Goal: Information Seeking & Learning: Find specific fact

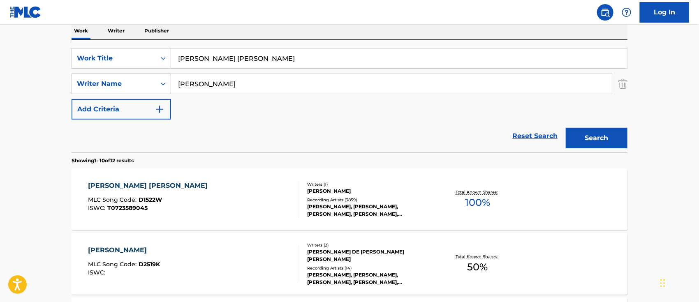
click at [279, 114] on div "SearchWithCriteria6b62f0a2-2242-450a-80e2-b3764826acf2 Work Title [PERSON_NAME]…" at bounding box center [350, 84] width 556 height 72
drag, startPoint x: 249, startPoint y: 60, endPoint x: 112, endPoint y: 76, distance: 137.8
click at [120, 75] on div "SearchWithCriteria6b62f0a2-2242-450a-80e2-b3764826acf2 Work Title [PERSON_NAME]…" at bounding box center [350, 84] width 556 height 72
type input "911"
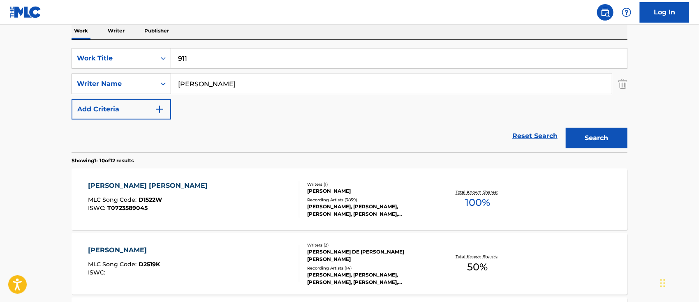
click at [566, 128] on button "Search" at bounding box center [597, 138] width 62 height 21
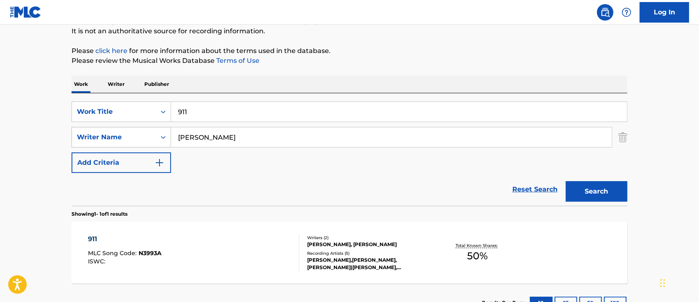
scroll to position [135, 0]
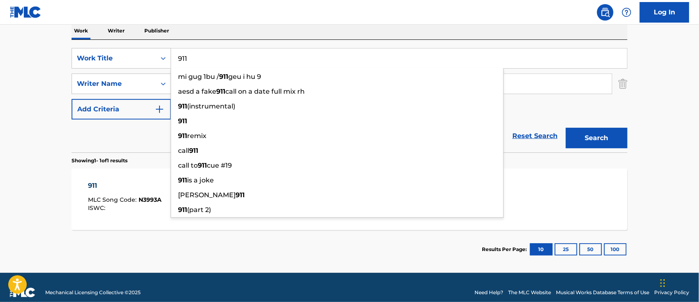
click at [137, 210] on div "ISWC :" at bounding box center [125, 208] width 74 height 6
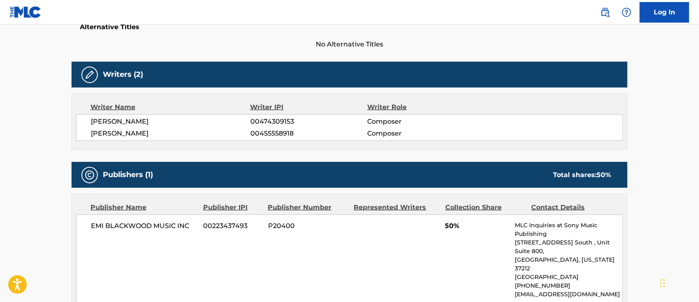
scroll to position [63, 0]
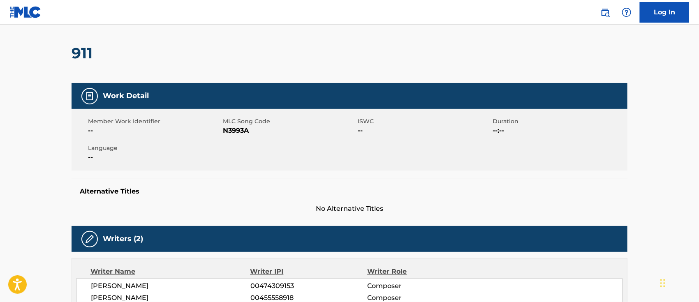
click at [611, 9] on link at bounding box center [605, 12] width 16 height 16
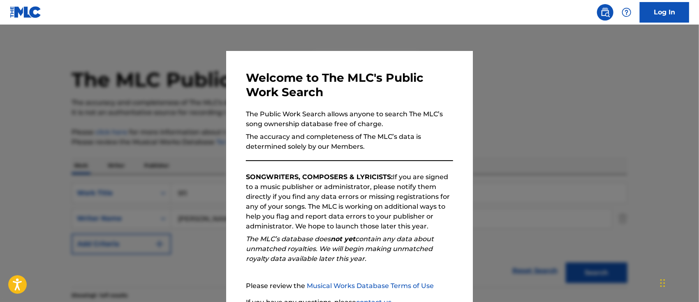
click at [546, 139] on div at bounding box center [349, 176] width 699 height 302
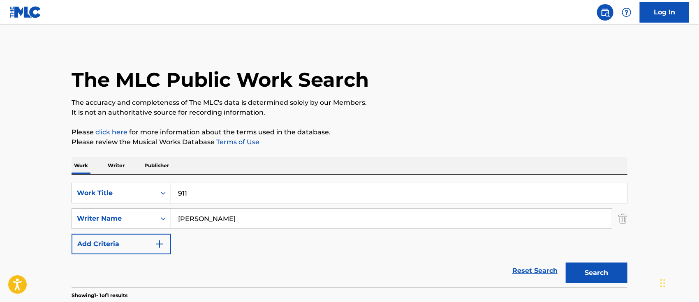
drag, startPoint x: 61, startPoint y: 185, endPoint x: 5, endPoint y: 177, distance: 56.9
click at [0, 177] on main "The MLC Public Work Search The accuracy and completeness of The MLC's data is d…" at bounding box center [349, 216] width 699 height 383
paste input "AGUAS CALIENTES"
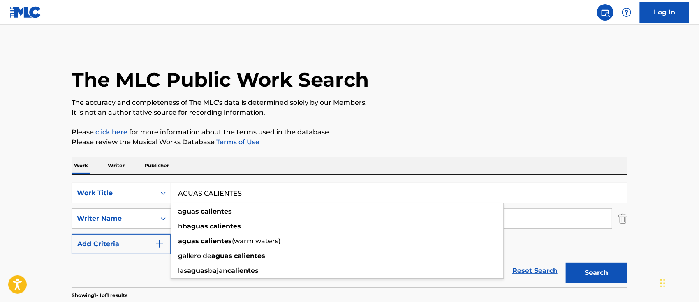
type input "AGUAS CALIENTES"
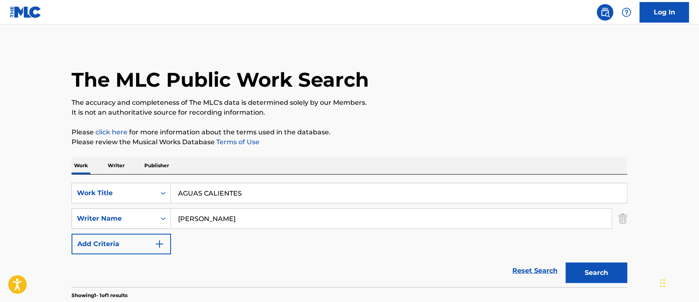
click at [614, 268] on button "Search" at bounding box center [597, 273] width 62 height 21
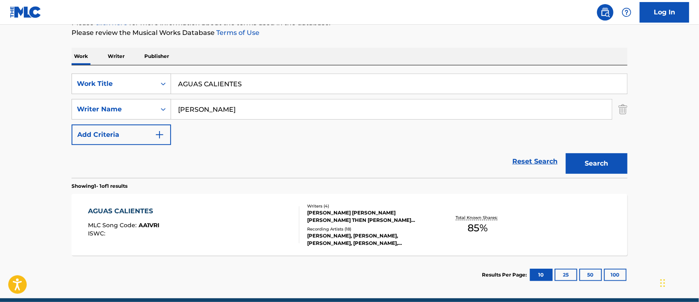
click at [206, 223] on div "AGUAS CALIENTES MLC Song Code : AA1VRI ISWC :" at bounding box center [193, 224] width 211 height 37
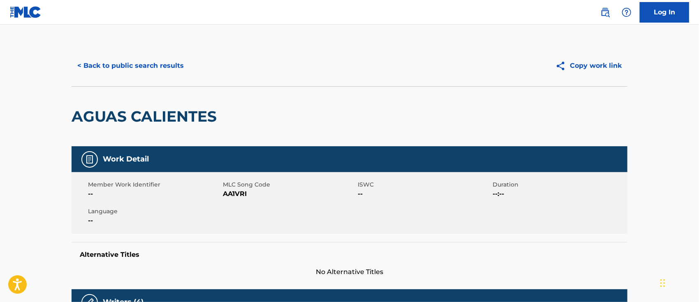
click at [612, 12] on link at bounding box center [605, 12] width 16 height 16
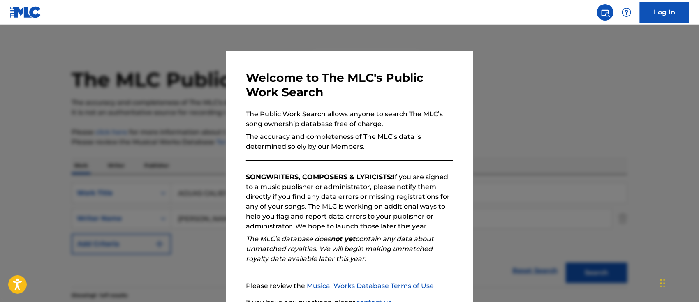
drag, startPoint x: 516, startPoint y: 137, endPoint x: 425, endPoint y: 237, distance: 135.9
click at [516, 137] on div at bounding box center [349, 176] width 699 height 302
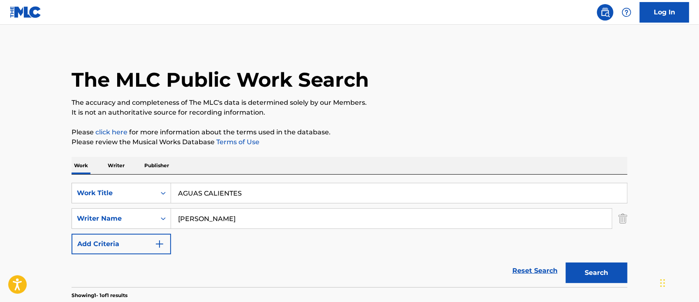
drag, startPoint x: 275, startPoint y: 216, endPoint x: 0, endPoint y: 193, distance: 276.0
click at [0, 196] on main "The MLC Public Work Search The accuracy and completeness of The MLC's data is d…" at bounding box center [349, 216] width 699 height 383
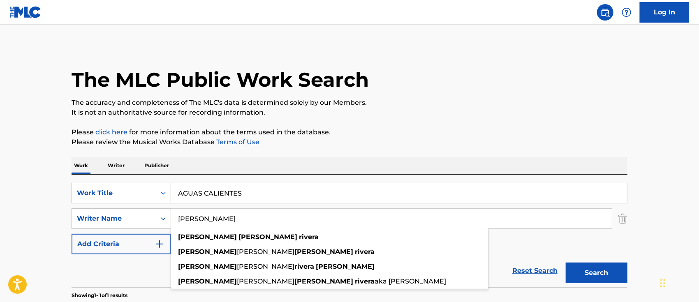
paste input "AMAME O MATAME"
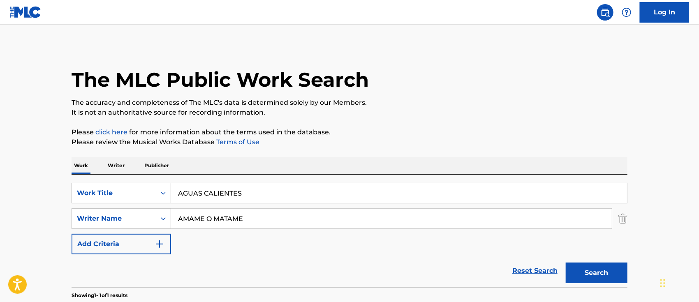
click at [566, 263] on button "Search" at bounding box center [597, 273] width 62 height 21
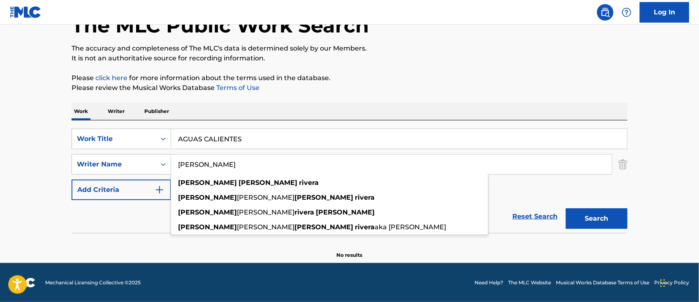
type input "[PERSON_NAME]"
click at [276, 137] on input "AGUAS CALIENTES" at bounding box center [399, 139] width 456 height 20
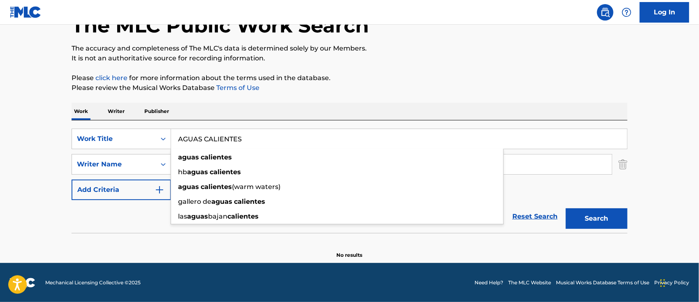
drag, startPoint x: 271, startPoint y: 141, endPoint x: 11, endPoint y: 129, distance: 260.5
click at [11, 129] on main "The MLC Public Work Search The accuracy and completeness of The MLC's data is d…" at bounding box center [349, 116] width 699 height 293
paste input "MAME O MATAME"
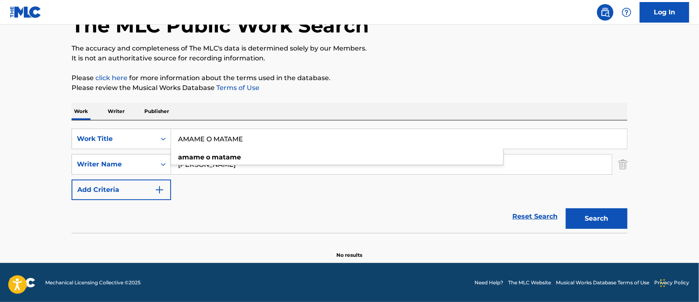
type input "AMAME O MATAME"
click at [60, 255] on main "The MLC Public Work Search The accuracy and completeness of The MLC's data is d…" at bounding box center [349, 116] width 699 height 293
click at [571, 218] on button "Search" at bounding box center [597, 218] width 62 height 21
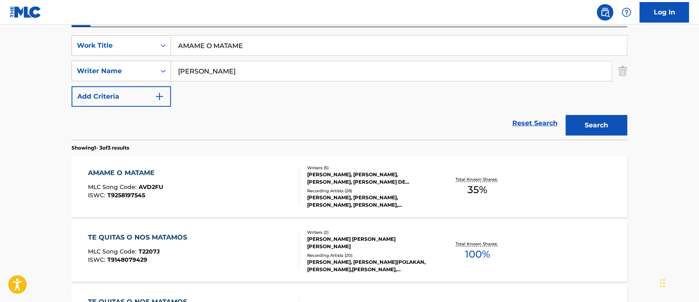
scroll to position [153, 0]
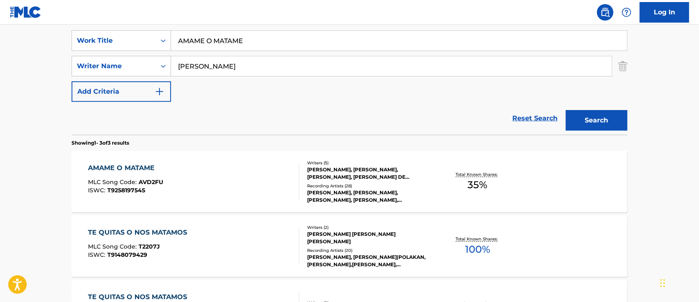
click at [276, 187] on div "AMAME O MATAME MLC Song Code : AVD2FU ISWC : T9258197545" at bounding box center [193, 181] width 211 height 37
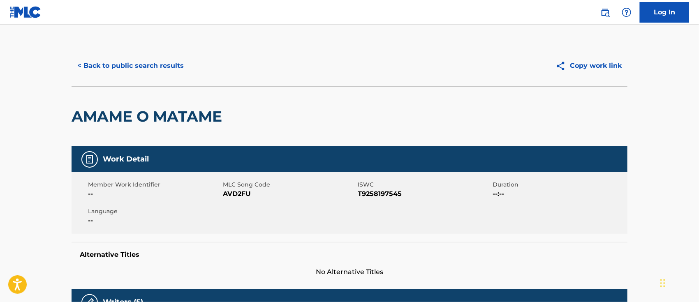
click at [604, 12] on img at bounding box center [605, 12] width 10 height 10
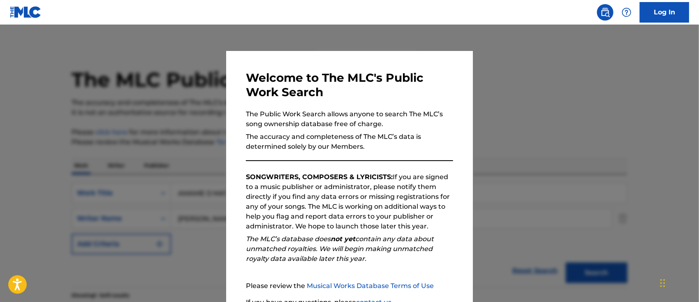
click at [529, 129] on div at bounding box center [349, 176] width 699 height 302
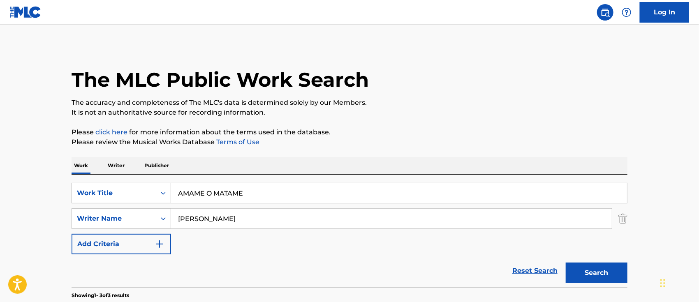
drag, startPoint x: 269, startPoint y: 198, endPoint x: 0, endPoint y: 198, distance: 269.3
click at [52, 197] on main "The MLC Public Work Search The accuracy and completeness of The MLC's data is d…" at bounding box center [349, 281] width 699 height 512
paste input "IGO [PERSON_NAME] OLHO [PERSON_NAME] Y YO"
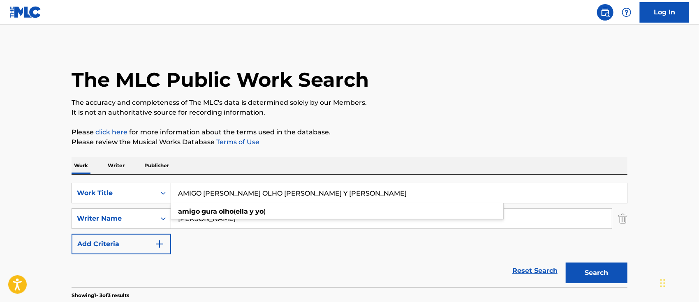
type input "AMIGO [PERSON_NAME] OLHO [PERSON_NAME] Y [PERSON_NAME]"
click at [38, 199] on main "The MLC Public Work Search The accuracy and completeness of The MLC's data is d…" at bounding box center [349, 281] width 699 height 512
click at [585, 272] on button "Search" at bounding box center [597, 273] width 62 height 21
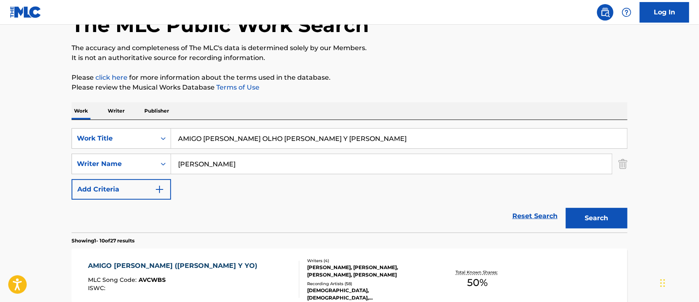
scroll to position [109, 0]
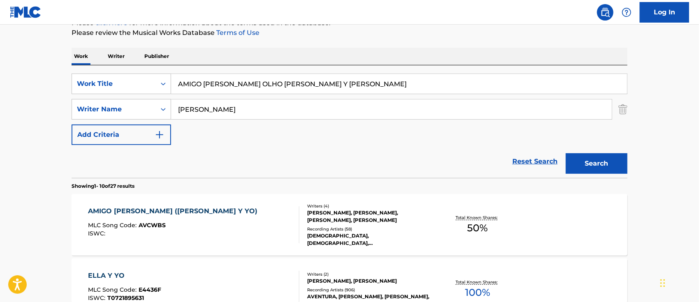
click at [268, 233] on div "AMIGO [PERSON_NAME] ([PERSON_NAME] Y YO) MLC Song Code : AVCWBS ISWC :" at bounding box center [193, 224] width 211 height 37
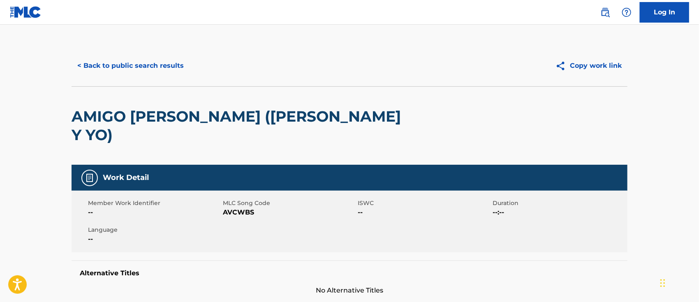
click at [608, 15] on img at bounding box center [605, 12] width 10 height 10
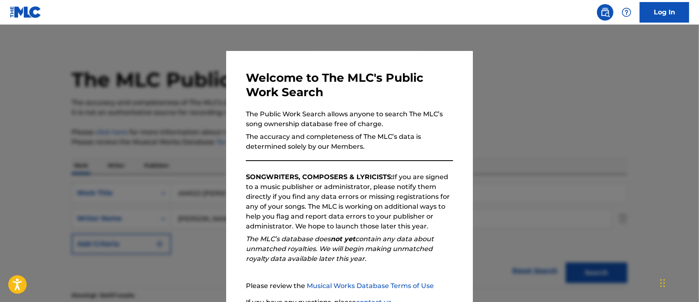
click at [566, 117] on div at bounding box center [349, 176] width 699 height 302
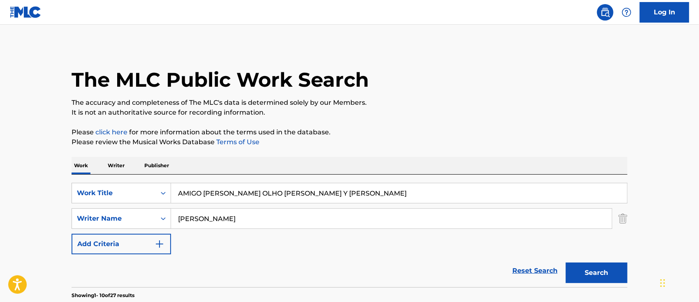
drag, startPoint x: 309, startPoint y: 193, endPoint x: 0, endPoint y: 183, distance: 308.9
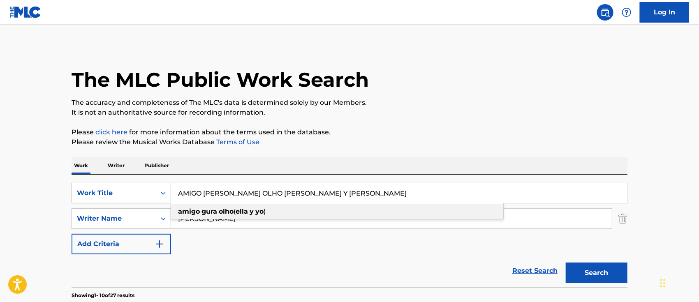
paste input "NDAS EN MI CABEZA REMIX"
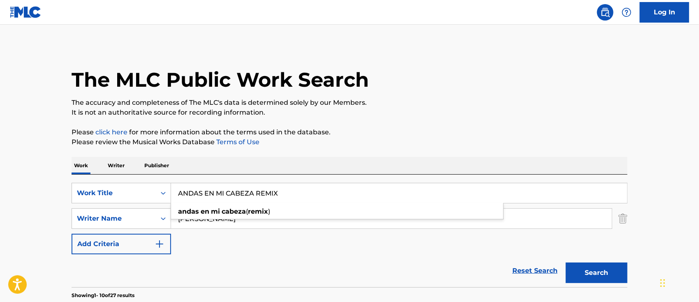
type input "ANDAS EN MI CABEZA REMIX"
click at [610, 272] on button "Search" at bounding box center [597, 273] width 62 height 21
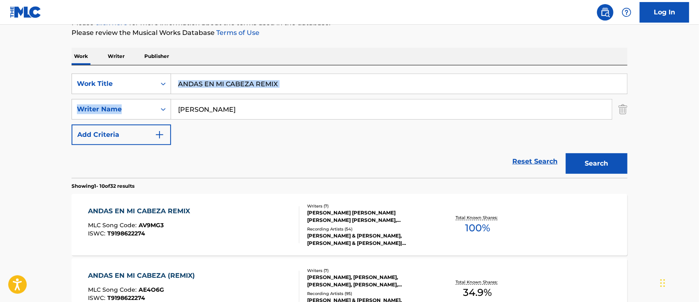
drag, startPoint x: 698, startPoint y: 77, endPoint x: 699, endPoint y: 97, distance: 19.7
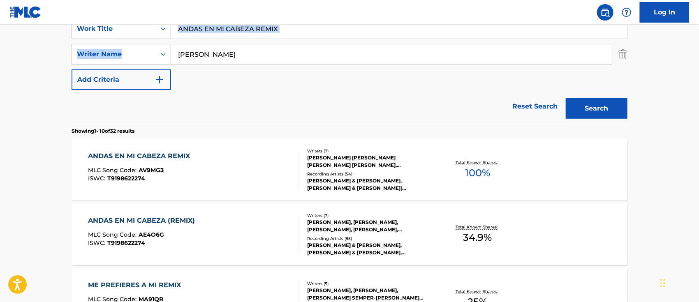
click at [239, 176] on div "ANDAS EN MI CABEZA REMIX MLC Song Code : AV9MG3 ISWC : T9198622274" at bounding box center [193, 169] width 211 height 37
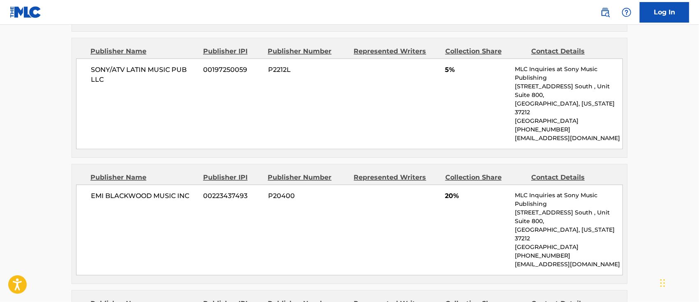
scroll to position [1074, 0]
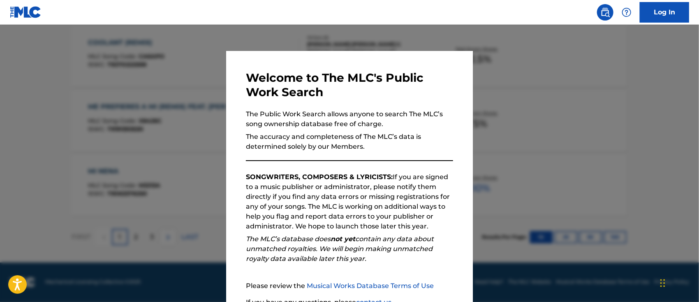
scroll to position [164, 0]
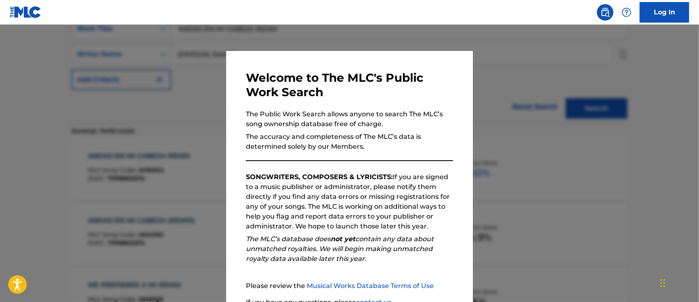
click at [562, 191] on div at bounding box center [349, 176] width 699 height 302
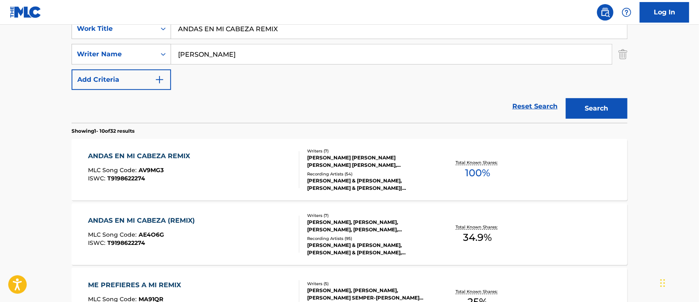
click at [238, 236] on div "ANDAS EN MI CABEZA (REMIX) MLC Song Code : AE4O6G ISWC : T9198622274" at bounding box center [193, 234] width 211 height 37
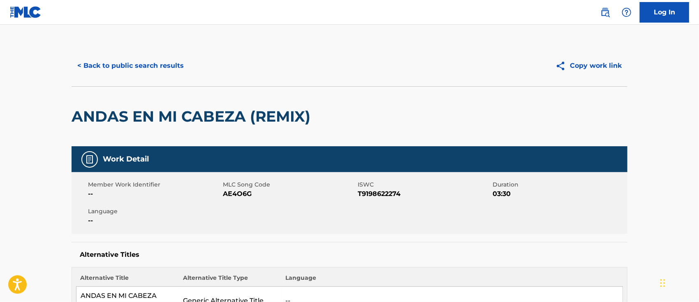
click at [602, 11] on img at bounding box center [605, 12] width 10 height 10
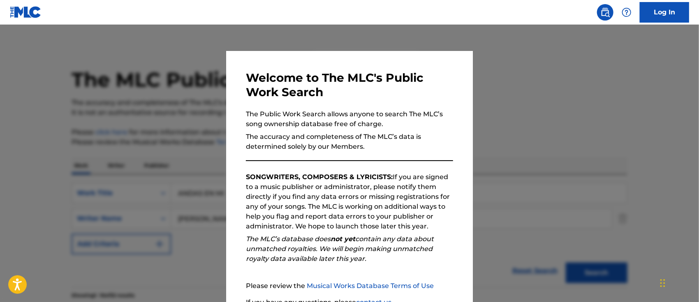
click at [510, 202] on div at bounding box center [349, 176] width 699 height 302
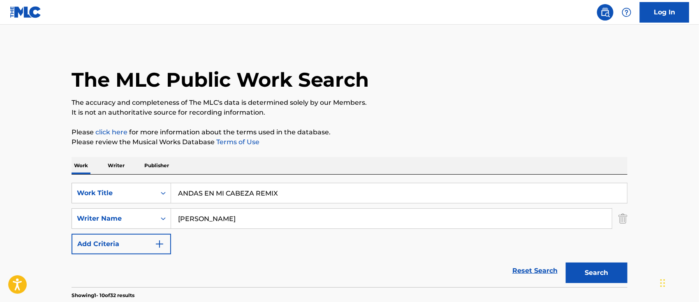
drag, startPoint x: 220, startPoint y: 188, endPoint x: 0, endPoint y: 185, distance: 220.0
paste input "BAILAME"
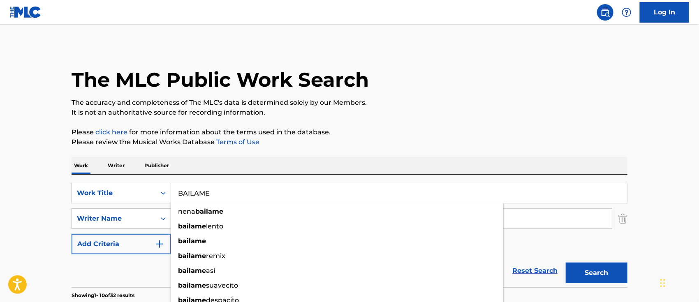
type input "BAILAME"
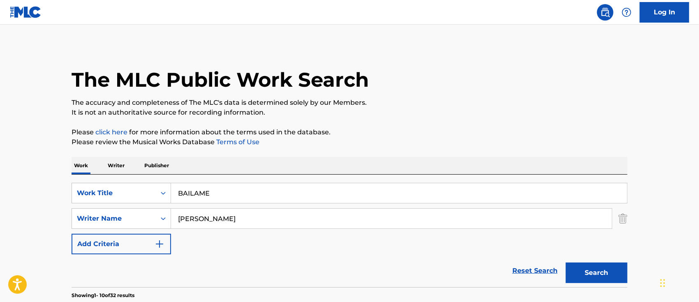
click at [603, 267] on button "Search" at bounding box center [597, 273] width 62 height 21
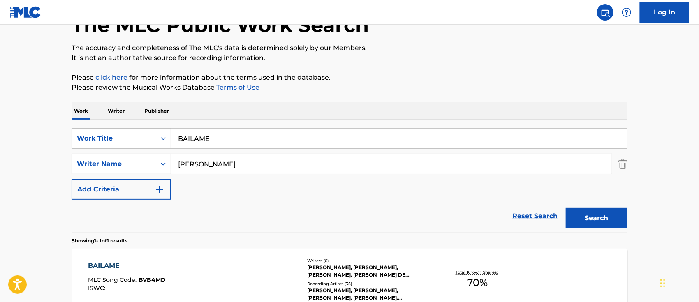
scroll to position [109, 0]
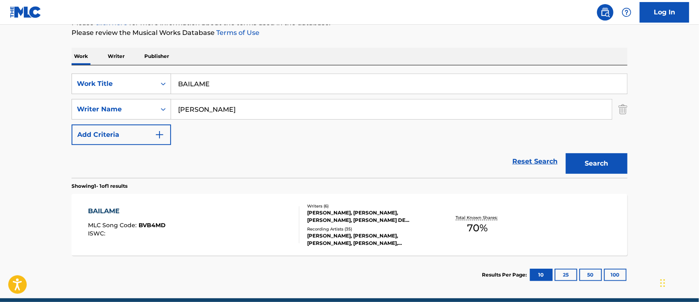
click at [231, 224] on div "BAILAME MLC Song Code : BVB4MD ISWC :" at bounding box center [193, 224] width 211 height 37
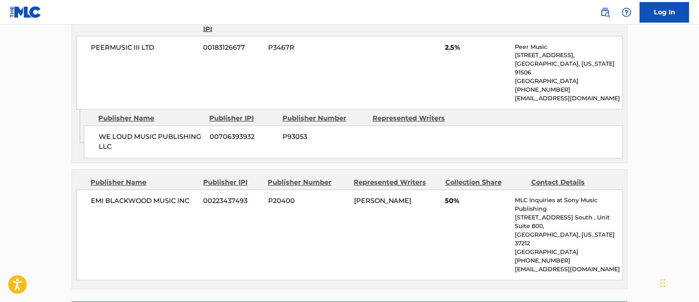
scroll to position [740, 0]
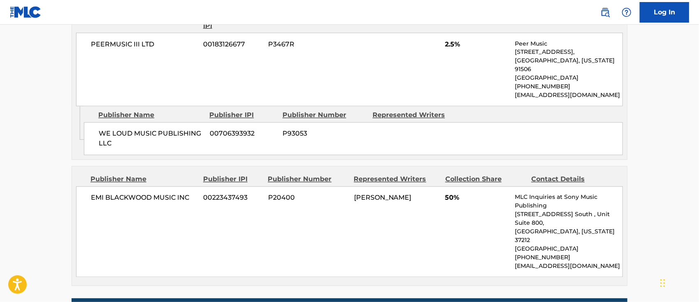
click at [603, 13] on img at bounding box center [605, 12] width 10 height 10
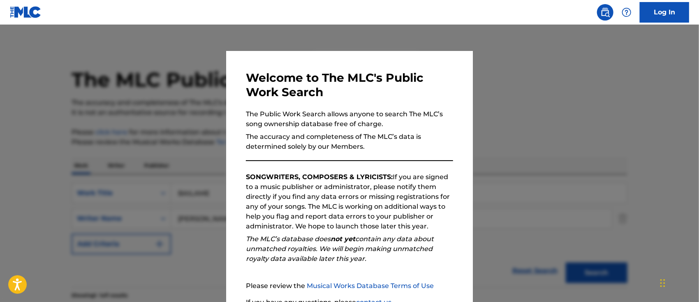
click at [552, 177] on div at bounding box center [349, 176] width 699 height 302
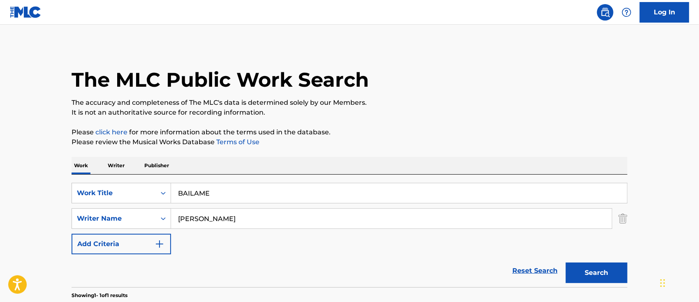
drag, startPoint x: 276, startPoint y: 187, endPoint x: 0, endPoint y: 185, distance: 275.9
click at [0, 186] on main "The MLC Public Work Search The accuracy and completeness of The MLC's data is d…" at bounding box center [349, 216] width 699 height 383
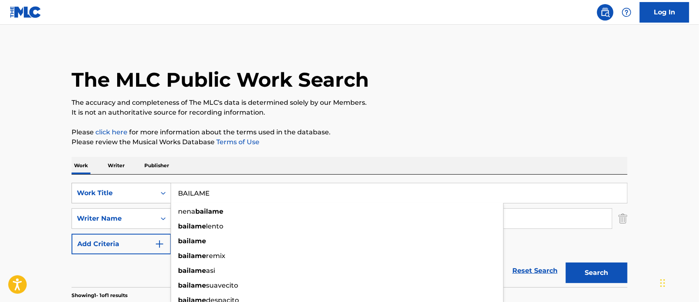
paste input "NDO BAJO EL SOL"
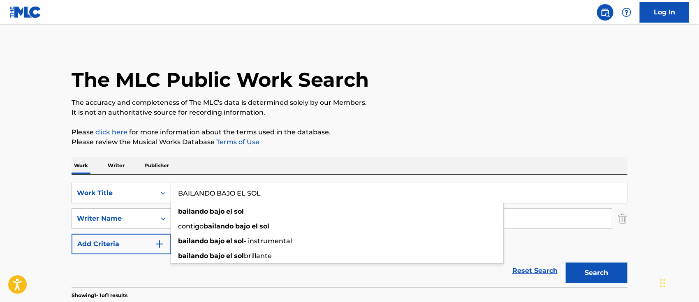
type input "BAILANDO BAJO EL SOL"
click at [43, 216] on main "The MLC Public Work Search The accuracy and completeness of The MLC's data is d…" at bounding box center [349, 216] width 699 height 383
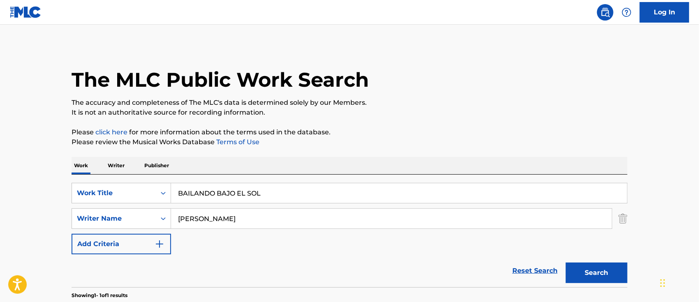
click at [580, 275] on button "Search" at bounding box center [597, 273] width 62 height 21
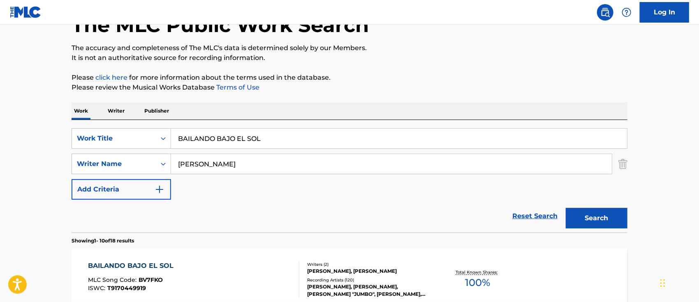
scroll to position [109, 0]
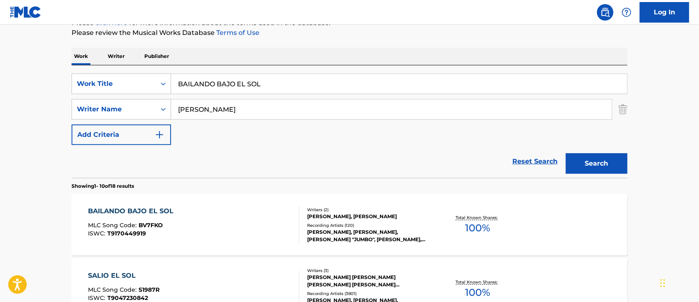
click at [236, 215] on div "BAILANDO BAJO EL SOL MLC Song Code : BV7FKO ISWC : T9170449919" at bounding box center [193, 224] width 211 height 37
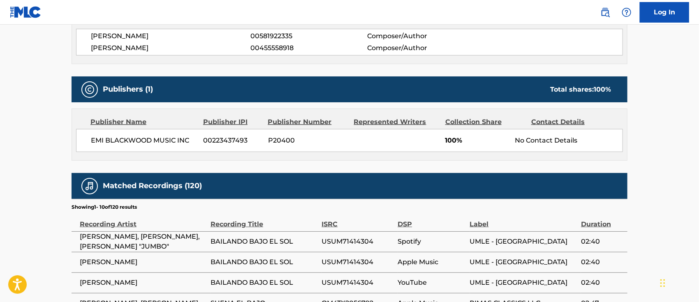
scroll to position [149, 0]
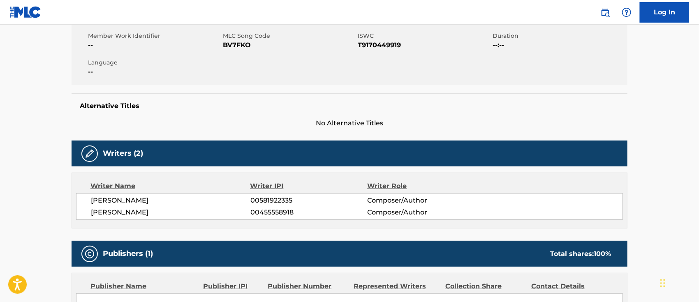
click at [611, 15] on link at bounding box center [605, 12] width 16 height 16
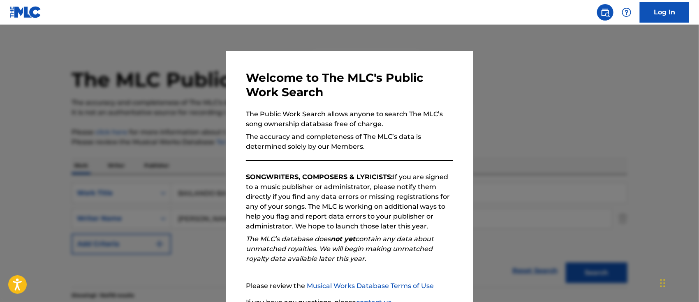
click at [552, 187] on div at bounding box center [349, 176] width 699 height 302
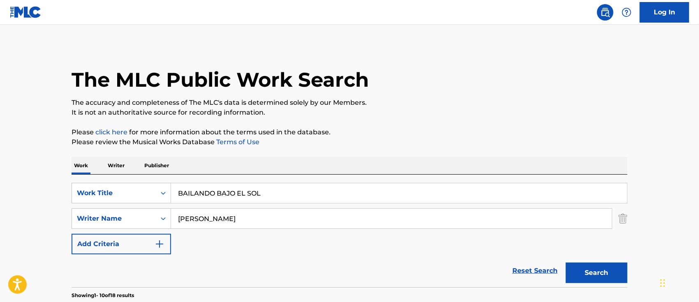
drag, startPoint x: 295, startPoint y: 193, endPoint x: 45, endPoint y: 192, distance: 250.0
click at [106, 195] on div "SearchWithCriteria6b62f0a2-2242-450a-80e2-b3764826acf2 Work Title BAILANDO BAJO…" at bounding box center [350, 193] width 556 height 21
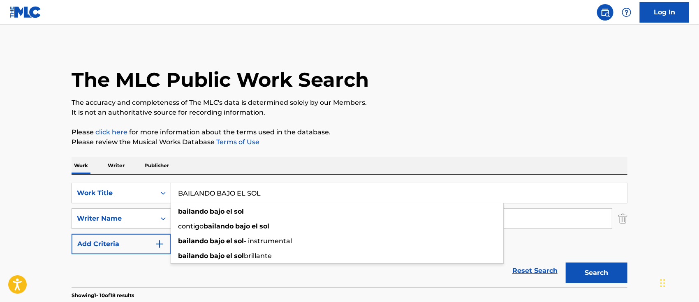
paste input "CALLEJERO"
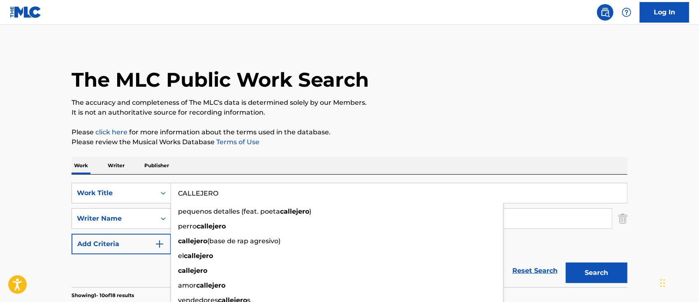
type input "CALLEJERO"
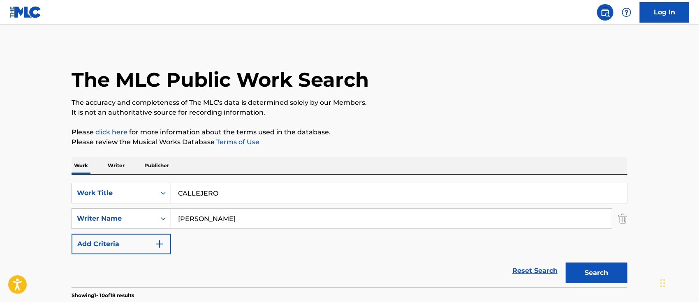
click at [603, 277] on button "Search" at bounding box center [597, 273] width 62 height 21
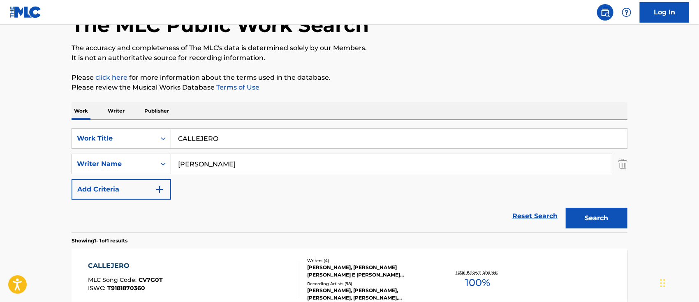
scroll to position [109, 0]
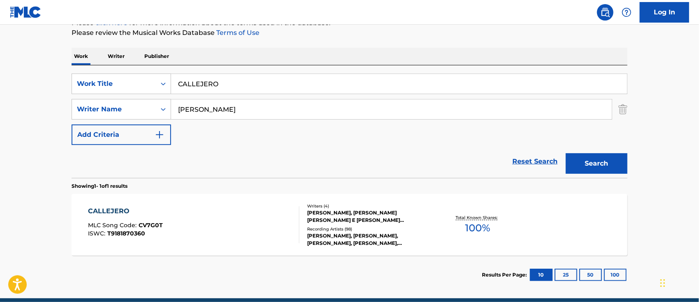
click at [241, 227] on div "CALLEJERO MLC Song Code : CV7G0T ISWC : T9181870360" at bounding box center [193, 224] width 211 height 37
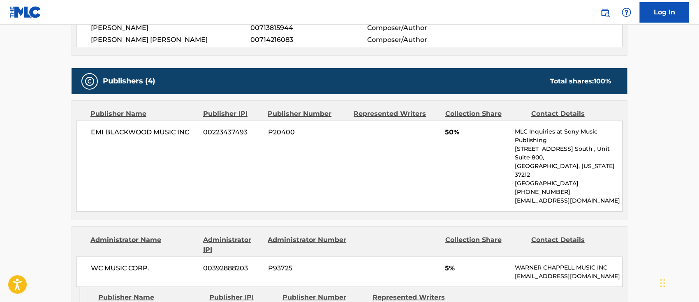
scroll to position [181, 0]
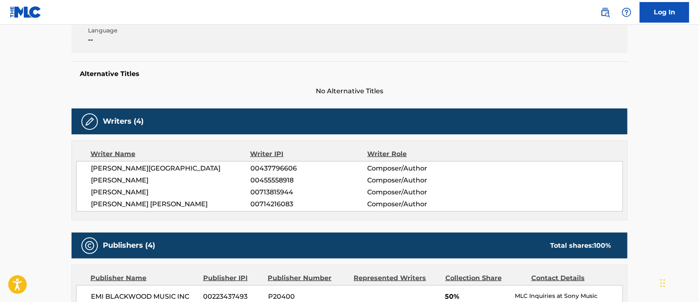
click at [608, 14] on img at bounding box center [605, 12] width 10 height 10
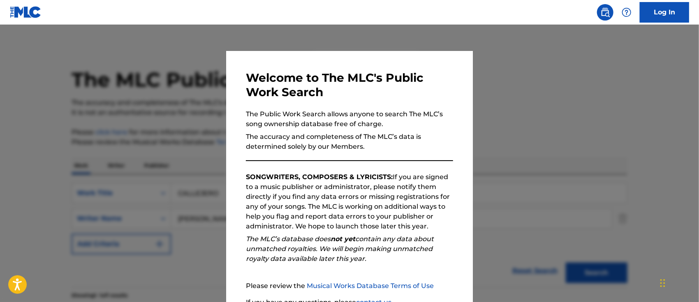
click at [513, 148] on div at bounding box center [349, 176] width 699 height 302
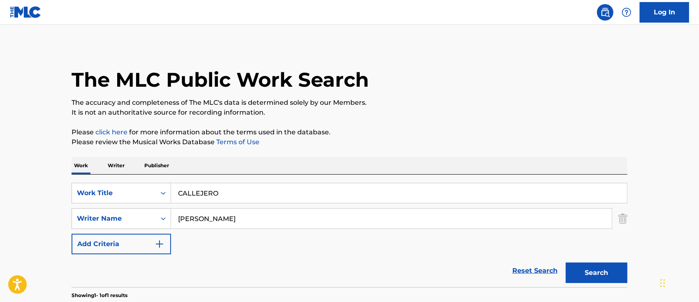
drag, startPoint x: 249, startPoint y: 189, endPoint x: 0, endPoint y: 179, distance: 248.9
click at [0, 180] on main "The MLC Public Work Search The accuracy and completeness of The MLC's data is d…" at bounding box center [349, 216] width 699 height 383
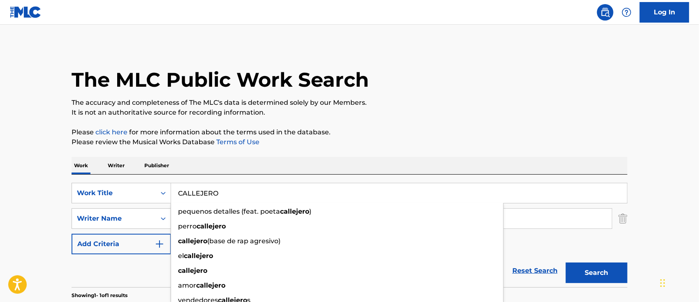
paste input "RA A CARA"
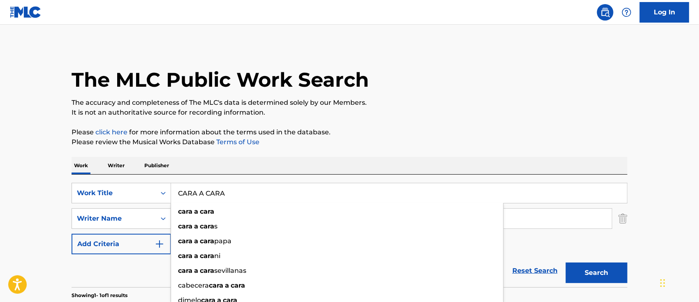
type input "CARA A CARA"
click at [0, 192] on main "The MLC Public Work Search The accuracy and completeness of The MLC's data is d…" at bounding box center [349, 216] width 699 height 383
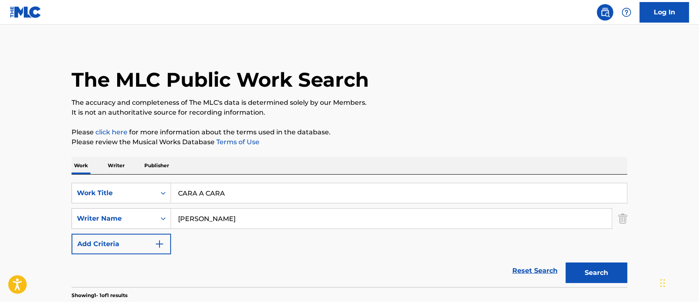
click at [579, 275] on button "Search" at bounding box center [597, 273] width 62 height 21
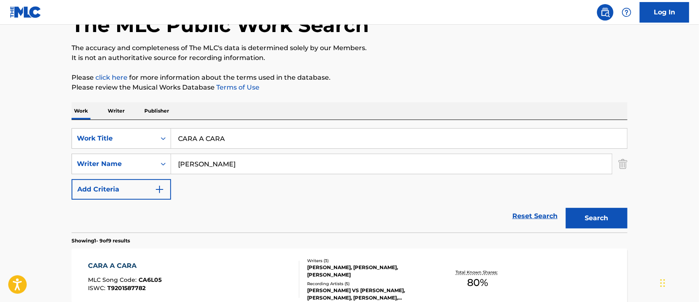
scroll to position [109, 0]
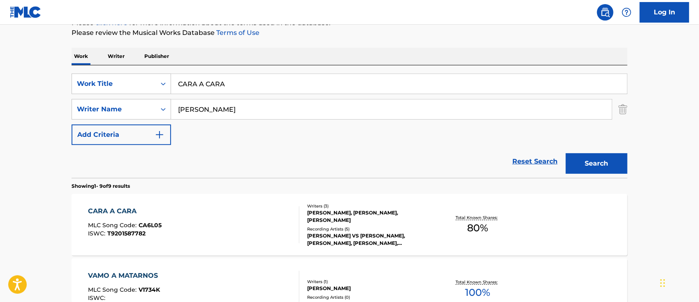
click at [260, 220] on div "CARA A CARA MLC Song Code : CA6L05 ISWC : T9201587782" at bounding box center [193, 224] width 211 height 37
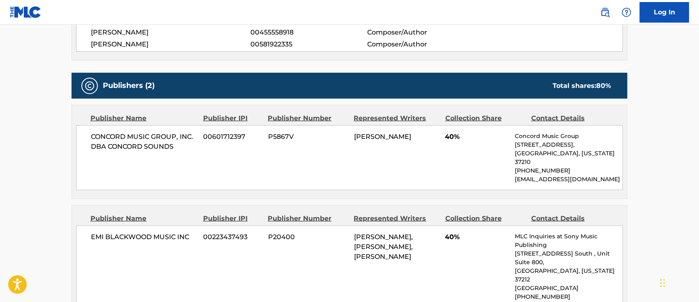
scroll to position [164, 0]
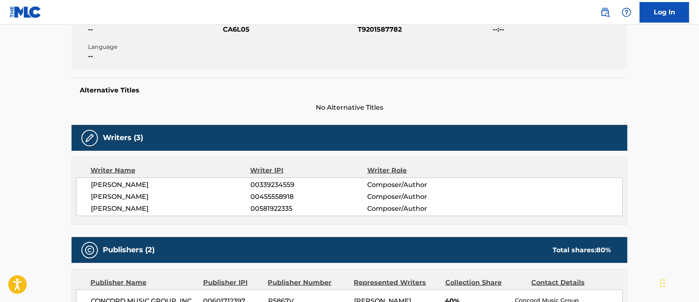
click at [615, 15] on div "Log In" at bounding box center [640, 12] width 97 height 21
click at [603, 15] on img at bounding box center [605, 12] width 10 height 10
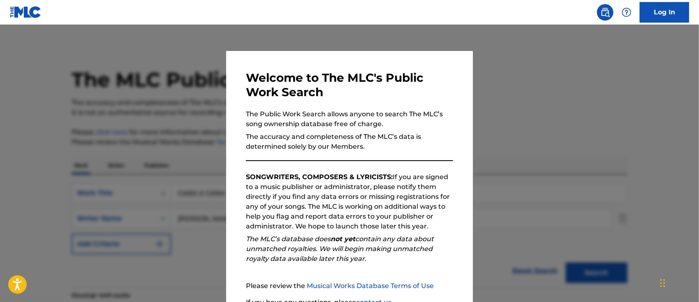
click at [510, 192] on div at bounding box center [349, 176] width 699 height 302
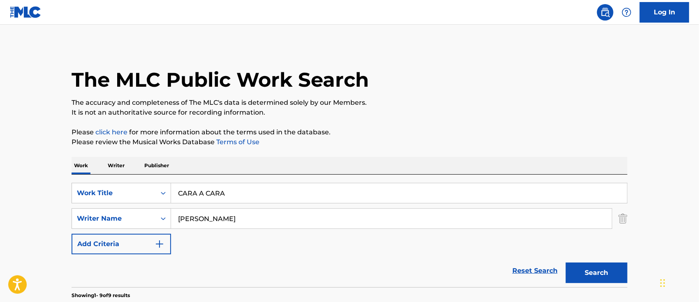
drag, startPoint x: 299, startPoint y: 192, endPoint x: 0, endPoint y: 186, distance: 299.0
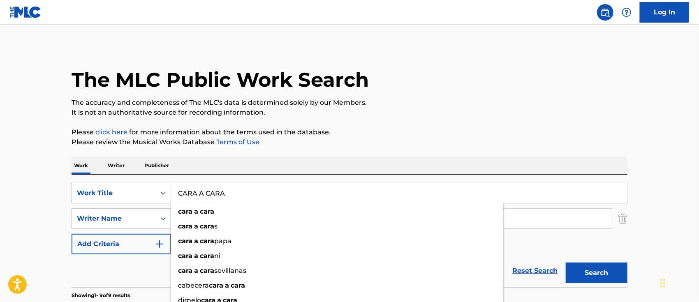
paste input "CELERO"
type input "CARCELERO"
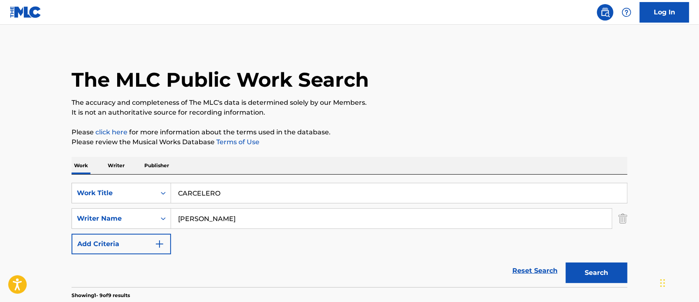
click at [603, 271] on button "Search" at bounding box center [597, 273] width 62 height 21
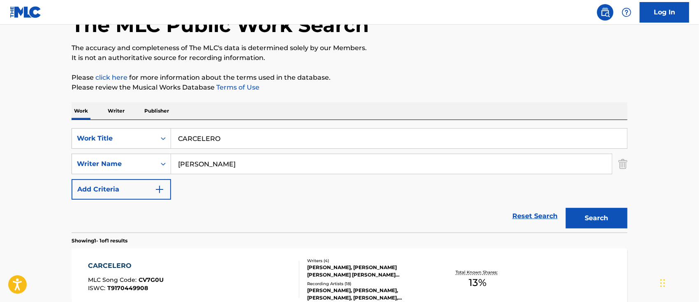
scroll to position [145, 0]
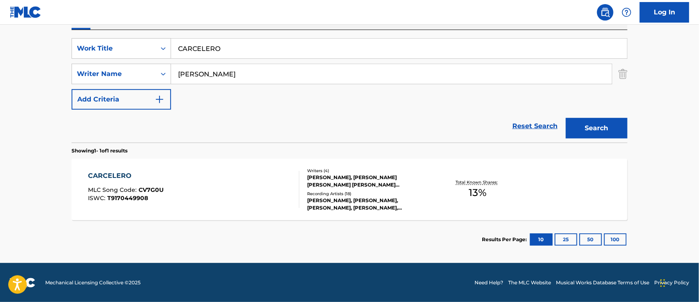
click at [263, 206] on div "CARCELERO MLC Song Code : CV7G0U ISWC : T9170449908" at bounding box center [193, 189] width 211 height 37
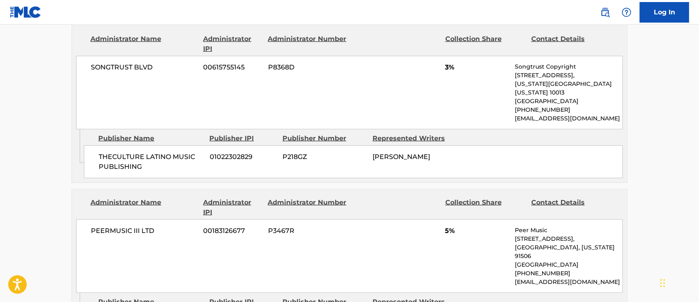
scroll to position [91, 0]
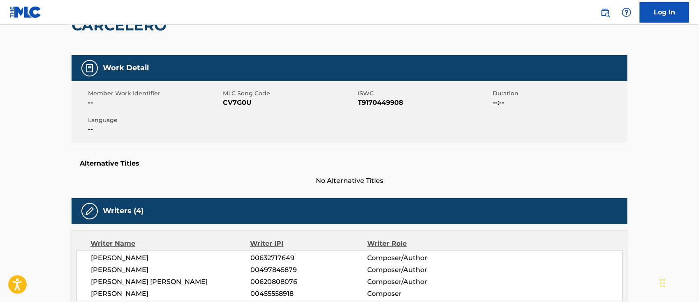
click at [608, 12] on img at bounding box center [605, 12] width 10 height 10
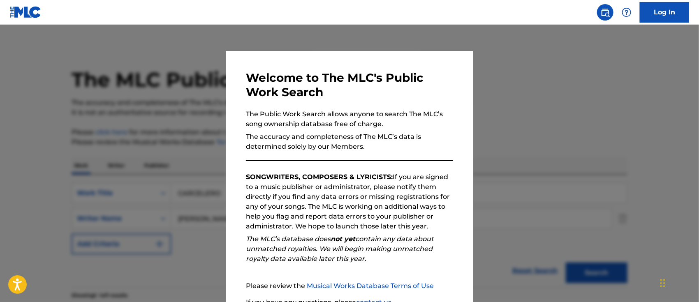
click at [539, 165] on div at bounding box center [349, 176] width 699 height 302
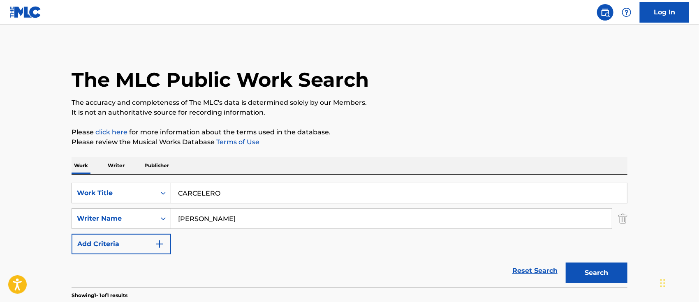
drag, startPoint x: 243, startPoint y: 192, endPoint x: 0, endPoint y: 190, distance: 243.4
click at [0, 191] on main "The MLC Public Work Search The accuracy and completeness of The MLC's data is d…" at bounding box center [349, 216] width 699 height 383
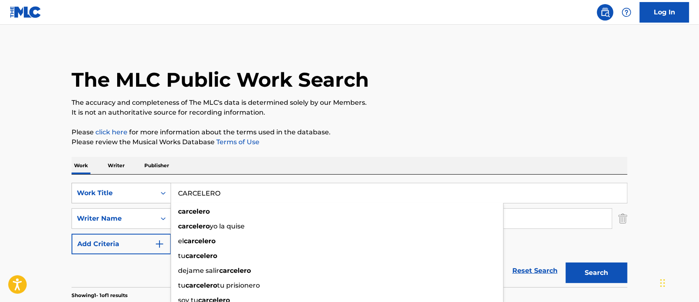
paste input "SERIOS"
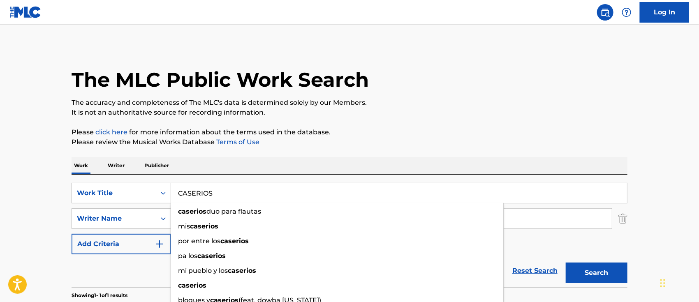
type input "CASERIOS"
drag, startPoint x: 14, startPoint y: 197, endPoint x: 21, endPoint y: 196, distance: 7.0
click at [14, 196] on main "The MLC Public Work Search The accuracy and completeness of The MLC's data is d…" at bounding box center [349, 216] width 699 height 383
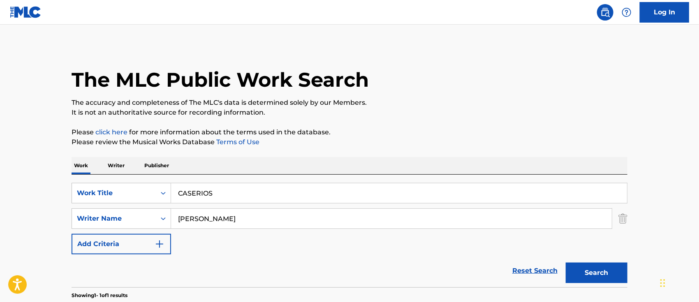
click at [592, 271] on button "Search" at bounding box center [597, 273] width 62 height 21
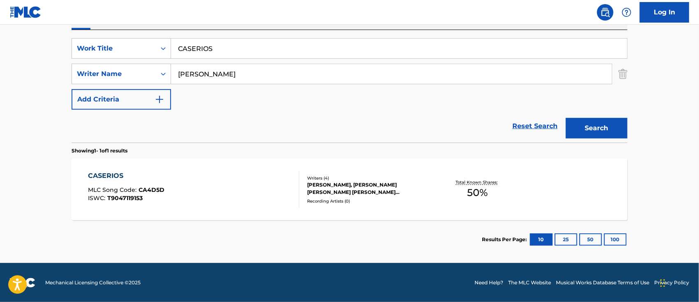
click at [183, 191] on div "CASERIOS MLC Song Code : CA4D5D ISWC : T9047119153" at bounding box center [193, 189] width 211 height 37
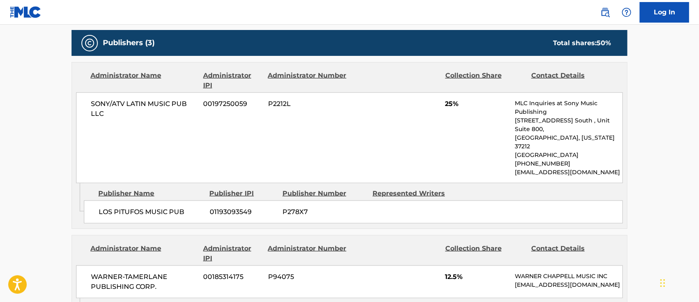
scroll to position [164, 0]
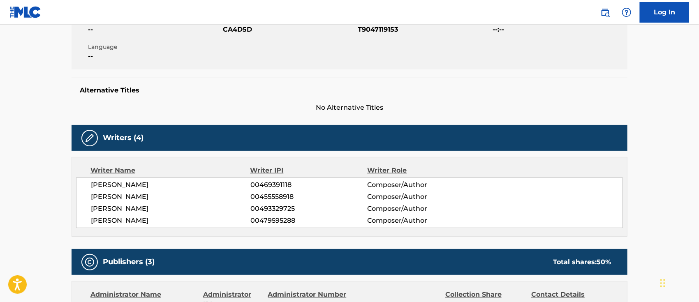
click at [606, 15] on img at bounding box center [605, 12] width 10 height 10
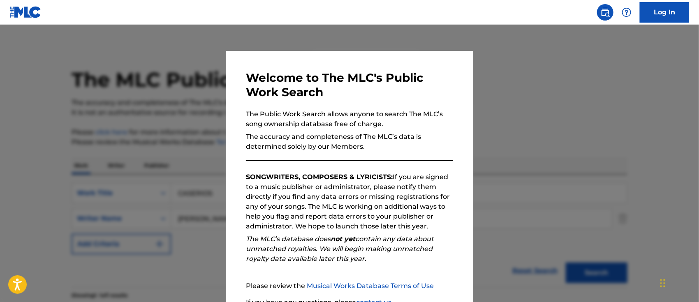
click at [546, 197] on div at bounding box center [349, 176] width 699 height 302
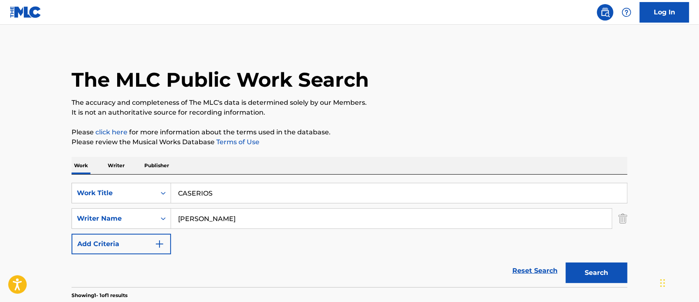
drag, startPoint x: 229, startPoint y: 199, endPoint x: 38, endPoint y: 192, distance: 190.5
click at [49, 192] on main "The MLC Public Work Search The accuracy and completeness of The MLC's data is d…" at bounding box center [349, 216] width 699 height 383
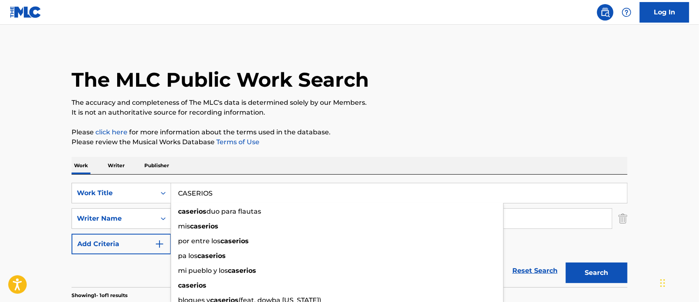
paste input "HOSEN [PERSON_NAME]"
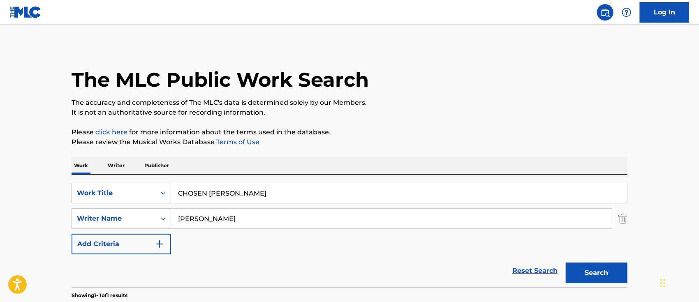
click at [51, 208] on main "The MLC Public Work Search The accuracy and completeness of The MLC's data is d…" at bounding box center [349, 216] width 699 height 383
click at [602, 278] on button "Search" at bounding box center [597, 273] width 62 height 21
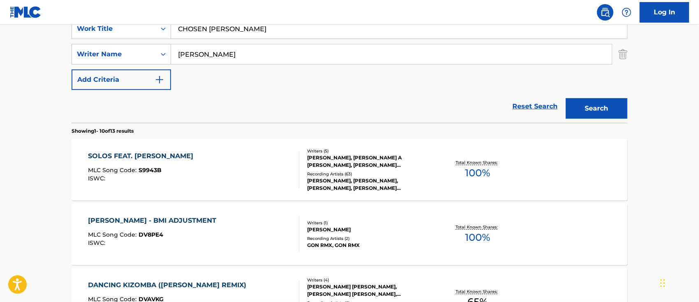
scroll to position [55, 0]
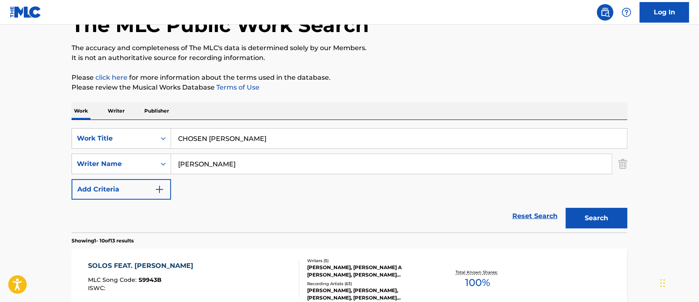
drag, startPoint x: 273, startPoint y: 135, endPoint x: 4, endPoint y: 135, distance: 268.9
click at [141, 136] on div "SearchWithCriteria6b62f0a2-2242-450a-80e2-b3764826acf2 Work Title CHOSEN [PERSO…" at bounding box center [350, 138] width 556 height 21
paste input "OMIENZO DE UN FINAL"
type input "COMIENZO DE UN FINAL"
click at [652, 18] on link "Log In" at bounding box center [664, 12] width 49 height 21
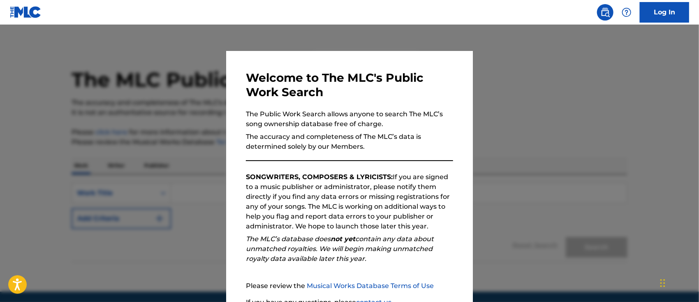
scroll to position [7, 0]
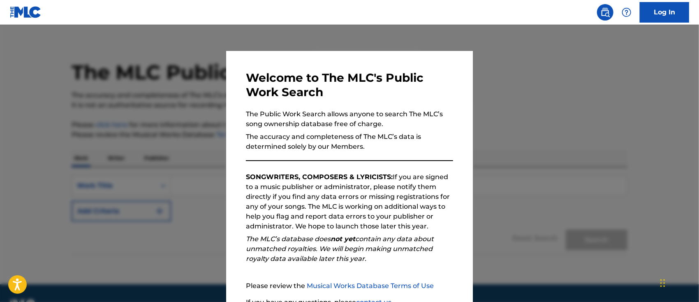
click at [191, 234] on div at bounding box center [349, 176] width 699 height 302
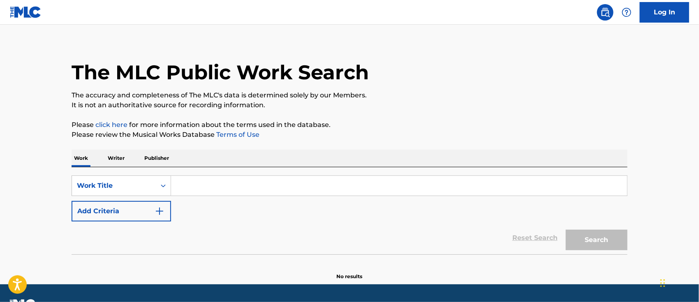
click at [183, 184] on input "Search Form" at bounding box center [399, 186] width 456 height 20
paste input "COMIENZO DE UN FINAL"
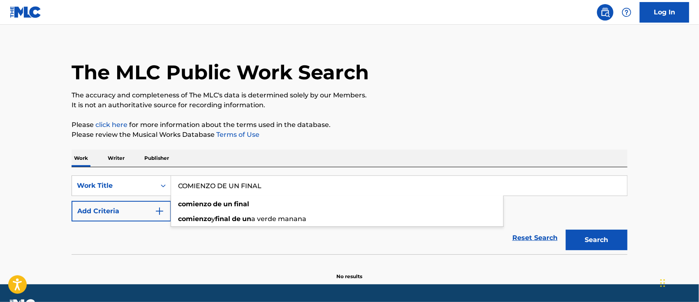
type input "COMIENZO DE UN FINAL"
click at [153, 216] on button "Add Criteria" at bounding box center [121, 211] width 99 height 21
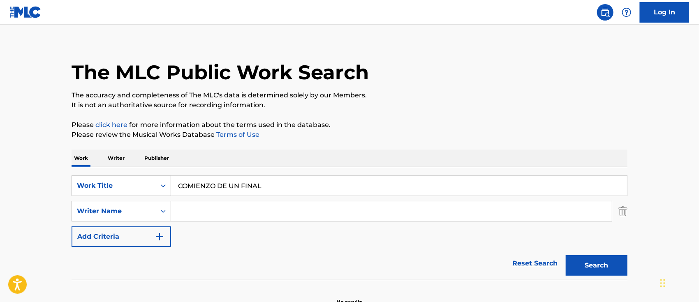
click at [188, 209] on input "Search Form" at bounding box center [391, 211] width 441 height 20
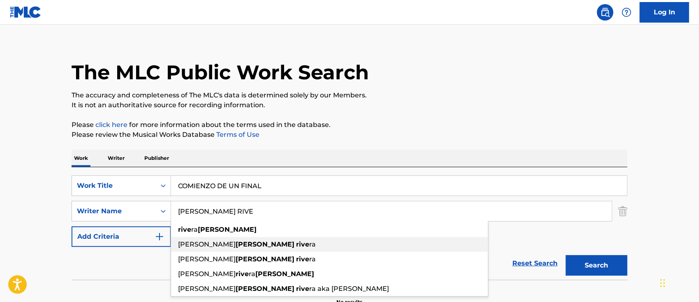
click at [309, 241] on span "ra" at bounding box center [312, 245] width 7 height 8
type input "[PERSON_NAME]"
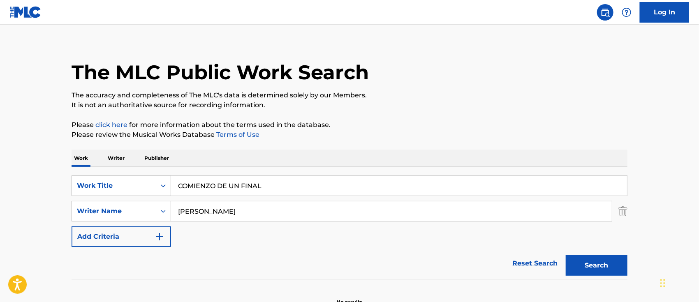
click at [606, 257] on button "Search" at bounding box center [597, 265] width 62 height 21
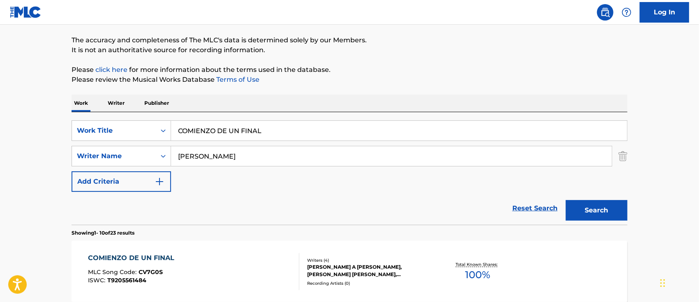
scroll to position [117, 0]
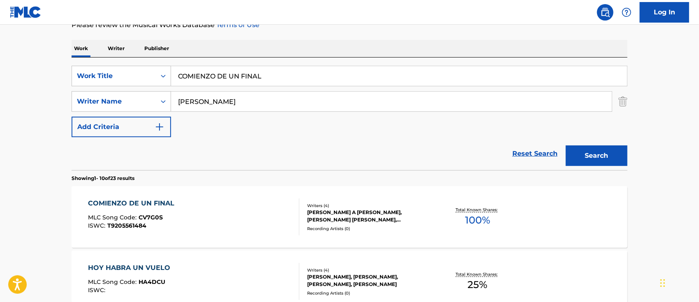
click at [219, 224] on div "COMIENZO DE UN FINAL MLC Song Code : CV7G0S ISWC : T9205561484" at bounding box center [193, 217] width 211 height 37
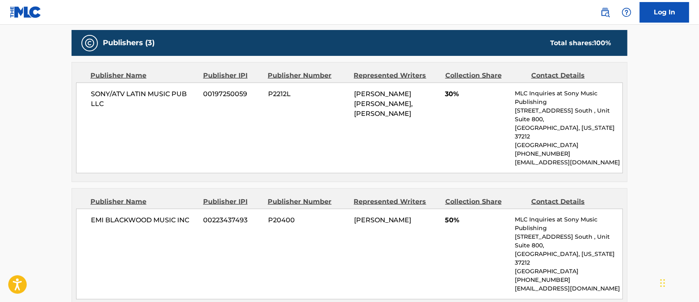
scroll to position [164, 0]
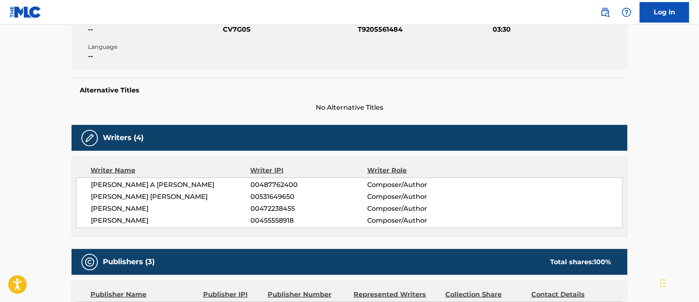
click at [607, 9] on img at bounding box center [605, 12] width 10 height 10
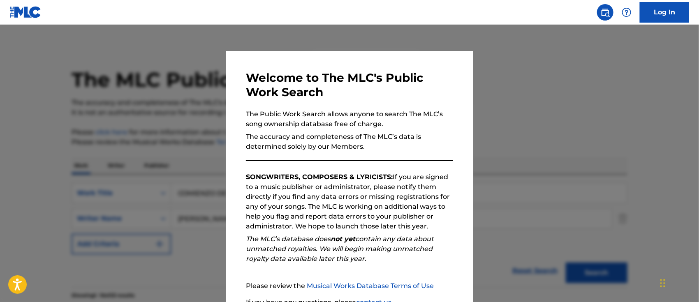
drag, startPoint x: 197, startPoint y: 252, endPoint x: 201, endPoint y: 245, distance: 8.1
click at [197, 252] on div at bounding box center [349, 176] width 699 height 302
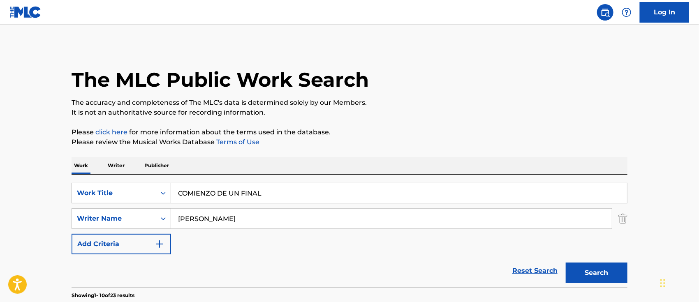
drag, startPoint x: 275, startPoint y: 190, endPoint x: 46, endPoint y: 177, distance: 228.5
click at [106, 183] on div "SearchWithCriteria6b62f0a2-2242-450a-80e2-b3764826acf2 Work Title COMIENZO DE U…" at bounding box center [350, 193] width 556 height 21
paste input "OLANT REMIX"
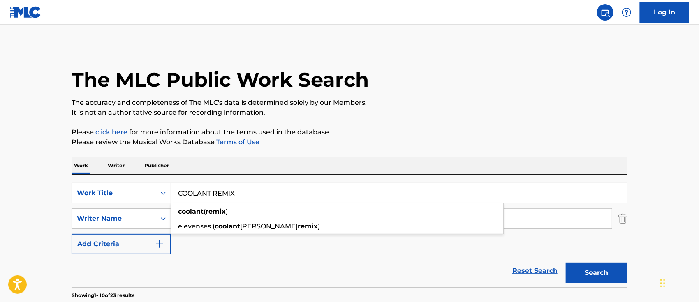
type input "COOLANT REMIX"
click at [579, 278] on button "Search" at bounding box center [597, 273] width 62 height 21
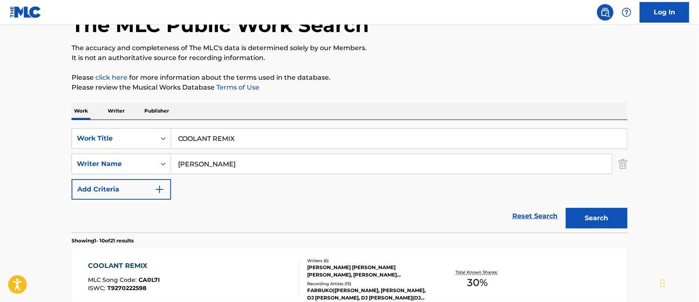
scroll to position [109, 0]
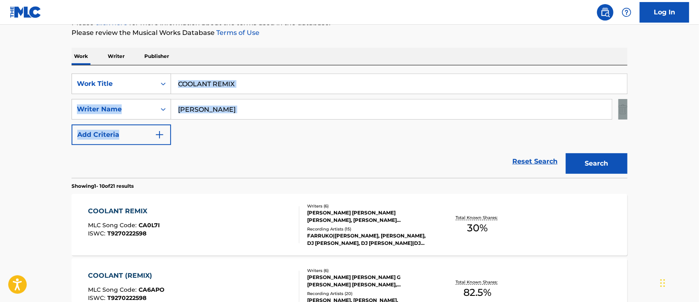
drag, startPoint x: 699, startPoint y: 90, endPoint x: 701, endPoint y: 123, distance: 33.4
click at [699, 123] on html "Accessibility Screen-Reader Guide, Feedback, and Issue Reporting | New window L…" at bounding box center [349, 42] width 699 height 302
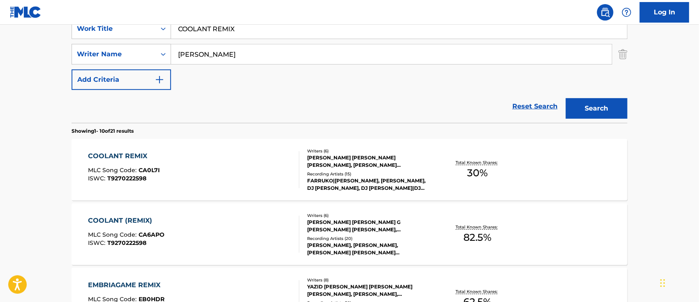
click at [206, 150] on div "COOLANT REMIX MLC Song Code : CA0L7I ISWC : T9270222598 Writers ( 6 ) [PERSON_N…" at bounding box center [350, 170] width 556 height 62
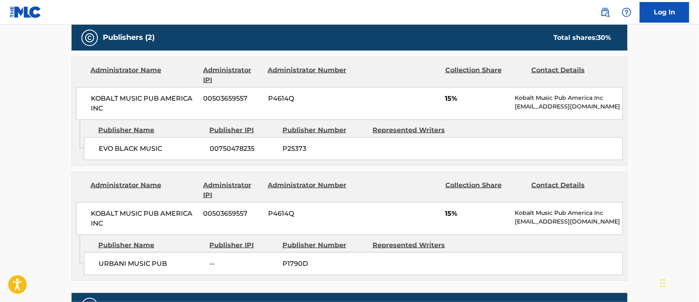
scroll to position [405, 0]
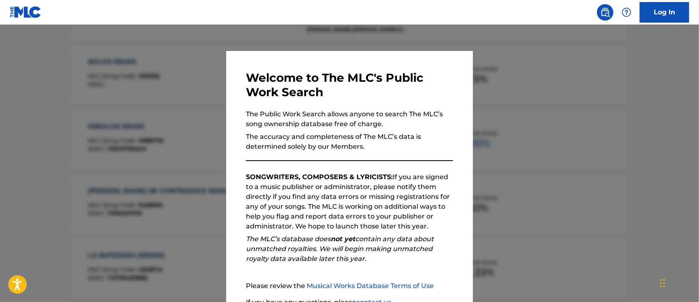
scroll to position [164, 0]
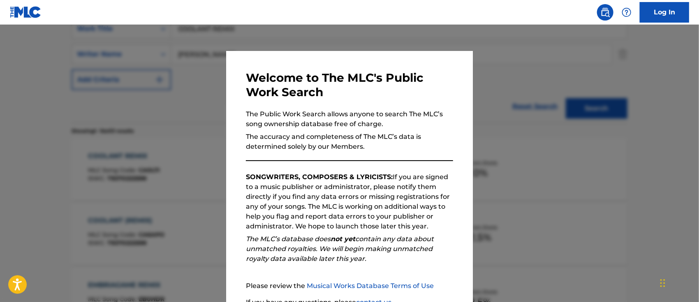
click at [198, 240] on div at bounding box center [349, 176] width 699 height 302
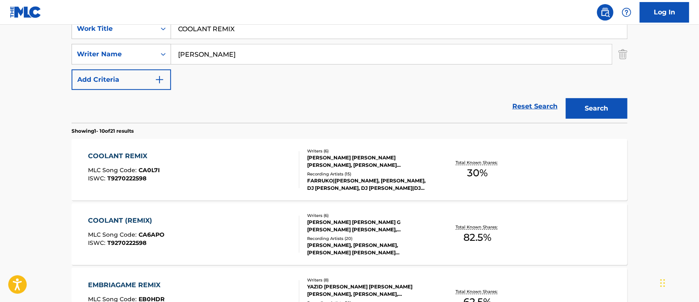
click at [255, 234] on div "COOLANT (REMIX) MLC Song Code : CA6APO ISWC : T9270222598" at bounding box center [193, 234] width 211 height 37
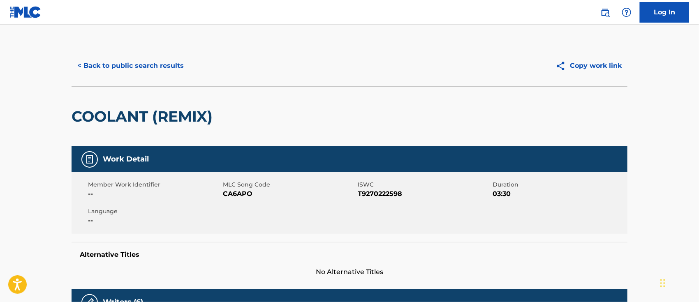
click at [608, 14] on img at bounding box center [605, 12] width 10 height 10
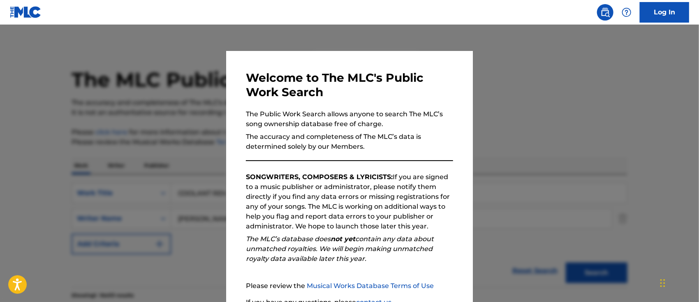
click at [524, 188] on div at bounding box center [349, 176] width 699 height 302
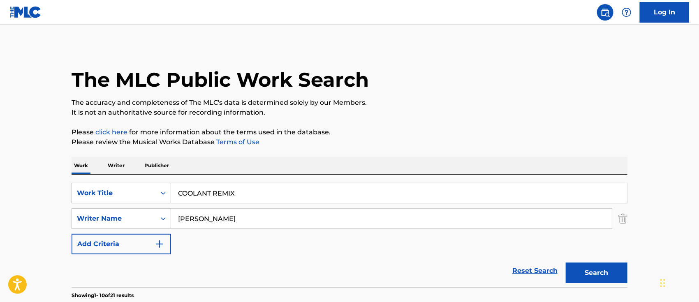
drag, startPoint x: 322, startPoint y: 196, endPoint x: 52, endPoint y: 175, distance: 271.3
click at [112, 183] on div "SearchWithCriteria6b62f0a2-2242-450a-80e2-b3764826acf2 Work Title COOLANT REMIX…" at bounding box center [350, 231] width 556 height 113
paste input "TURO"
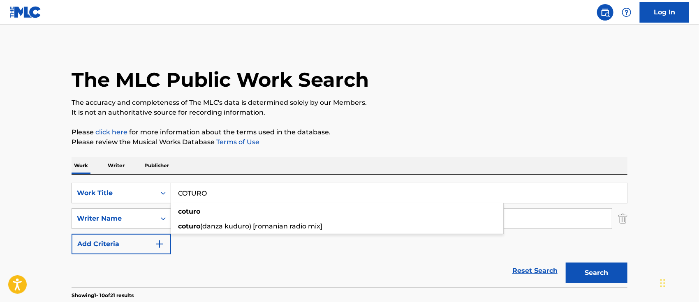
type input "COTURO"
click at [576, 278] on button "Search" at bounding box center [597, 273] width 62 height 21
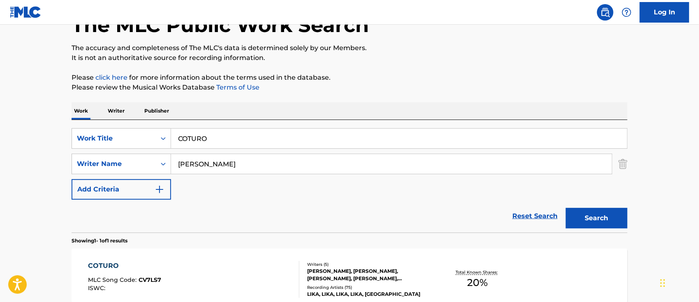
scroll to position [109, 0]
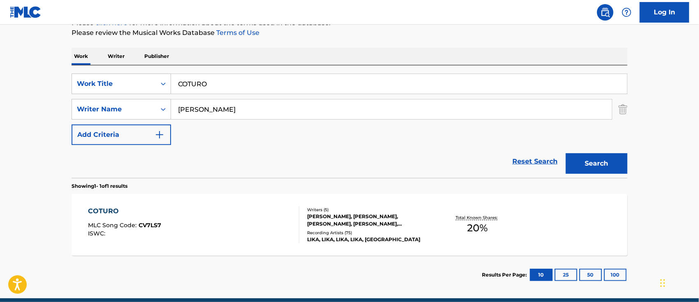
click at [242, 227] on div "COTURO MLC Song Code : CV7LS7 ISWC :" at bounding box center [193, 224] width 211 height 37
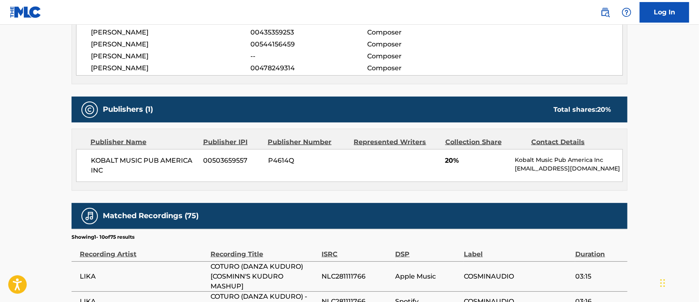
scroll to position [164, 0]
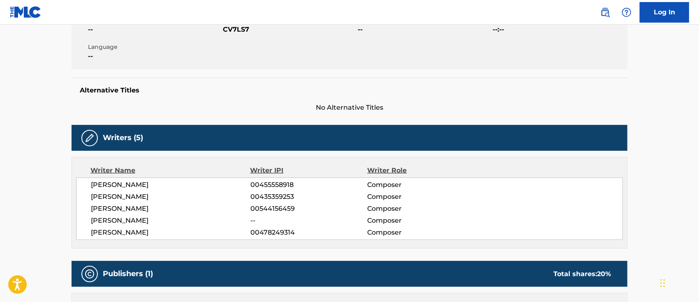
scroll to position [145, 0]
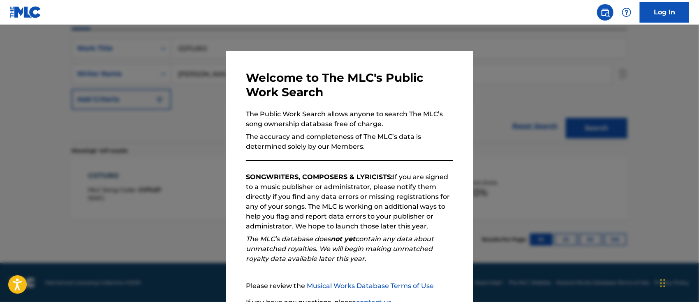
click at [511, 194] on div at bounding box center [349, 176] width 699 height 302
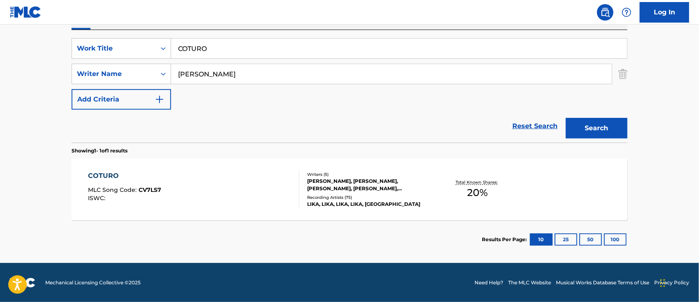
drag, startPoint x: 66, startPoint y: 42, endPoint x: 0, endPoint y: 35, distance: 66.2
click at [21, 40] on main "The MLC Public Work Search The accuracy and completeness of The MLC's data is d…" at bounding box center [349, 71] width 699 height 383
paste input "UERPO SENSUAL"
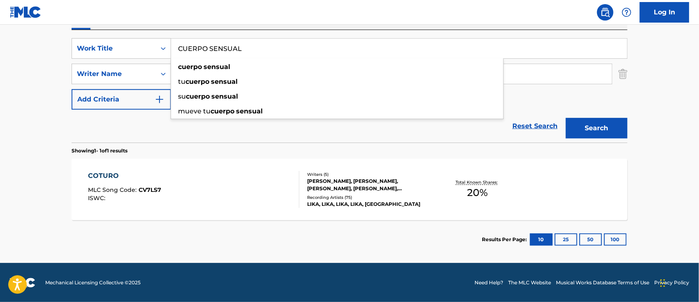
type input "CUERPO SENSUAL"
click at [36, 99] on main "The MLC Public Work Search The accuracy and completeness of The MLC's data is d…" at bounding box center [349, 71] width 699 height 383
click at [612, 127] on button "Search" at bounding box center [597, 128] width 62 height 21
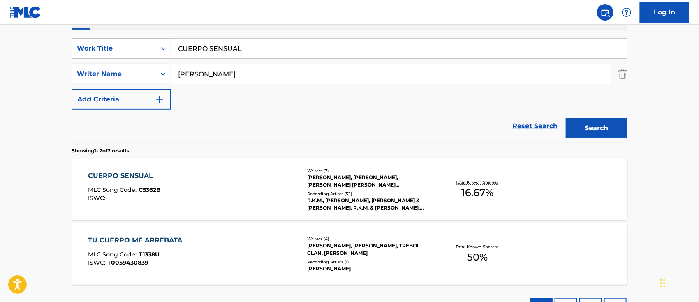
click at [207, 177] on div "CUERPO SENSUAL MLC Song Code : C5362B ISWC :" at bounding box center [193, 189] width 211 height 37
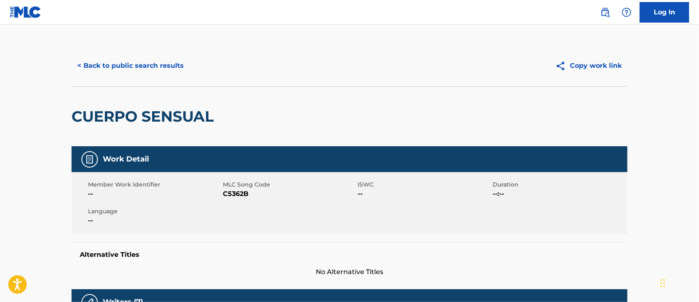
click at [601, 12] on img at bounding box center [605, 12] width 10 height 10
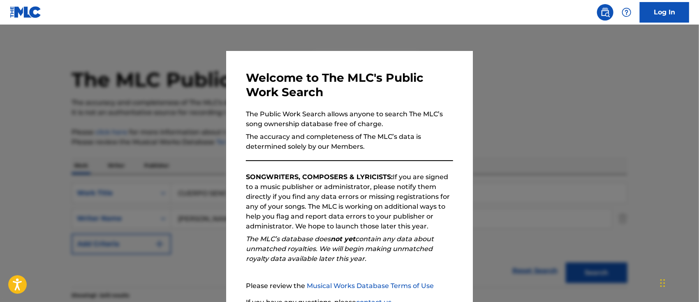
scroll to position [74, 0]
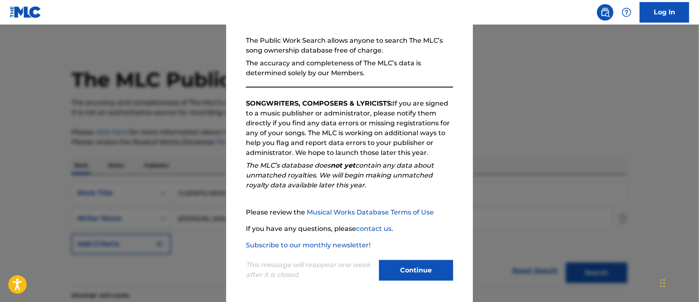
click at [400, 271] on button "Continue" at bounding box center [416, 270] width 74 height 21
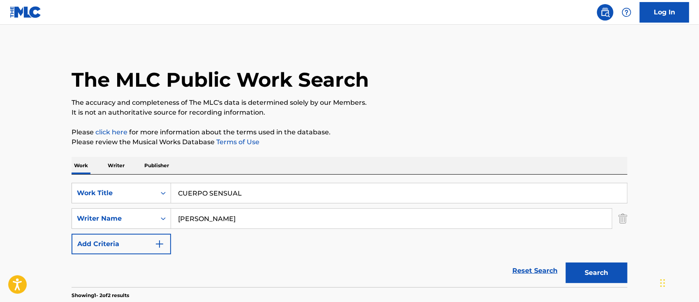
drag, startPoint x: 296, startPoint y: 185, endPoint x: 30, endPoint y: 168, distance: 266.5
click at [171, 186] on input "CUERPO SENSUAL" at bounding box center [399, 193] width 456 height 20
paste input "STION DE TIEMPO"
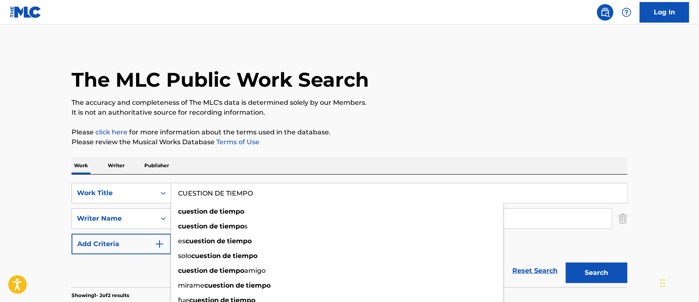
type input "CUESTION DE TIEMPO"
click at [26, 194] on main "The MLC Public Work Search The accuracy and completeness of The MLC's data is d…" at bounding box center [349, 249] width 699 height 448
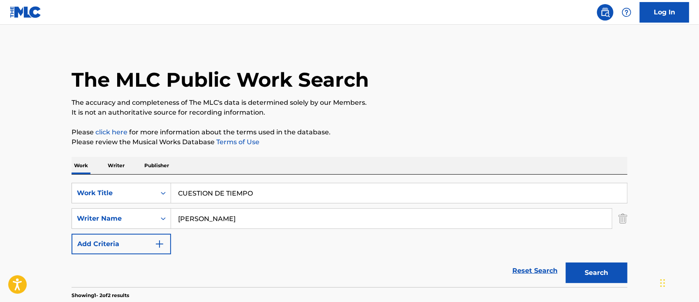
click at [614, 276] on button "Search" at bounding box center [597, 273] width 62 height 21
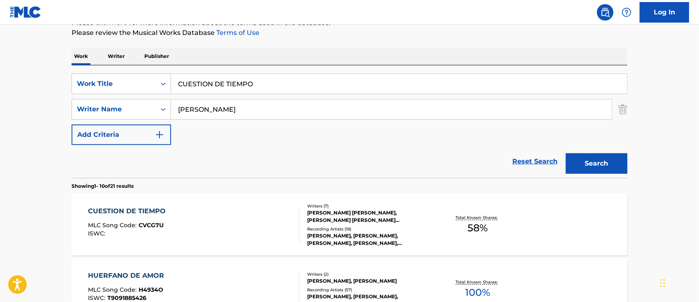
click at [217, 234] on div "CUESTION DE TIEMPO MLC Song Code : CVCG7U ISWC :" at bounding box center [193, 224] width 211 height 37
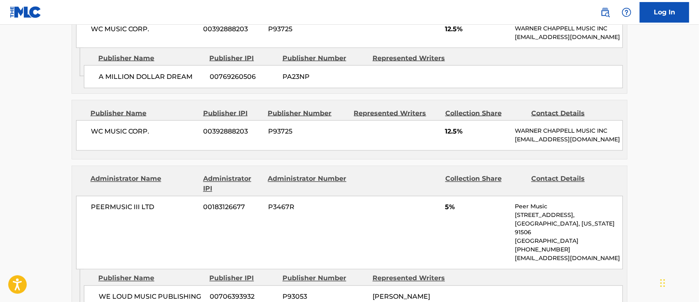
scroll to position [438, 0]
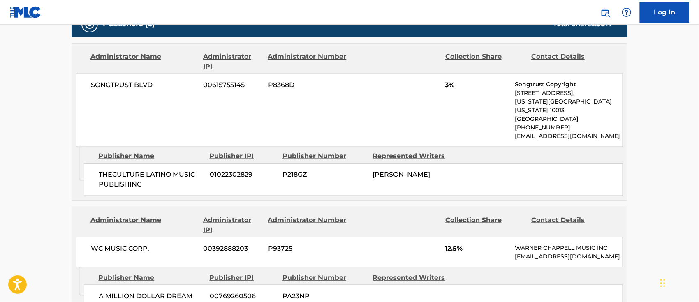
click at [606, 13] on img at bounding box center [605, 12] width 10 height 10
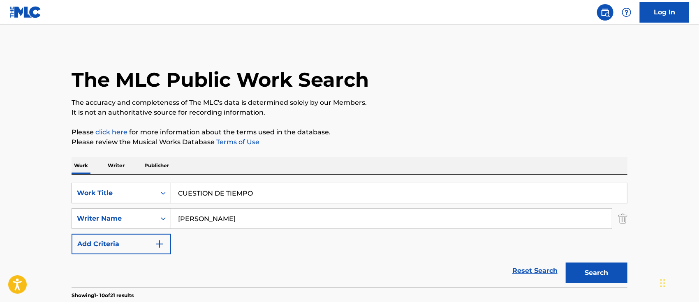
drag, startPoint x: 263, startPoint y: 189, endPoint x: 94, endPoint y: 188, distance: 169.0
click at [139, 192] on div "SearchWithCriteria6b62f0a2-2242-450a-80e2-b3764826acf2 Work Title CUESTION DE T…" at bounding box center [350, 193] width 556 height 21
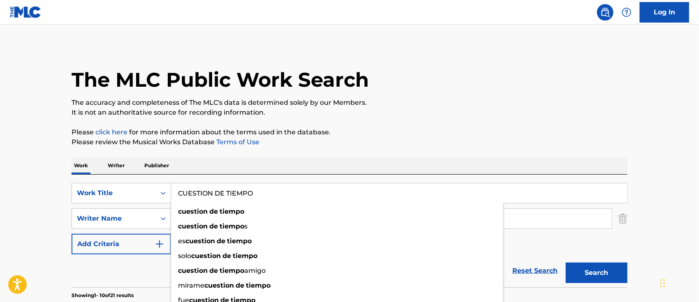
paste input "[PERSON_NAME] [PERSON_NAME]"
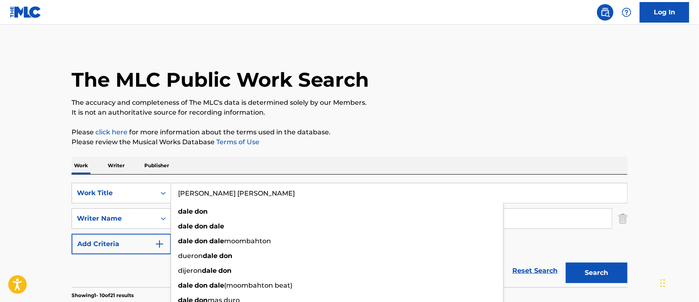
type input "[PERSON_NAME] [PERSON_NAME]"
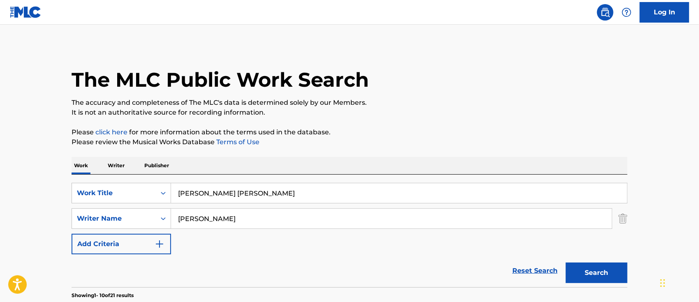
click at [605, 275] on button "Search" at bounding box center [597, 273] width 62 height 21
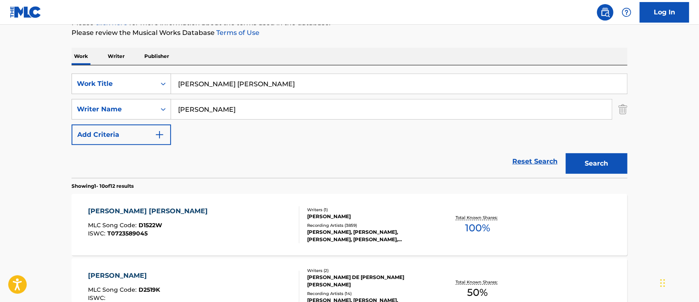
scroll to position [164, 0]
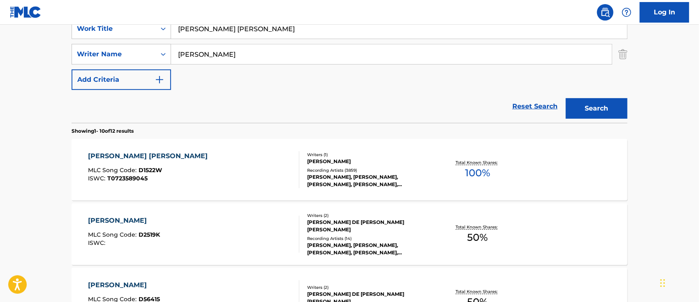
click at [250, 165] on div "[PERSON_NAME] [PERSON_NAME] MLC Song Code : D1522W ISWC : T0723589045" at bounding box center [193, 169] width 211 height 37
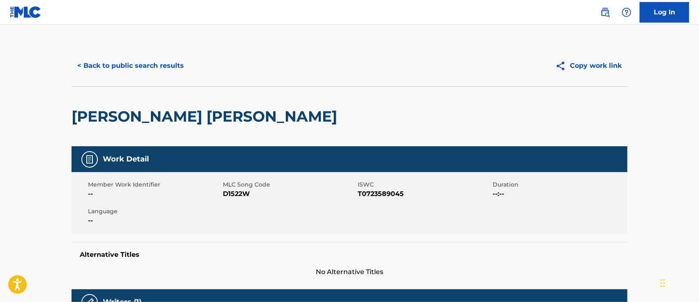
click at [605, 12] on img at bounding box center [605, 12] width 10 height 10
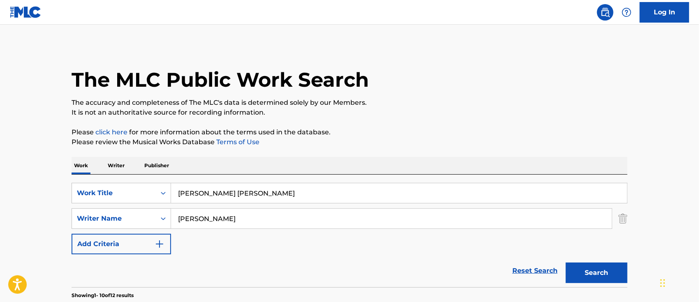
drag, startPoint x: 260, startPoint y: 195, endPoint x: 0, endPoint y: 199, distance: 260.3
paste input "NCING KIZOMBA"
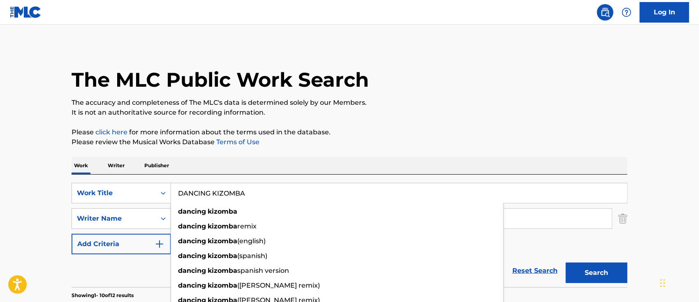
type input "DANCING KIZOMBA"
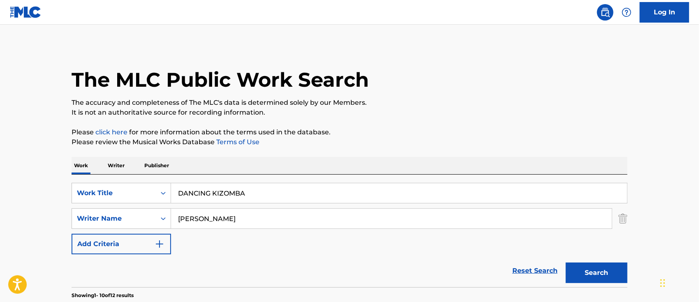
click at [599, 277] on button "Search" at bounding box center [597, 273] width 62 height 21
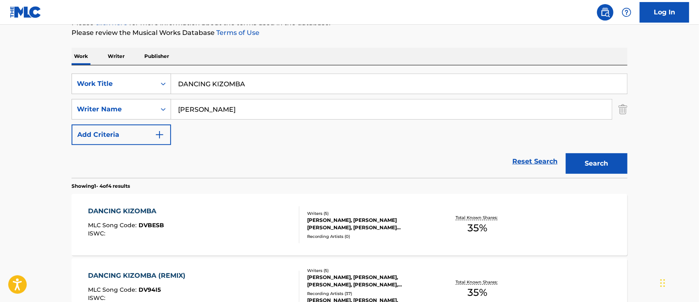
click at [178, 228] on div "DANCING KIZOMBA MLC Song Code : DVBESB ISWC :" at bounding box center [193, 224] width 211 height 37
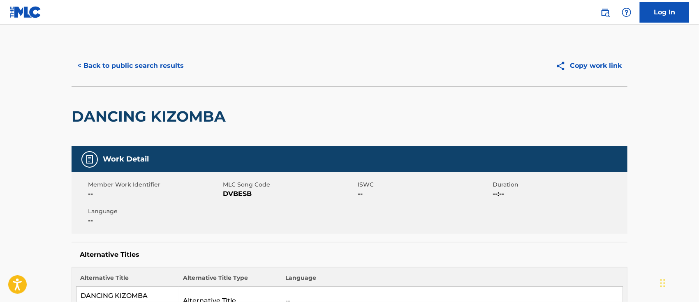
click at [605, 11] on img at bounding box center [605, 12] width 10 height 10
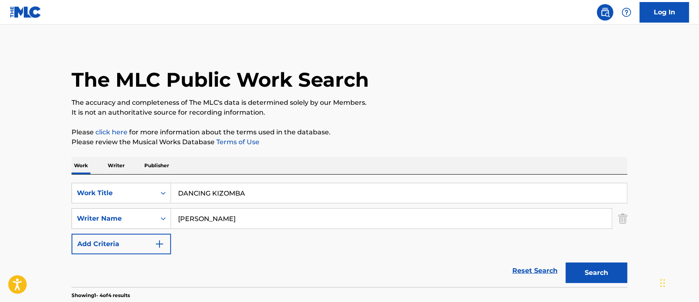
drag, startPoint x: 271, startPoint y: 189, endPoint x: 0, endPoint y: 164, distance: 272.5
click at [139, 185] on div "SearchWithCriteria6b62f0a2-2242-450a-80e2-b3764826acf2 Work Title DANCING KIZOM…" at bounding box center [350, 193] width 556 height 21
paste input "[PERSON_NAME] REMIX SPANISH VERSION"
type input "DANCING KIZOMBA [PERSON_NAME] REMIX SPANISH VERSION"
click at [576, 272] on button "Search" at bounding box center [597, 273] width 62 height 21
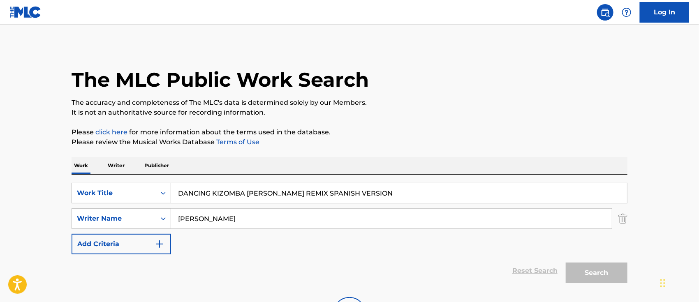
scroll to position [81, 0]
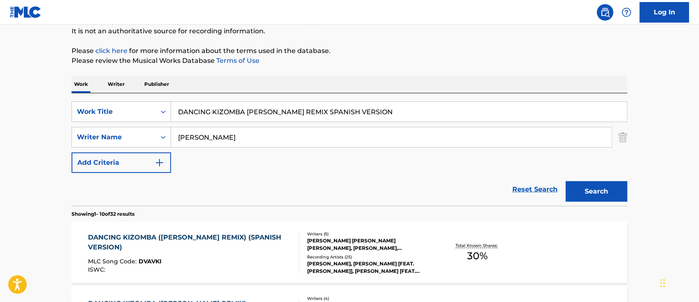
click at [207, 259] on div "MLC Song Code : DVAVKI" at bounding box center [190, 263] width 204 height 8
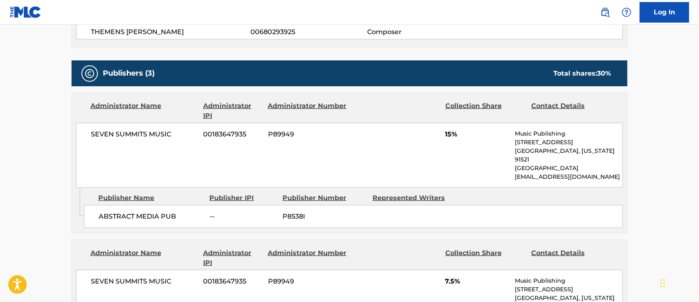
scroll to position [164, 0]
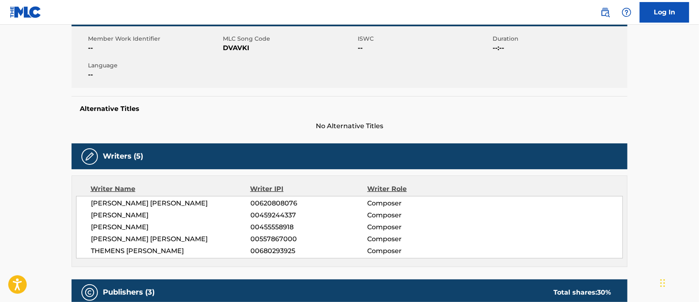
click at [602, 12] on img at bounding box center [605, 12] width 10 height 10
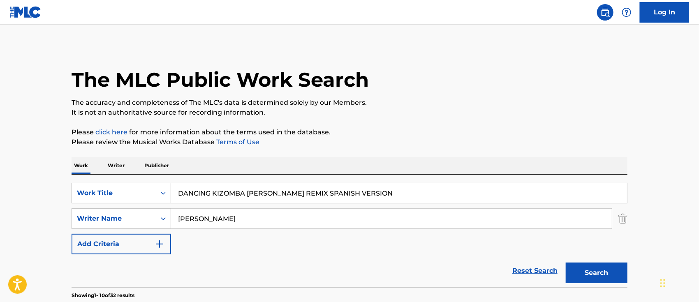
drag, startPoint x: 351, startPoint y: 195, endPoint x: 40, endPoint y: 189, distance: 310.5
paste input "REMIX"
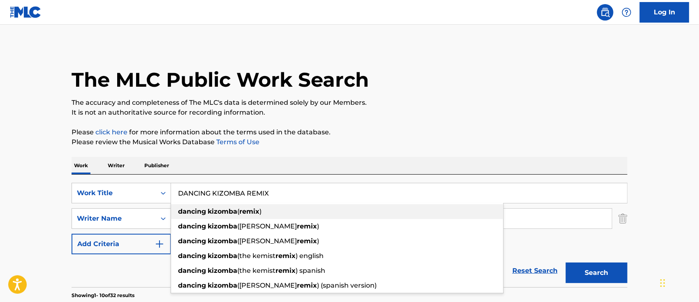
type input "DANCING KIZOMBA REMIX"
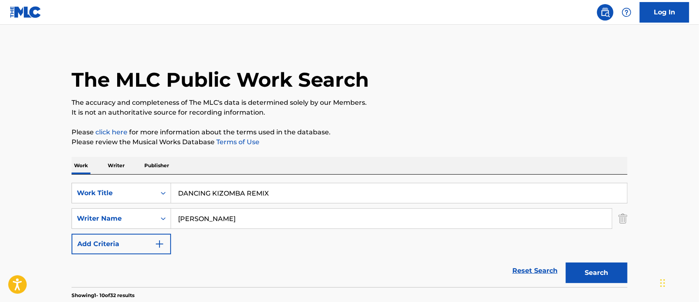
click at [576, 271] on button "Search" at bounding box center [597, 273] width 62 height 21
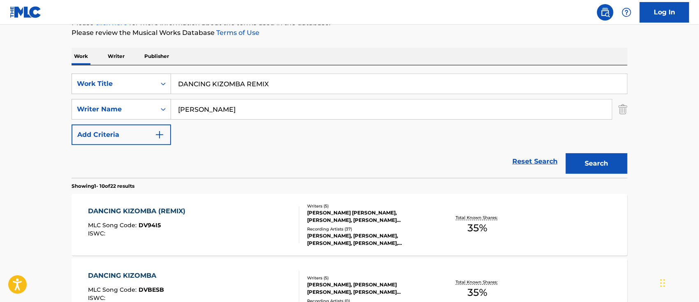
scroll to position [164, 0]
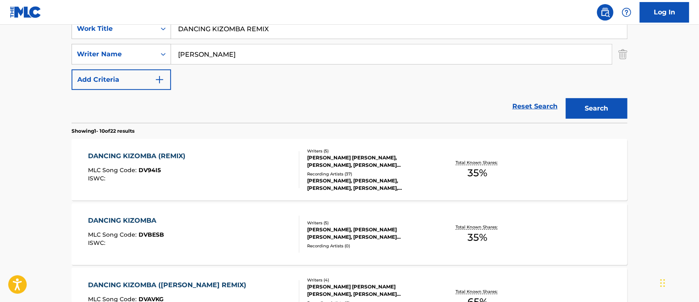
click at [230, 160] on div "DANCING KIZOMBA (REMIX) MLC Song Code : DV94I5 ISWC :" at bounding box center [193, 169] width 211 height 37
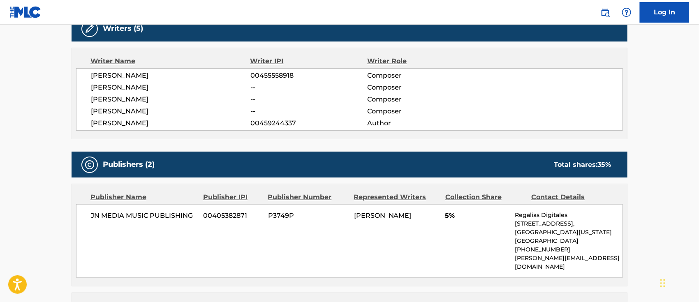
scroll to position [55, 0]
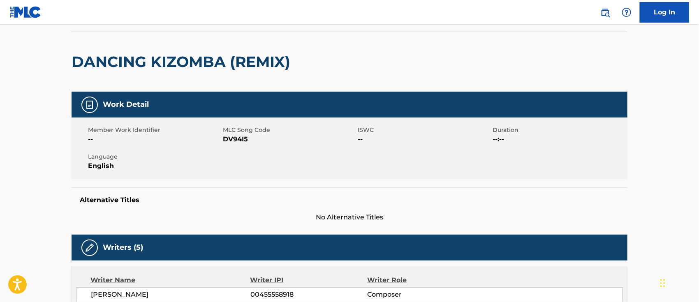
click at [604, 11] on img at bounding box center [605, 12] width 10 height 10
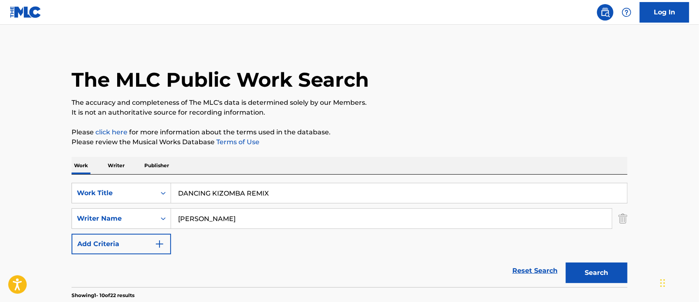
drag, startPoint x: 289, startPoint y: 192, endPoint x: 0, endPoint y: 182, distance: 289.6
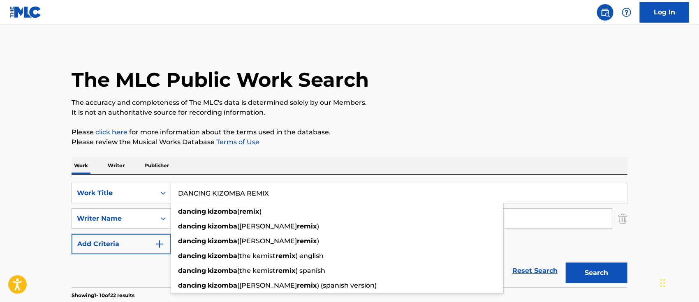
paste input "E NOCHE Y DE DIA DANCE"
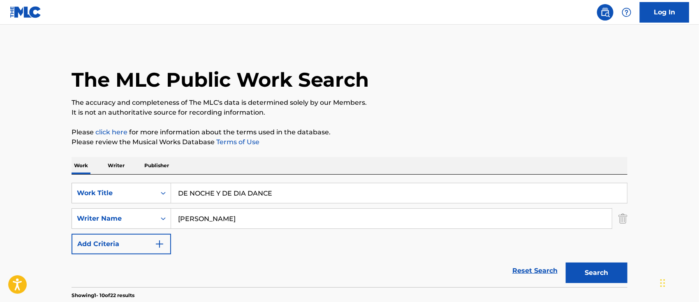
type input "DE NOCHE Y DE DIA DANCE"
click at [608, 117] on p "It is not an authoritative source for recording information." at bounding box center [350, 113] width 556 height 10
click at [591, 268] on button "Search" at bounding box center [597, 273] width 62 height 21
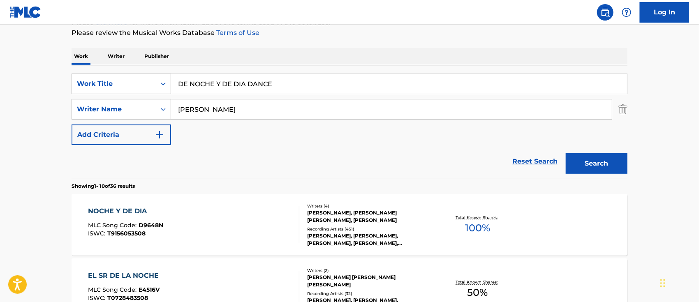
click at [197, 221] on div "NOCHE Y DE DIA MLC Song Code : D9648N ISWC : T9156053508" at bounding box center [193, 224] width 211 height 37
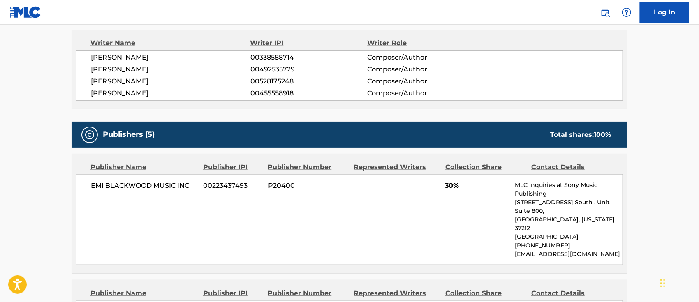
scroll to position [219, 0]
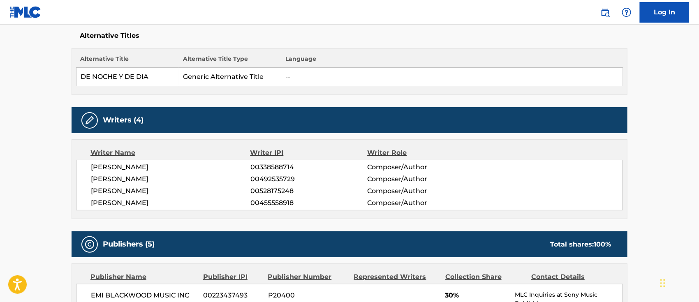
click at [604, 15] on img at bounding box center [605, 12] width 10 height 10
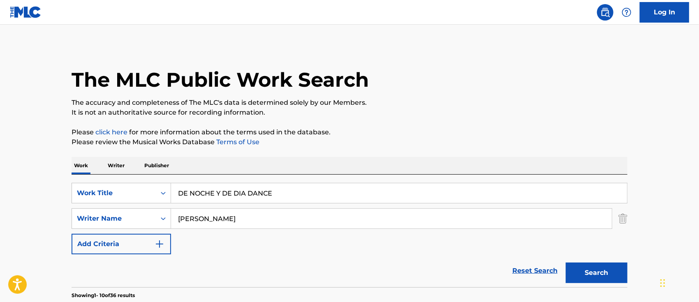
drag, startPoint x: 294, startPoint y: 185, endPoint x: 35, endPoint y: 190, distance: 259.5
click at [113, 198] on div "SearchWithCriteria6b62f0a2-2242-450a-80e2-b3764826acf2 Work Title DE NOCHE Y DE…" at bounding box center [350, 193] width 556 height 21
paste input "JA DE LLORAR"
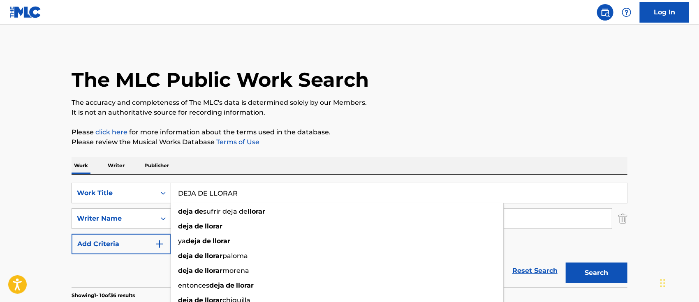
type input "DEJA DE LLORAR"
click at [580, 271] on button "Search" at bounding box center [597, 273] width 62 height 21
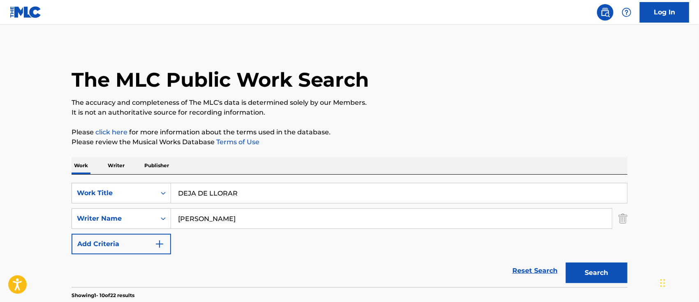
scroll to position [55, 0]
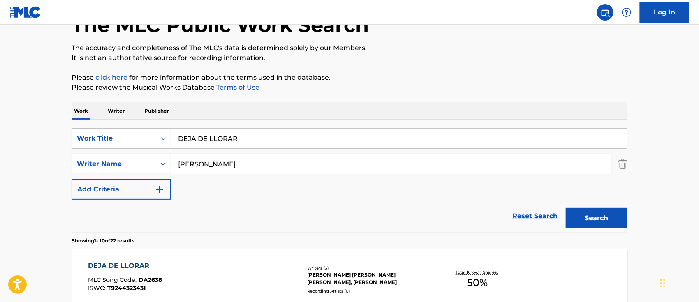
click at [238, 268] on div "DEJA DE LLORAR MLC Song Code : DA2638 ISWC : T9244323431" at bounding box center [193, 279] width 211 height 37
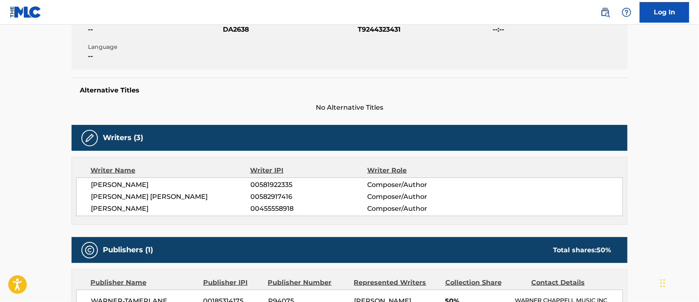
scroll to position [274, 0]
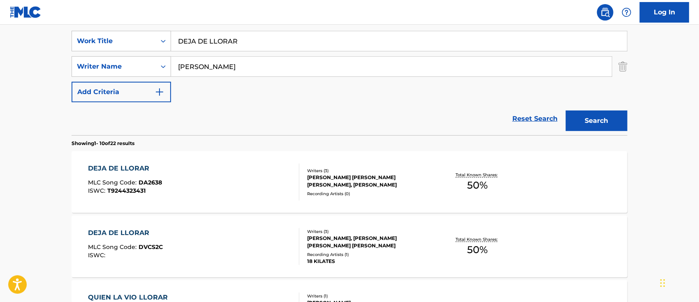
scroll to position [145, 0]
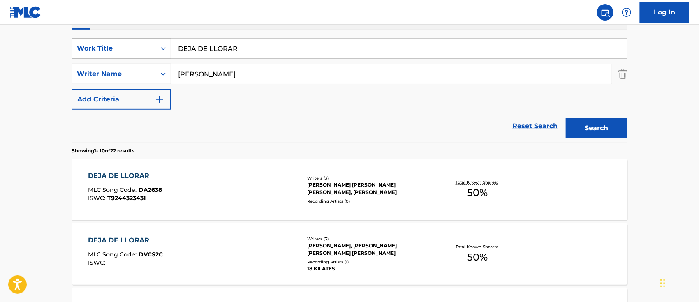
drag, startPoint x: 245, startPoint y: 43, endPoint x: 103, endPoint y: 45, distance: 141.9
click at [167, 45] on div "SearchWithCriteria6b62f0a2-2242-450a-80e2-b3764826acf2 Work Title DEJA DE LLORAR" at bounding box center [350, 48] width 556 height 21
paste input "LINCUENTE"
type input "DELINCUENTE"
click at [576, 136] on button "Search" at bounding box center [597, 128] width 62 height 21
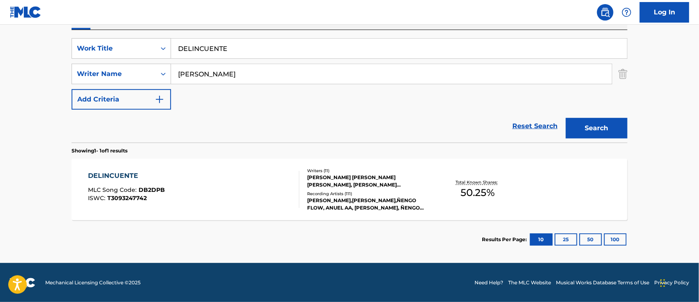
click at [180, 192] on div "DELINCUENTE MLC Song Code : DB2DPB ISWC : T3093247742" at bounding box center [193, 189] width 211 height 37
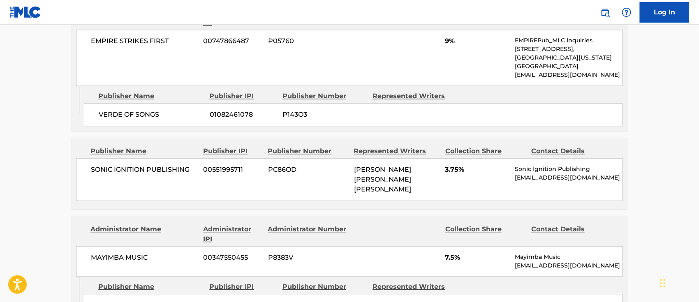
scroll to position [767, 0]
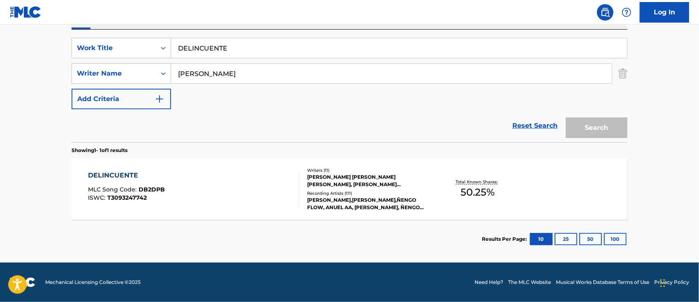
scroll to position [145, 0]
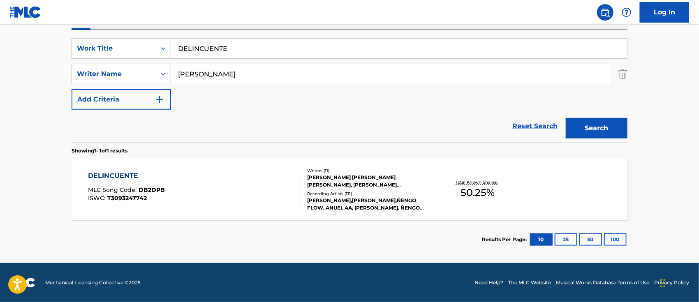
click at [253, 166] on div "DELINCUENTE MLC Song Code : DB2DPB ISWC : T3093247742 Writers ( 11 ) [PERSON_NA…" at bounding box center [350, 190] width 556 height 62
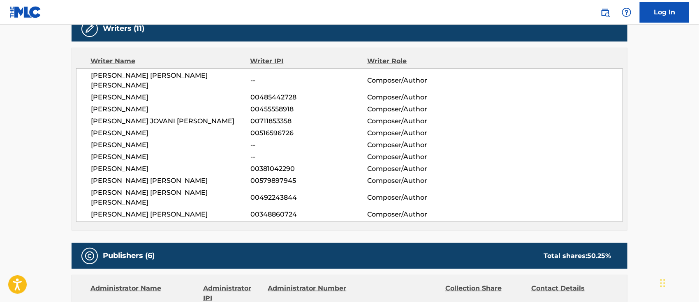
scroll to position [109, 0]
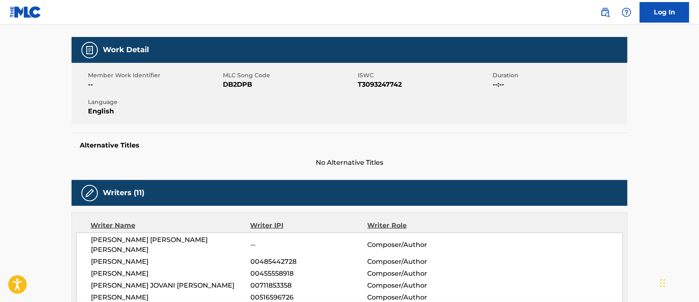
click at [600, 12] on img at bounding box center [605, 12] width 10 height 10
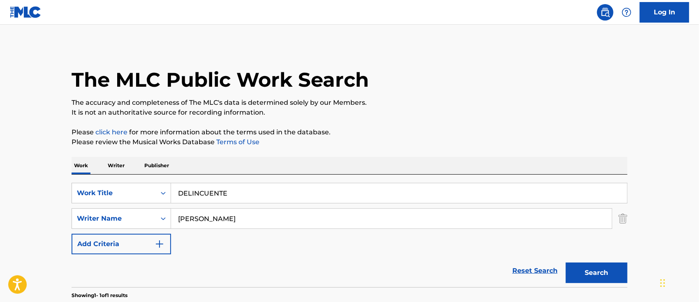
drag, startPoint x: 244, startPoint y: 194, endPoint x: 60, endPoint y: 182, distance: 184.6
click at [111, 185] on div "SearchWithCriteria6b62f0a2-2242-450a-80e2-b3764826acf2 Work Title DELINCUENTE" at bounding box center [350, 193] width 556 height 21
paste input "SIERTO"
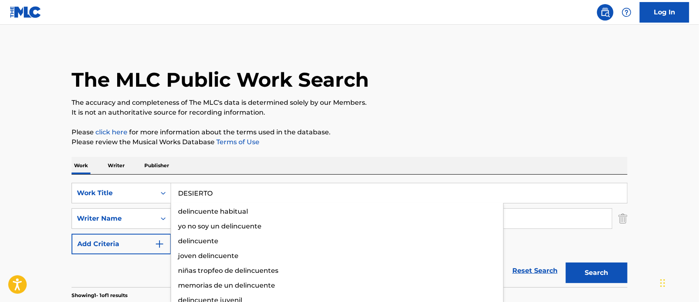
type input "DESIERTO"
click at [589, 269] on button "Search" at bounding box center [597, 273] width 62 height 21
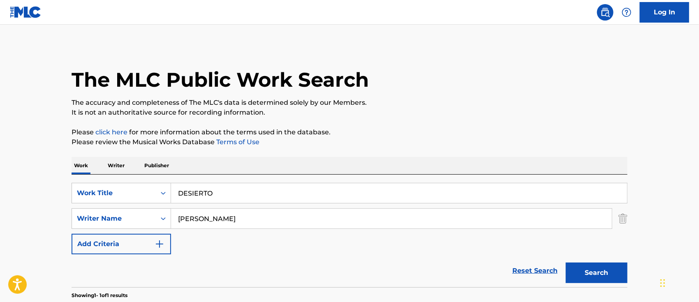
scroll to position [109, 0]
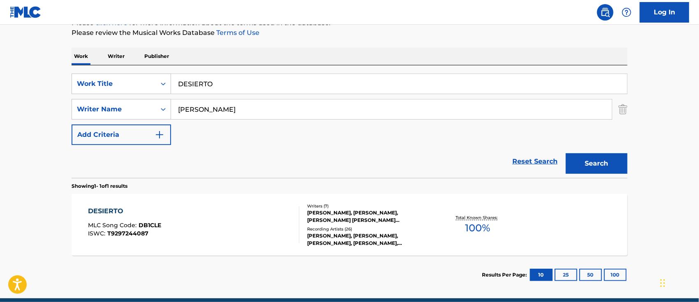
click at [224, 229] on div "DESIERTO MLC Song Code : DB1CLE ISWC : T9297244087" at bounding box center [193, 224] width 211 height 37
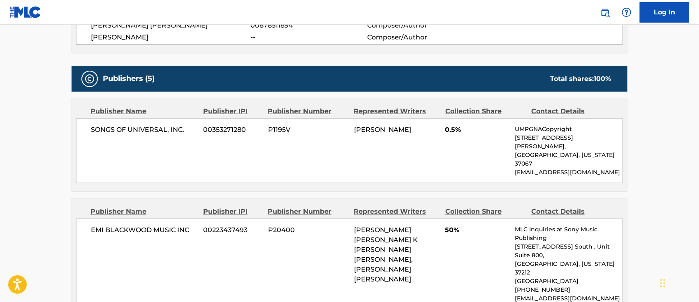
scroll to position [219, 0]
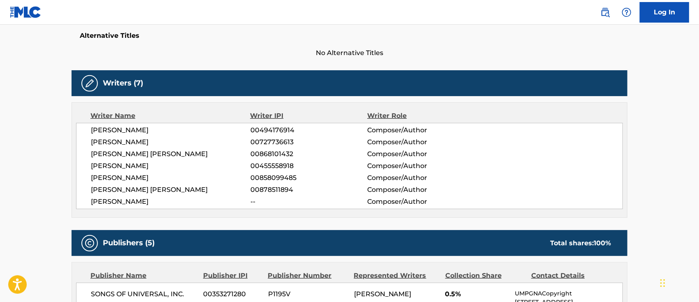
click at [601, 8] on img at bounding box center [605, 12] width 10 height 10
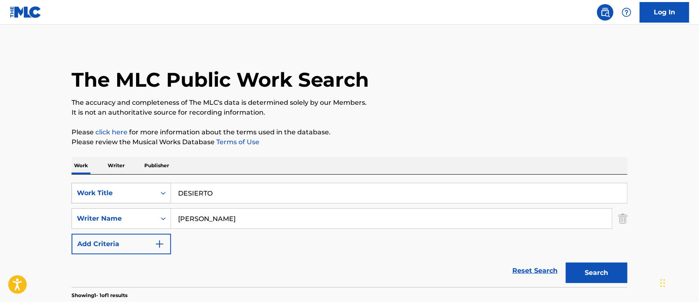
drag, startPoint x: 247, startPoint y: 193, endPoint x: 73, endPoint y: 188, distance: 174.4
click at [97, 191] on div "SearchWithCriteria6b62f0a2-2242-450a-80e2-b3764826acf2 Work Title DESIERTO" at bounding box center [350, 193] width 556 height 21
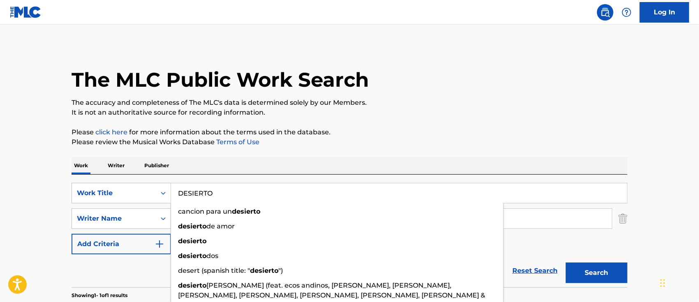
paste input "ILE A EL"
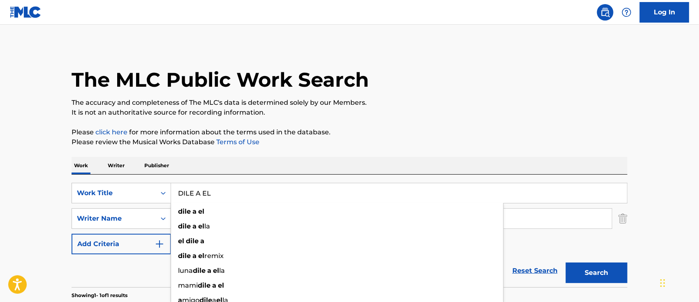
type input "DILE A EL"
click at [585, 271] on button "Search" at bounding box center [597, 273] width 62 height 21
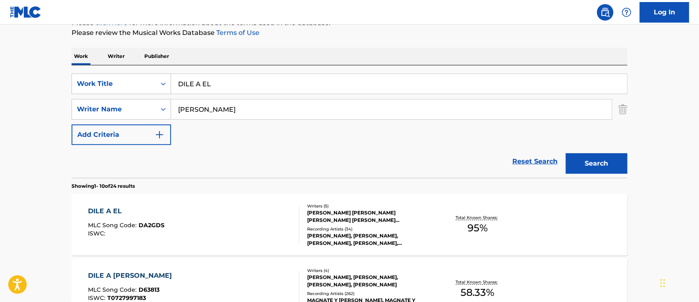
click at [218, 224] on div "DILE A EL MLC Song Code : DA2GDS ISWC :" at bounding box center [193, 224] width 211 height 37
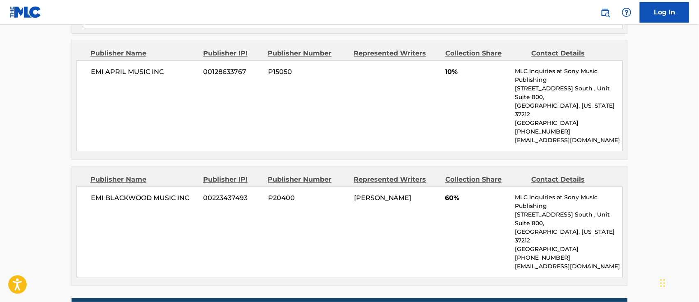
scroll to position [767, 0]
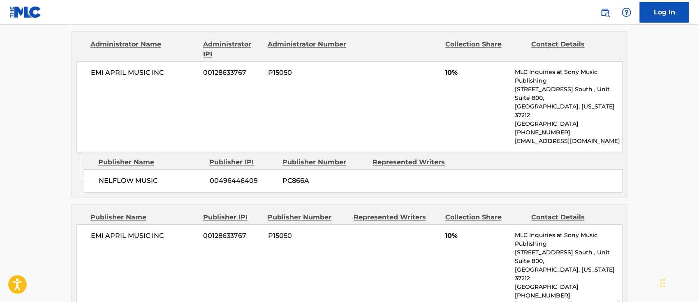
click at [608, 11] on img at bounding box center [605, 12] width 10 height 10
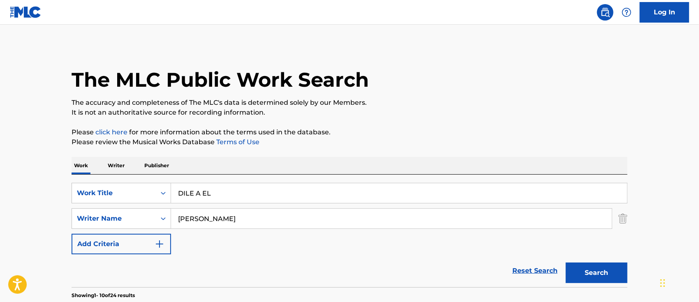
drag, startPoint x: 230, startPoint y: 192, endPoint x: 0, endPoint y: 197, distance: 230.3
paste input "LA"
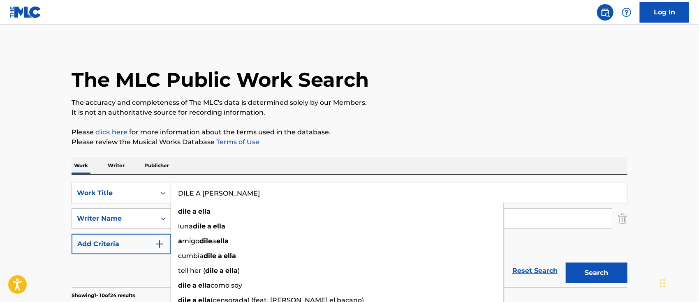
type input "DILE A [PERSON_NAME]"
click at [604, 279] on button "Search" at bounding box center [597, 273] width 62 height 21
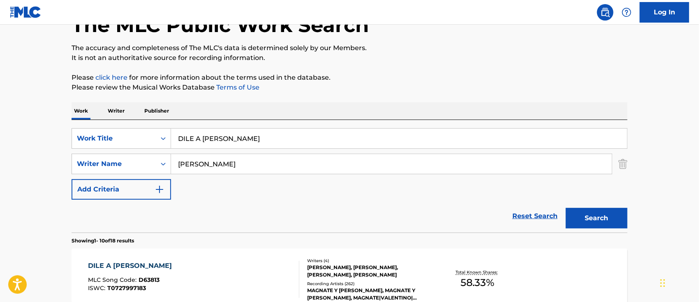
scroll to position [109, 0]
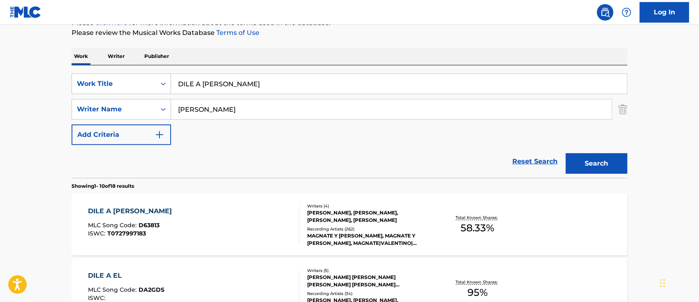
click at [213, 225] on div "DILE A [PERSON_NAME] MLC Song Code : D63813 ISWC : T0727997183" at bounding box center [193, 224] width 211 height 37
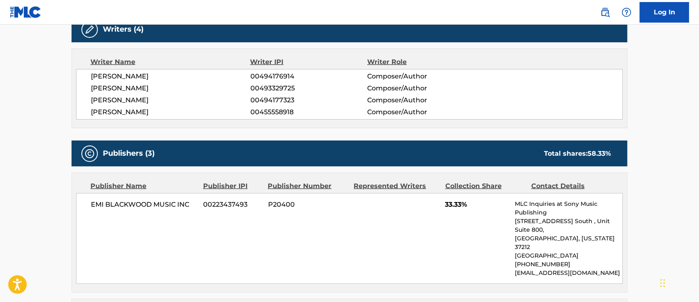
scroll to position [164, 0]
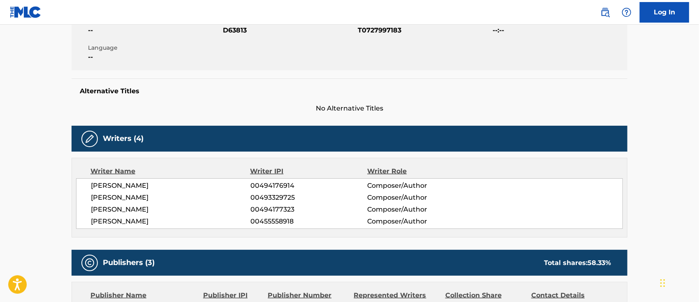
click at [606, 16] on img at bounding box center [605, 12] width 10 height 10
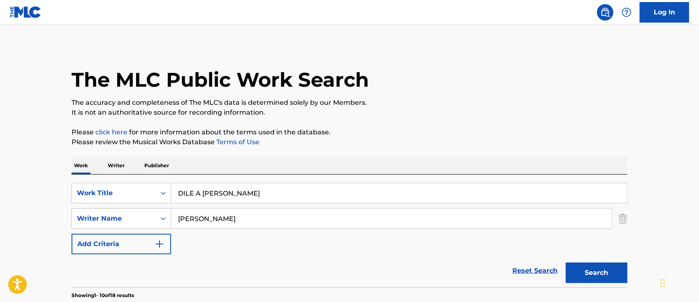
drag, startPoint x: 229, startPoint y: 194, endPoint x: 0, endPoint y: 196, distance: 229.0
click at [81, 202] on div "SearchWithCriteria6b62f0a2-2242-450a-80e2-b3764826acf2 Work Title DILE A [PERSO…" at bounding box center [350, 193] width 556 height 21
paste input "OBLA RODI"
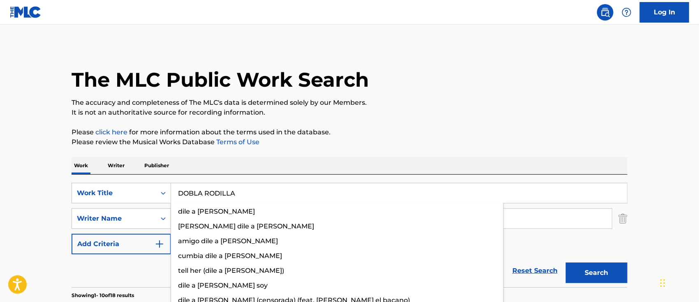
type input "DOBLA RODILLA"
click at [597, 275] on button "Search" at bounding box center [597, 273] width 62 height 21
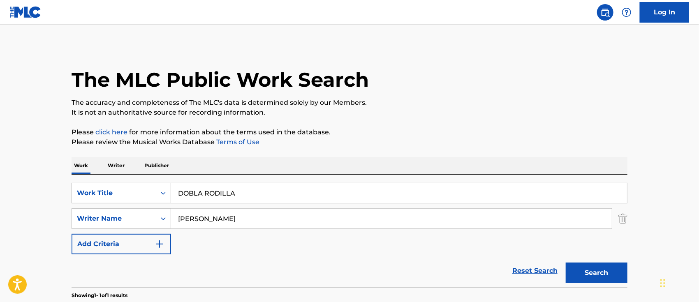
scroll to position [109, 0]
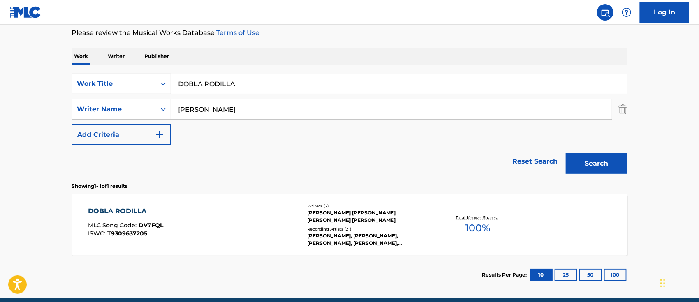
click at [227, 229] on div "DOBLA RODILLA MLC Song Code : DV7FQL ISWC : T9309637205" at bounding box center [193, 224] width 211 height 37
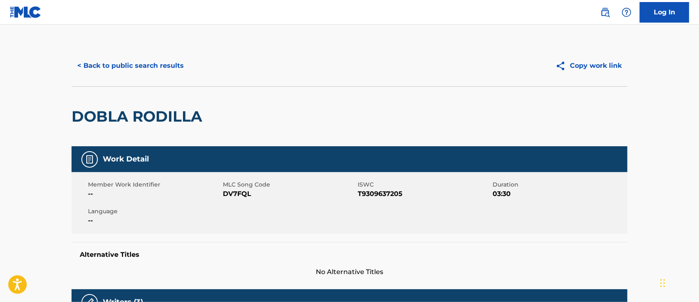
click at [605, 12] on img at bounding box center [605, 12] width 10 height 10
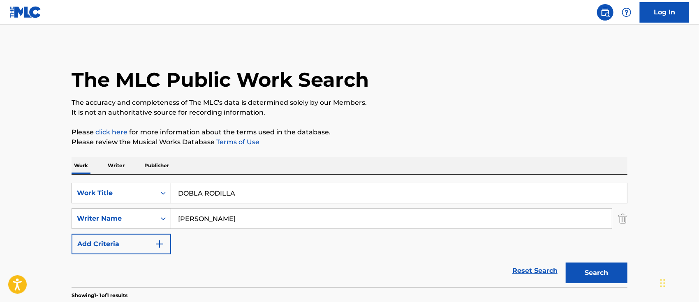
drag, startPoint x: 262, startPoint y: 193, endPoint x: 104, endPoint y: 192, distance: 158.3
click at [141, 192] on div "SearchWithCriteria6b62f0a2-2242-450a-80e2-b3764826acf2 Work Title DOBLA RODILLA" at bounding box center [350, 193] width 556 height 21
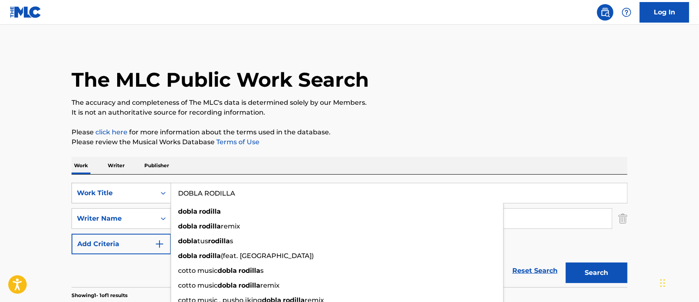
paste input "NKEO"
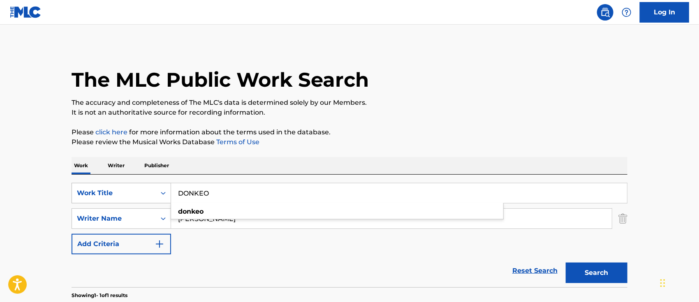
type input "DONKEO"
click at [566, 263] on button "Search" at bounding box center [597, 273] width 62 height 21
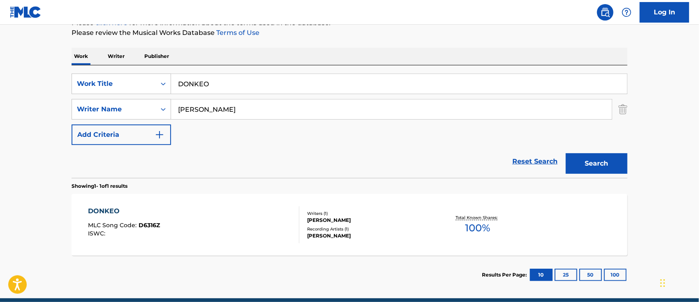
scroll to position [145, 0]
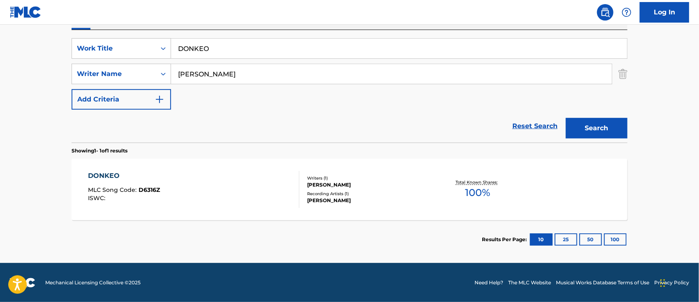
click at [242, 199] on div "DONKEO MLC Song Code : D6316Z ISWC :" at bounding box center [193, 189] width 211 height 37
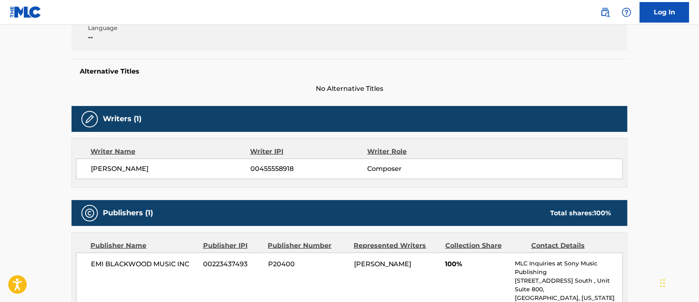
scroll to position [19, 0]
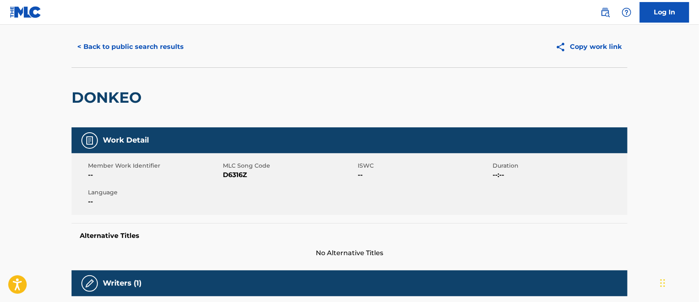
click at [607, 14] on img at bounding box center [605, 12] width 10 height 10
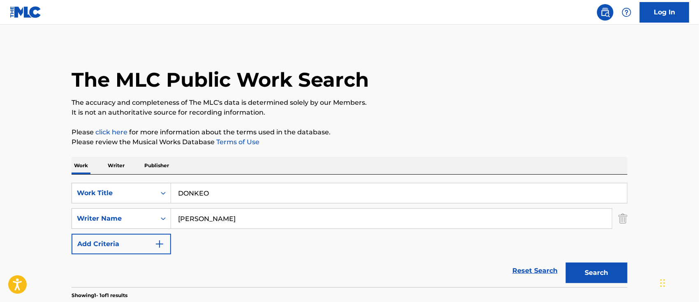
click at [0, 179] on main "The MLC Public Work Search The accuracy and completeness of The MLC's data is d…" at bounding box center [349, 216] width 699 height 383
paste input "RA X"
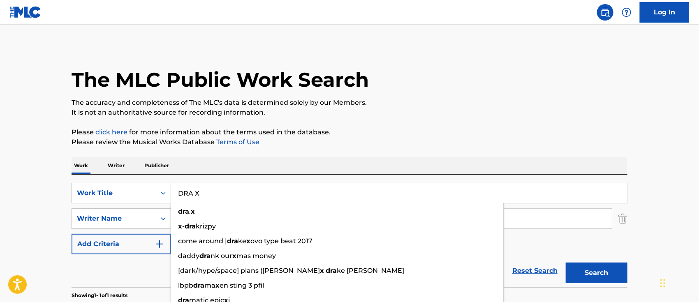
type input "DRA X"
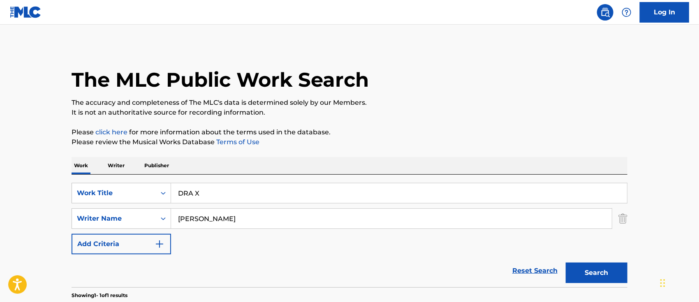
click at [58, 166] on main "The MLC Public Work Search The accuracy and completeness of The MLC's data is d…" at bounding box center [349, 216] width 699 height 383
click at [607, 278] on button "Search" at bounding box center [597, 273] width 62 height 21
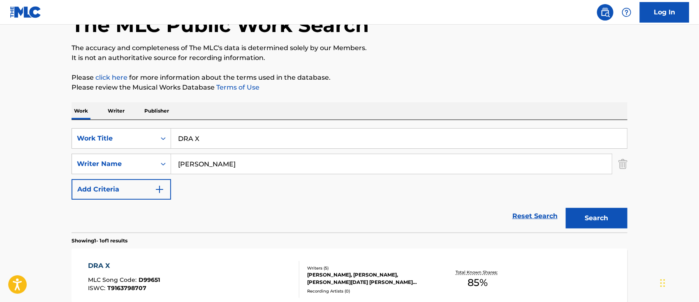
scroll to position [145, 0]
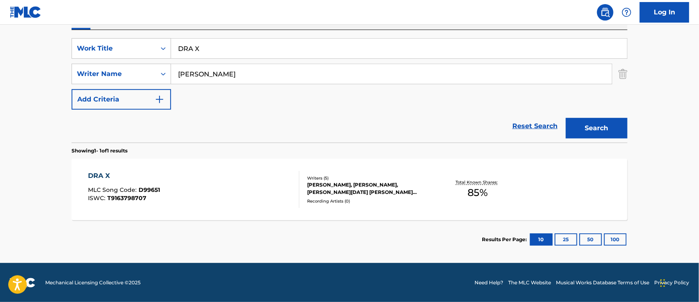
click at [235, 176] on div "DRA X MLC Song Code : D99651 ISWC : T9163798707" at bounding box center [193, 189] width 211 height 37
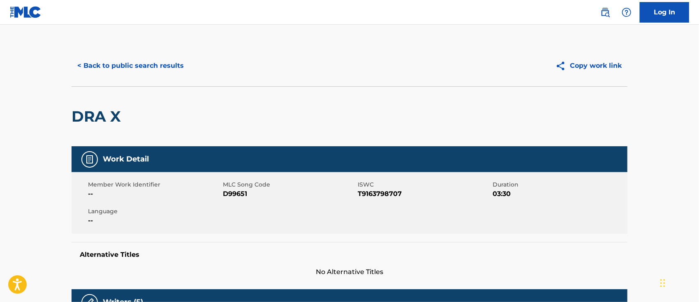
click at [609, 16] on img at bounding box center [605, 12] width 10 height 10
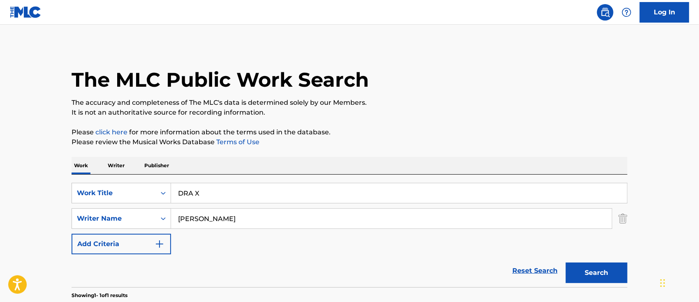
drag, startPoint x: 199, startPoint y: 196, endPoint x: 0, endPoint y: 192, distance: 198.6
click at [28, 197] on main "The MLC Public Work Search The accuracy and completeness of The MLC's data is d…" at bounding box center [349, 216] width 699 height 383
paste input "URE DURE"
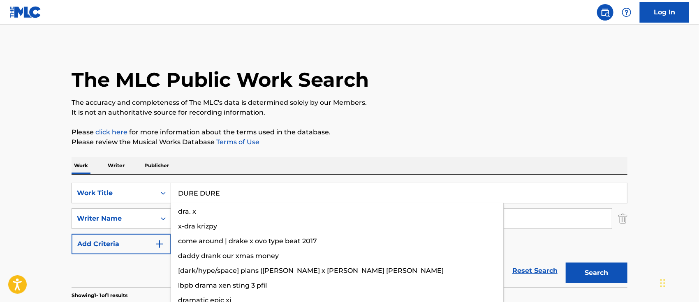
type input "DURE DURE"
click at [596, 276] on button "Search" at bounding box center [597, 273] width 62 height 21
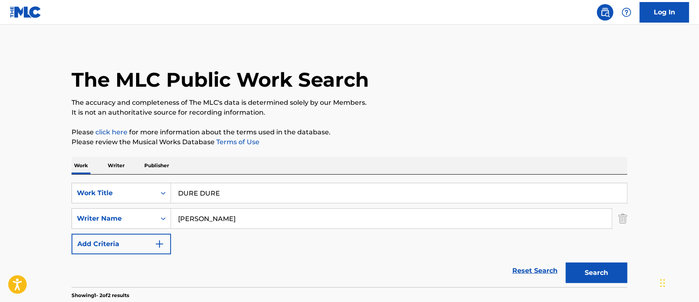
scroll to position [109, 0]
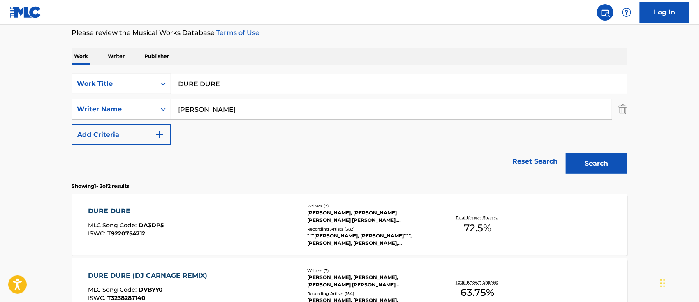
click at [236, 223] on div "DURE DURE MLC Song Code : DA3DP5 ISWC : T9220754712" at bounding box center [193, 224] width 211 height 37
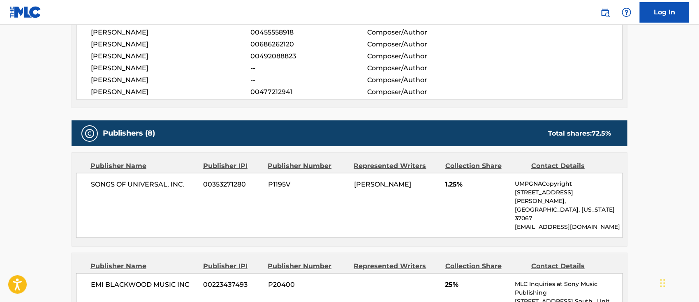
scroll to position [219, 0]
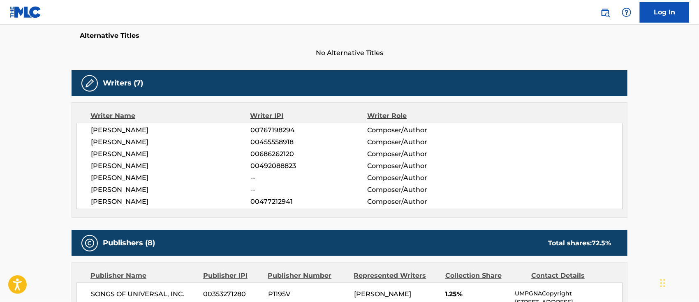
click at [604, 13] on img at bounding box center [605, 12] width 10 height 10
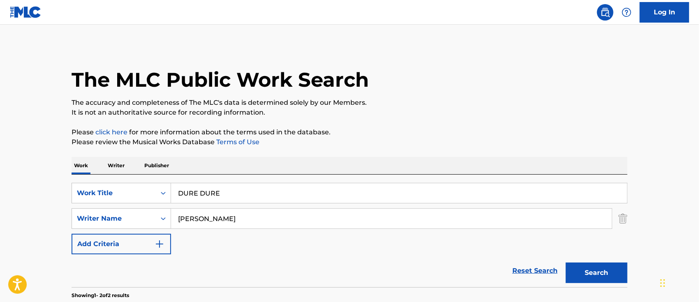
drag, startPoint x: 253, startPoint y: 187, endPoint x: 0, endPoint y: 179, distance: 253.0
click at [76, 184] on div "SearchWithCriteria6b62f0a2-2242-450a-80e2-b3764826acf2 Work Title DURE DURE" at bounding box center [350, 193] width 556 height 21
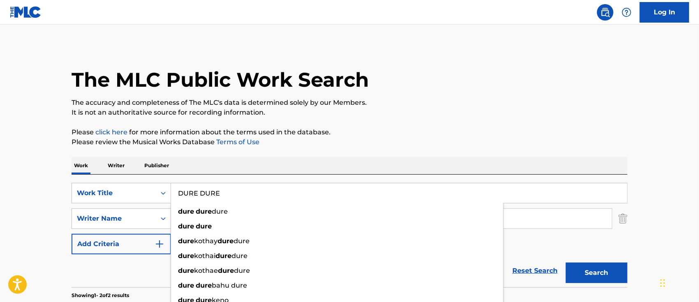
paste input "DJ CARNAGE REMIX"
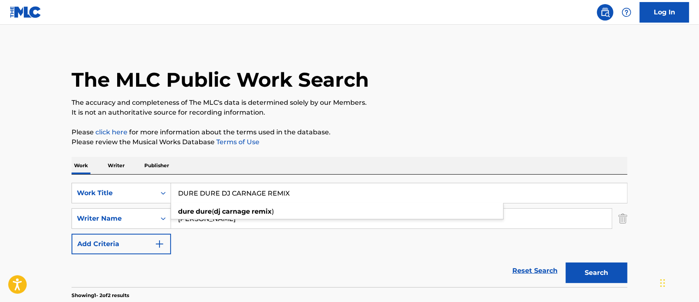
type input "DURE DURE DJ CARNAGE REMIX"
click at [601, 272] on button "Search" at bounding box center [597, 273] width 62 height 21
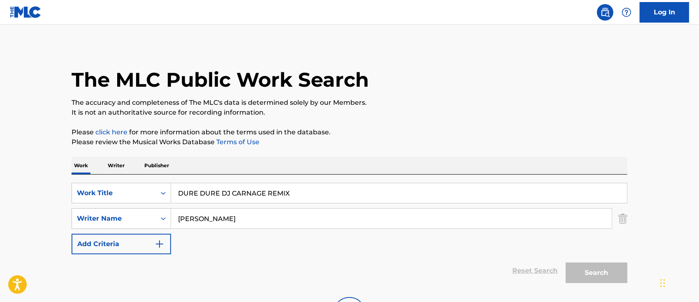
scroll to position [81, 0]
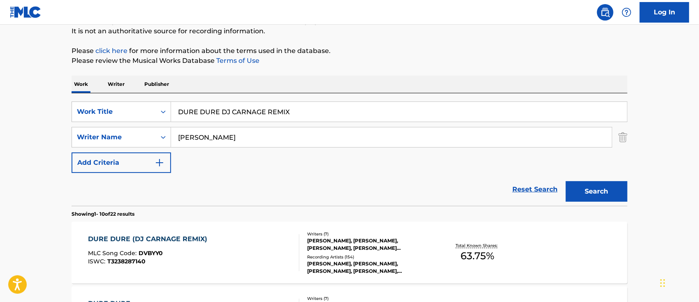
click at [257, 249] on div "DURE DURE (DJ CARNAGE REMIX) MLC Song Code : DVBYY0 ISWC : T3238287140" at bounding box center [193, 252] width 211 height 37
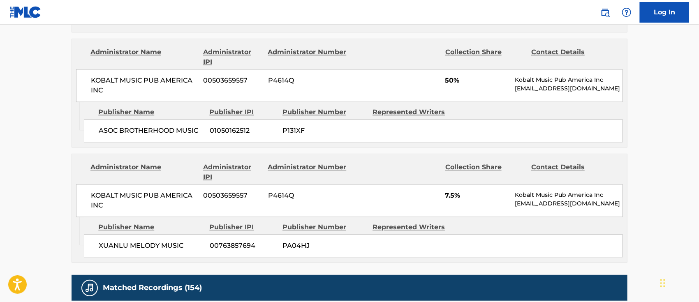
scroll to position [666, 0]
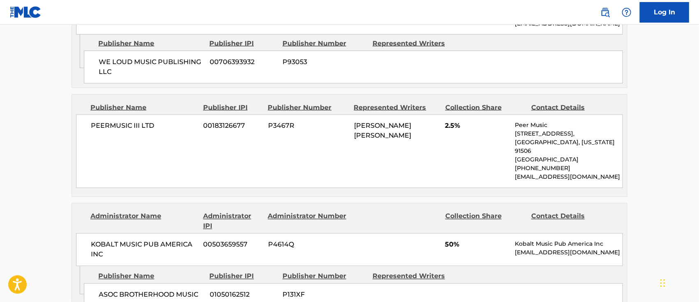
click at [601, 12] on img at bounding box center [605, 12] width 10 height 10
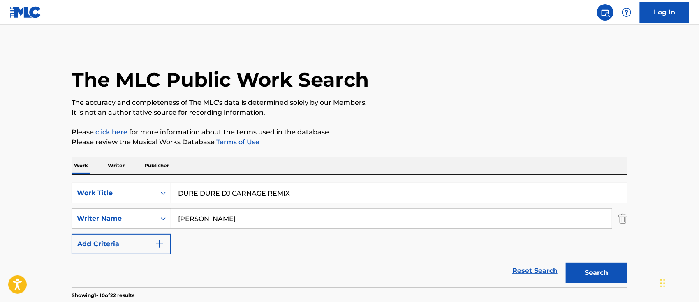
drag, startPoint x: 274, startPoint y: 220, endPoint x: 58, endPoint y: 227, distance: 216.0
click at [81, 228] on div "SearchWithCriteria7eb8372d-c712-456f-946e-83907a430696 Writer Name [PERSON_NAME]" at bounding box center [350, 218] width 556 height 21
drag, startPoint x: 303, startPoint y: 188, endPoint x: 80, endPoint y: 183, distance: 223.3
click at [126, 188] on div "SearchWithCriteria6b62f0a2-2242-450a-80e2-b3764826acf2 Work Title DURE DURE DJ …" at bounding box center [350, 193] width 556 height 21
paste input "ECLIPSE DE AMOR"
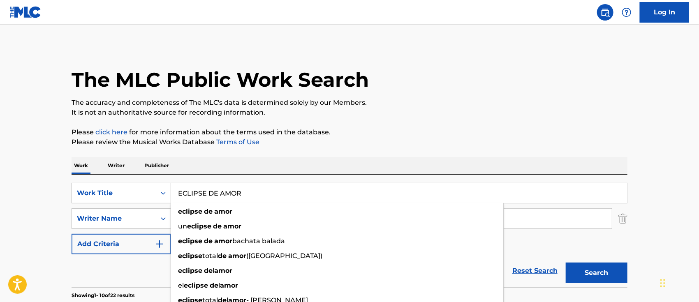
type input "ECLIPSE DE AMOR"
click at [575, 264] on button "Search" at bounding box center [597, 273] width 62 height 21
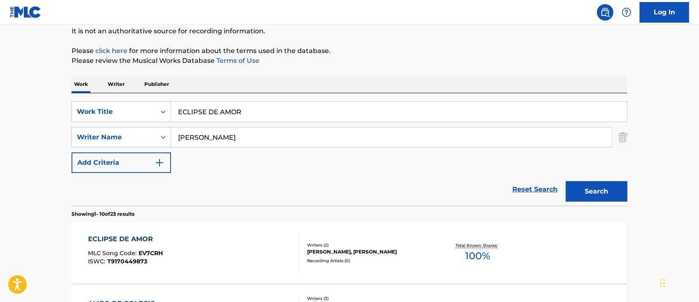
scroll to position [136, 0]
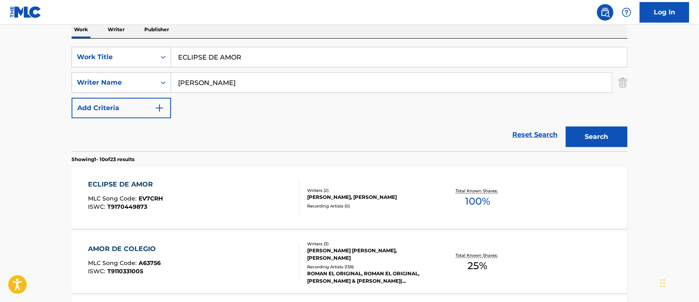
click at [237, 199] on div "ECLIPSE DE AMOR MLC Song Code : EV7CRH ISWC : T9170449873" at bounding box center [193, 198] width 211 height 37
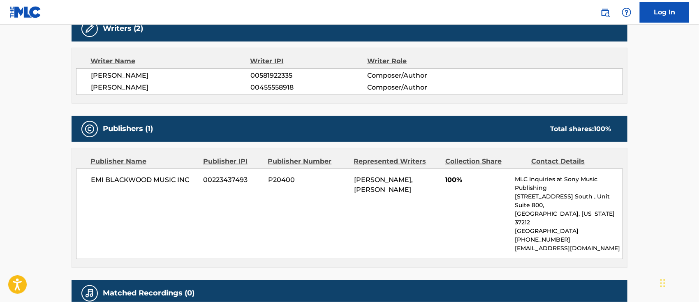
scroll to position [109, 0]
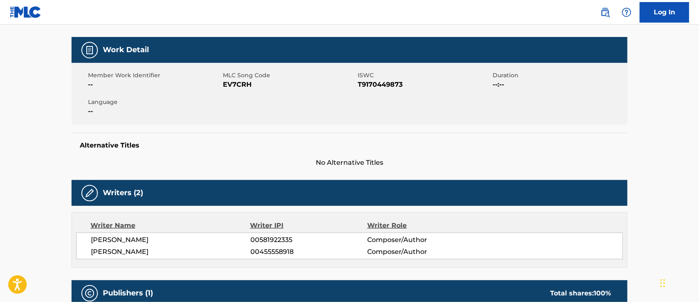
click at [605, 10] on img at bounding box center [605, 12] width 10 height 10
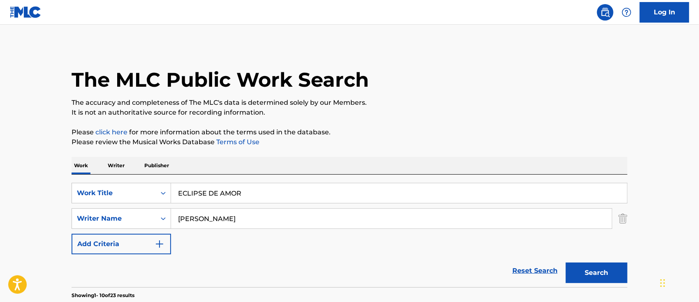
drag, startPoint x: 178, startPoint y: 199, endPoint x: 51, endPoint y: 190, distance: 126.9
click at [74, 192] on div "SearchWithCriteria6b62f0a2-2242-450a-80e2-b3764826acf2 Work Title ECLIPSE DE AM…" at bounding box center [350, 193] width 556 height 21
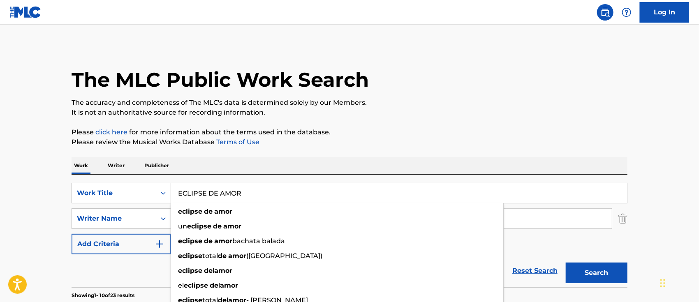
paste input "L AMOR ES UNA MODA"
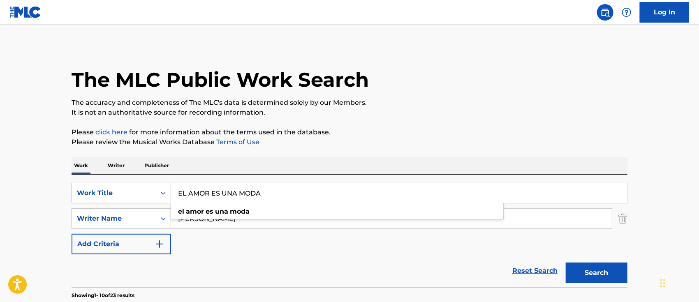
type input "EL AMOR ES UNA MODA"
click at [602, 271] on button "Search" at bounding box center [597, 273] width 62 height 21
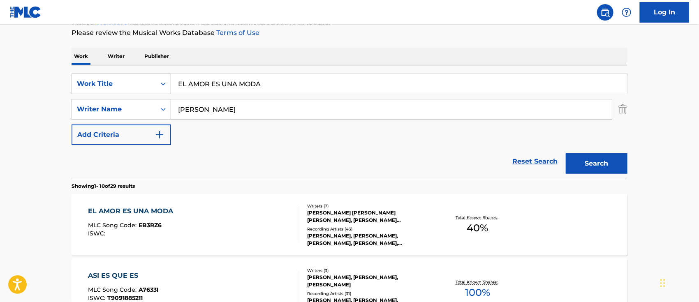
click at [249, 231] on div "EL AMOR ES UNA MODA MLC Song Code : EB3RZ6 ISWC :" at bounding box center [193, 224] width 211 height 37
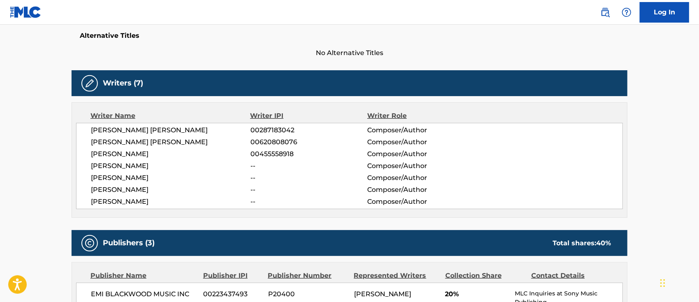
scroll to position [55, 0]
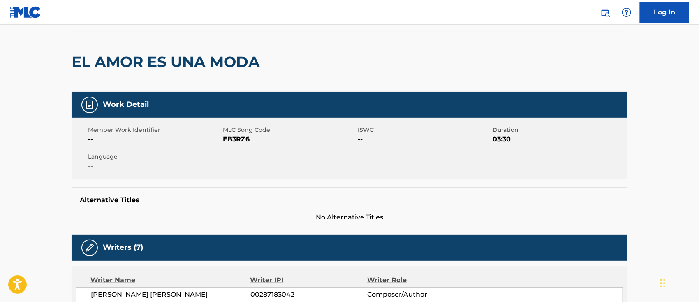
click at [605, 14] on img at bounding box center [605, 12] width 10 height 10
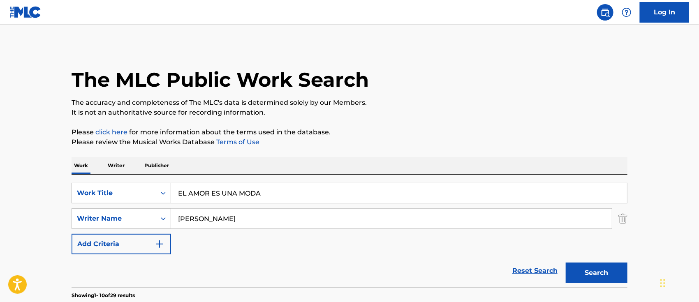
drag, startPoint x: 289, startPoint y: 193, endPoint x: 0, endPoint y: 175, distance: 290.0
click at [110, 189] on div "SearchWithCriteria6b62f0a2-2242-450a-80e2-b3764826acf2 Work Title EL AMOR ES UN…" at bounding box center [350, 193] width 556 height 21
paste input "PANTALON"
click at [587, 272] on button "Search" at bounding box center [597, 273] width 62 height 21
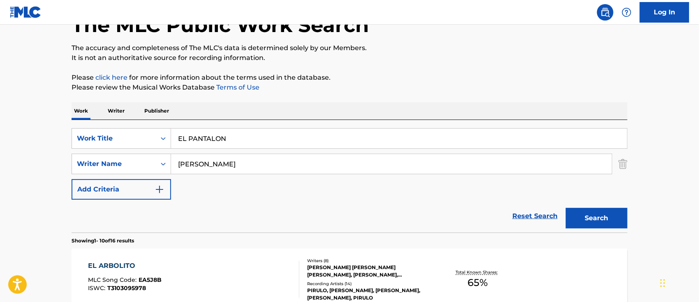
scroll to position [109, 0]
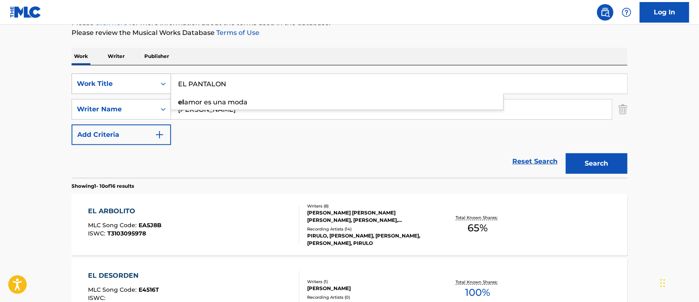
drag, startPoint x: 267, startPoint y: 88, endPoint x: 108, endPoint y: 87, distance: 159.1
click at [162, 88] on div "SearchWithCriteria6b62f0a2-2242-450a-80e2-b3764826acf2 Work Title EL PANTALON e…" at bounding box center [350, 84] width 556 height 21
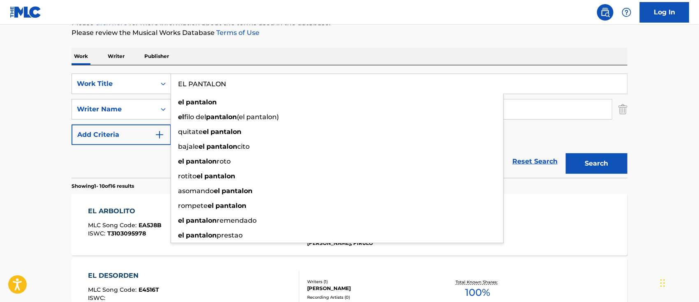
paste input "LA NO SIGUE MODAS"
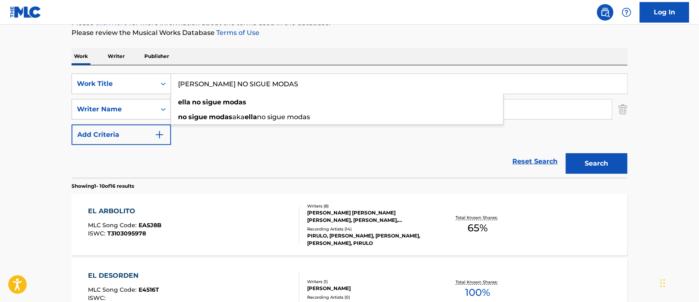
type input "[PERSON_NAME] NO SIGUE MODAS"
click at [574, 166] on button "Search" at bounding box center [597, 163] width 62 height 21
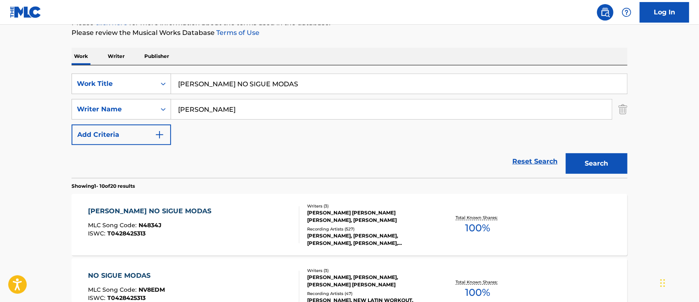
click at [285, 211] on div "[PERSON_NAME] NO SIGUE MODAS MLC Song Code : N4834J ISWC : T0428425313" at bounding box center [193, 224] width 211 height 37
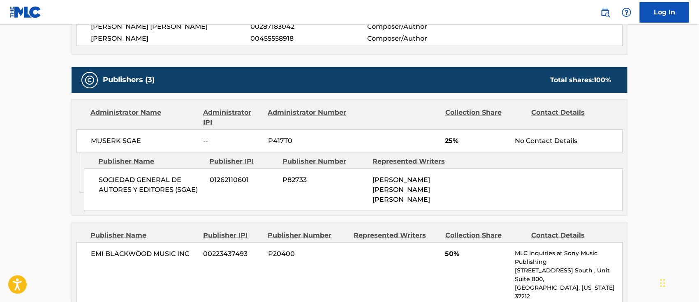
scroll to position [329, 0]
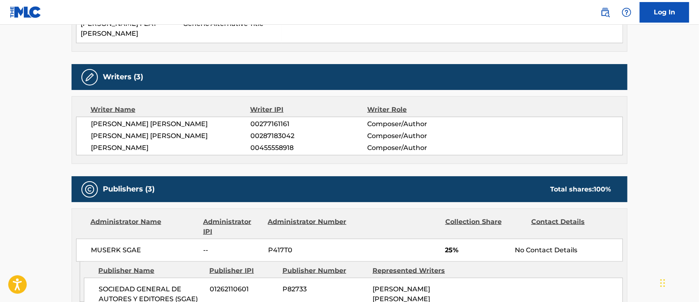
drag, startPoint x: 604, startPoint y: 13, endPoint x: 599, endPoint y: 19, distance: 7.6
click at [604, 12] on img at bounding box center [605, 12] width 10 height 10
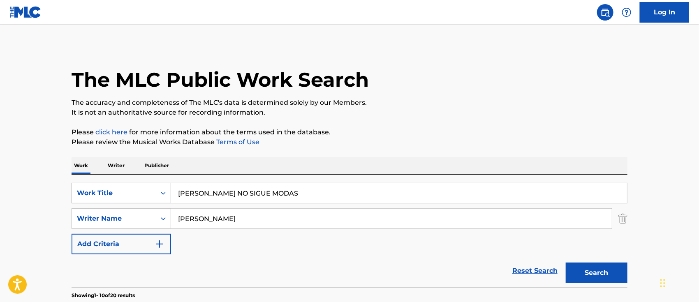
drag, startPoint x: 261, startPoint y: 193, endPoint x: 80, endPoint y: 198, distance: 181.4
click at [93, 198] on div "SearchWithCriteria6b62f0a2-2242-450a-80e2-b3764826acf2 Work Title [PERSON_NAME]…" at bounding box center [350, 193] width 556 height 21
paste input "SE CONTRADICE REMIX"
type input "[PERSON_NAME] SE CONTRADICE REMIX"
click at [429, 276] on div "Reset Search Search" at bounding box center [350, 270] width 556 height 33
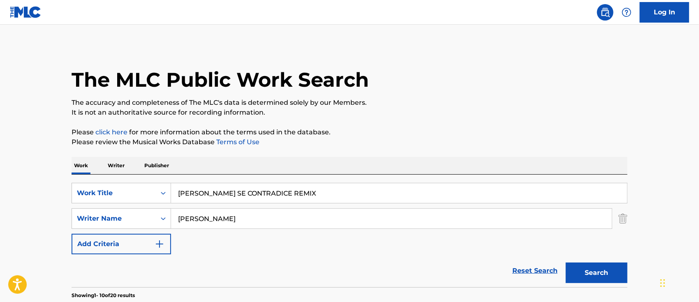
click at [593, 285] on div "Search" at bounding box center [595, 270] width 66 height 33
click at [590, 276] on button "Search" at bounding box center [597, 273] width 62 height 21
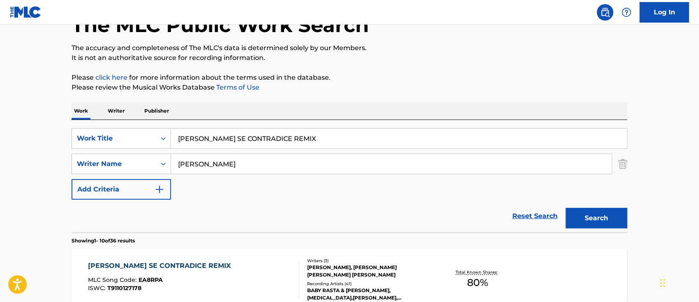
scroll to position [164, 0]
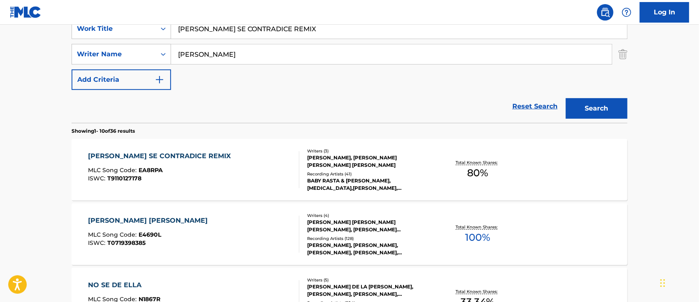
click at [259, 166] on div "[PERSON_NAME] SE CONTRADICE REMIX MLC Song Code : EA8RPA ISWC : T9110127178" at bounding box center [193, 169] width 211 height 37
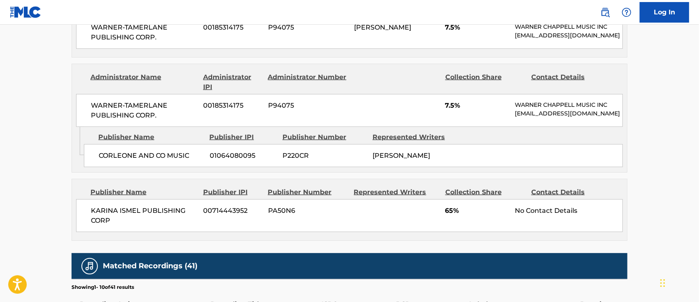
scroll to position [274, 0]
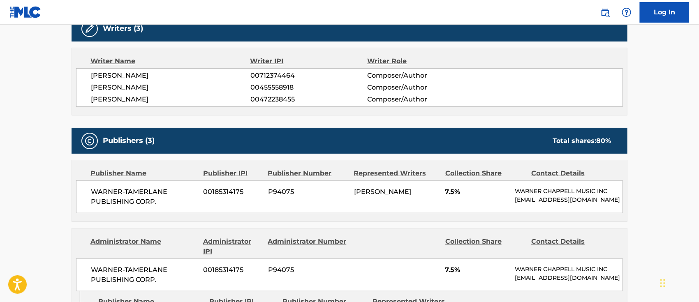
click at [608, 13] on img at bounding box center [605, 12] width 10 height 10
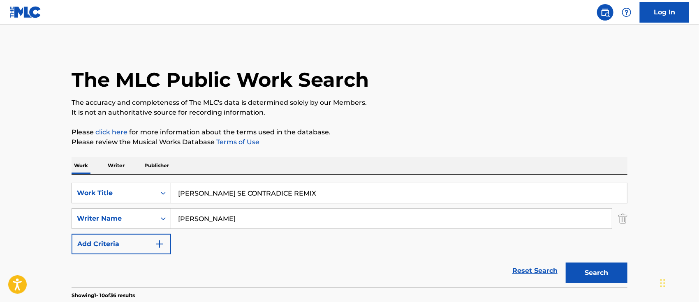
drag, startPoint x: 268, startPoint y: 199, endPoint x: 0, endPoint y: 228, distance: 270.1
paste input "MBRIAGAM"
type input "EMBRIAGAME REMIX"
click at [591, 271] on button "Search" at bounding box center [597, 273] width 62 height 21
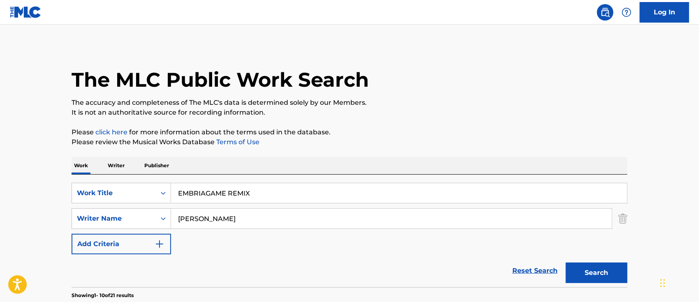
scroll to position [109, 0]
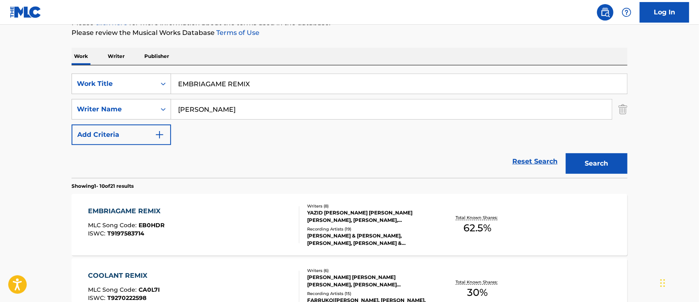
click at [250, 215] on div "EMBRIAGAME REMIX MLC Song Code : EB0HDR ISWC : T9197583714" at bounding box center [193, 224] width 211 height 37
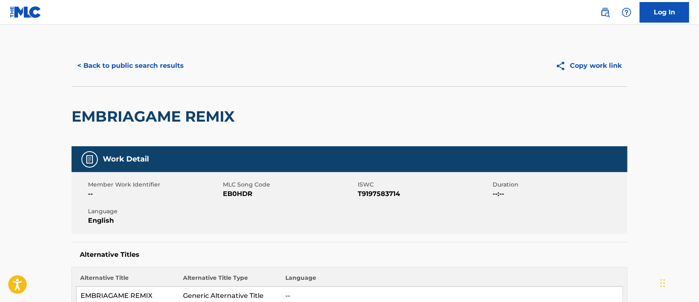
click at [607, 15] on img at bounding box center [605, 12] width 10 height 10
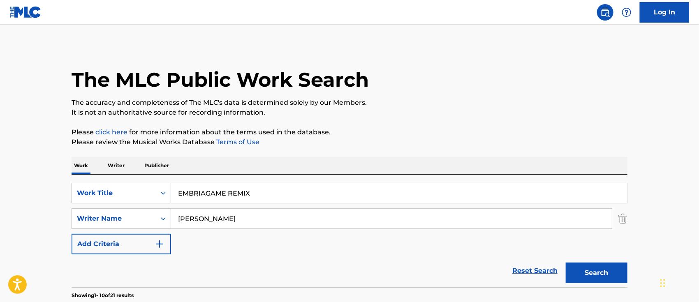
drag, startPoint x: 281, startPoint y: 189, endPoint x: 0, endPoint y: 190, distance: 281.2
click at [75, 194] on div "SearchWithCriteria6b62f0a2-2242-450a-80e2-b3764826acf2 Work Title EMBRIAGAME RE…" at bounding box center [350, 193] width 556 height 21
paste input "N LO OSCURO"
type input "EN LO OSCURO"
click at [585, 280] on button "Search" at bounding box center [597, 273] width 62 height 21
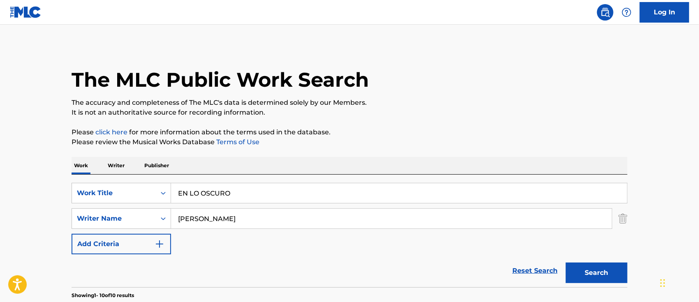
scroll to position [109, 0]
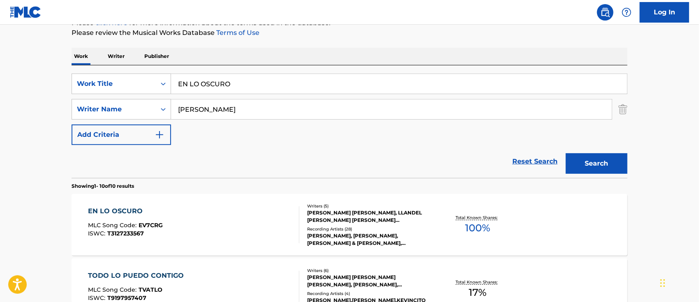
click at [224, 234] on div "EN LO OSCURO MLC Song Code : EV7CRG ISWC : T3127233567" at bounding box center [193, 224] width 211 height 37
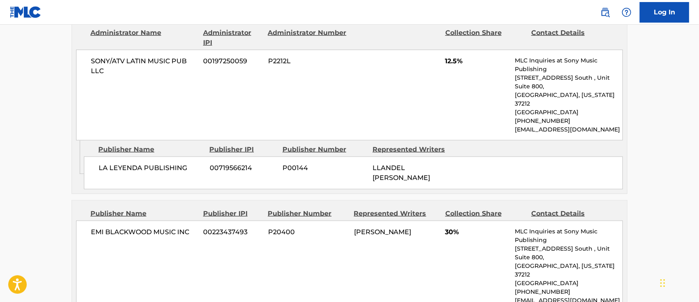
scroll to position [384, 0]
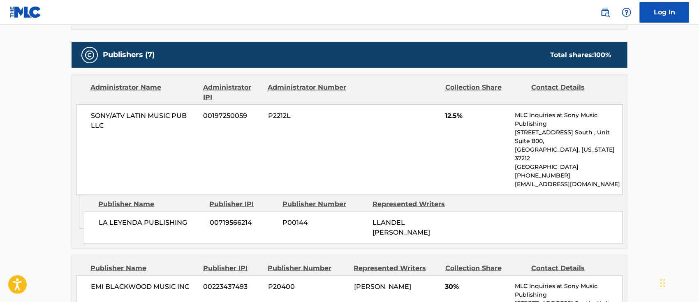
click at [606, 15] on img at bounding box center [605, 12] width 10 height 10
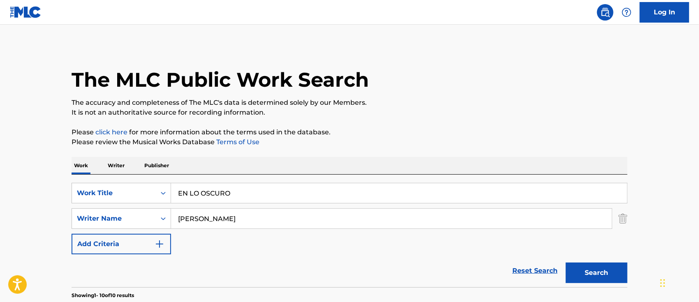
drag, startPoint x: 112, startPoint y: 180, endPoint x: 0, endPoint y: 165, distance: 112.9
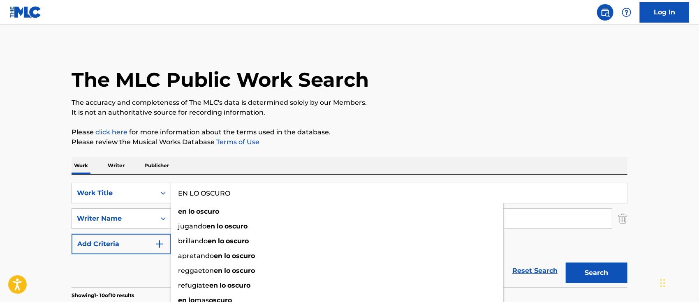
paste input "CANT"
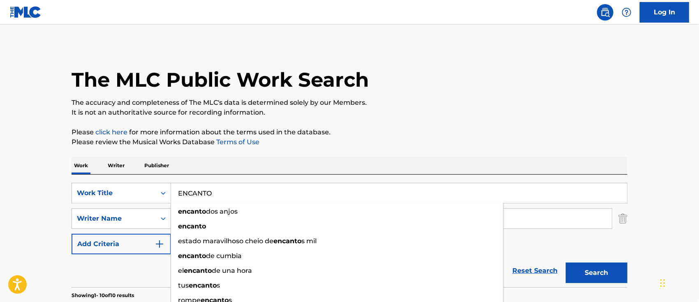
type input "ENCANTO"
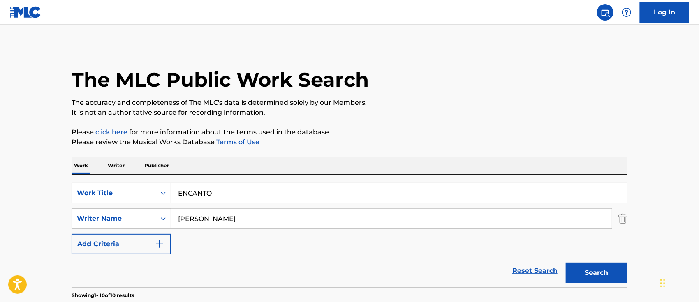
click at [587, 272] on button "Search" at bounding box center [597, 273] width 62 height 21
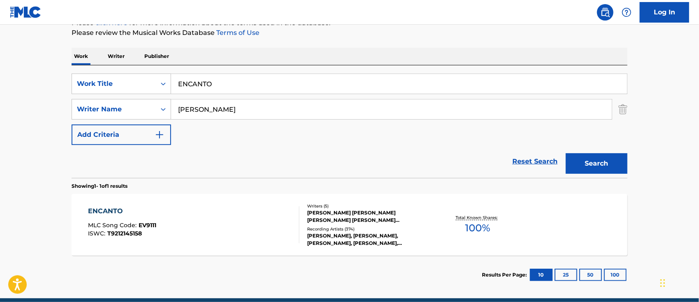
click at [236, 224] on div "ENCANTO MLC Song Code : EV9111 ISWC : T9212145158" at bounding box center [193, 224] width 211 height 37
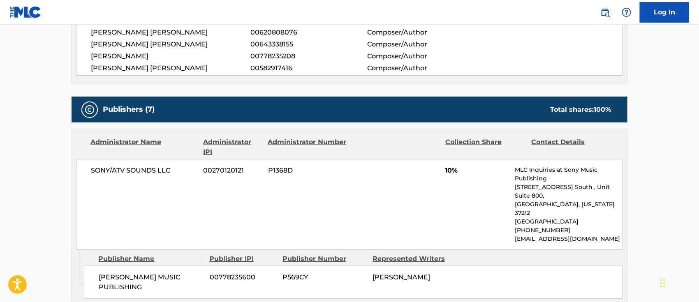
scroll to position [55, 0]
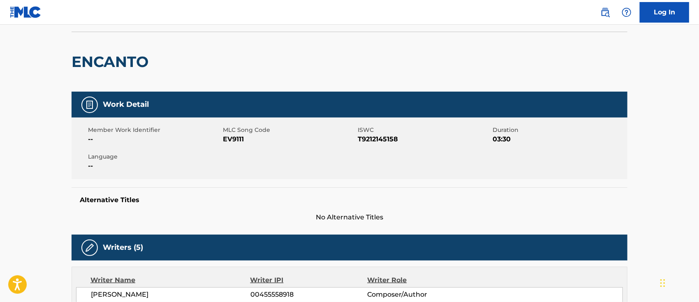
click at [604, 11] on img at bounding box center [605, 12] width 10 height 10
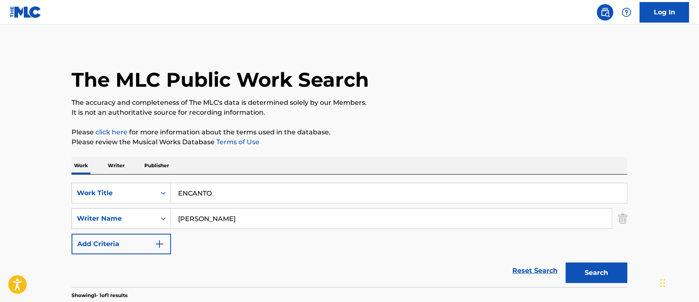
drag, startPoint x: 84, startPoint y: 190, endPoint x: 0, endPoint y: 178, distance: 85.2
click at [20, 186] on main "The MLC Public Work Search The accuracy and completeness of The MLC's data is d…" at bounding box center [349, 216] width 699 height 383
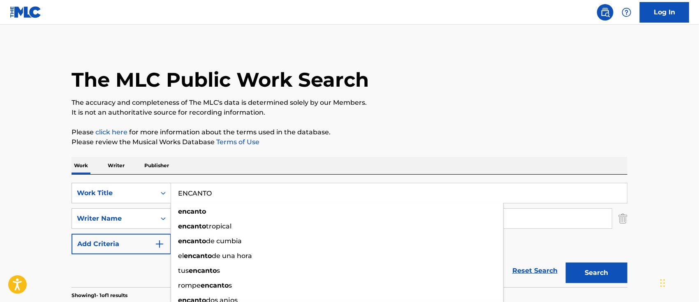
paste input "STA VEZ"
type input "ESTA VEZ"
click at [0, 187] on main "The MLC Public Work Search The accuracy and completeness of The MLC's data is d…" at bounding box center [349, 216] width 699 height 383
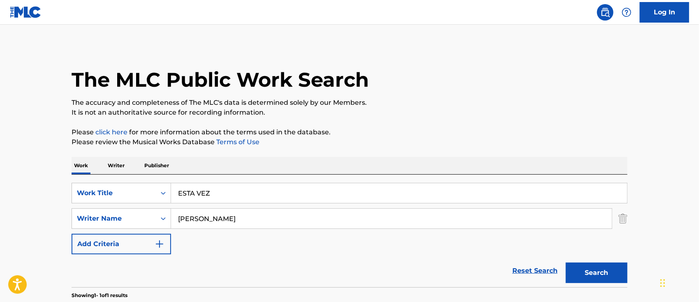
click at [596, 277] on button "Search" at bounding box center [597, 273] width 62 height 21
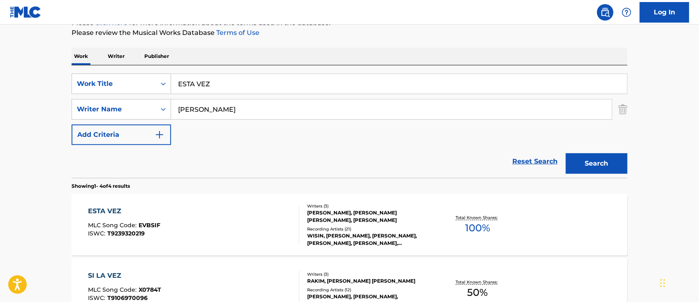
scroll to position [164, 0]
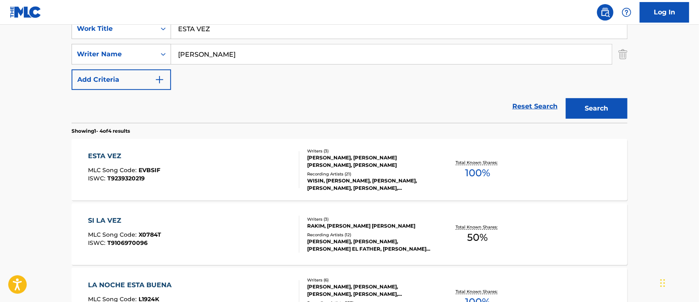
click at [246, 175] on div "ESTA VEZ MLC Song Code : EVBSIF ISWC : T9239320219" at bounding box center [193, 169] width 211 height 37
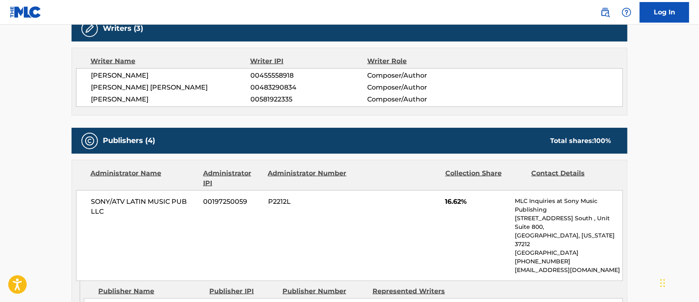
scroll to position [55, 0]
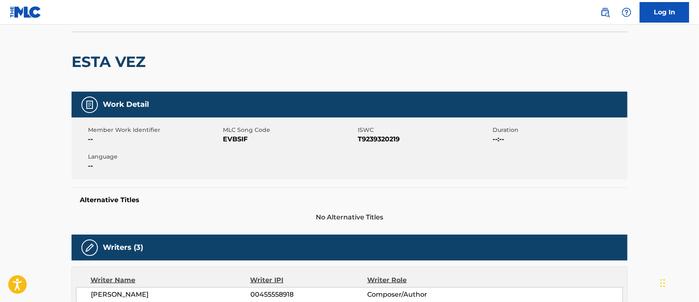
click at [610, 13] on img at bounding box center [605, 12] width 10 height 10
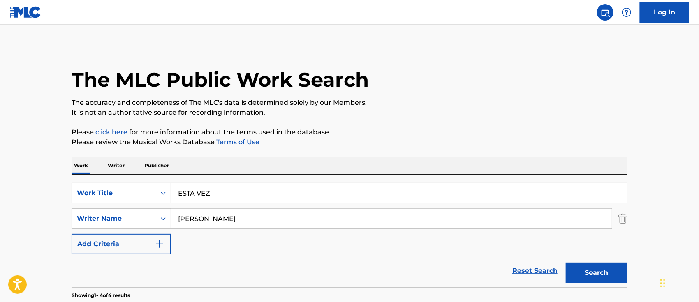
drag, startPoint x: 256, startPoint y: 192, endPoint x: 70, endPoint y: 200, distance: 185.6
paste input "FINGE QUE ME AMAS"
type input "FINGE QUE ME AMAS"
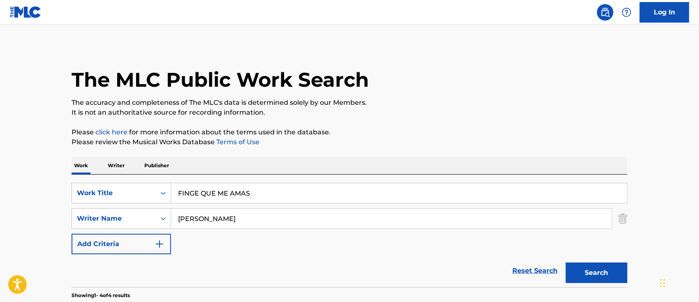
click at [579, 284] on div "Search" at bounding box center [595, 270] width 66 height 33
click at [582, 275] on button "Search" at bounding box center [597, 273] width 62 height 21
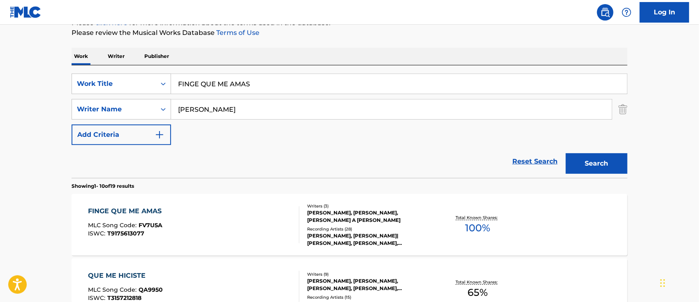
click at [223, 216] on div "FINGE QUE ME AMAS MLC Song Code : FV7U5A ISWC : T9175613077" at bounding box center [193, 224] width 211 height 37
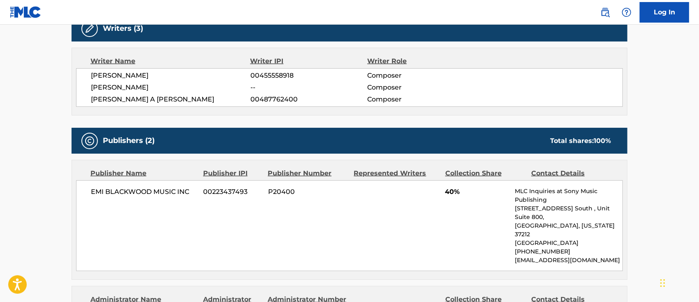
scroll to position [109, 0]
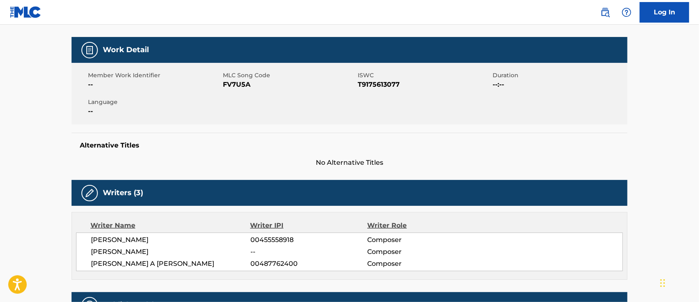
click at [603, 5] on link at bounding box center [605, 12] width 16 height 16
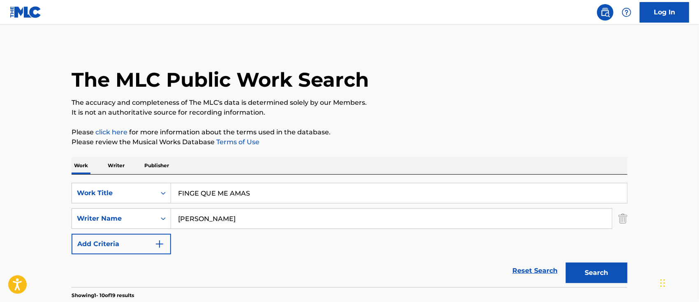
drag, startPoint x: 240, startPoint y: 197, endPoint x: 0, endPoint y: 163, distance: 242.5
paste input "RE"
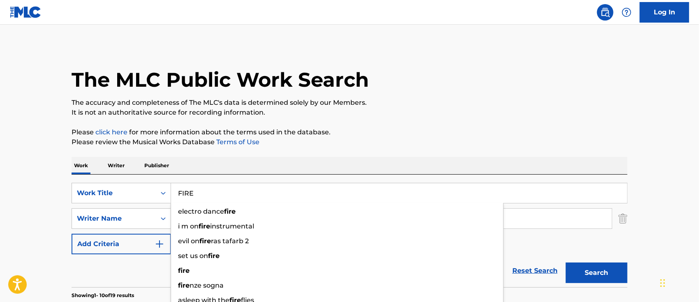
type input "FIRE"
click at [613, 270] on button "Search" at bounding box center [597, 273] width 62 height 21
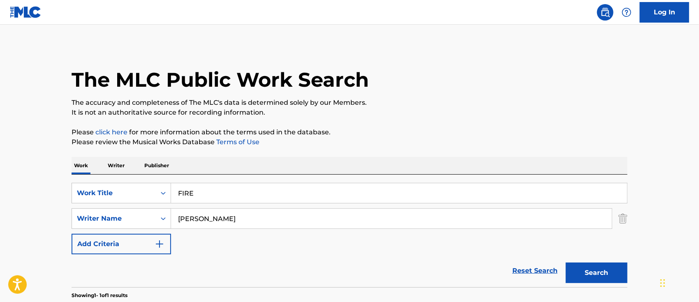
scroll to position [109, 0]
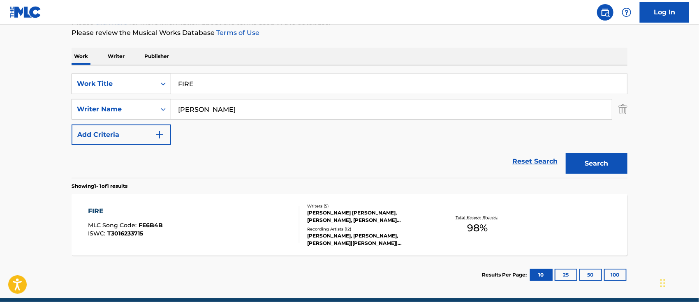
click at [245, 222] on div "FIRE MLC Song Code : FE6B4B ISWC : T3016233715" at bounding box center [193, 224] width 211 height 37
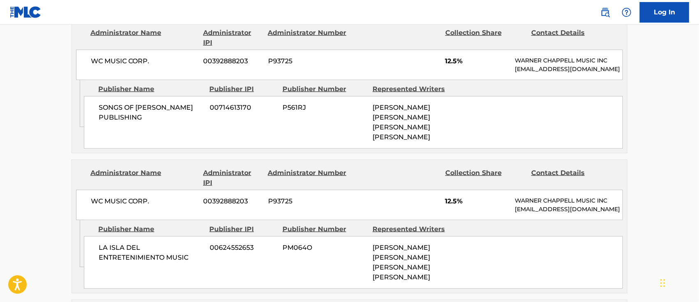
scroll to position [219, 0]
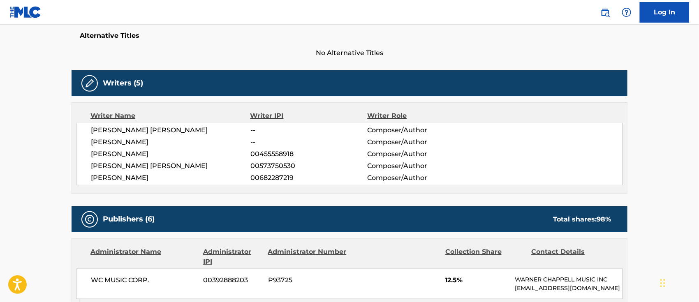
click at [602, 8] on img at bounding box center [605, 12] width 10 height 10
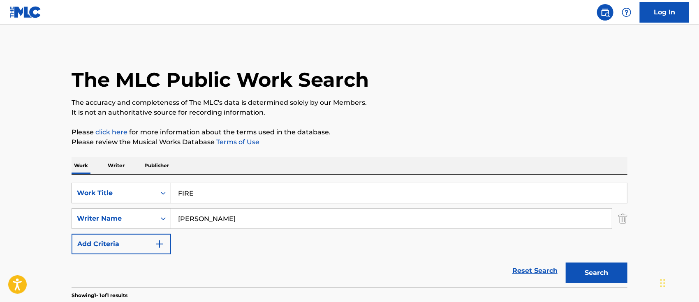
drag, startPoint x: 204, startPoint y: 197, endPoint x: 74, endPoint y: 194, distance: 129.6
click at [91, 195] on div "SearchWithCriteria6b62f0a2-2242-450a-80e2-b3764826acf2 Work Title FIRE" at bounding box center [350, 193] width 556 height 21
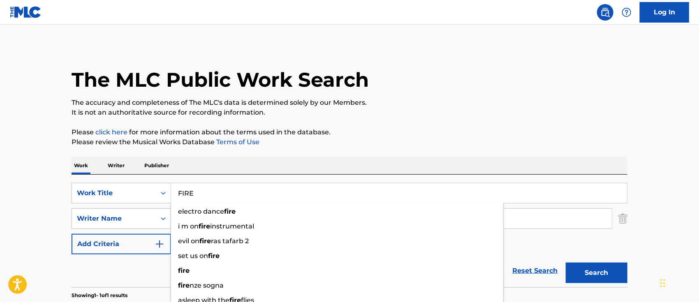
paste input "GOTA GOTA"
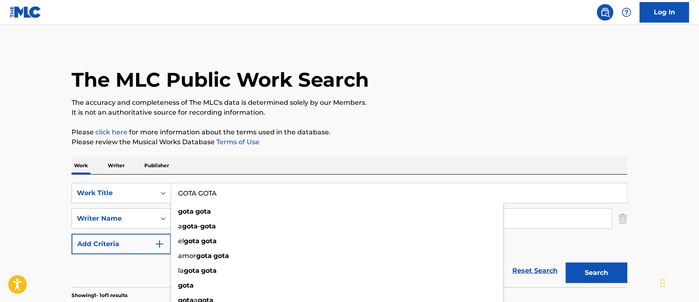
click at [24, 184] on main "The MLC Public Work Search The accuracy and completeness of The MLC's data is d…" at bounding box center [349, 216] width 699 height 383
click at [597, 265] on button "Search" at bounding box center [597, 273] width 62 height 21
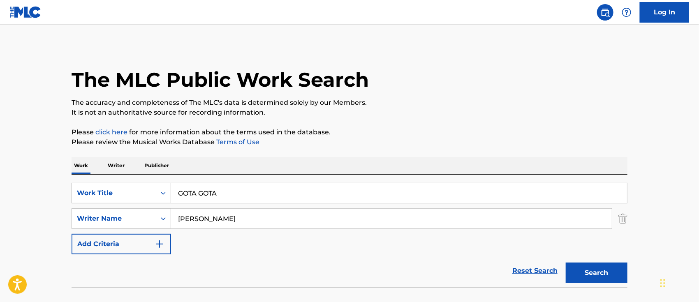
scroll to position [54, 0]
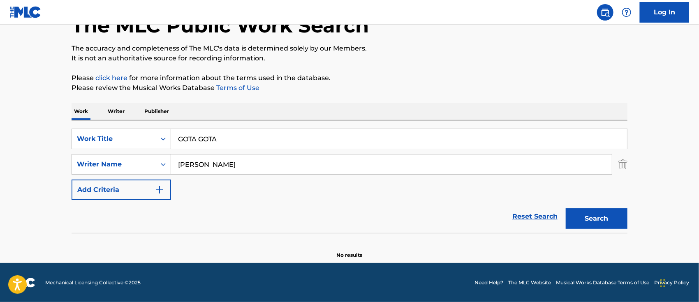
drag, startPoint x: 229, startPoint y: 135, endPoint x: 12, endPoint y: 127, distance: 218.1
click at [110, 137] on div "SearchWithCriteria6b62f0a2-2242-450a-80e2-b3764826acf2 Work Title GOTA GOTA" at bounding box center [350, 139] width 556 height 21
paste input "UAYA [PERSON_NAME]"
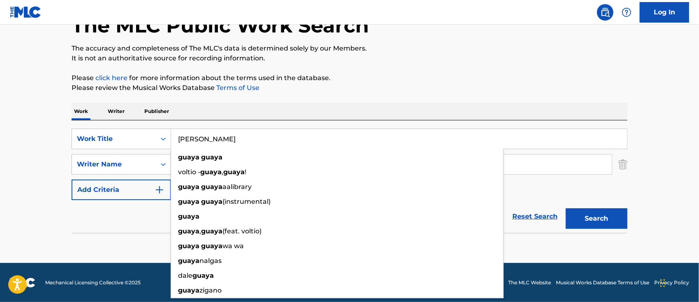
type input "[PERSON_NAME]"
click at [584, 221] on button "Search" at bounding box center [597, 218] width 62 height 21
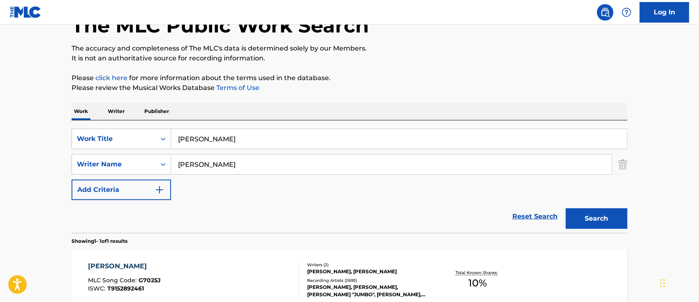
scroll to position [109, 0]
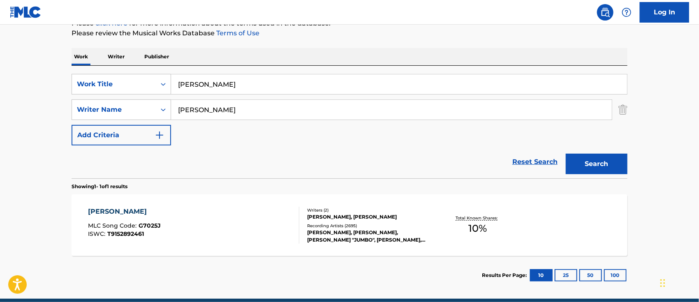
click at [228, 214] on div "GUAYA GUAYA MLC Song Code : G7025J ISWC : T9152892461" at bounding box center [193, 225] width 211 height 37
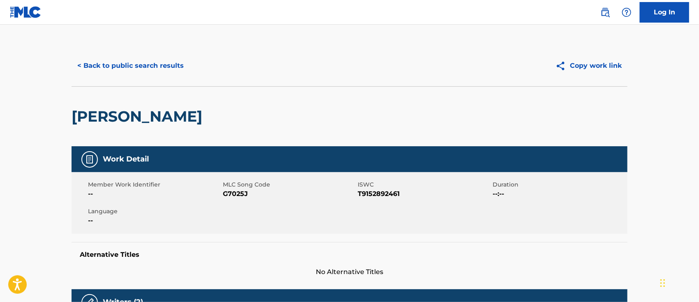
scroll to position [109, 0]
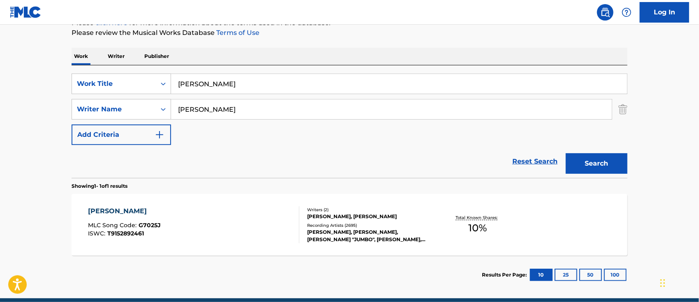
click at [244, 229] on div "GUAYA GUAYA MLC Song Code : G7025J ISWC : T9152892461" at bounding box center [193, 224] width 211 height 37
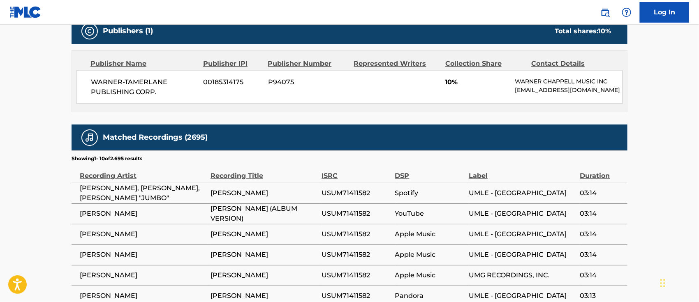
scroll to position [207, 0]
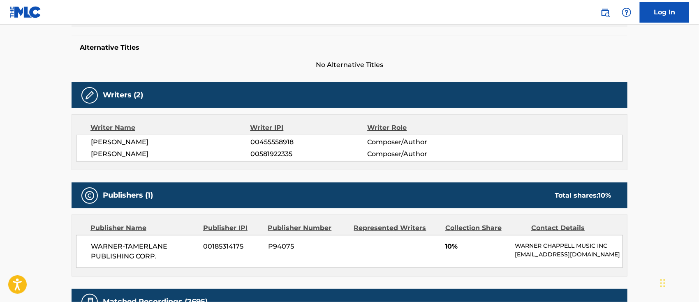
scroll to position [145, 0]
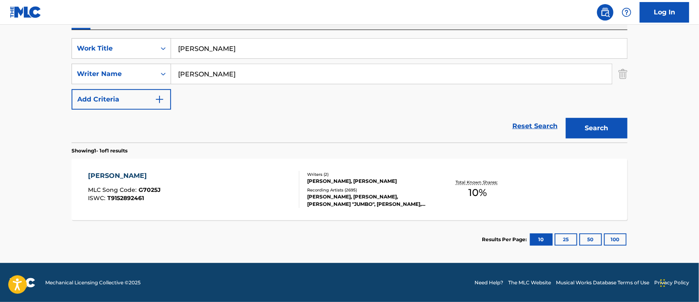
drag, startPoint x: 243, startPoint y: 49, endPoint x: 0, endPoint y: 49, distance: 243.4
click at [118, 56] on div "SearchWithCriteria6b62f0a2-2242-450a-80e2-b3764826acf2 Work Title [PERSON_NAME]" at bounding box center [350, 48] width 556 height 21
paste input "INSTINTO CRIMINAL"
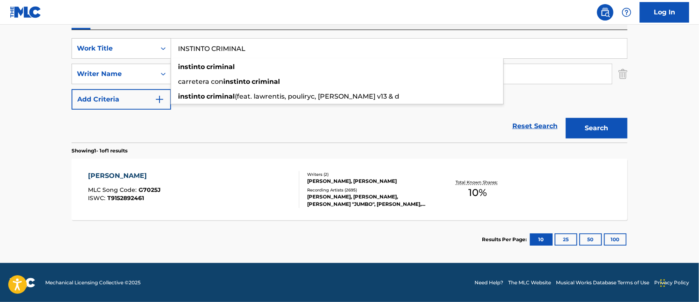
click at [592, 126] on button "Search" at bounding box center [597, 128] width 62 height 21
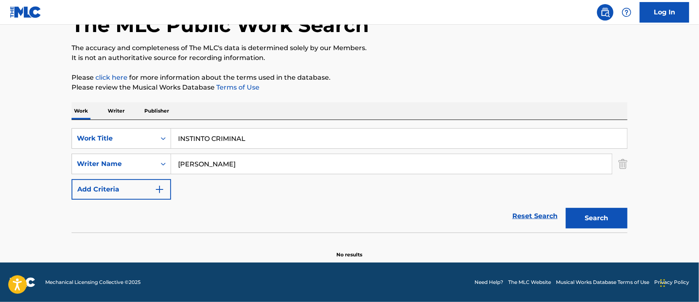
scroll to position [54, 0]
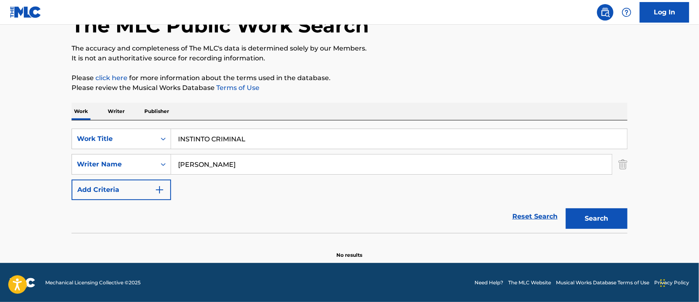
drag, startPoint x: 275, startPoint y: 147, endPoint x: 39, endPoint y: 150, distance: 236.0
click at [54, 150] on main "The MLC Public Work Search The accuracy and completeness of The MLC's data is d…" at bounding box center [349, 116] width 699 height 293
paste input "TRO PREDICA"
drag, startPoint x: 608, startPoint y: 220, endPoint x: 591, endPoint y: 231, distance: 19.4
click at [607, 222] on button "Search" at bounding box center [597, 218] width 62 height 21
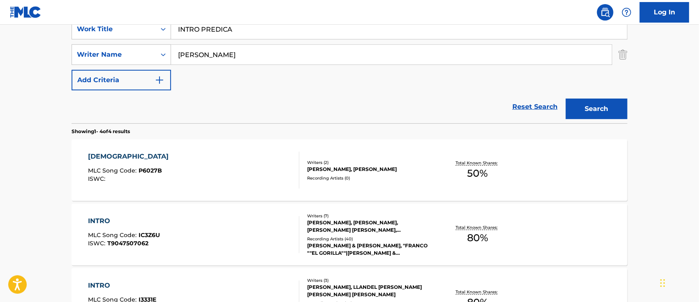
scroll to position [0, 0]
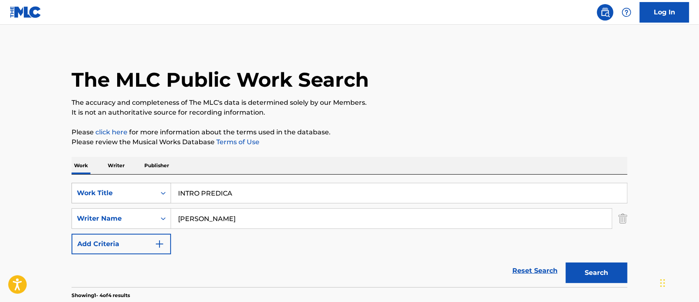
drag, startPoint x: 251, startPoint y: 192, endPoint x: 133, endPoint y: 194, distance: 118.0
click at [164, 194] on div "SearchWithCriteria6b62f0a2-2242-450a-80e2-b3764826acf2 Work Title INTRO PREDICA" at bounding box center [350, 193] width 556 height 21
paste input "LA NOCHE ESTE BUEN"
type input "LA NOCHE ESTE BUENA"
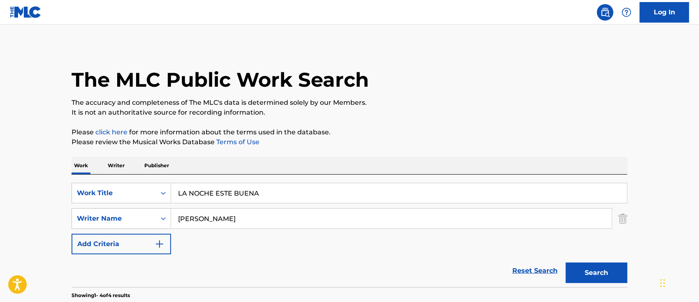
click at [597, 272] on button "Search" at bounding box center [597, 273] width 62 height 21
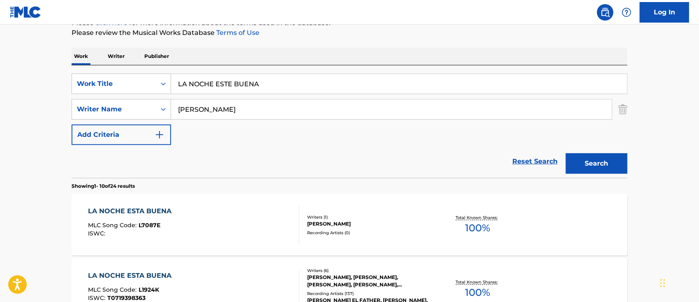
scroll to position [164, 0]
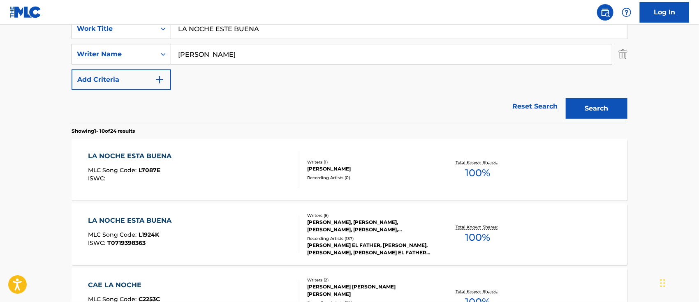
click at [234, 170] on div "LA NOCHE ESTA BUENA MLC Song Code : L7087E ISWC :" at bounding box center [193, 169] width 211 height 37
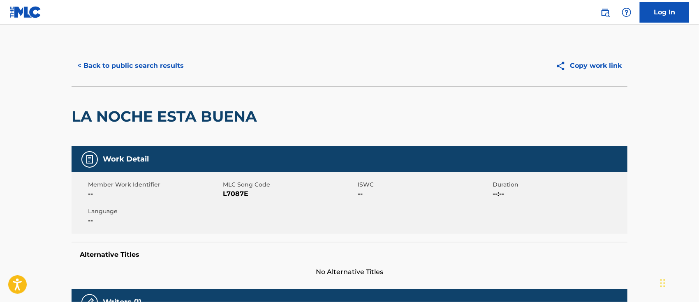
click at [605, 16] on img at bounding box center [605, 12] width 10 height 10
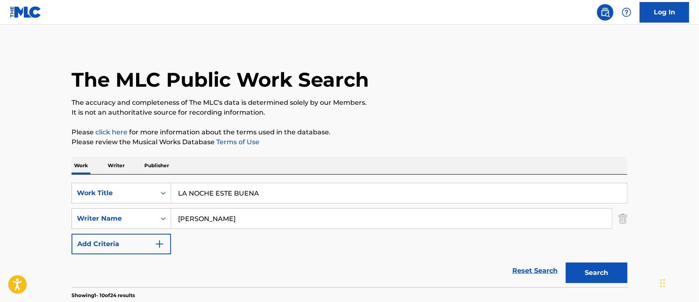
drag, startPoint x: 293, startPoint y: 192, endPoint x: 0, endPoint y: 183, distance: 292.9
paste input "PARED"
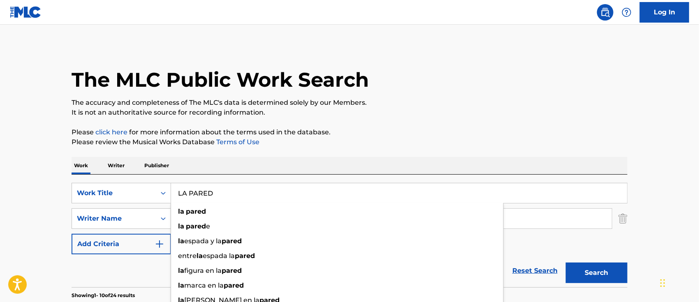
type input "LA PARED"
click at [602, 267] on button "Search" at bounding box center [597, 273] width 62 height 21
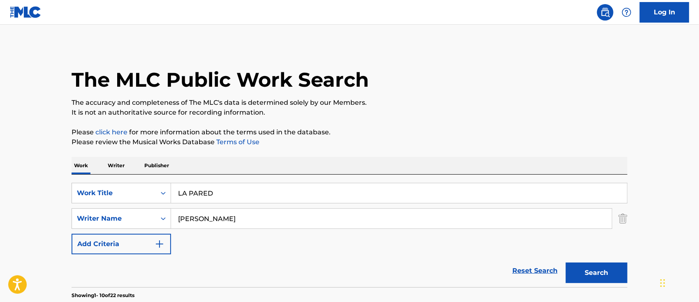
scroll to position [109, 0]
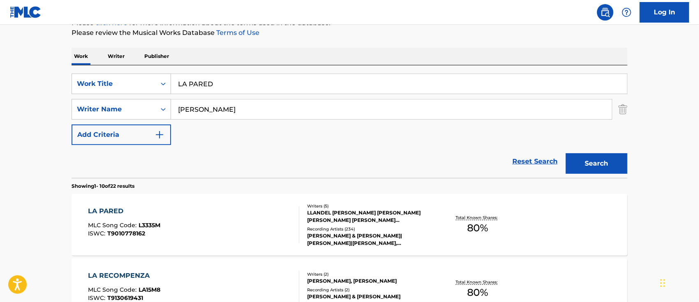
click at [243, 221] on div "LA PARED MLC Song Code : L3335M ISWC : T9010778162" at bounding box center [193, 224] width 211 height 37
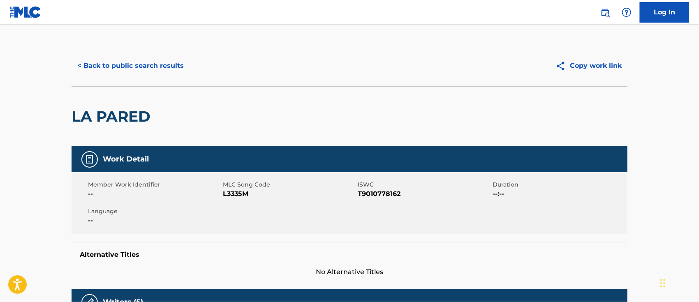
click at [608, 15] on img at bounding box center [605, 12] width 10 height 10
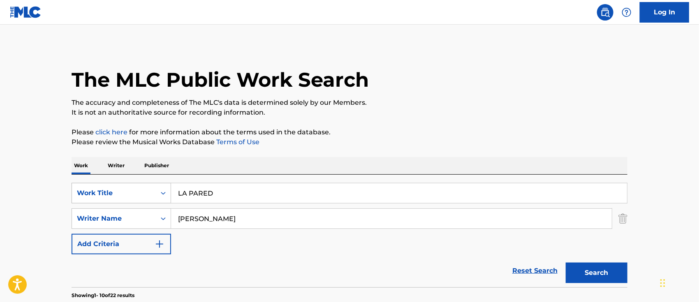
drag, startPoint x: 264, startPoint y: 201, endPoint x: 76, endPoint y: 187, distance: 188.9
click at [99, 188] on div "SearchWithCriteria6b62f0a2-2242-450a-80e2-b3764826acf2 Work Title LA PARED" at bounding box center [350, 193] width 556 height 21
paste input "RIMERA VEZ"
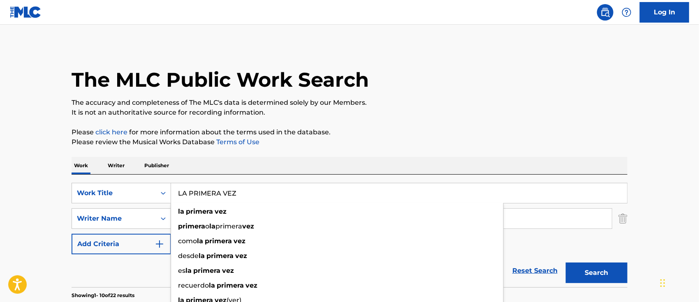
click at [604, 271] on button "Search" at bounding box center [597, 273] width 62 height 21
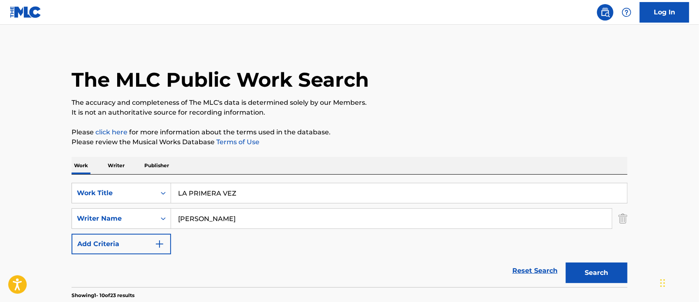
drag, startPoint x: 36, startPoint y: 189, endPoint x: 0, endPoint y: 180, distance: 36.9
paste input "OS R"
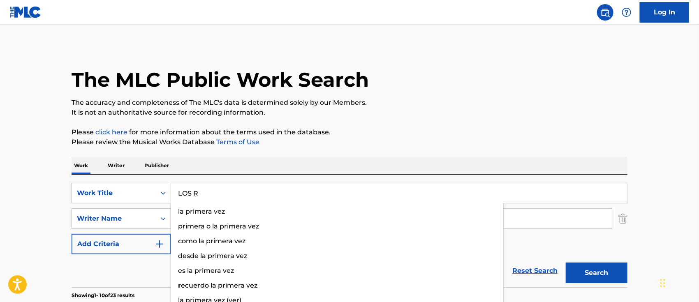
type input "LOS R"
click at [588, 278] on button "Search" at bounding box center [597, 273] width 62 height 21
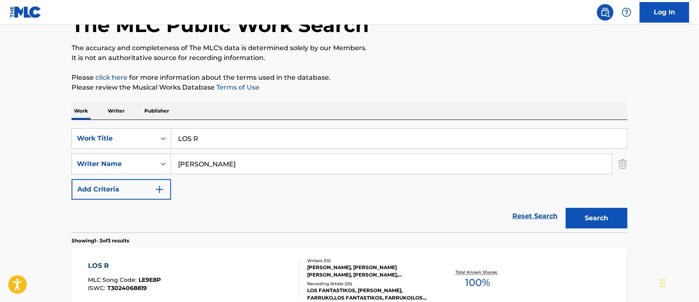
scroll to position [109, 0]
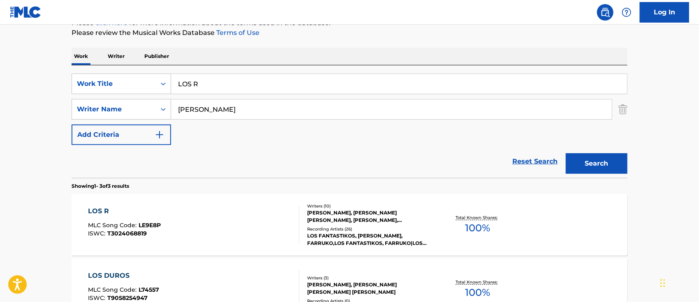
click at [210, 218] on div "LOS R MLC Song Code : LE9E8P ISWC : T3024068819" at bounding box center [193, 224] width 211 height 37
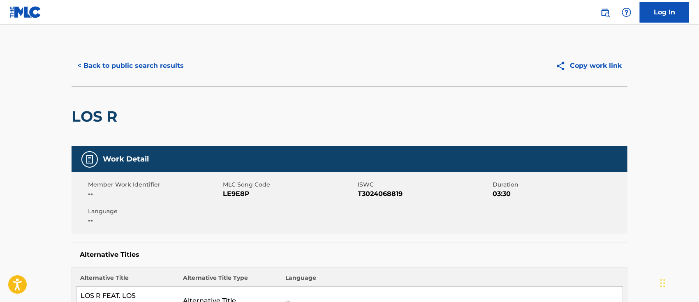
click at [608, 9] on img at bounding box center [605, 12] width 10 height 10
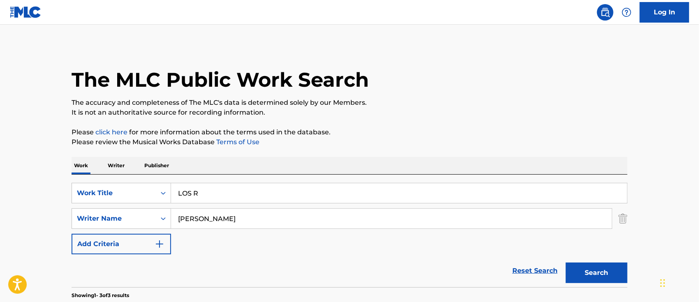
drag, startPoint x: 220, startPoint y: 197, endPoint x: 54, endPoint y: 191, distance: 166.6
click at [107, 193] on div "SearchWithCriteria6b62f0a2-2242-450a-80e2-b3764826acf2 Work Title LOS R" at bounding box center [350, 193] width 556 height 21
paste input "MAYOR QUE YO 3"
type input "MAYOR QUE YO 3"
click at [583, 267] on button "Search" at bounding box center [597, 273] width 62 height 21
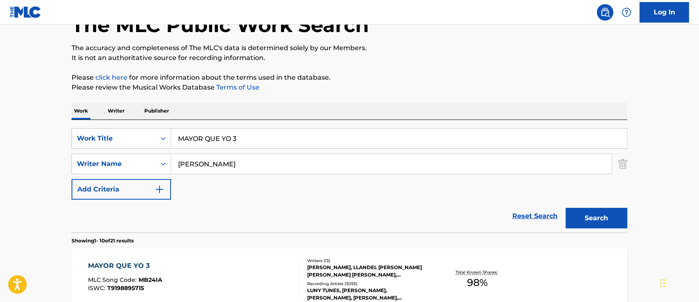
scroll to position [109, 0]
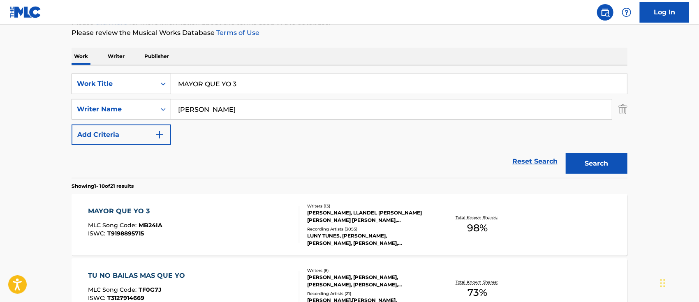
click at [229, 222] on div "MAYOR QUE YO 3 MLC Song Code : MB24IA ISWC : T9198895715" at bounding box center [193, 224] width 211 height 37
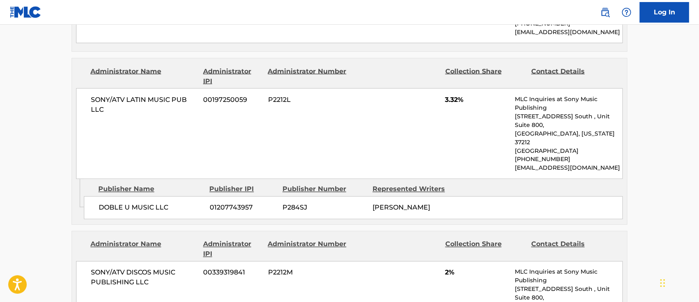
scroll to position [412, 0]
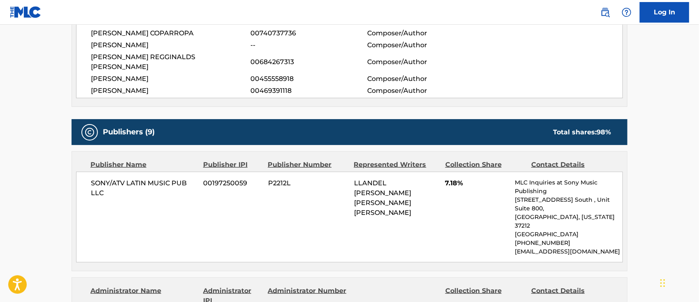
click at [607, 15] on img at bounding box center [605, 12] width 10 height 10
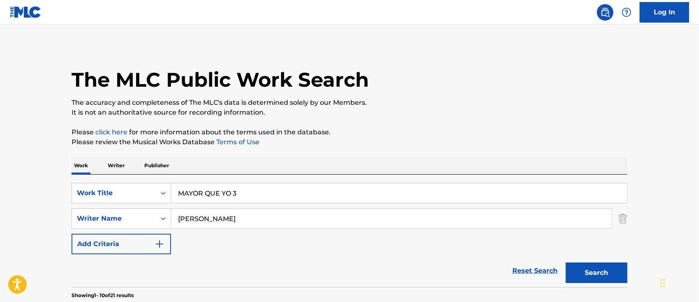
drag, startPoint x: 248, startPoint y: 190, endPoint x: 31, endPoint y: 179, distance: 216.5
click at [73, 187] on div "SearchWithCriteria6b62f0a2-2242-450a-80e2-b3764826acf2 Work Title MAYOR QUE YO 3" at bounding box center [350, 193] width 556 height 21
paste input "E PREFIERES A MI REMIX FEAT [PERSON_NAME]"
type input "ME PREFIERES A MI REMIX FEAT [PERSON_NAME]"
drag, startPoint x: 594, startPoint y: 273, endPoint x: 573, endPoint y: 275, distance: 21.4
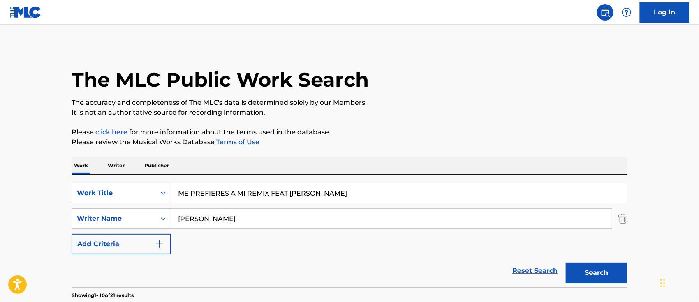
click at [593, 273] on button "Search" at bounding box center [597, 273] width 62 height 21
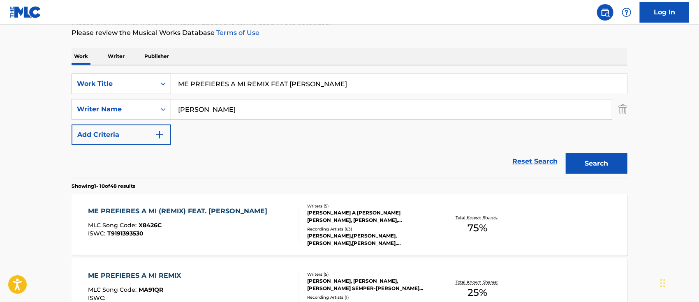
click at [234, 235] on div "ISWC : T9191393530" at bounding box center [179, 234] width 183 height 6
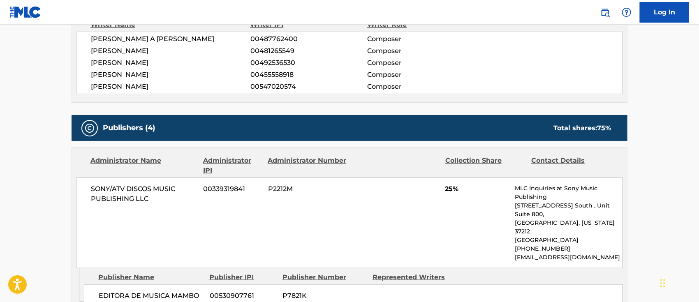
scroll to position [109, 0]
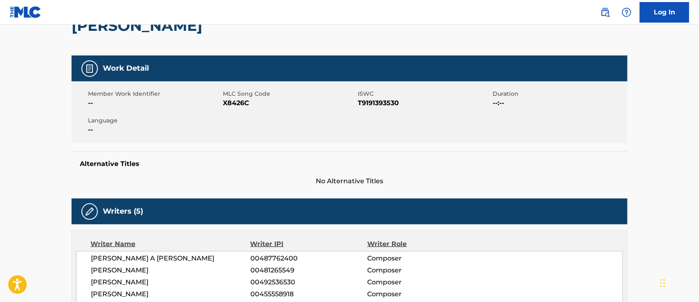
click at [598, 12] on link at bounding box center [605, 12] width 16 height 16
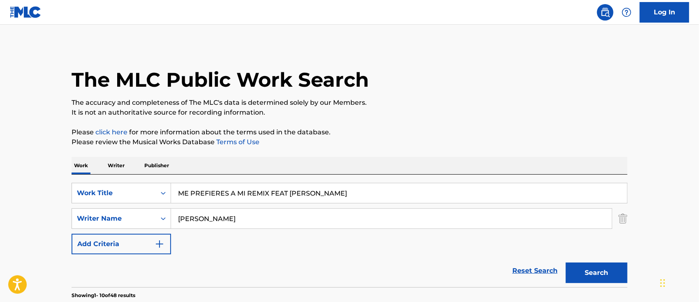
drag, startPoint x: 344, startPoint y: 199, endPoint x: 21, endPoint y: 204, distance: 323.2
paste input "IRALOS REMIX"
type input "MIRALOS REMIX"
click at [615, 271] on button "Search" at bounding box center [597, 273] width 62 height 21
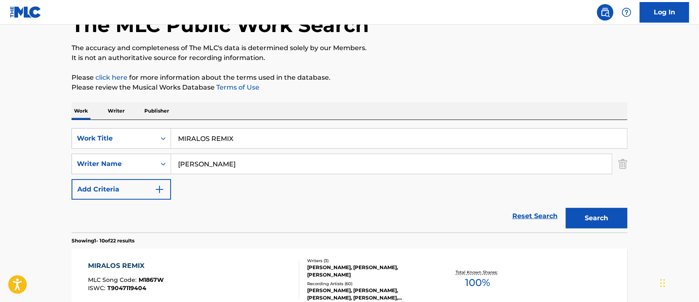
scroll to position [109, 0]
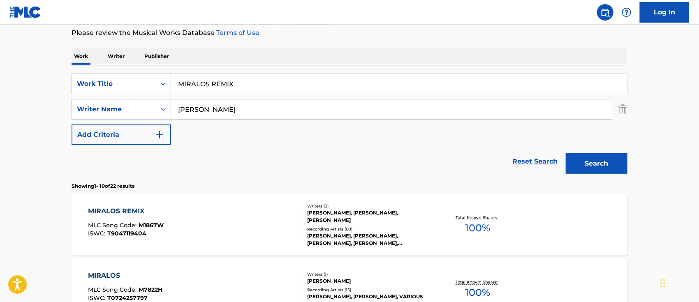
click at [194, 214] on div "MIRALOS REMIX MLC Song Code : M1867W ISWC : T9047119404" at bounding box center [193, 224] width 211 height 37
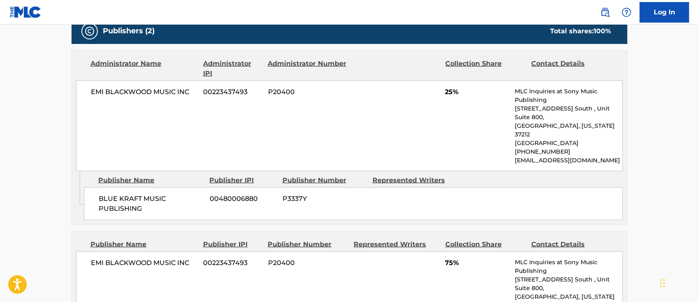
scroll to position [219, 0]
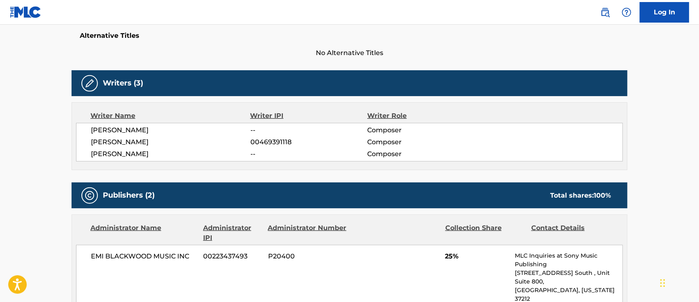
click at [608, 14] on img at bounding box center [605, 12] width 10 height 10
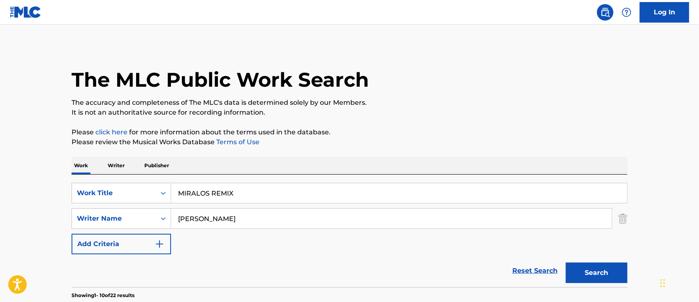
drag, startPoint x: 266, startPoint y: 197, endPoint x: 0, endPoint y: 186, distance: 266.3
click at [83, 192] on div "SearchWithCriteria6b62f0a2-2242-450a-80e2-b3764826acf2 Work Title MIRALOS REMIX" at bounding box center [350, 193] width 556 height 21
paste input "R ROMANTIC"
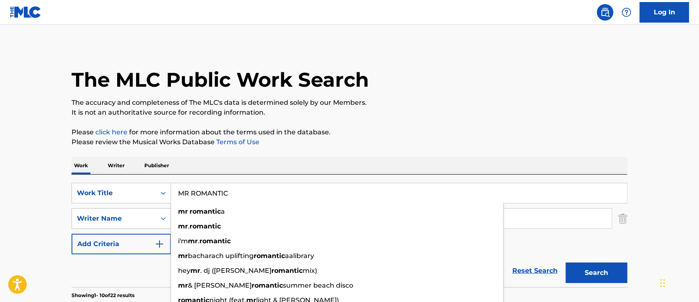
type input "MR ROMANTIC"
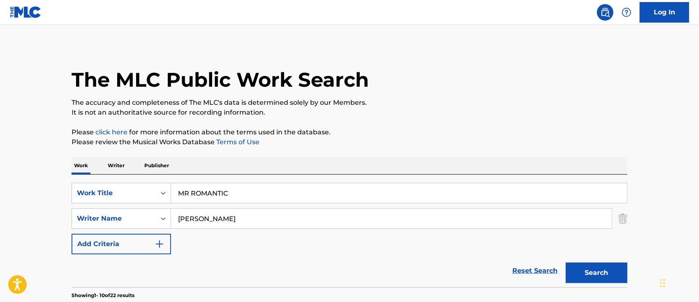
click at [598, 275] on button "Search" at bounding box center [597, 273] width 62 height 21
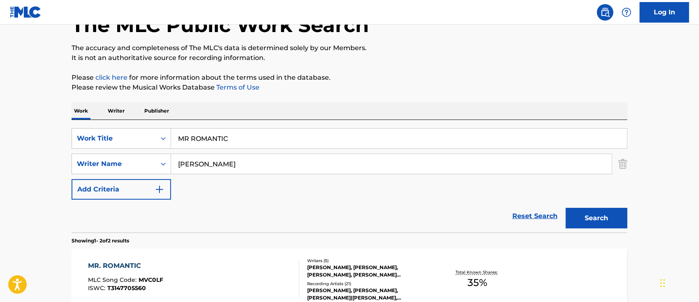
scroll to position [109, 0]
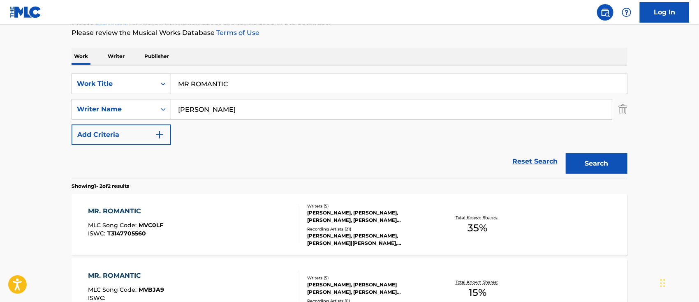
click at [199, 223] on div "MR. ROMANTIC MLC Song Code : MVC0LF ISWC : T3147705560" at bounding box center [193, 224] width 211 height 37
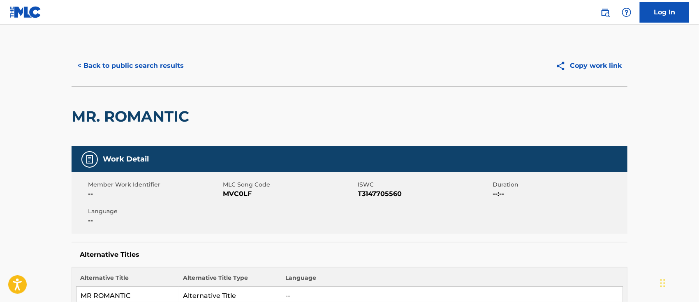
click at [608, 14] on img at bounding box center [605, 12] width 10 height 10
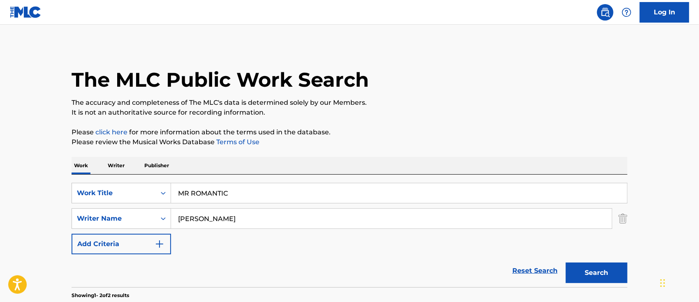
drag, startPoint x: 241, startPoint y: 195, endPoint x: 64, endPoint y: 195, distance: 176.8
click at [79, 195] on div "SearchWithCriteria6b62f0a2-2242-450a-80e2-b3764826acf2 Work Title MR ROMANTIC" at bounding box center [350, 193] width 556 height 21
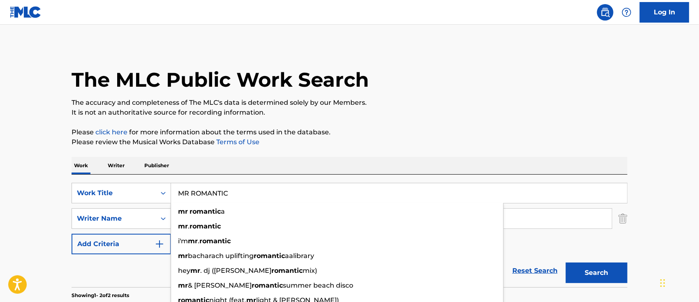
paste input "NADA CAMBIARA"
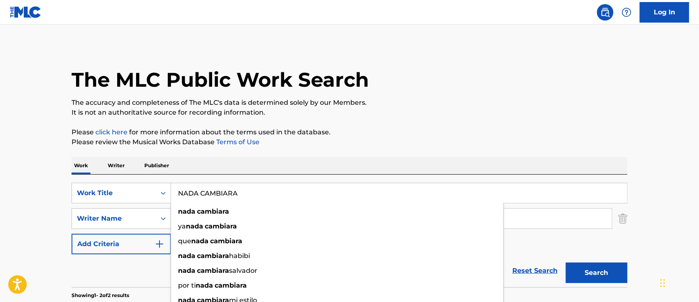
type input "NADA CAMBIARA"
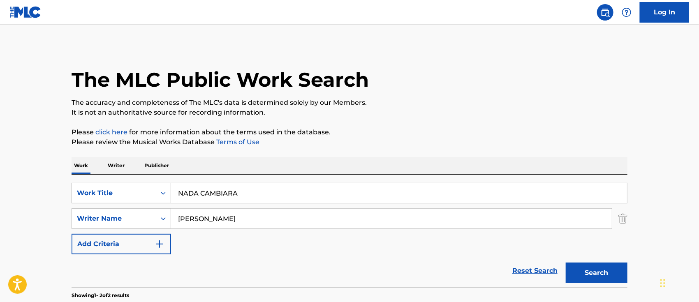
click at [54, 209] on main "The MLC Public Work Search The accuracy and completeness of The MLC's data is d…" at bounding box center [349, 249] width 699 height 448
click at [572, 278] on button "Search" at bounding box center [597, 273] width 62 height 21
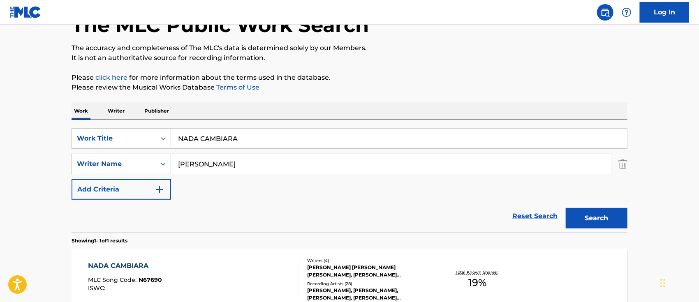
scroll to position [109, 0]
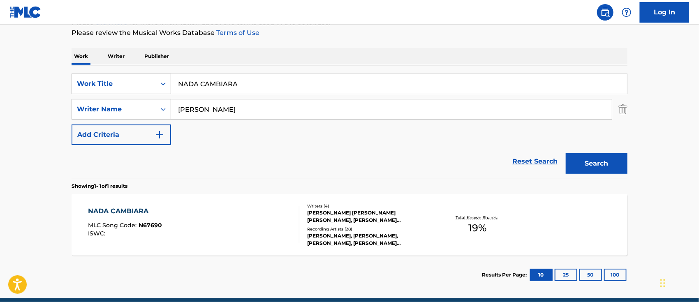
click at [250, 227] on div "NADA CAMBIARA MLC Song Code : N67690 ISWC :" at bounding box center [193, 224] width 211 height 37
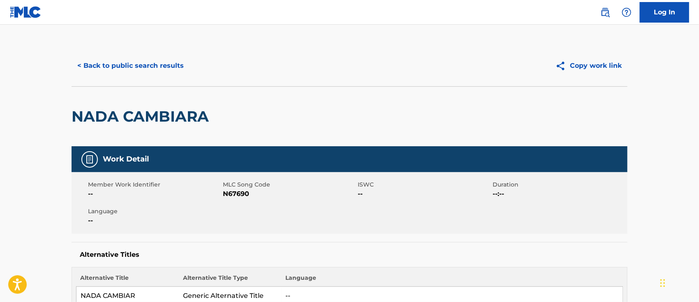
click at [606, 15] on img at bounding box center [605, 12] width 10 height 10
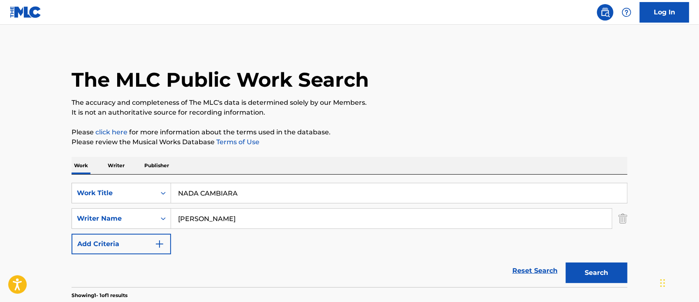
drag, startPoint x: 257, startPoint y: 195, endPoint x: 51, endPoint y: 192, distance: 206.0
click at [97, 193] on div "SearchWithCriteria6b62f0a2-2242-450a-80e2-b3764826acf2 Work Title NADA CAMBIARA" at bounding box center [350, 193] width 556 height 21
paste input "VIDAD PA LA CALLE"
type input "[DATE] PA LA CALLE"
click at [598, 277] on button "Search" at bounding box center [597, 273] width 62 height 21
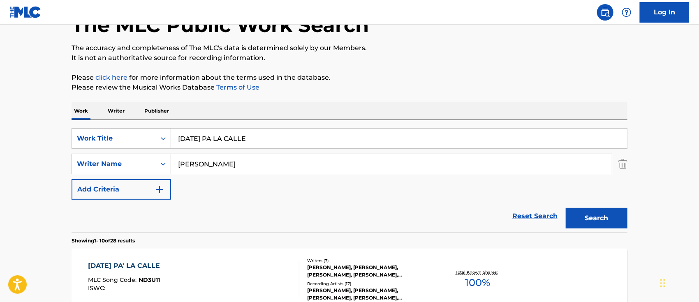
scroll to position [109, 0]
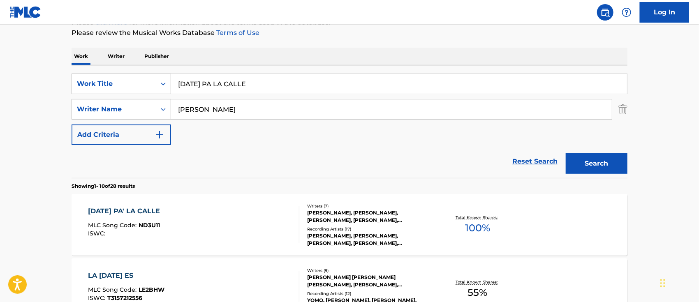
click at [234, 232] on div "[DATE] PA' LA CALLE MLC Song Code : ND3U11 ISWC :" at bounding box center [193, 224] width 211 height 37
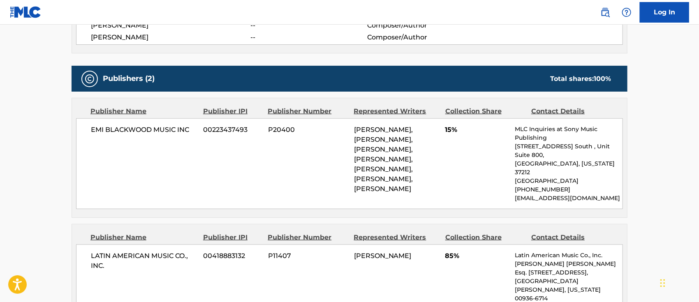
scroll to position [219, 0]
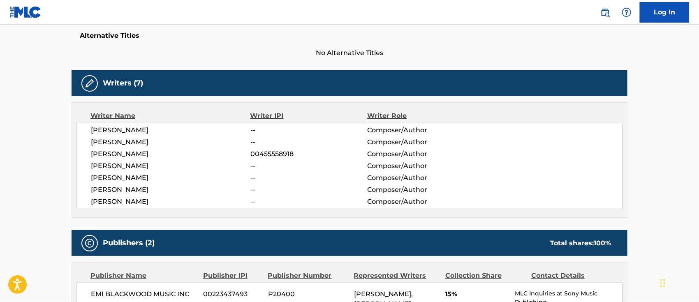
click at [607, 15] on img at bounding box center [605, 12] width 10 height 10
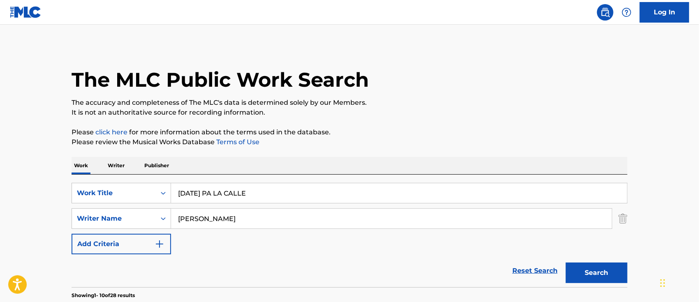
drag, startPoint x: 295, startPoint y: 199, endPoint x: 53, endPoint y: 196, distance: 241.4
click at [78, 196] on div "SearchWithCriteria6b62f0a2-2242-450a-80e2-b3764826acf2 Work Title [DATE] PA LA …" at bounding box center [350, 193] width 556 height 21
paste input "O [PERSON_NAME]"
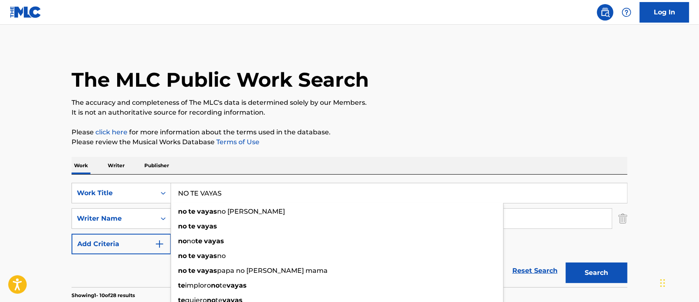
type input "NO TE VAYAS"
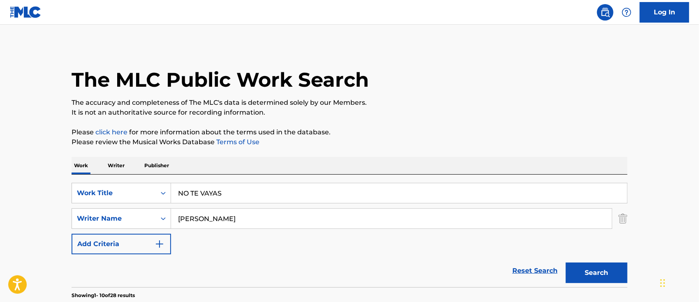
click at [576, 271] on button "Search" at bounding box center [597, 273] width 62 height 21
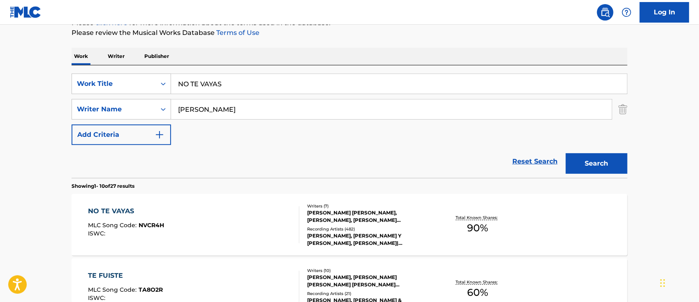
click at [274, 225] on div "NO [PERSON_NAME] MLC Song Code : NVCR4H ISWC :" at bounding box center [193, 224] width 211 height 37
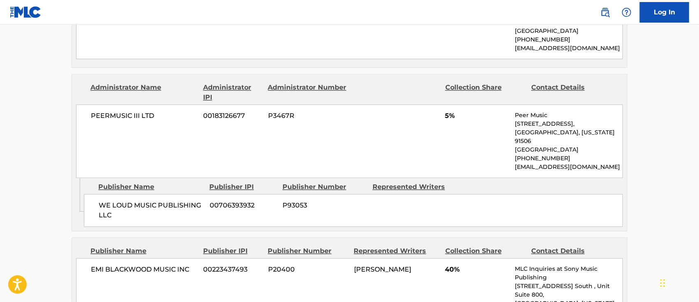
scroll to position [713, 0]
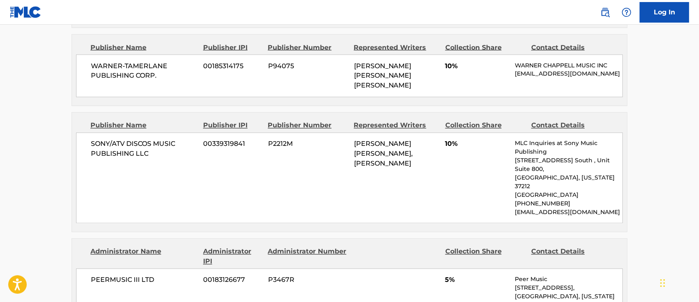
click at [602, 22] on div "Log In" at bounding box center [640, 12] width 97 height 21
click at [601, 12] on img at bounding box center [605, 12] width 10 height 10
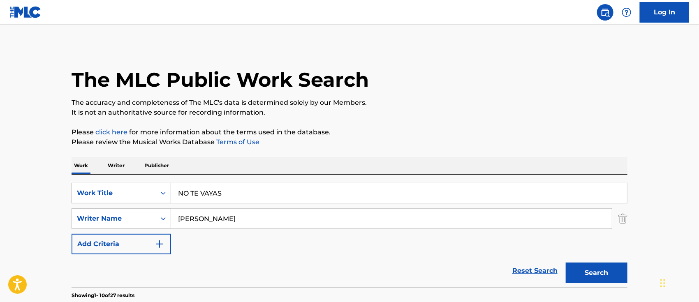
click at [112, 193] on div "SearchWithCriteria6b62f0a2-2242-450a-80e2-b3764826acf2 Work Title NO [PERSON_NA…" at bounding box center [350, 193] width 556 height 21
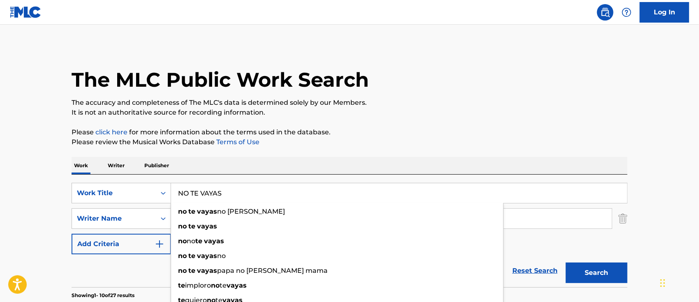
paste input "UNCA ME OLVIDES REMIX"
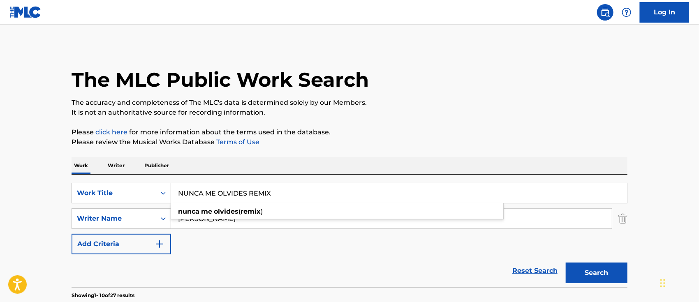
type input "NUNCA ME OLVIDES REMIX"
click at [596, 271] on button "Search" at bounding box center [597, 273] width 62 height 21
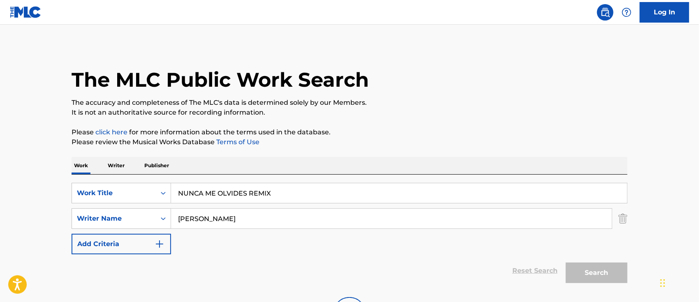
scroll to position [109, 0]
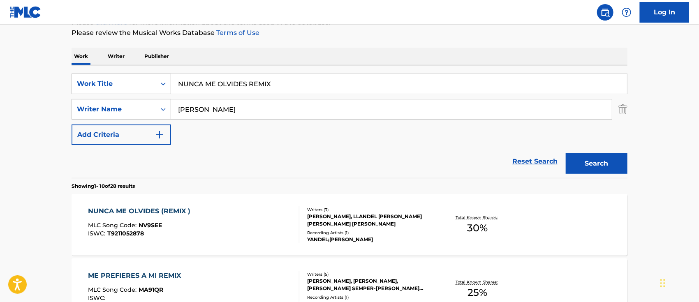
click at [222, 229] on div "NUNCA ME OLVIDES (REMIX ) MLC Song Code : NV9SEE ISWC : T9211052878" at bounding box center [193, 224] width 211 height 37
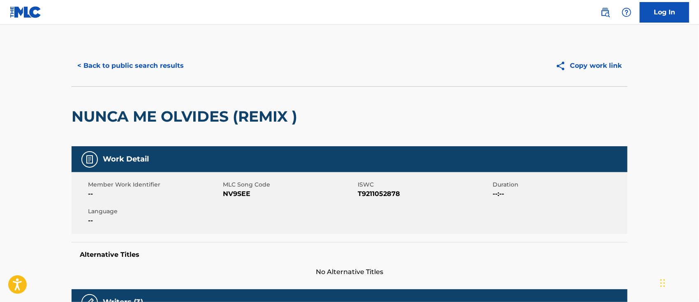
scroll to position [109, 0]
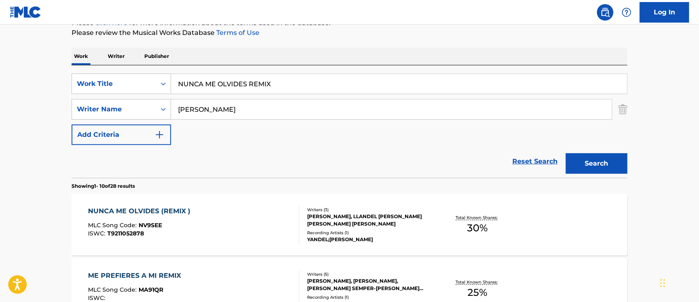
click at [239, 229] on div "NUNCA ME OLVIDES (REMIX ) MLC Song Code : NV9SEE ISWC : T9211052878" at bounding box center [193, 224] width 211 height 37
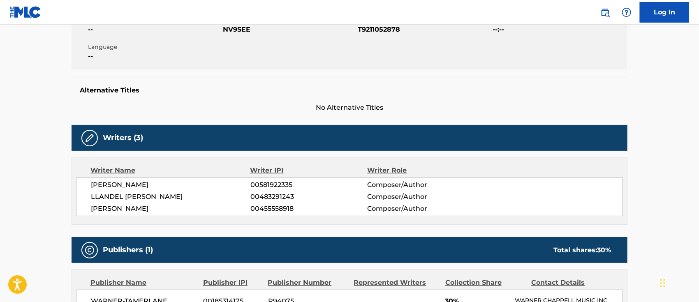
scroll to position [109, 0]
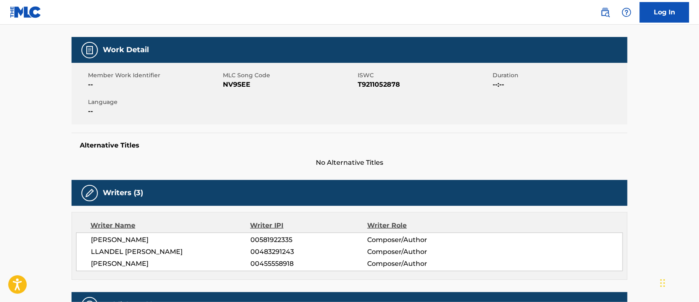
click at [603, 13] on img at bounding box center [605, 12] width 10 height 10
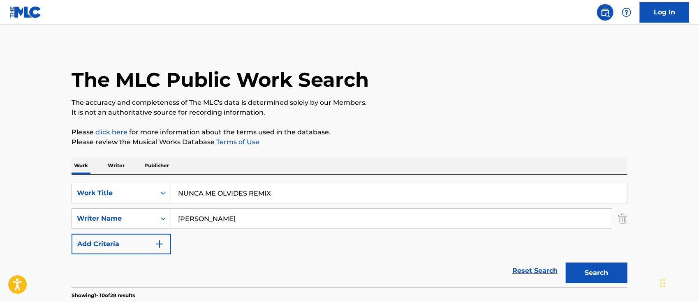
drag, startPoint x: 283, startPoint y: 197, endPoint x: 0, endPoint y: 173, distance: 283.9
paste input "OLVIDAR QUE SOMOS AMIGOS"
type input "OLVIDAR QUE SOMOS AMIGOS"
click at [590, 275] on button "Search" at bounding box center [597, 273] width 62 height 21
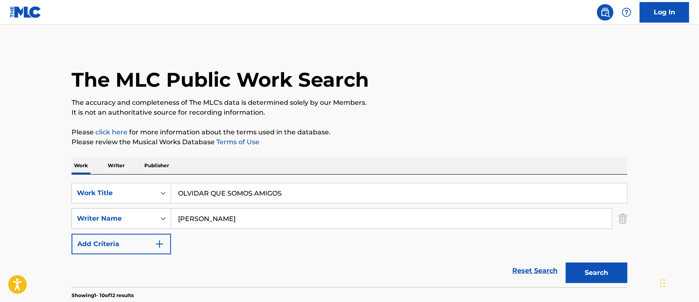
scroll to position [164, 0]
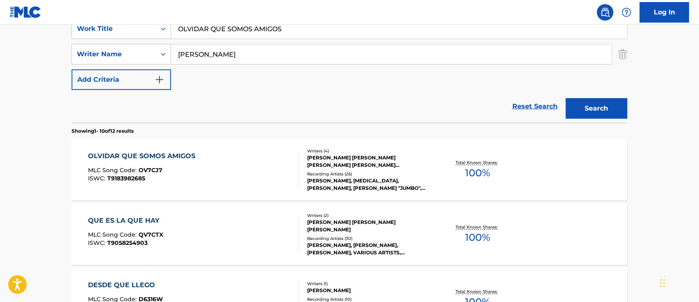
click at [271, 167] on div "OLVIDAR QUE SOMOS AMIGOS MLC Song Code : OV7CJ7 ISWC : T9183982685" at bounding box center [193, 169] width 211 height 37
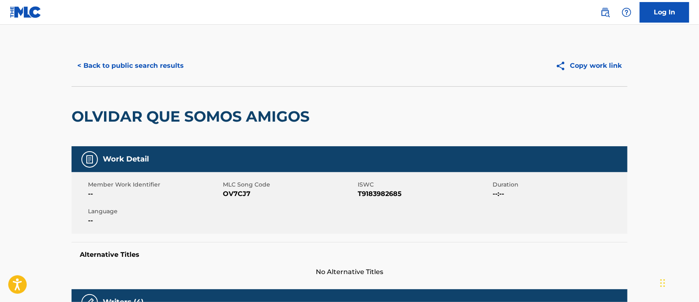
click at [608, 11] on img at bounding box center [605, 12] width 10 height 10
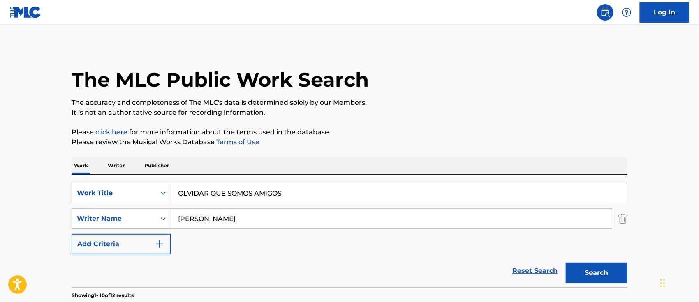
drag, startPoint x: 285, startPoint y: 187, endPoint x: 35, endPoint y: 183, distance: 250.0
click at [103, 184] on div "SearchWithCriteria6b62f0a2-2242-450a-80e2-b3764826acf2 Work Title OLVIDAR QUE S…" at bounding box center [350, 193] width 556 height 21
paste input "PA ROMPERLA"
type input "PA ROMPERLA"
click at [581, 271] on button "Search" at bounding box center [597, 273] width 62 height 21
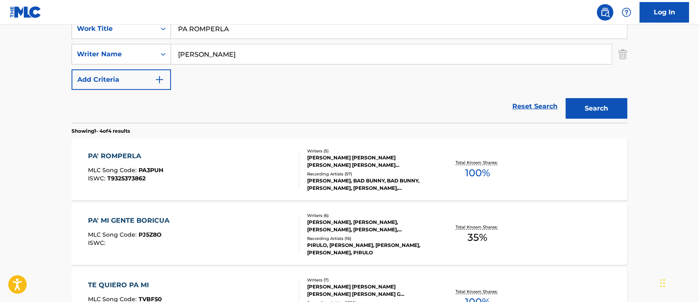
scroll to position [219, 0]
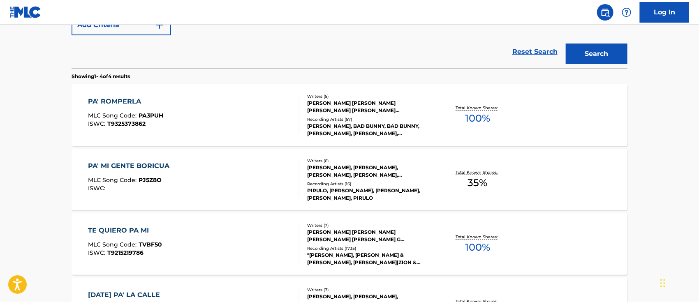
click at [222, 97] on div "PA' ROMPERLA MLC Song Code : PA3PUH ISWC : T9325373862" at bounding box center [193, 115] width 211 height 37
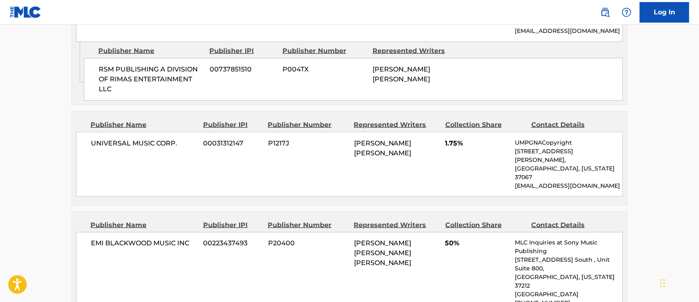
scroll to position [329, 0]
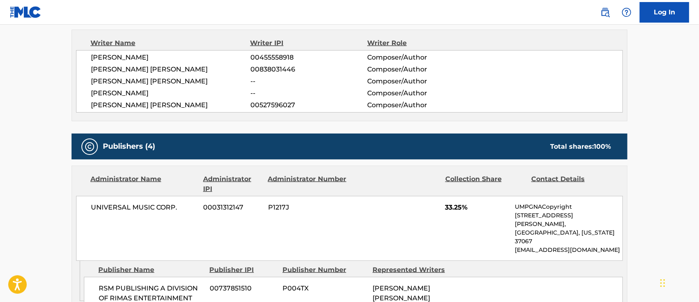
click at [604, 9] on img at bounding box center [605, 12] width 10 height 10
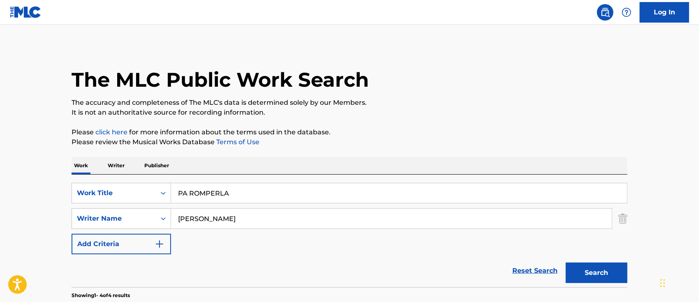
drag, startPoint x: 287, startPoint y: 179, endPoint x: 85, endPoint y: 177, distance: 201.9
click at [96, 179] on div "SearchWithCriteria6b62f0a2-2242-450a-80e2-b3764826acf2 Work Title PA ROMPERLA S…" at bounding box center [350, 231] width 556 height 113
drag, startPoint x: 237, startPoint y: 197, endPoint x: 0, endPoint y: 186, distance: 237.5
paste input "STILLIT"
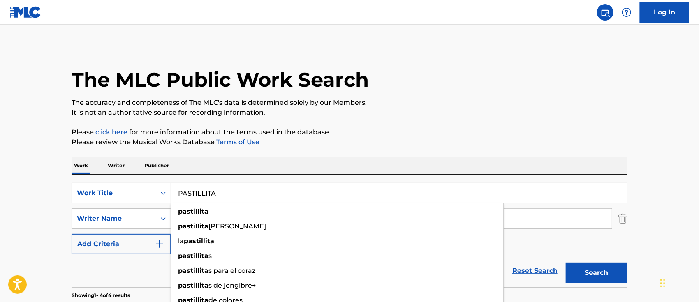
type input "PASTILLITA"
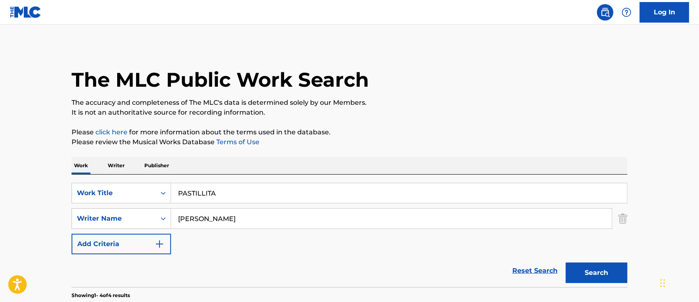
click at [608, 270] on button "Search" at bounding box center [597, 273] width 62 height 21
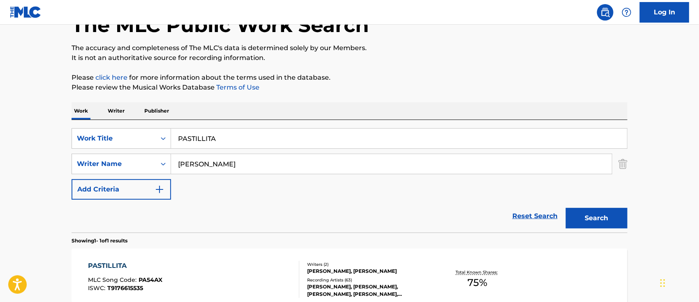
scroll to position [109, 0]
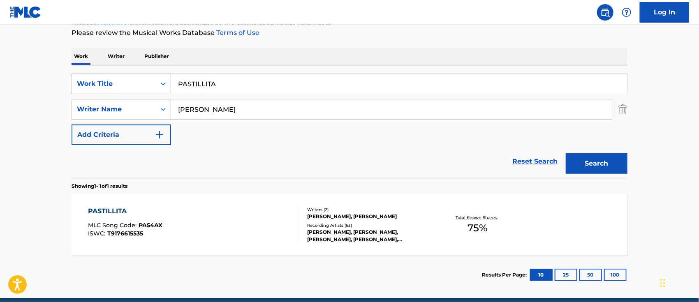
click at [225, 217] on div "PASTILLITA MLC Song Code : PA54AX ISWC : T9176615535" at bounding box center [193, 224] width 211 height 37
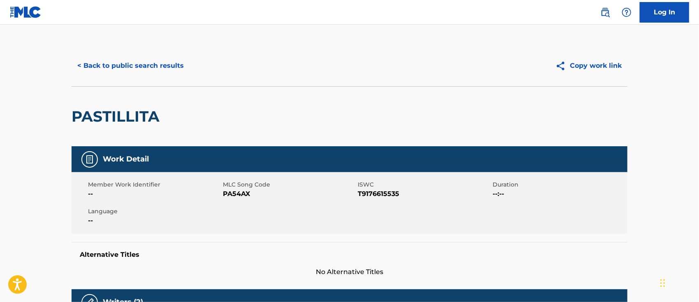
click at [599, 12] on link at bounding box center [605, 12] width 16 height 16
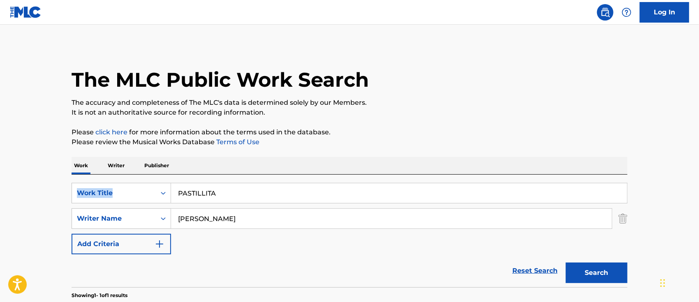
drag, startPoint x: 315, startPoint y: 182, endPoint x: 0, endPoint y: 164, distance: 315.0
click at [0, 169] on main "The MLC Public Work Search The accuracy and completeness of The MLC's data is d…" at bounding box center [349, 216] width 699 height 383
drag, startPoint x: 225, startPoint y: 196, endPoint x: 68, endPoint y: 177, distance: 158.2
click at [88, 180] on div "SearchWithCriteria6b62f0a2-2242-450a-80e2-b3764826acf2 Work Title PASTILLITA Se…" at bounding box center [350, 231] width 556 height 113
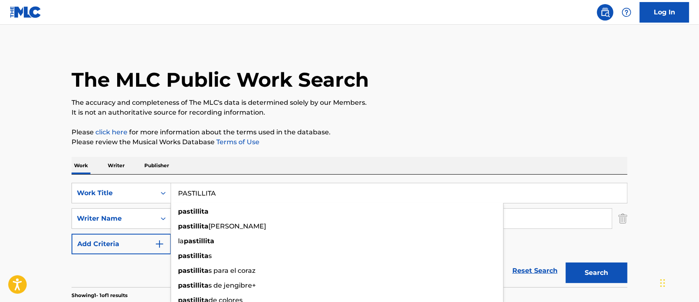
paste input "O Y PELE"
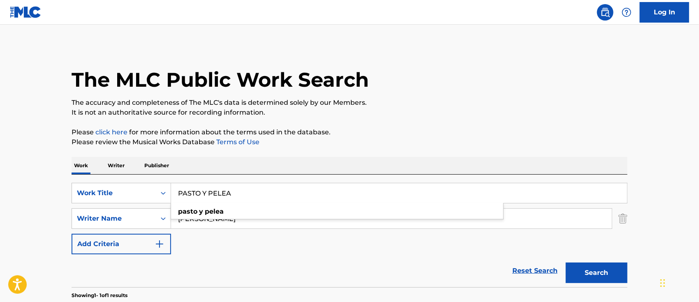
type input "PASTO Y PELEA"
click at [593, 281] on button "Search" at bounding box center [597, 273] width 62 height 21
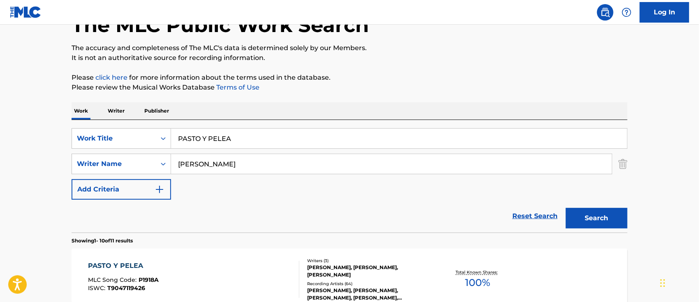
scroll to position [164, 0]
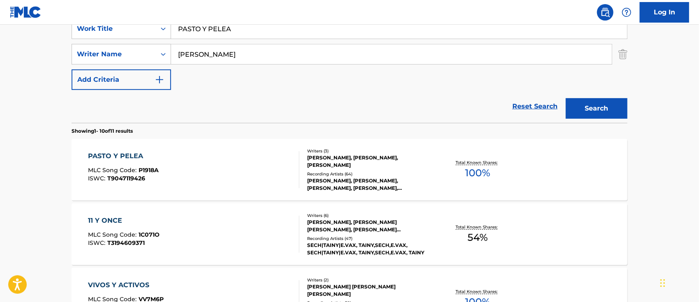
click at [222, 169] on div "PASTO Y PELEA MLC Song Code : P1918A ISWC : T9047119426" at bounding box center [193, 169] width 211 height 37
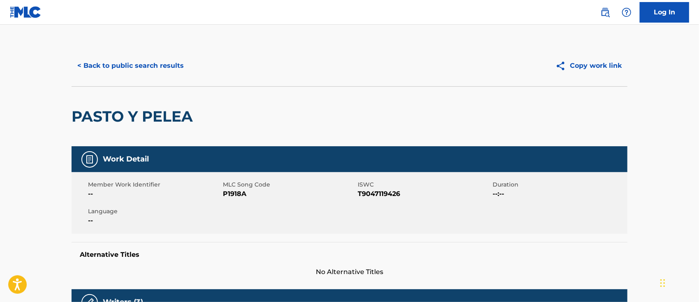
click at [603, 16] on img at bounding box center [605, 12] width 10 height 10
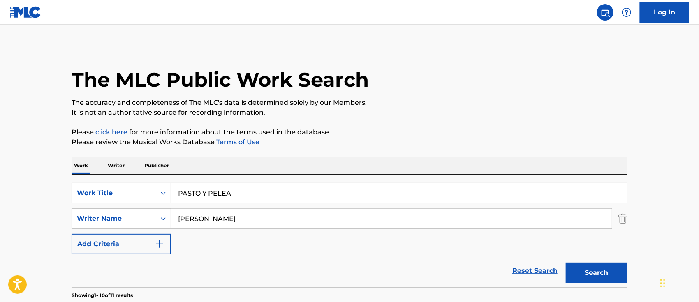
drag, startPoint x: 244, startPoint y: 194, endPoint x: 8, endPoint y: 185, distance: 236.2
paste input "ENSANDO EN TI"
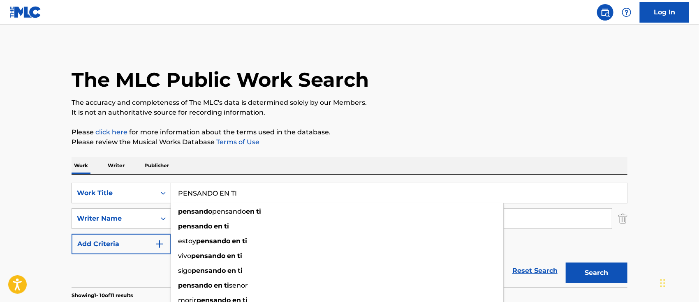
type input "PENSANDO EN TI"
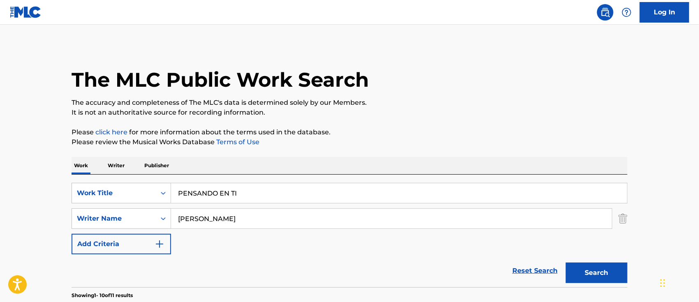
click at [573, 270] on button "Search" at bounding box center [597, 273] width 62 height 21
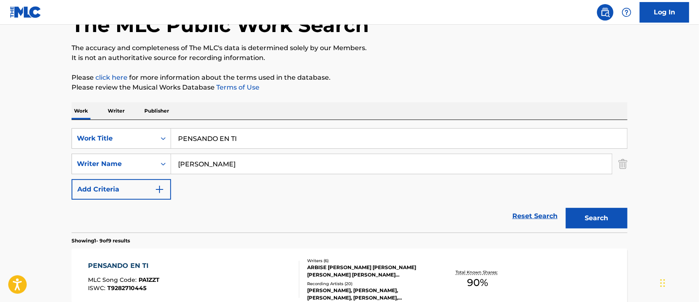
scroll to position [109, 0]
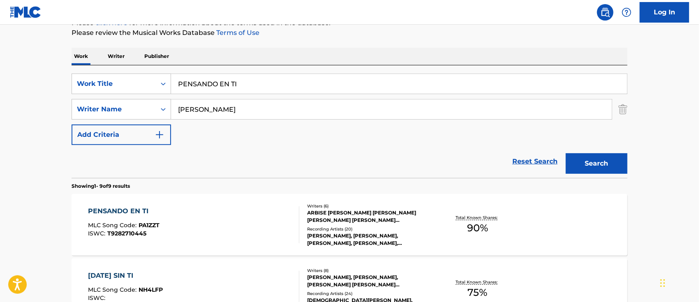
click at [198, 231] on div "PENSANDO EN TI MLC Song Code : PA1ZZT ISWC : T9282710445" at bounding box center [193, 224] width 211 height 37
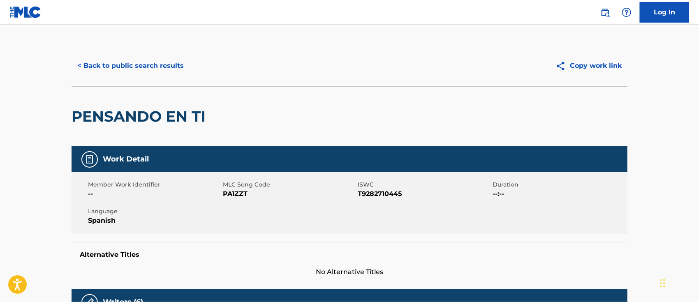
click at [600, 12] on link at bounding box center [605, 12] width 16 height 16
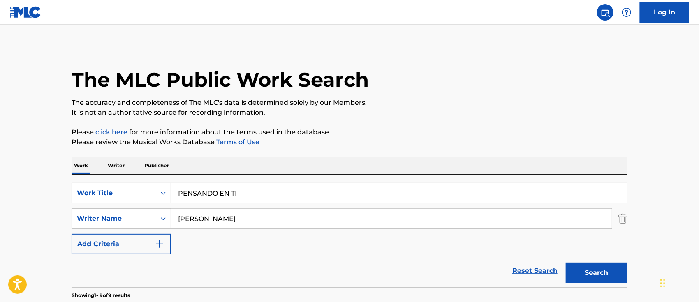
drag, startPoint x: 432, startPoint y: 198, endPoint x: 125, endPoint y: 194, distance: 307.1
click at [132, 194] on div "SearchWithCriteria6b62f0a2-2242-450a-80e2-b3764826acf2 Work Title PENSANDO EN TI" at bounding box center [350, 193] width 556 height 21
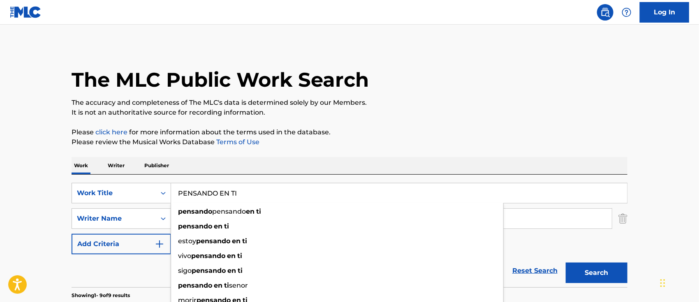
paste input "RDIDO EN TUS OJOS"
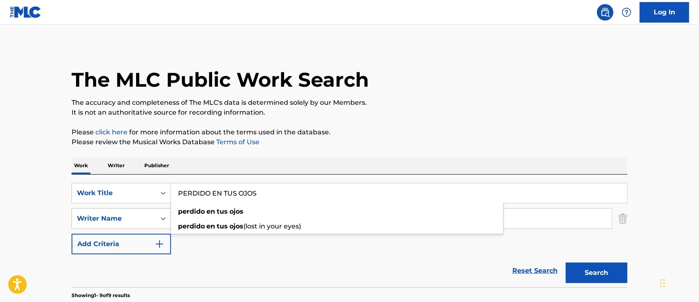
type input "PERDIDO EN TUS OJOS"
click at [585, 269] on button "Search" at bounding box center [597, 273] width 62 height 21
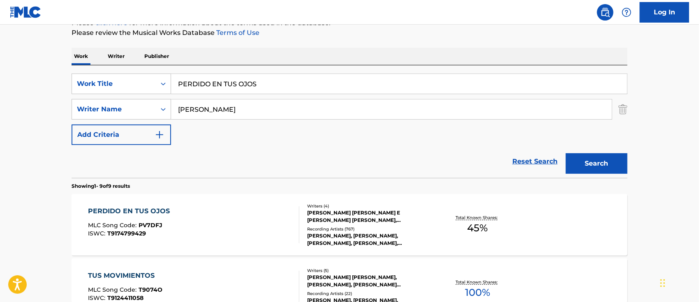
scroll to position [164, 0]
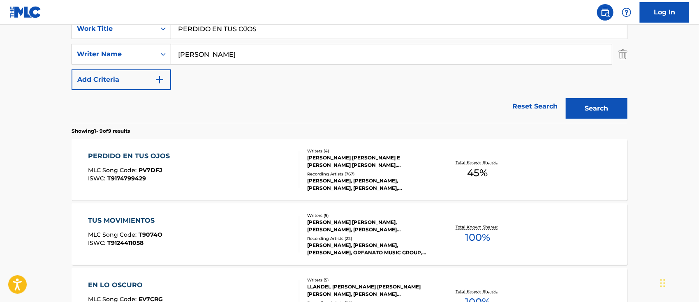
click at [222, 166] on div "PERDIDO EN TUS OJOS MLC Song Code : PV7DFJ ISWC : T9174799429" at bounding box center [193, 169] width 211 height 37
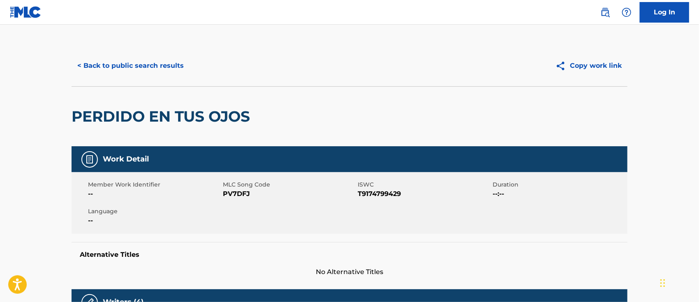
click at [602, 15] on img at bounding box center [605, 12] width 10 height 10
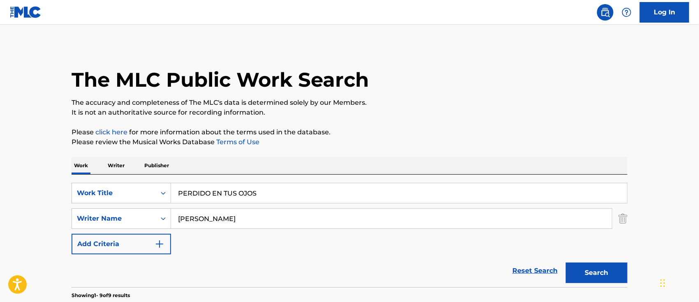
drag, startPoint x: 289, startPoint y: 195, endPoint x: 43, endPoint y: 189, distance: 246.4
click at [75, 189] on div "SearchWithCriteria6b62f0a2-2242-450a-80e2-b3764826acf2 Work Title PERDIDO EN TU…" at bounding box center [350, 193] width 556 height 21
paste input "REO SOLIDO"
type input "PERREO SOLIDO"
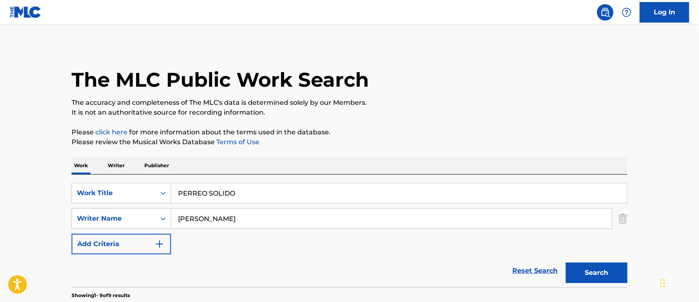
click at [603, 275] on button "Search" at bounding box center [597, 273] width 62 height 21
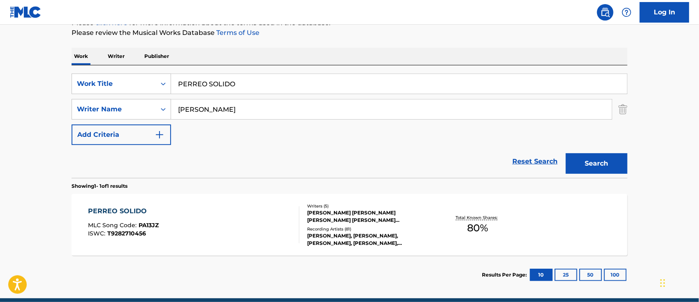
click at [220, 224] on div "PERREO SOLIDO MLC Song Code : PA13JZ ISWC : T9282710456" at bounding box center [193, 224] width 211 height 37
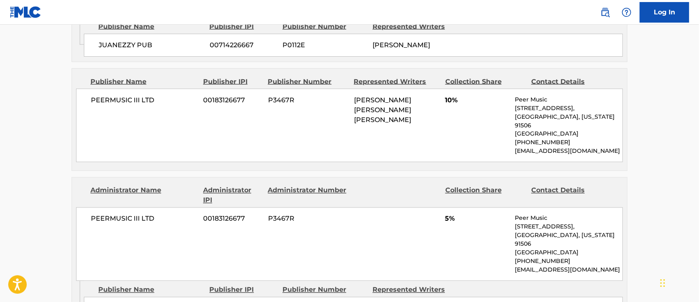
scroll to position [438, 0]
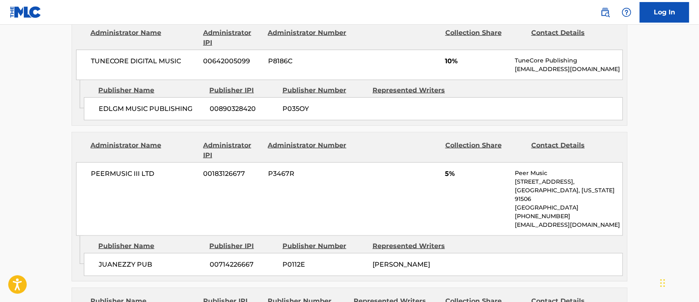
click at [605, 10] on img at bounding box center [605, 12] width 10 height 10
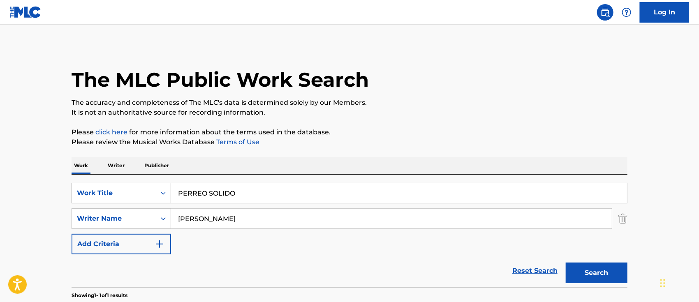
click at [126, 193] on div "SearchWithCriteria6b62f0a2-2242-450a-80e2-b3764826acf2 Work Title PERREO SOLIDO" at bounding box center [350, 193] width 556 height 21
paste input "MALA"
type input "PERREO SOLIDO MALA"
click at [592, 264] on button "Search" at bounding box center [597, 273] width 62 height 21
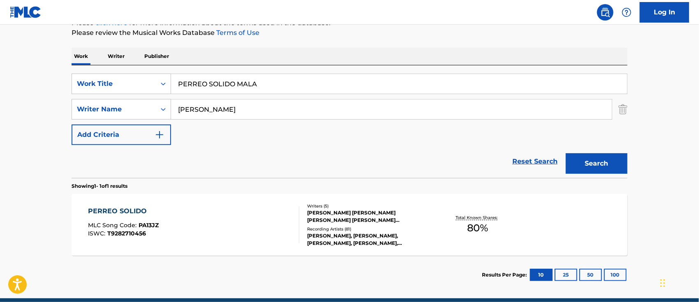
click at [191, 236] on div "PERREO SOLIDO MLC Song Code : PA13JZ ISWC : T9282710456" at bounding box center [193, 224] width 211 height 37
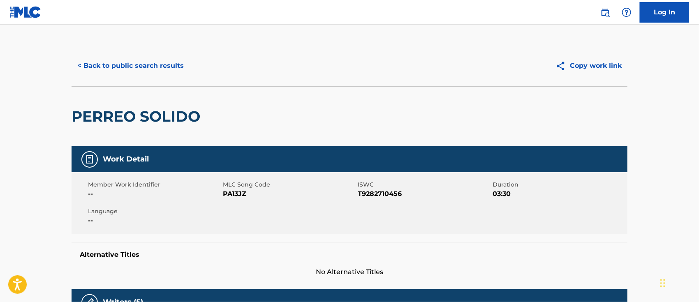
drag, startPoint x: 599, startPoint y: 16, endPoint x: 593, endPoint y: 21, distance: 7.6
click at [599, 16] on link at bounding box center [605, 12] width 16 height 16
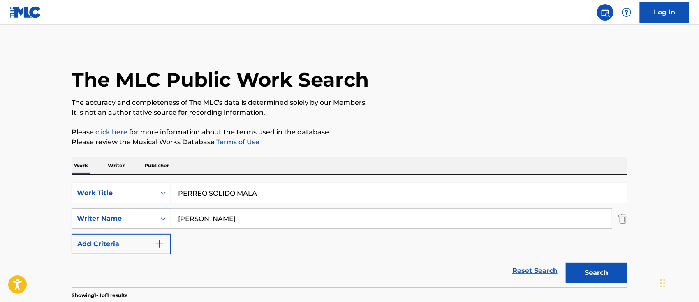
drag, startPoint x: 301, startPoint y: 197, endPoint x: 113, endPoint y: 199, distance: 188.7
click at [141, 199] on div "SearchWithCriteria6b62f0a2-2242-450a-80e2-b3764826acf2 Work Title PERREO SOLIDO…" at bounding box center [350, 193] width 556 height 21
paste input "OBRE DIAB"
type input "POBRE DIABLA"
click at [56, 202] on main "The MLC Public Work Search The accuracy and completeness of The MLC's data is d…" at bounding box center [349, 216] width 699 height 383
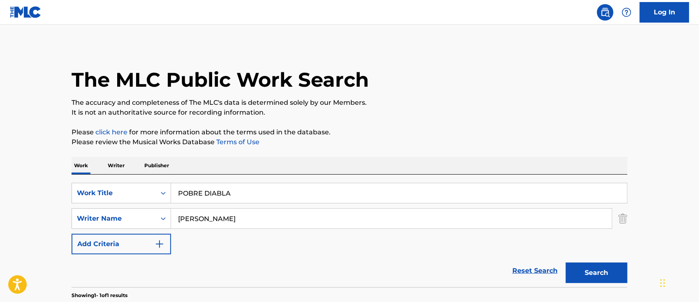
click at [595, 282] on button "Search" at bounding box center [597, 273] width 62 height 21
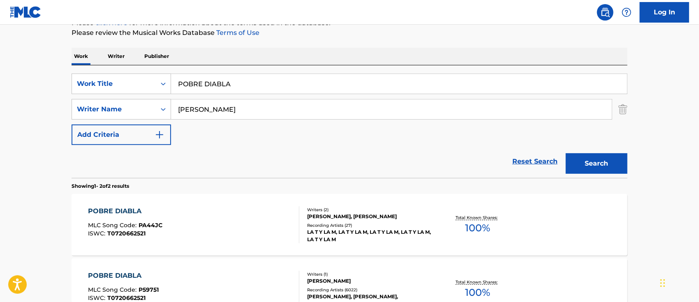
scroll to position [164, 0]
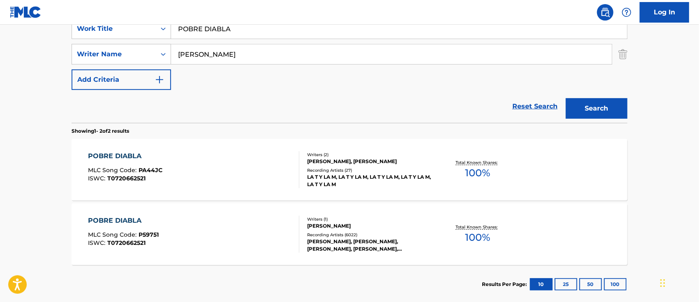
click at [251, 178] on div "POBRE DIABLA MLC Song Code : PA44JC ISWC : T0720662521" at bounding box center [193, 169] width 211 height 37
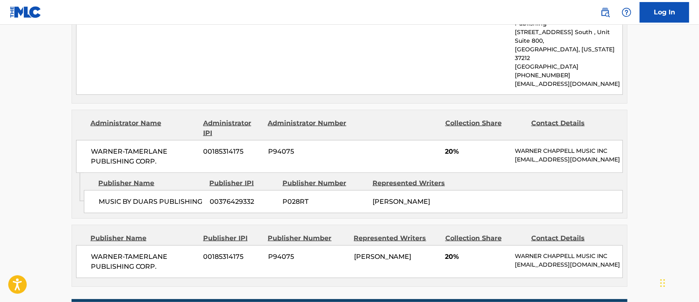
scroll to position [384, 0]
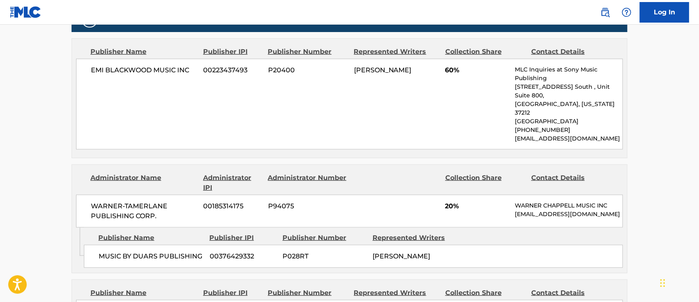
scroll to position [209, 0]
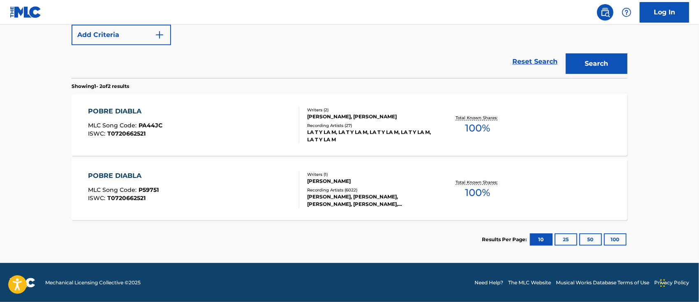
click at [177, 187] on div "POBRE DIABLA MLC Song Code : P59751 ISWC : T0720662521" at bounding box center [193, 189] width 211 height 37
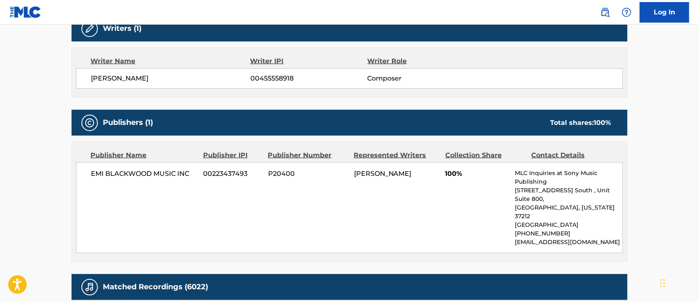
scroll to position [244, 0]
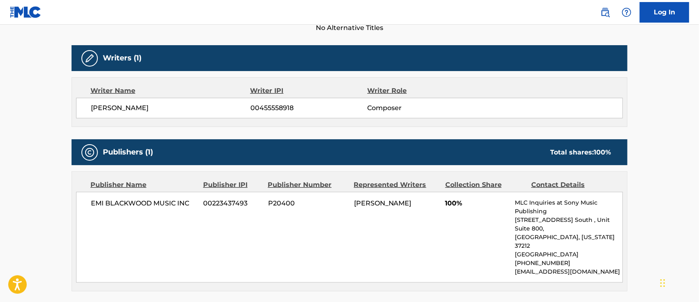
scroll to position [209, 0]
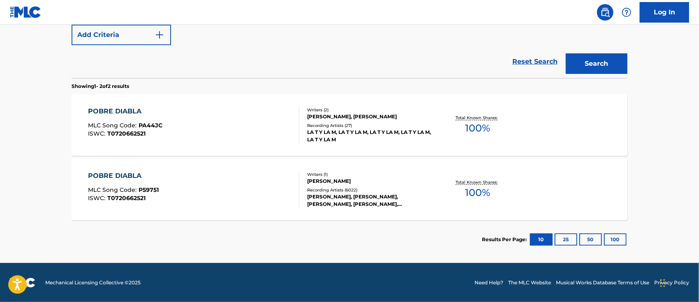
click at [265, 119] on div "POBRE DIABLA MLC Song Code : PA44JC ISWC : T0720662521" at bounding box center [193, 124] width 211 height 37
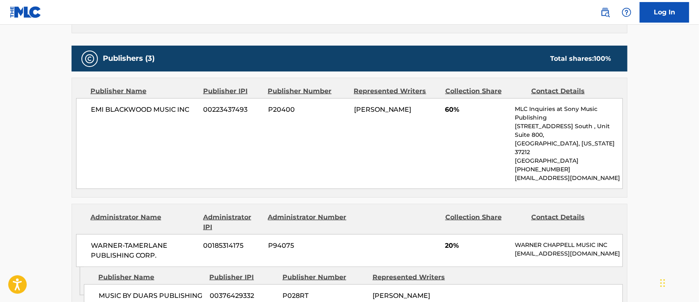
scroll to position [180, 0]
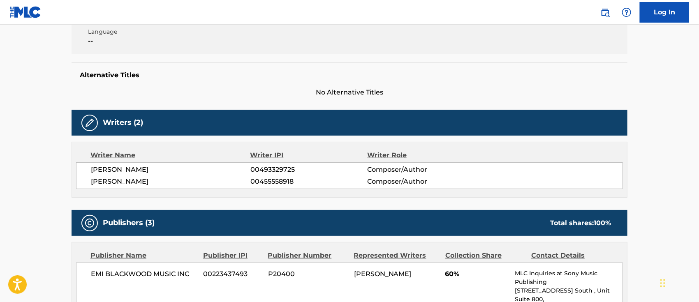
click at [607, 15] on img at bounding box center [605, 12] width 10 height 10
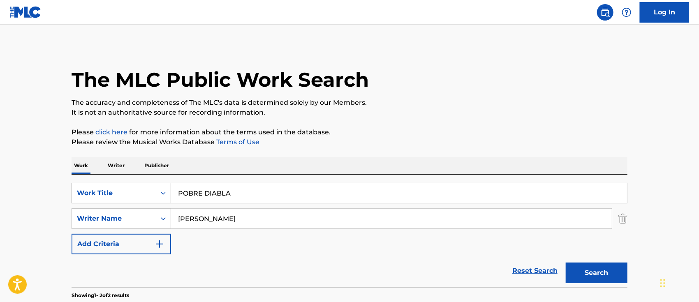
click at [113, 191] on div "SearchWithCriteria6b62f0a2-2242-450a-80e2-b3764826acf2 Work Title POBRE DIABLA" at bounding box center [350, 193] width 556 height 21
paste input "SYCHOS"
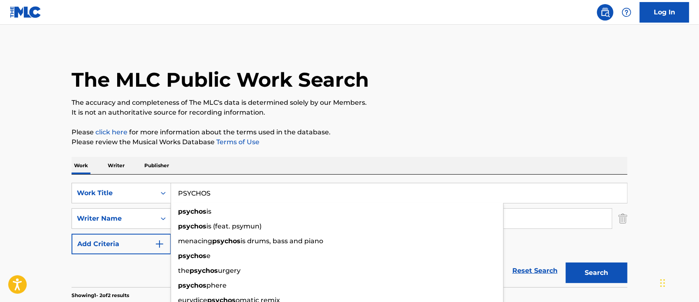
type input "PSYCHOS"
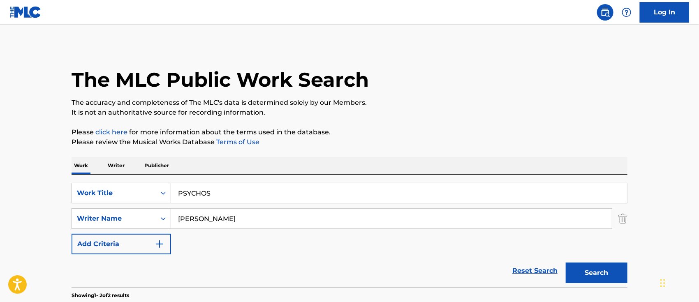
click at [26, 160] on main "The MLC Public Work Search The accuracy and completeness of The MLC's data is d…" at bounding box center [349, 249] width 699 height 448
click at [597, 271] on button "Search" at bounding box center [597, 273] width 62 height 21
click at [259, 191] on input "PSYCHOS" at bounding box center [399, 193] width 456 height 20
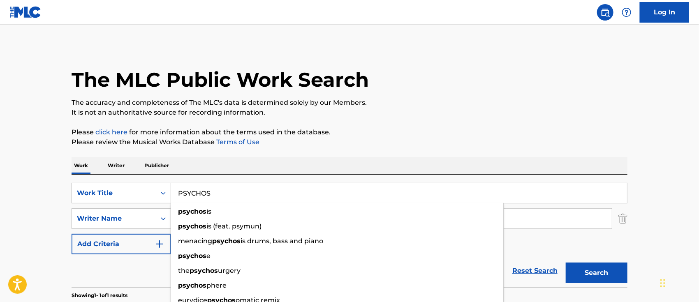
click at [618, 275] on button "Search" at bounding box center [597, 273] width 62 height 21
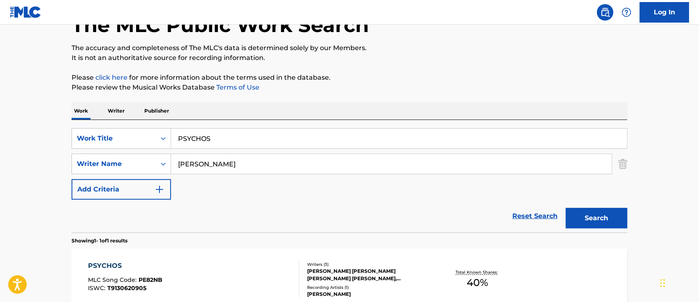
scroll to position [109, 0]
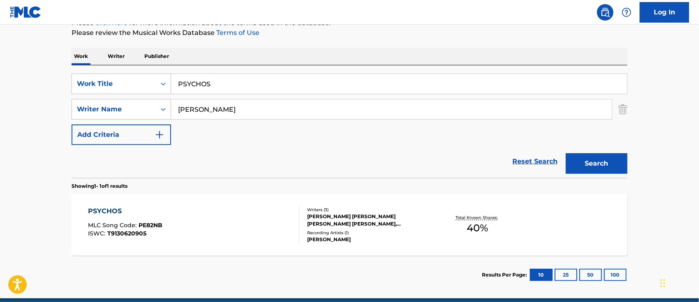
click at [227, 216] on div "PSYCHOS MLC Song Code : PE82NB ISWC : T9130620905" at bounding box center [193, 224] width 211 height 37
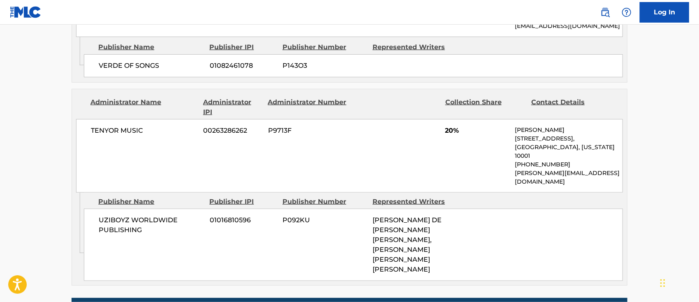
scroll to position [329, 0]
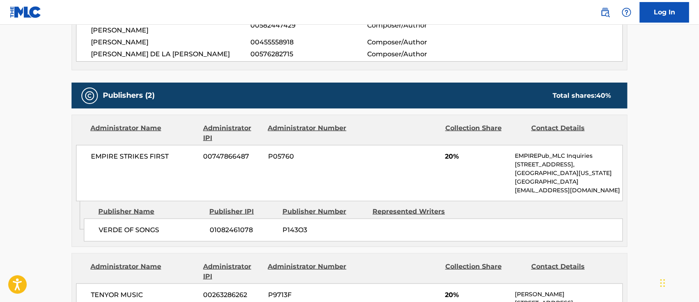
click at [603, 18] on link at bounding box center [605, 12] width 16 height 16
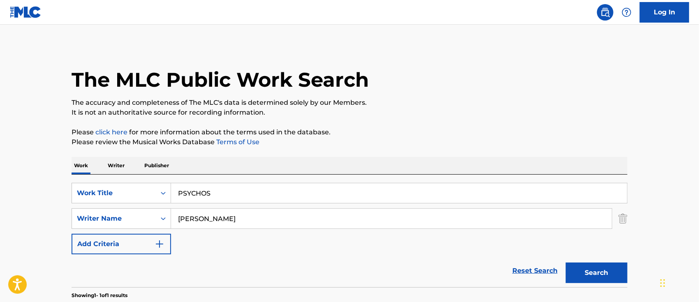
drag, startPoint x: 237, startPoint y: 201, endPoint x: 40, endPoint y: 199, distance: 196.9
click at [102, 200] on div "SearchWithCriteria6b62f0a2-2242-450a-80e2-b3764826acf2 Work Title PSYCHOS" at bounding box center [350, 193] width 556 height 21
paste input "URA VIDA"
drag, startPoint x: 247, startPoint y: 185, endPoint x: 60, endPoint y: 190, distance: 186.3
click at [66, 190] on div "The MLC Public Work Search The accuracy and completeness of The MLC's data is d…" at bounding box center [350, 224] width 576 height 359
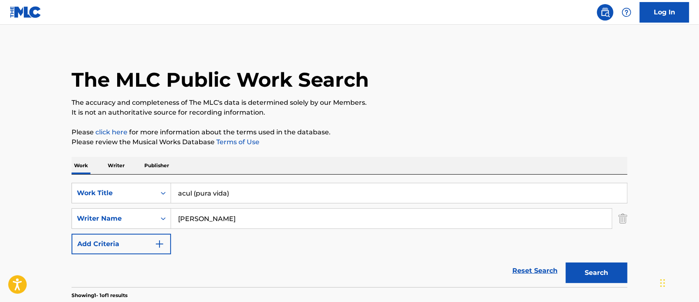
paste input "PURA VIDA"
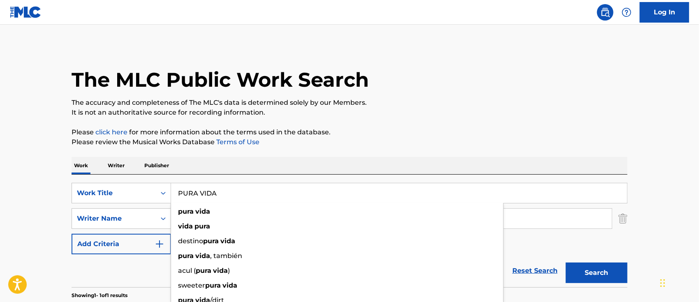
type input "PURA VIDA"
click at [604, 268] on button "Search" at bounding box center [597, 273] width 62 height 21
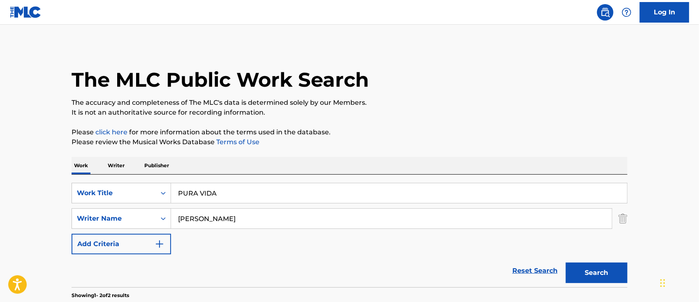
scroll to position [109, 0]
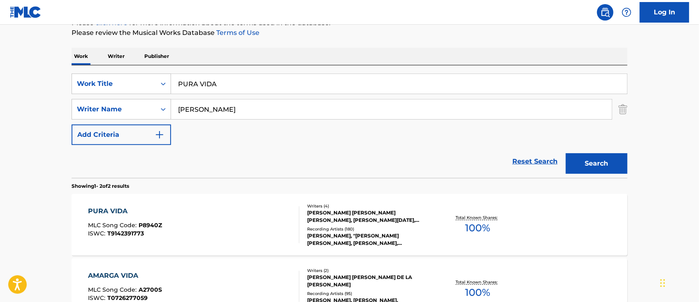
click at [229, 223] on div "PURA VIDA MLC Song Code : P8940Z ISWC : T9142391773" at bounding box center [193, 224] width 211 height 37
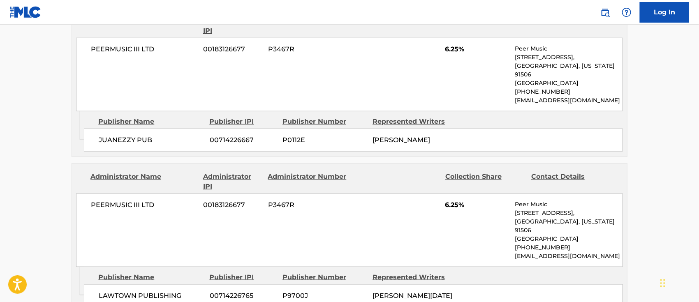
scroll to position [219, 0]
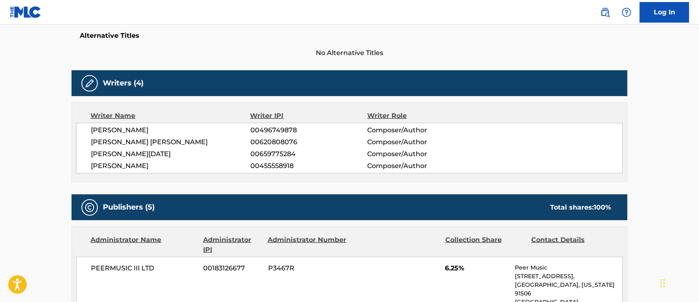
click at [605, 15] on img at bounding box center [605, 12] width 10 height 10
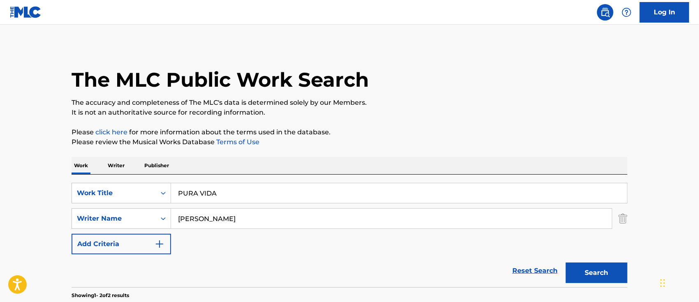
drag, startPoint x: 243, startPoint y: 199, endPoint x: 0, endPoint y: 191, distance: 243.5
click at [94, 198] on div "SearchWithCriteria6b62f0a2-2242-450a-80e2-b3764826acf2 Work Title PURA VIDA" at bounding box center [350, 193] width 556 height 21
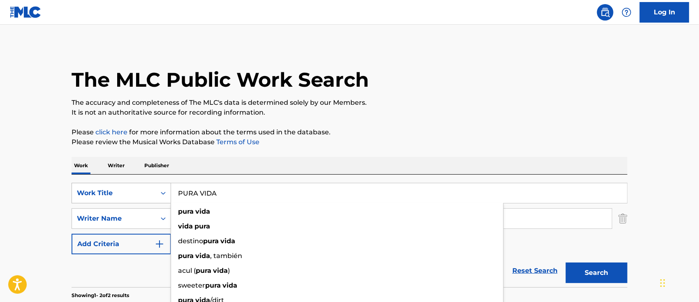
paste input "QUE TU CINTURA ME [PERSON_NAME]"
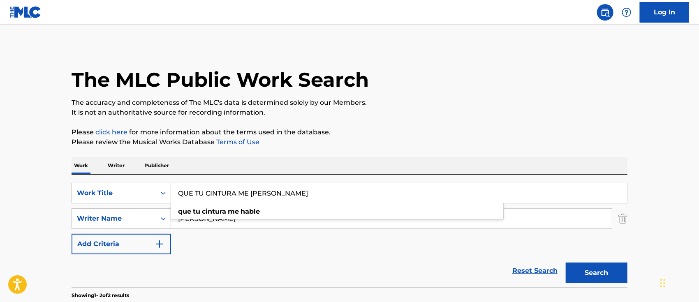
type input "QUE TU CINTURA ME [PERSON_NAME]"
click at [16, 201] on main "The MLC Public Work Search The accuracy and completeness of The MLC's data is d…" at bounding box center [349, 249] width 699 height 448
click at [596, 272] on button "Search" at bounding box center [597, 273] width 62 height 21
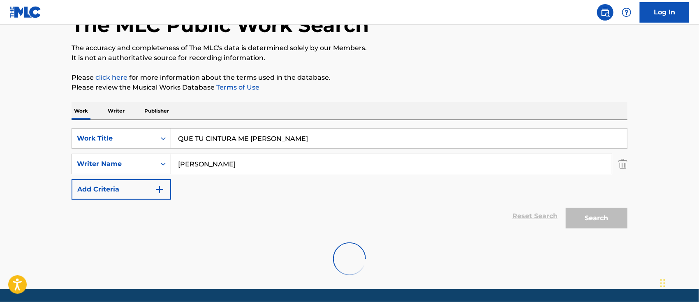
scroll to position [109, 0]
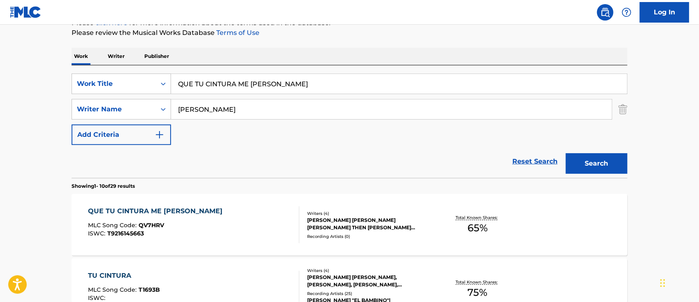
click at [197, 221] on div "QUE TU CINTURA ME [PERSON_NAME] MLC Song Code : QV7HRV ISWC : T9216145663" at bounding box center [193, 224] width 211 height 37
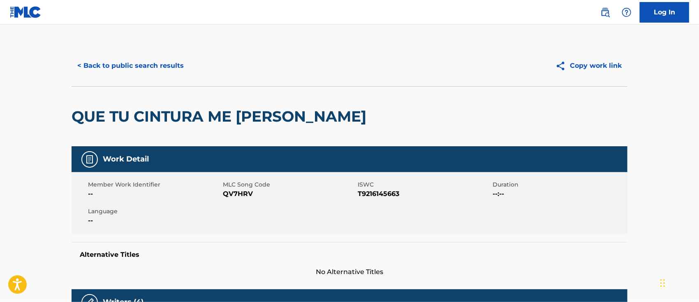
click at [606, 12] on img at bounding box center [605, 12] width 10 height 10
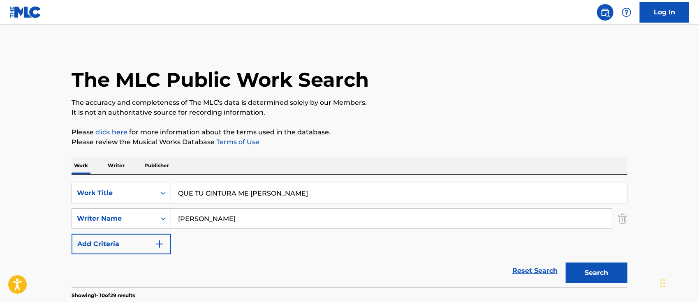
drag, startPoint x: 273, startPoint y: 195, endPoint x: 0, endPoint y: 198, distance: 273.0
click at [82, 196] on div "SearchWithCriteria6b62f0a2-2242-450a-80e2-b3764826acf2 Work Title QUE TU CINTUR…" at bounding box center [350, 193] width 556 height 21
paste input "IEN SAB"
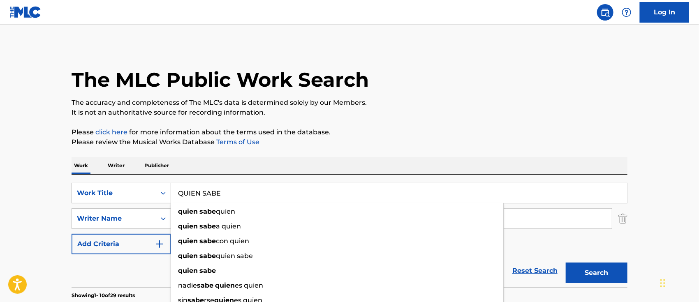
type input "QUIEN SABE"
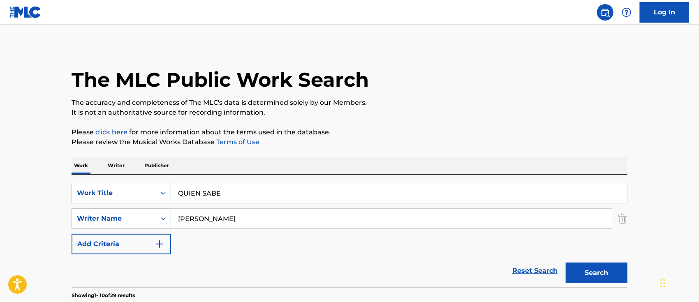
click at [582, 278] on button "Search" at bounding box center [597, 273] width 62 height 21
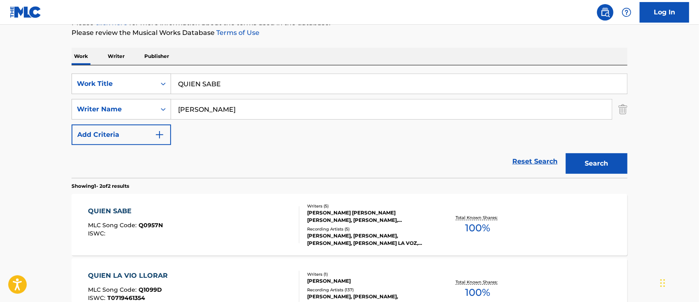
click at [228, 224] on div "QUIEN SABE MLC Song Code : Q0957N ISWC :" at bounding box center [193, 224] width 211 height 37
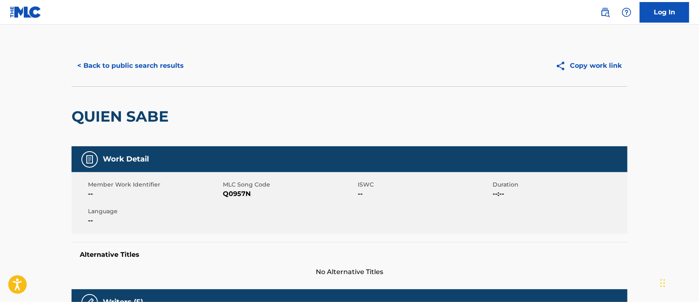
click at [609, 10] on img at bounding box center [605, 12] width 10 height 10
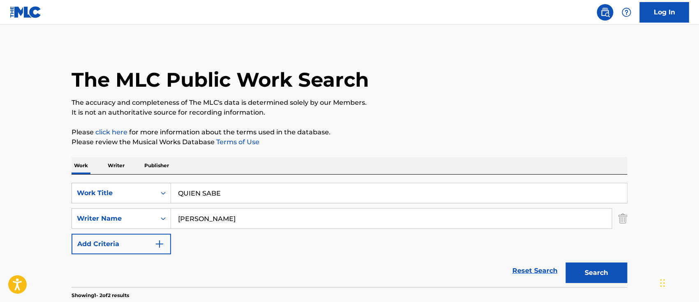
drag, startPoint x: 247, startPoint y: 190, endPoint x: 21, endPoint y: 190, distance: 226.5
click at [61, 194] on main "The MLC Public Work Search The accuracy and completeness of The MLC's data is d…" at bounding box center [349, 249] width 699 height 448
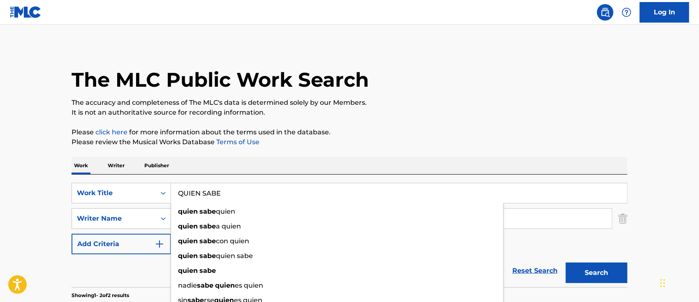
paste input "[PERSON_NAME]"
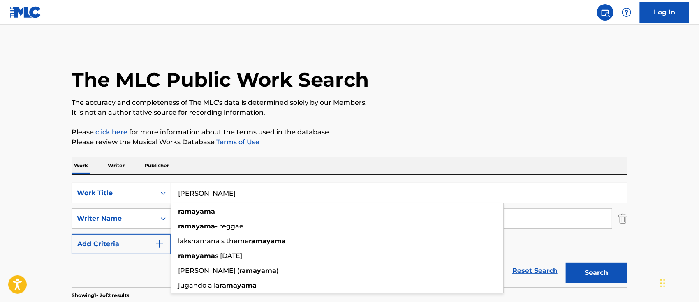
type input "[PERSON_NAME]"
click at [500, 116] on p "It is not an authoritative source for recording information." at bounding box center [350, 113] width 556 height 10
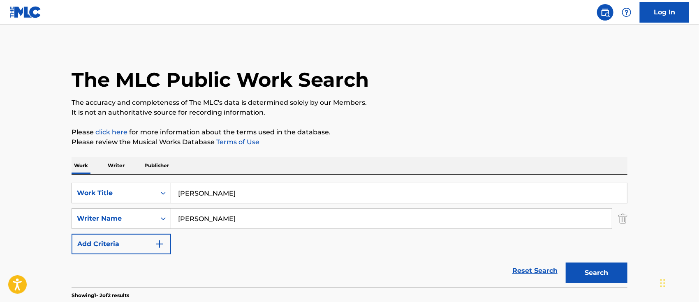
click at [580, 273] on button "Search" at bounding box center [597, 273] width 62 height 21
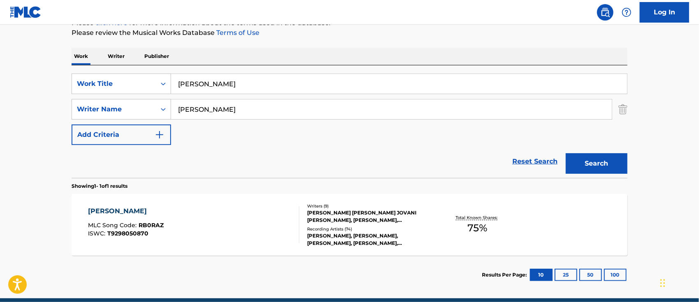
click at [206, 224] on div "RAMAYAMA MLC Song Code : RB0RAZ ISWC : T9298050870" at bounding box center [193, 224] width 211 height 37
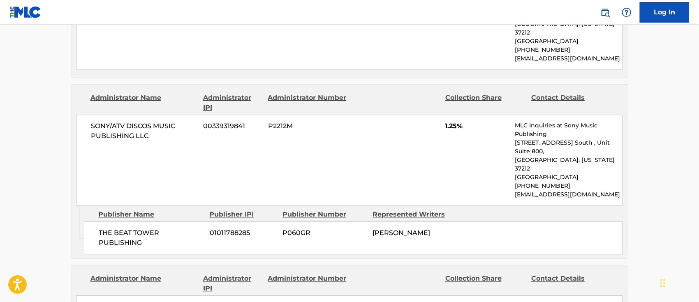
scroll to position [877, 0]
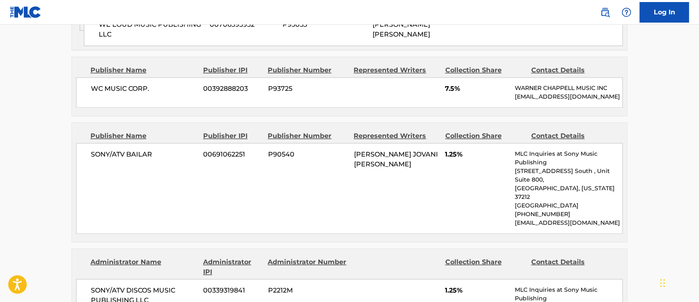
click at [606, 14] on img at bounding box center [605, 12] width 10 height 10
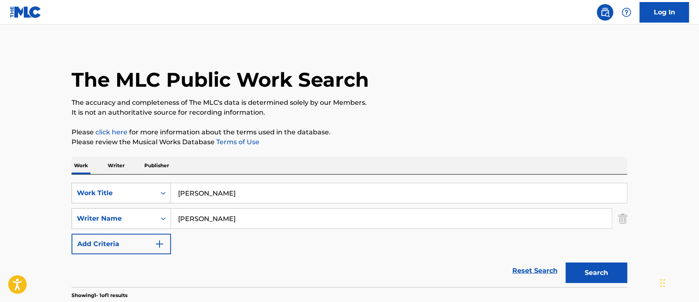
drag, startPoint x: 238, startPoint y: 192, endPoint x: 84, endPoint y: 192, distance: 154.2
click at [123, 196] on div "SearchWithCriteria6b62f0a2-2242-450a-80e2-b3764826acf2 Work Title RAMAYAMA" at bounding box center [350, 193] width 556 height 21
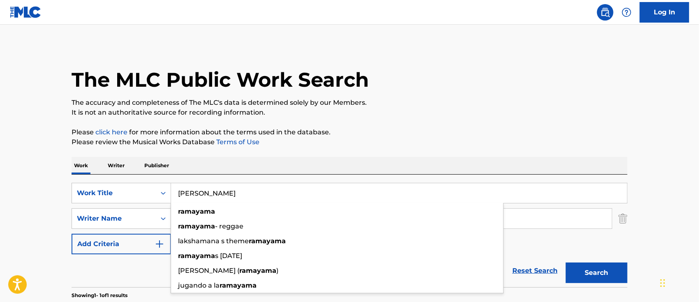
paste input "EGGAETON LATINO"
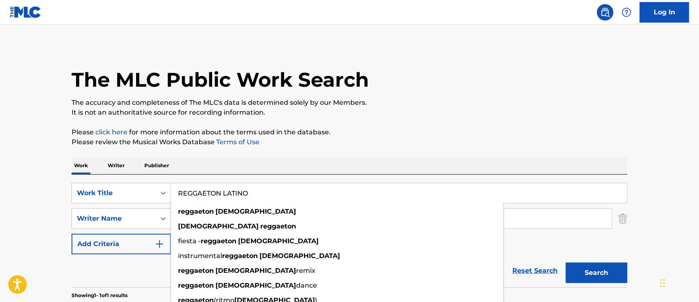
type input "REGGAETON LATINO"
click at [528, 135] on p "Please click here for more information about the terms used in the database." at bounding box center [350, 132] width 556 height 10
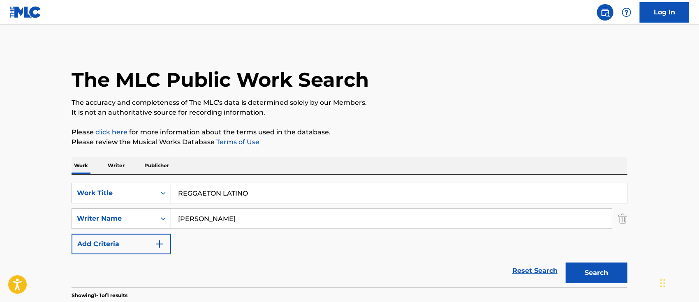
click at [581, 279] on button "Search" at bounding box center [597, 273] width 62 height 21
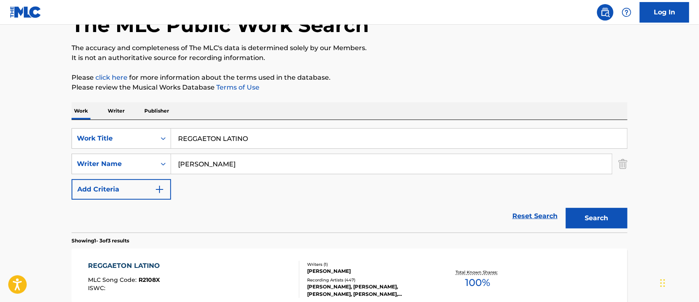
scroll to position [109, 0]
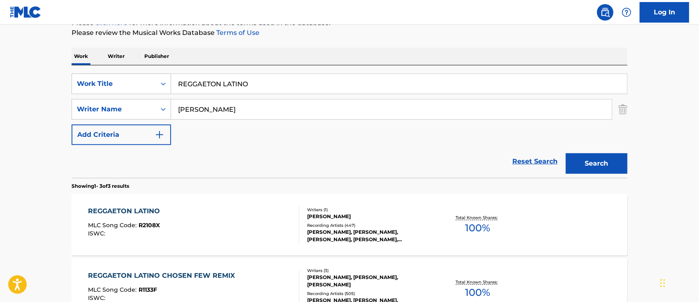
click at [245, 238] on div "REGGAETON LATINO MLC Song Code : R2108X ISWC :" at bounding box center [193, 224] width 211 height 37
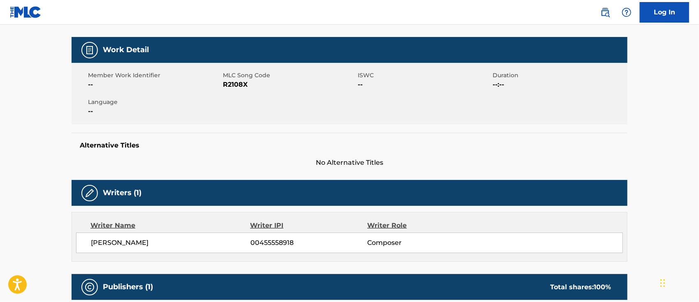
scroll to position [55, 0]
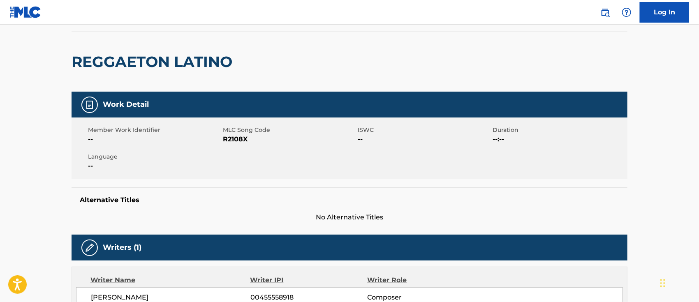
click at [602, 12] on img at bounding box center [605, 12] width 10 height 10
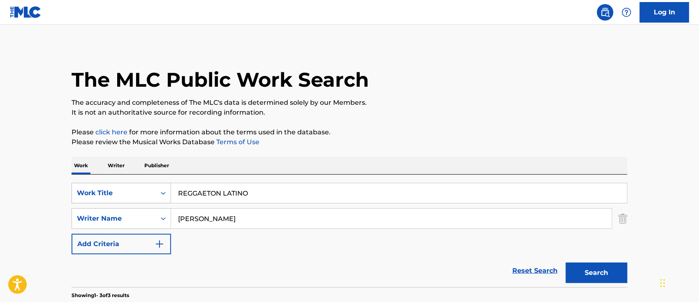
drag, startPoint x: 258, startPoint y: 196, endPoint x: 112, endPoint y: 195, distance: 146.0
click at [125, 196] on div "SearchWithCriteria6b62f0a2-2242-450a-80e2-b3764826acf2 Work Title REGGAETON LAT…" at bounding box center [350, 193] width 556 height 21
paste input "OCKTON"
type input "ROCKTON"
click at [516, 127] on p "Please click here for more information about the terms used in the database." at bounding box center [350, 132] width 556 height 10
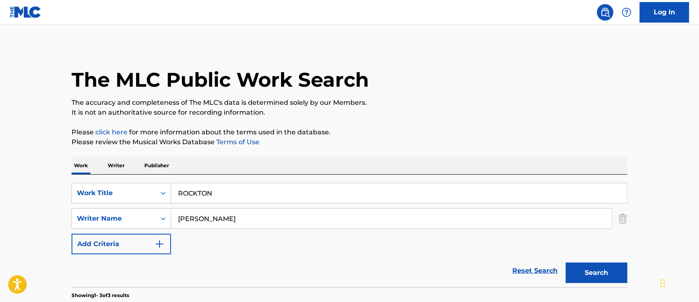
click at [589, 273] on button "Search" at bounding box center [597, 273] width 62 height 21
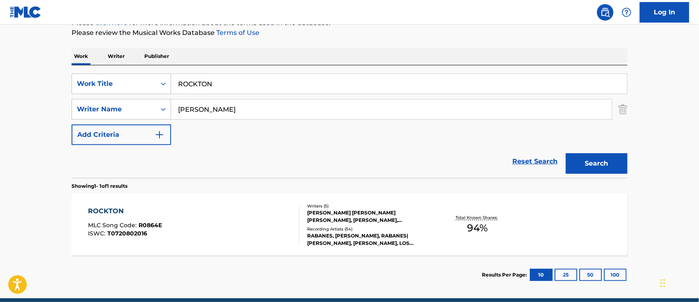
click at [243, 237] on div "ROCKTON MLC Song Code : R0864E ISWC : T0720802016" at bounding box center [193, 224] width 211 height 37
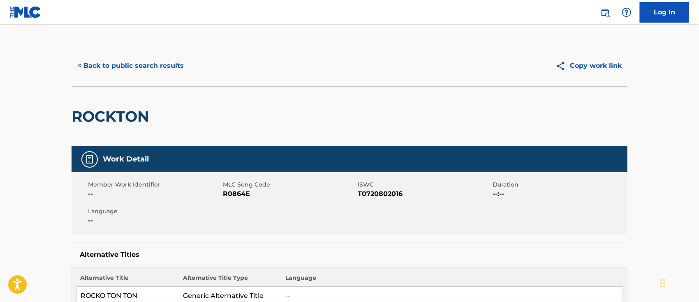
click at [599, 6] on link at bounding box center [605, 12] width 16 height 16
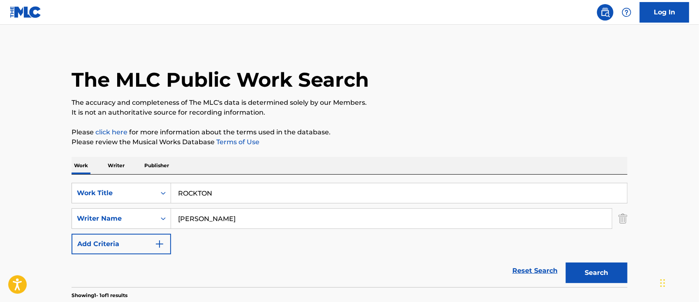
drag, startPoint x: 276, startPoint y: 192, endPoint x: 57, endPoint y: 183, distance: 219.3
click at [70, 184] on div "The MLC Public Work Search The accuracy and completeness of The MLC's data is d…" at bounding box center [350, 224] width 576 height 359
paste input "YAL RUMBLE"
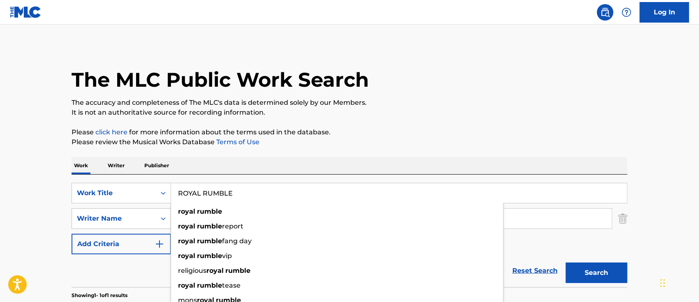
type input "ROYAL RUMBLE"
click at [41, 185] on main "The MLC Public Work Search The accuracy and completeness of The MLC's data is d…" at bounding box center [349, 216] width 699 height 383
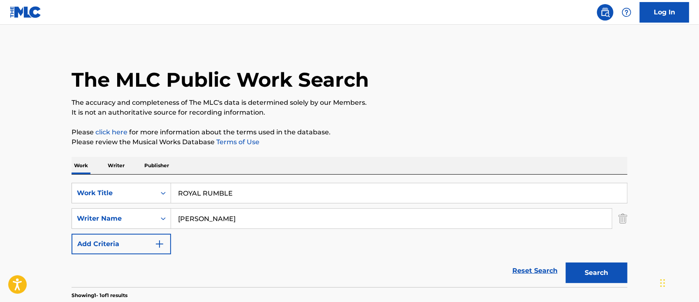
click at [597, 276] on button "Search" at bounding box center [597, 273] width 62 height 21
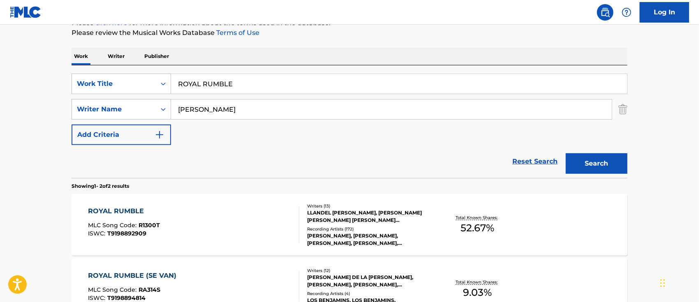
scroll to position [164, 0]
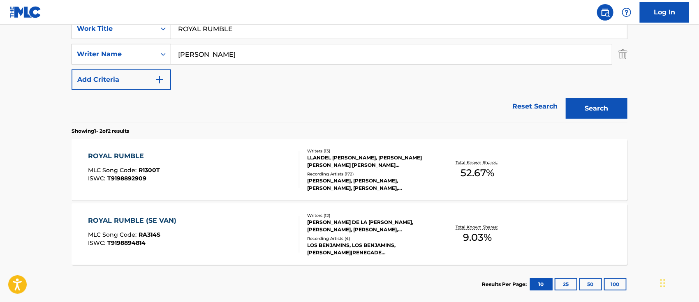
click at [230, 176] on div "ROYAL RUMBLE MLC Song Code : R1300T ISWC : T9198892909" at bounding box center [193, 169] width 211 height 37
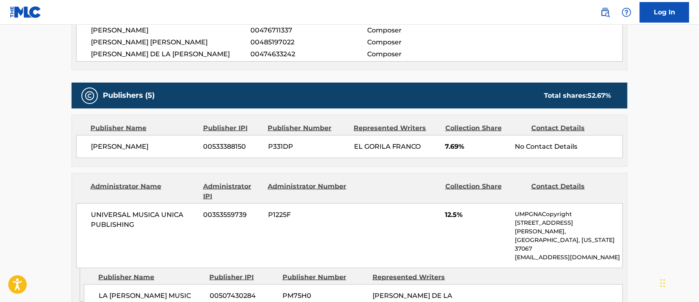
scroll to position [274, 0]
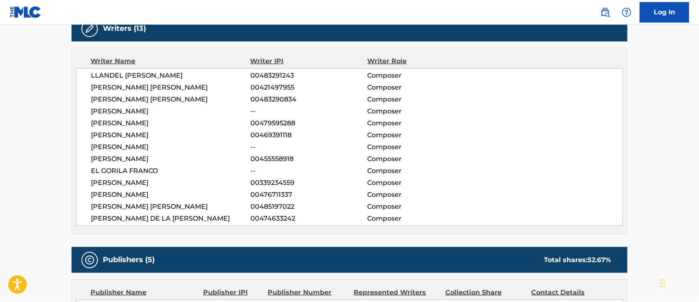
click at [608, 6] on link at bounding box center [605, 12] width 16 height 16
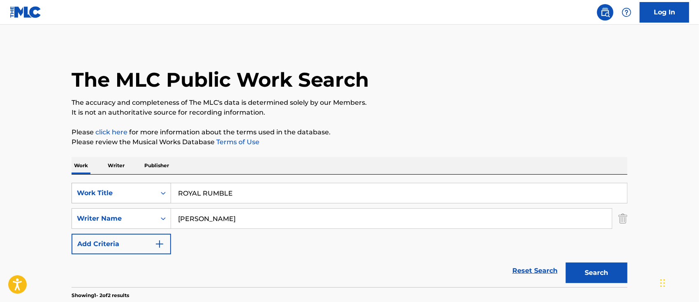
drag, startPoint x: 141, startPoint y: 199, endPoint x: 69, endPoint y: 201, distance: 71.6
click at [135, 199] on div "SearchWithCriteria6b62f0a2-2242-450a-80e2-b3764826acf2 Work Title ROYAL RUMBLE" at bounding box center [350, 193] width 556 height 21
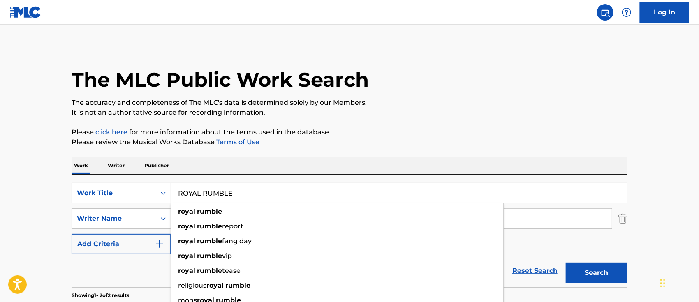
paste input "SALIO EL SOL"
type input "SALIO EL SOL"
click at [79, 157] on p "Work" at bounding box center [81, 165] width 19 height 17
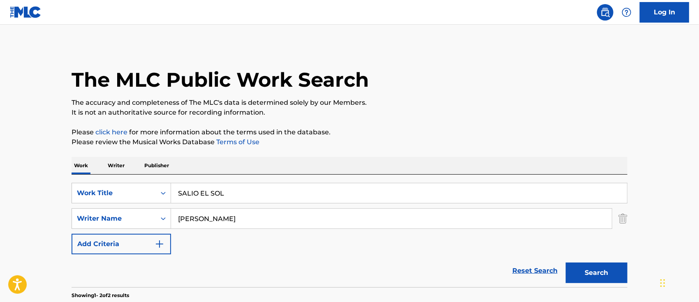
click at [576, 264] on button "Search" at bounding box center [597, 273] width 62 height 21
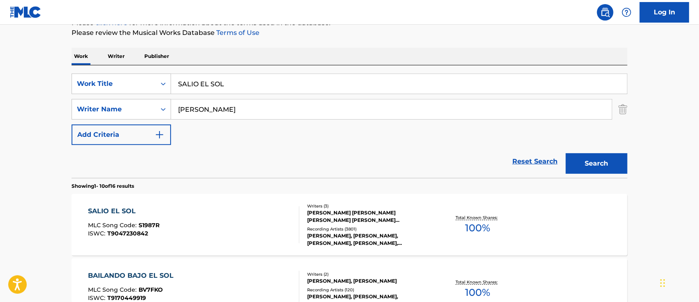
click at [217, 232] on div "SALIO EL SOL MLC Song Code : S1987R ISWC : T9047230842" at bounding box center [193, 224] width 211 height 37
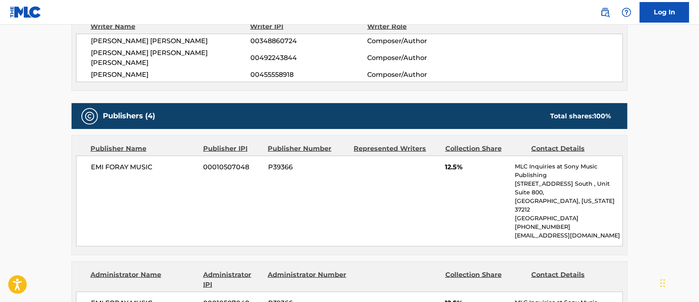
scroll to position [164, 0]
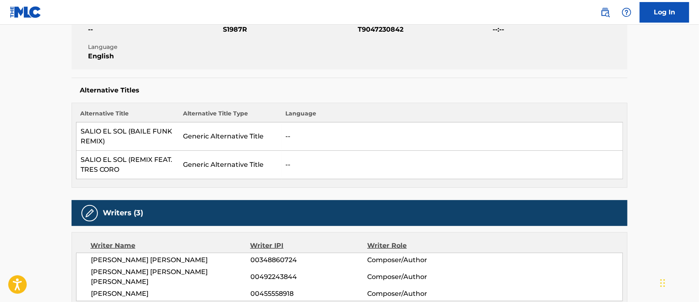
click at [604, 9] on img at bounding box center [605, 12] width 10 height 10
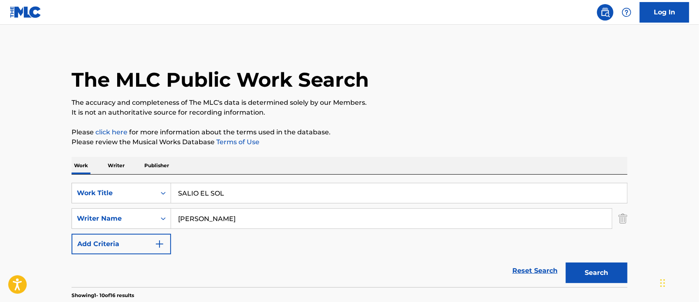
drag, startPoint x: 239, startPoint y: 190, endPoint x: 7, endPoint y: 169, distance: 232.8
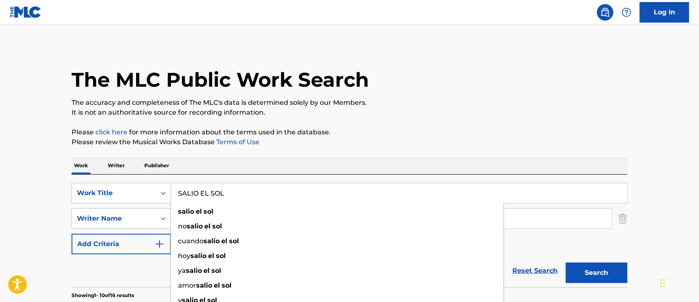
paste input "NDUNGA"
type input "SANDUNGA"
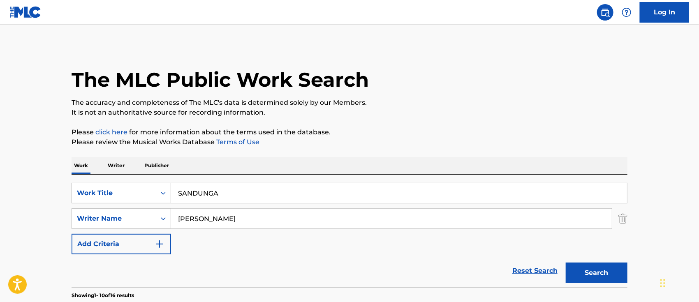
click at [585, 270] on button "Search" at bounding box center [597, 273] width 62 height 21
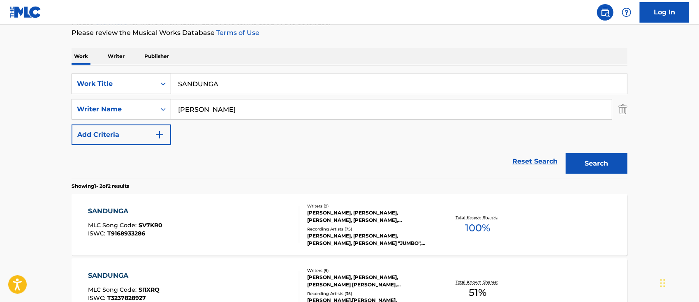
click at [261, 215] on div "SANDUNGA MLC Song Code : SV7KR0 ISWC : T9168933286" at bounding box center [193, 224] width 211 height 37
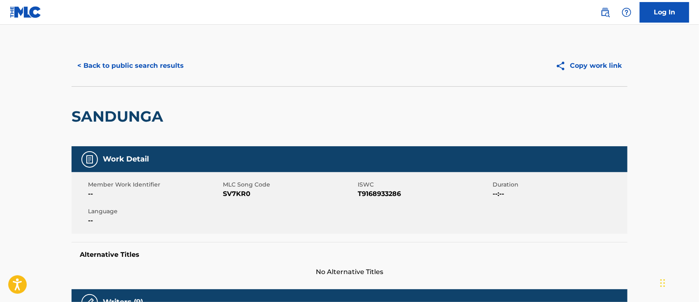
click at [602, 14] on img at bounding box center [605, 12] width 10 height 10
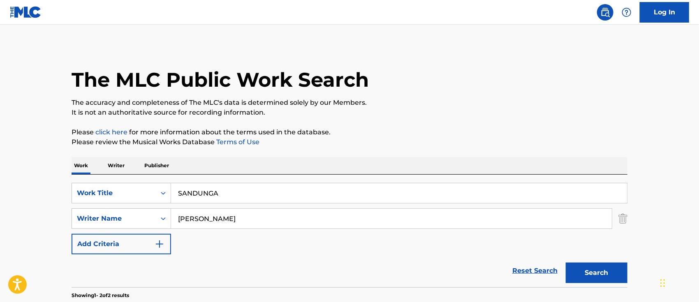
drag, startPoint x: 141, startPoint y: 205, endPoint x: 74, endPoint y: 206, distance: 67.4
click at [106, 206] on div "SearchWithCriteria6b62f0a2-2242-450a-80e2-b3764826acf2 Work Title SANDUNGA Sear…" at bounding box center [350, 219] width 556 height 72
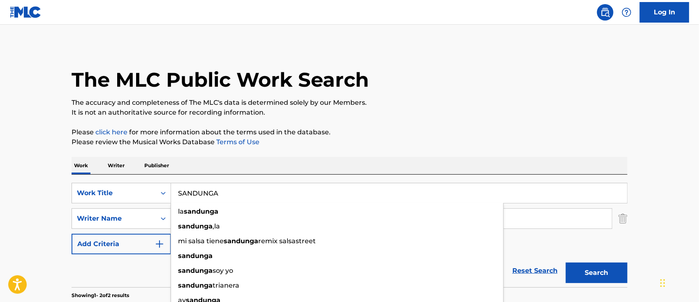
paste input "HE BAM BAM"
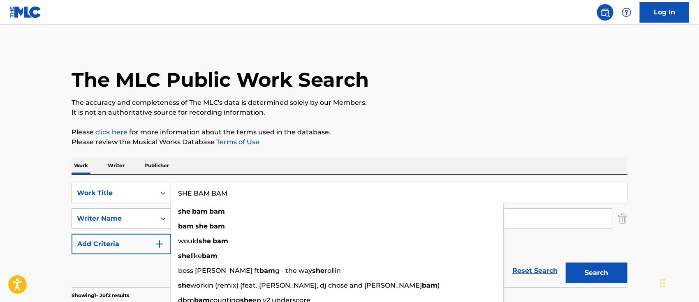
type input "SHE BAM BAM"
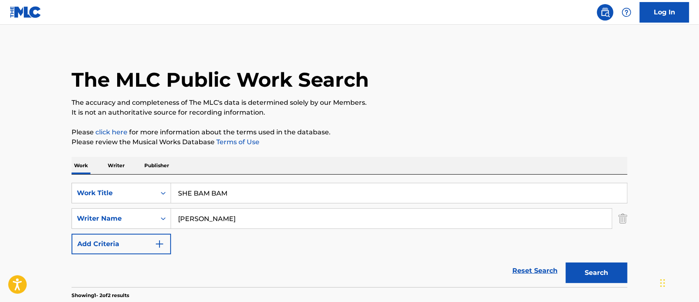
click at [614, 270] on button "Search" at bounding box center [597, 273] width 62 height 21
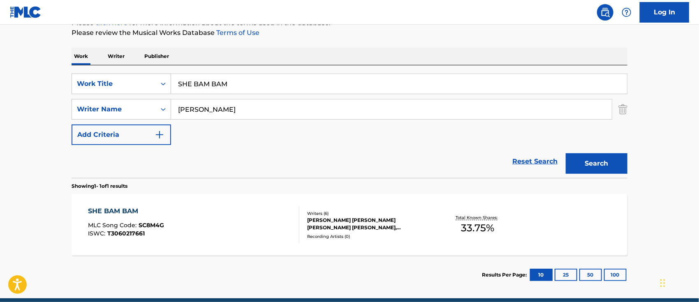
click at [258, 229] on div "SHE BAM BAM MLC Song Code : SC8M4G ISWC : T3060217661" at bounding box center [193, 224] width 211 height 37
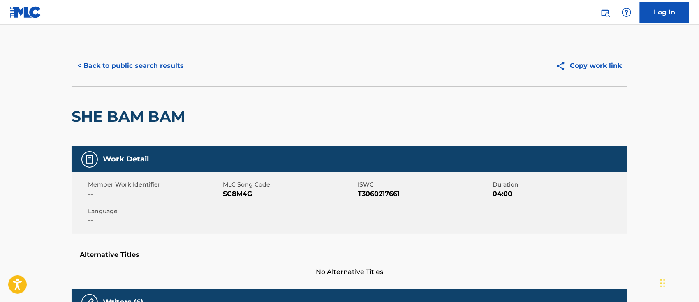
click at [602, 15] on img at bounding box center [605, 12] width 10 height 10
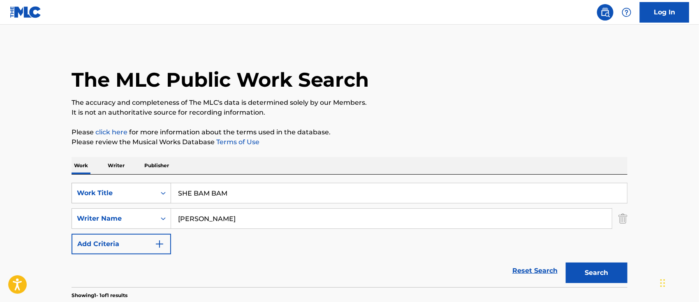
click at [110, 196] on div "SearchWithCriteria6b62f0a2-2242-450a-80e2-b3764826acf2 Work Title SHE BAM BAM" at bounding box center [350, 193] width 556 height 21
paste input "I SE TIRAN"
type input "SI SE TIRAN"
click at [576, 273] on button "Search" at bounding box center [597, 273] width 62 height 21
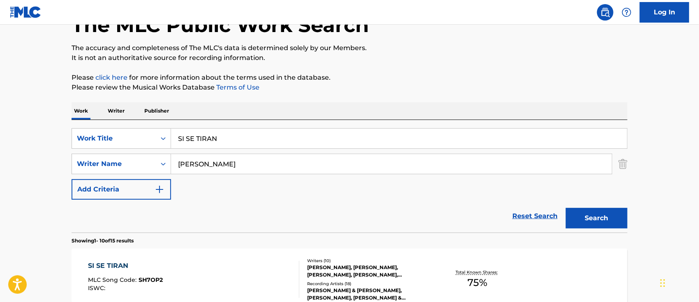
scroll to position [109, 0]
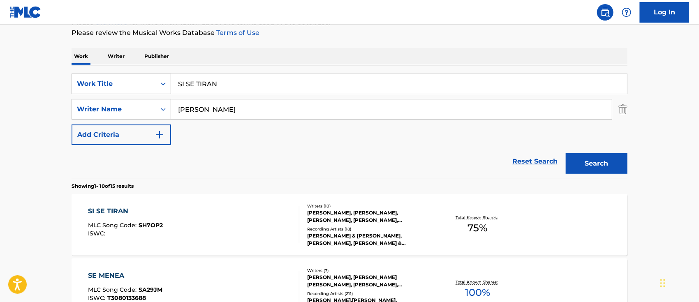
click at [250, 237] on div "SI SE TIRAN MLC Song Code : SH7OP2 ISWC :" at bounding box center [193, 224] width 211 height 37
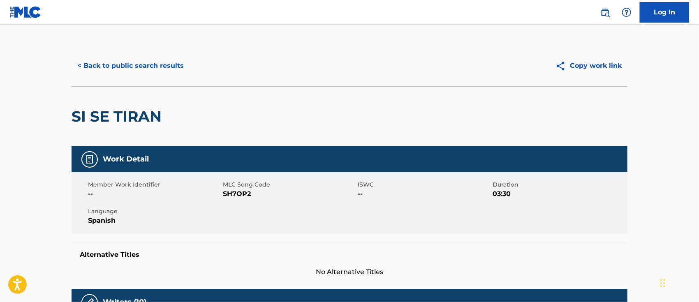
click at [606, 15] on img at bounding box center [605, 12] width 10 height 10
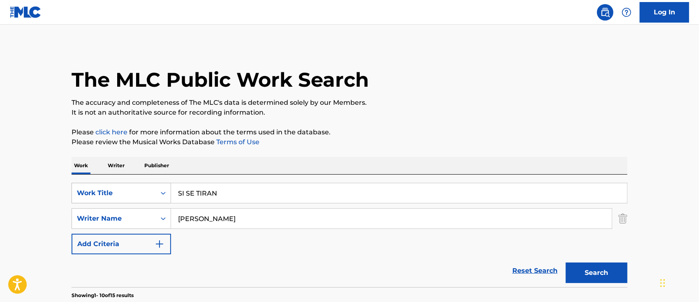
drag, startPoint x: 232, startPoint y: 194, endPoint x: 96, endPoint y: 186, distance: 136.3
click at [126, 189] on div "SearchWithCriteria6b62f0a2-2242-450a-80e2-b3764826acf2 Work Title SI SE TIRAN" at bounding box center [350, 193] width 556 height 21
paste input "TE ATREVES"
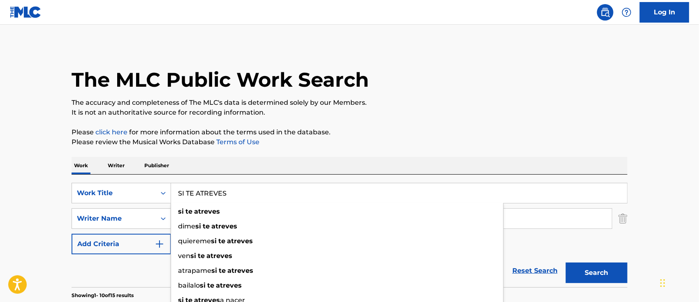
type input "SI TE ATREVES"
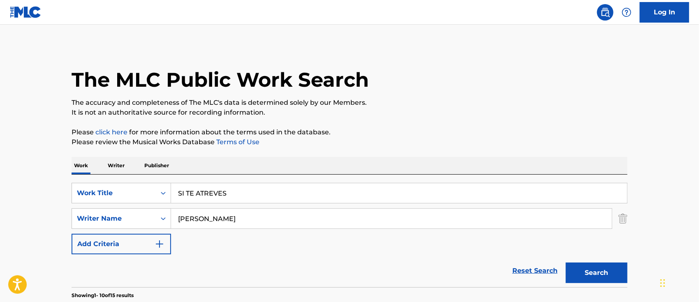
click at [569, 275] on button "Search" at bounding box center [597, 273] width 62 height 21
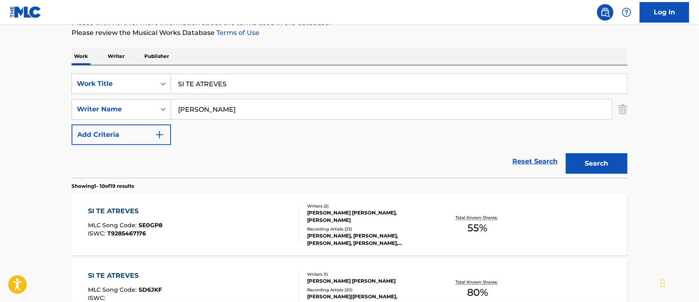
scroll to position [219, 0]
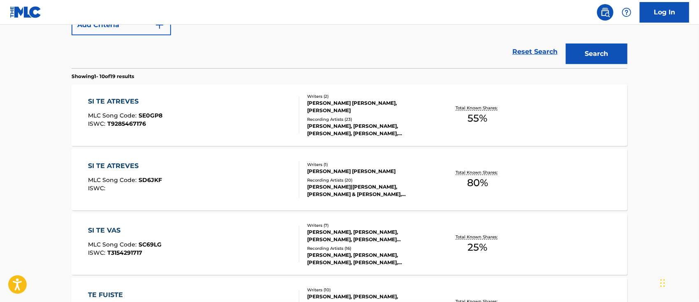
click at [213, 130] on div "SI TE ATREVES MLC Song Code : SE0GP8 ISWC : T9285467176" at bounding box center [193, 115] width 211 height 37
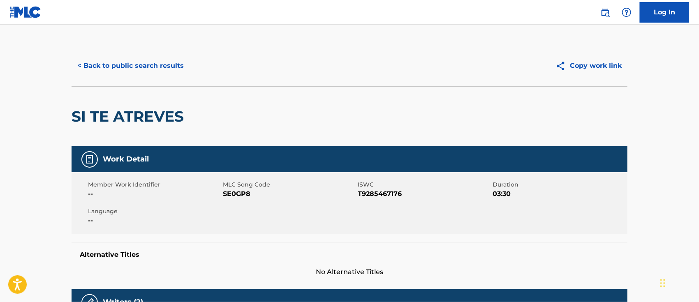
click at [611, 11] on link at bounding box center [605, 12] width 16 height 16
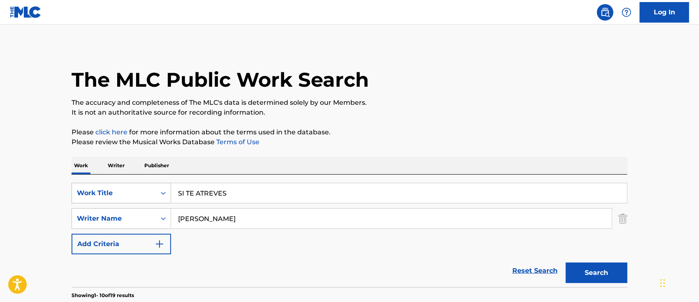
drag, startPoint x: 250, startPoint y: 194, endPoint x: 113, endPoint y: 191, distance: 137.0
click at [171, 192] on input "SI TE ATREVES" at bounding box center [399, 193] width 456 height 20
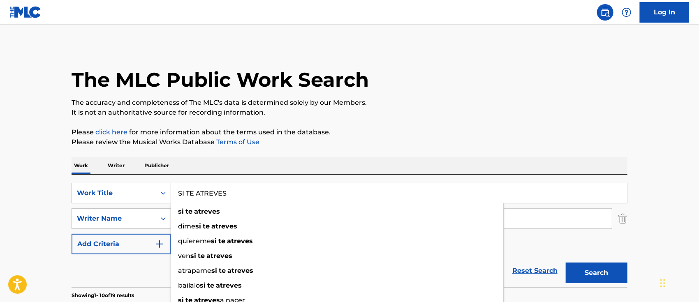
paste input "OLEDAD"
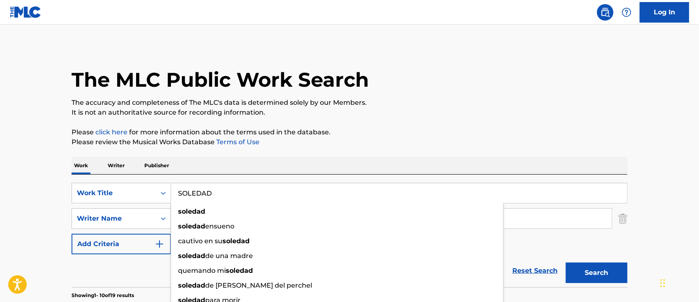
type input "SOLEDAD"
click at [578, 267] on button "Search" at bounding box center [597, 273] width 62 height 21
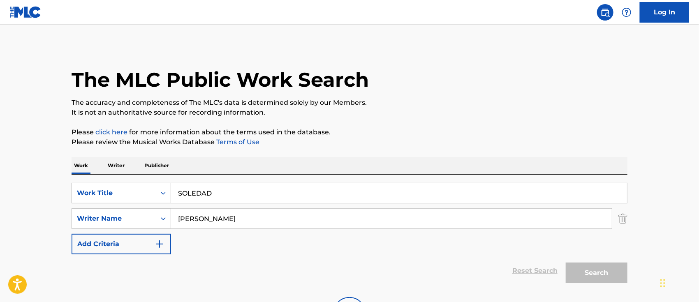
scroll to position [109, 0]
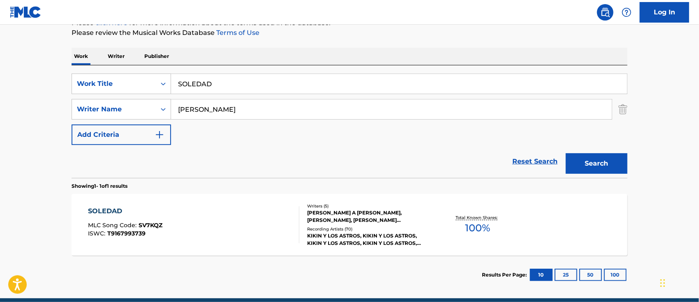
click at [227, 234] on div "[PERSON_NAME] MLC Song Code : SV7KQZ ISWC : T9167993739" at bounding box center [193, 224] width 211 height 37
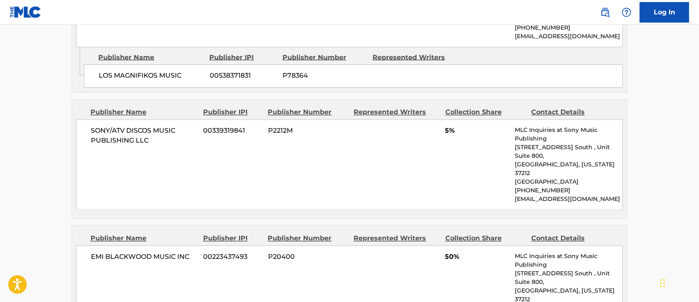
scroll to position [548, 0]
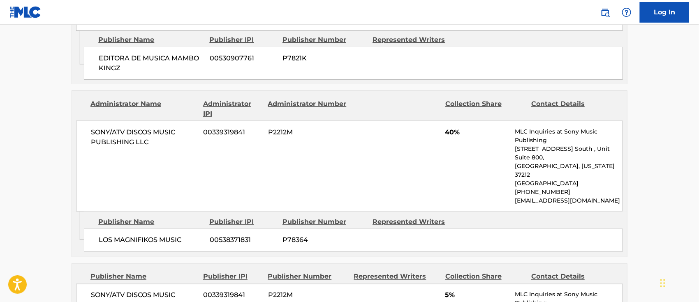
click at [602, 15] on img at bounding box center [605, 12] width 10 height 10
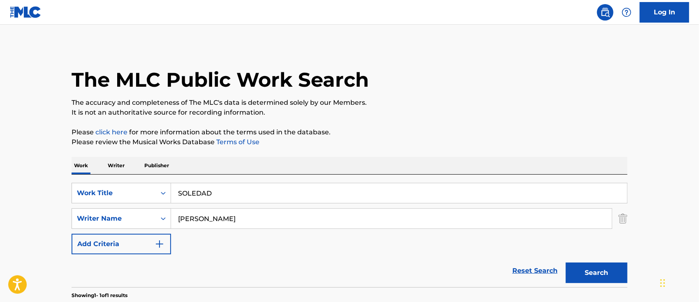
drag, startPoint x: 106, startPoint y: 187, endPoint x: 24, endPoint y: 179, distance: 82.6
click at [56, 182] on main "The MLC Public Work Search The accuracy and completeness of The MLC's data is d…" at bounding box center [349, 216] width 699 height 383
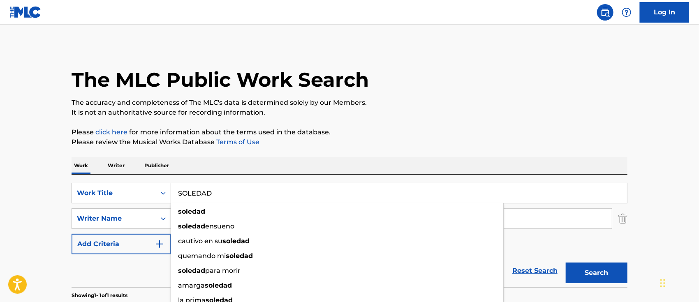
paste input "R DE LA NOCHE"
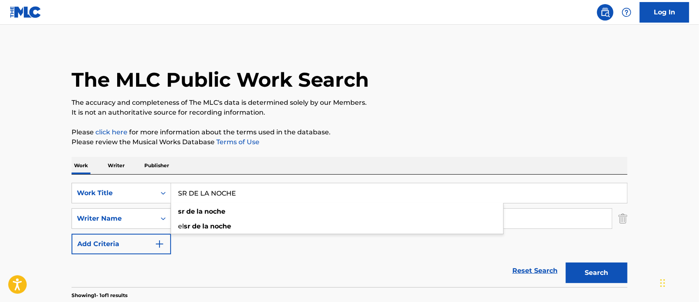
type input "SR DE LA NOCHE"
click at [438, 120] on div "The MLC Public Work Search The accuracy and completeness of The MLC's data is d…" at bounding box center [350, 224] width 576 height 359
click at [605, 278] on button "Search" at bounding box center [597, 273] width 62 height 21
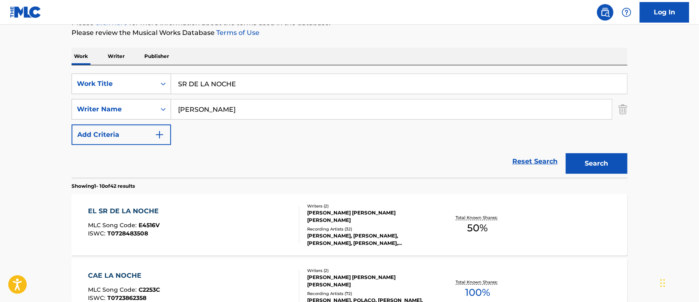
click at [253, 217] on div "EL SR DE LA NOCHE MLC Song Code : E4516V ISWC : T0728483508" at bounding box center [193, 224] width 211 height 37
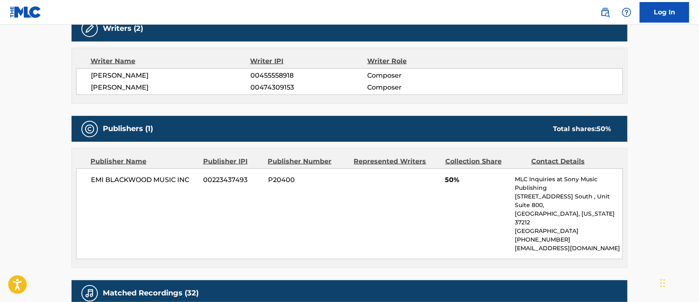
scroll to position [109, 0]
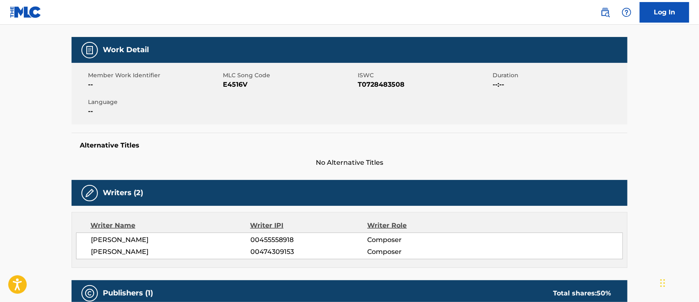
click at [600, 15] on link at bounding box center [605, 12] width 16 height 16
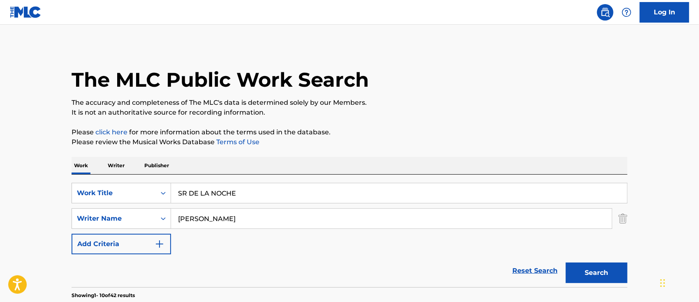
paste input "TE QUIERO PA MI"
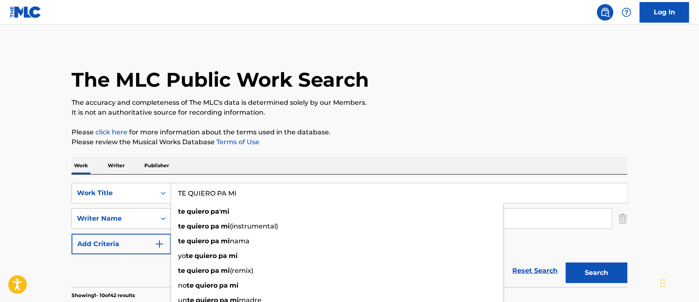
type input "TE QUIERO PA MI"
click at [503, 112] on p "It is not an authoritative source for recording information." at bounding box center [350, 113] width 556 height 10
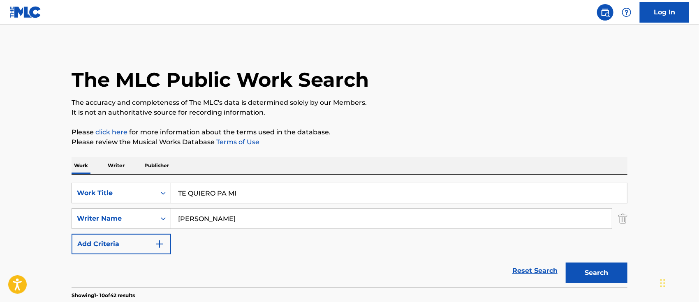
click at [577, 280] on button "Search" at bounding box center [597, 273] width 62 height 21
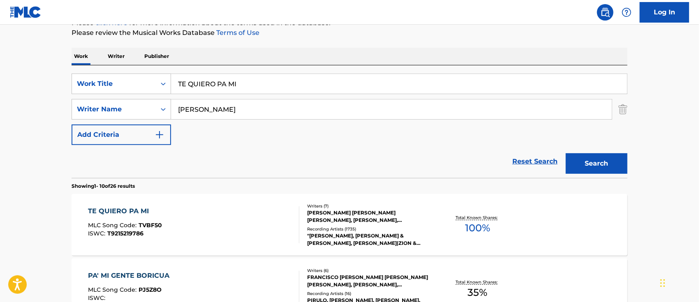
click at [208, 212] on div "TE QUIERO PA MI MLC Song Code : TVBF50 ISWC : T9215219786" at bounding box center [193, 224] width 211 height 37
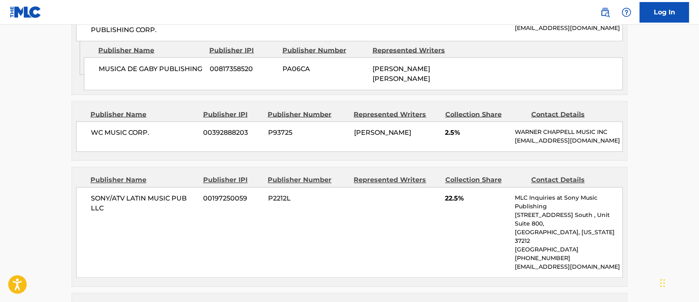
scroll to position [548, 0]
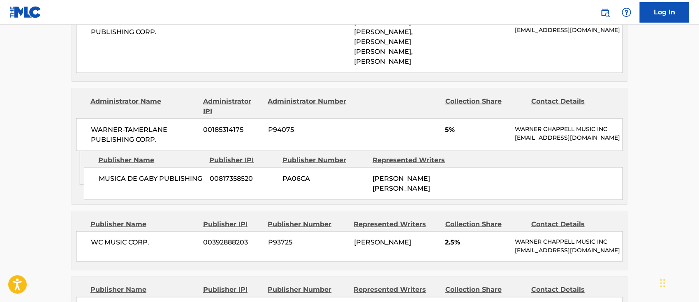
click at [614, 16] on div "Log In" at bounding box center [640, 12] width 97 height 21
click at [608, 16] on img at bounding box center [605, 12] width 10 height 10
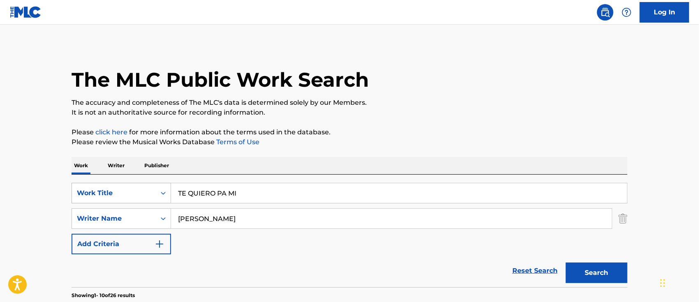
drag, startPoint x: 206, startPoint y: 196, endPoint x: 106, endPoint y: 190, distance: 100.1
click at [145, 192] on div "SearchWithCriteria6b62f0a2-2242-450a-80e2-b3764826acf2 Work Title TE QUIERO PA …" at bounding box center [350, 193] width 556 height 21
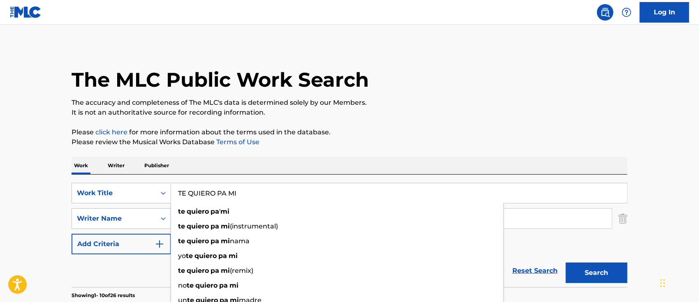
paste input "RECORDARE BAILANDO"
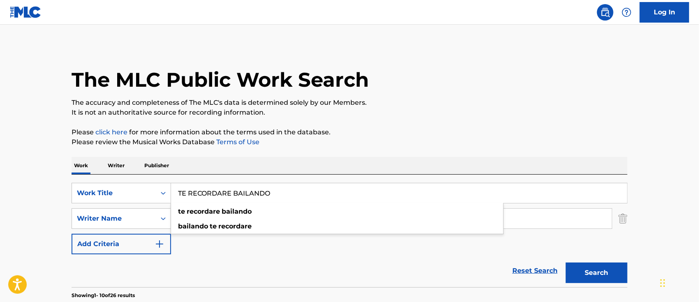
type input "TE RECORDARE BAILANDO"
click at [587, 275] on button "Search" at bounding box center [597, 273] width 62 height 21
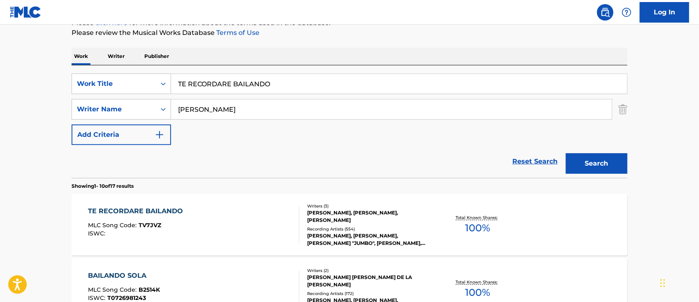
click at [253, 222] on div "TE RECORDARE BAILANDO MLC Song Code : TV7JVZ ISWC :" at bounding box center [193, 224] width 211 height 37
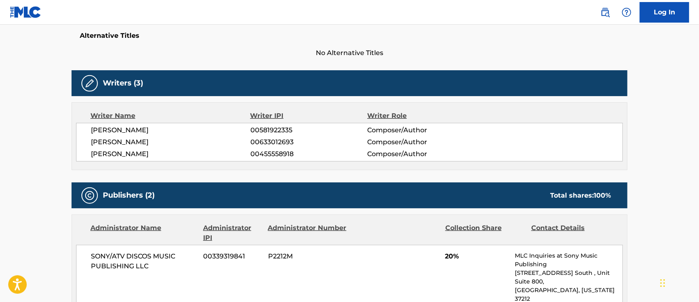
scroll to position [55, 0]
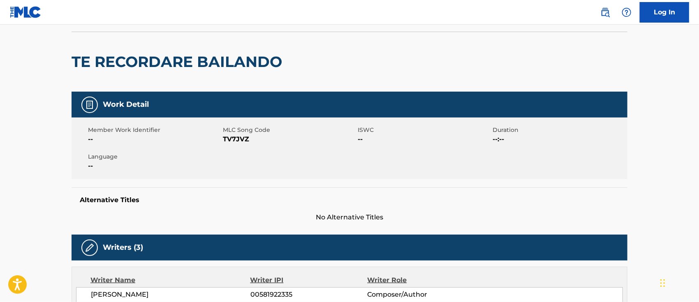
click at [609, 11] on img at bounding box center [605, 12] width 10 height 10
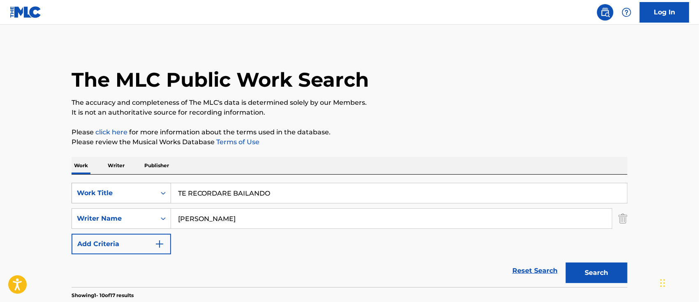
drag, startPoint x: 276, startPoint y: 191, endPoint x: 105, endPoint y: 184, distance: 171.6
click at [122, 186] on div "SearchWithCriteria6b62f0a2-2242-450a-80e2-b3764826acf2 Work Title TE RECORDARE …" at bounding box center [350, 193] width 556 height 21
paste input "T"
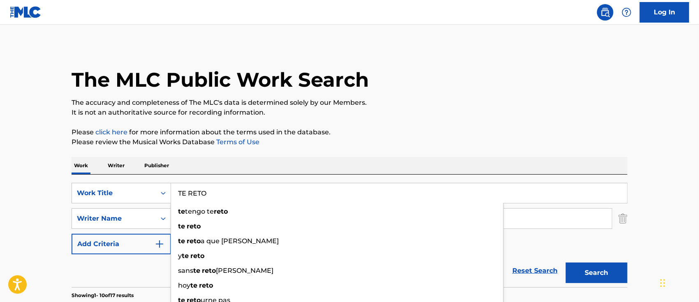
type input "TE RETO"
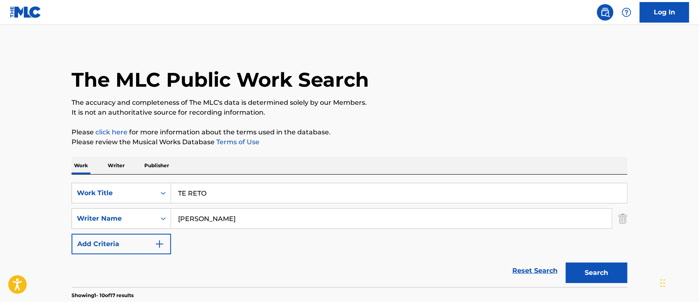
click at [594, 275] on button "Search" at bounding box center [597, 273] width 62 height 21
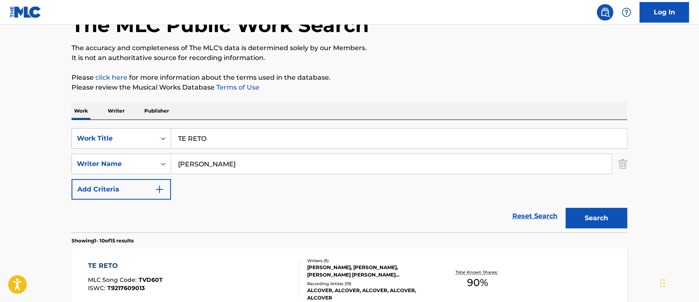
click at [160, 271] on div "TE RETO" at bounding box center [125, 266] width 75 height 10
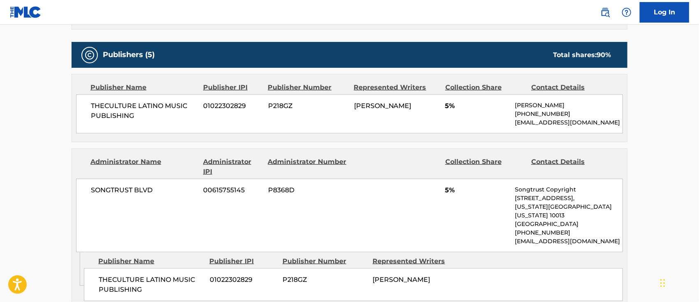
scroll to position [164, 0]
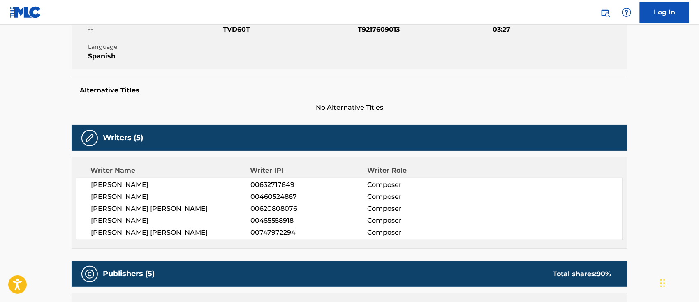
click at [608, 12] on img at bounding box center [605, 12] width 10 height 10
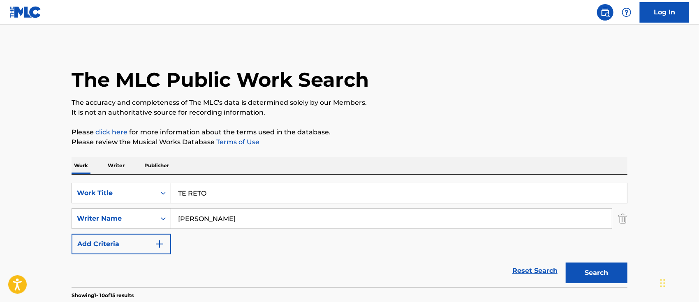
drag, startPoint x: 180, startPoint y: 194, endPoint x: 14, endPoint y: 189, distance: 167.0
click at [97, 191] on div "SearchWithCriteria6b62f0a2-2242-450a-80e2-b3764826acf2 Work Title TE RETO" at bounding box center [350, 193] width 556 height 21
paste input "N CUIDAD"
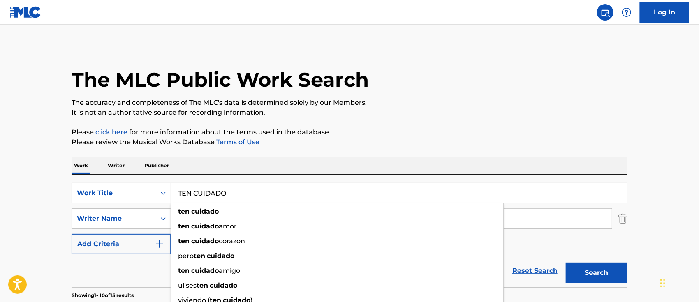
type input "TEN CUIDADO"
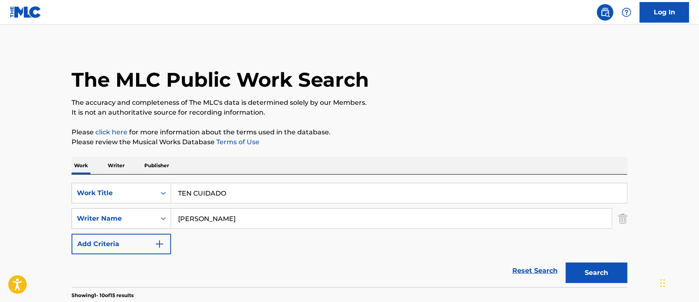
click at [590, 278] on button "Search" at bounding box center [597, 273] width 62 height 21
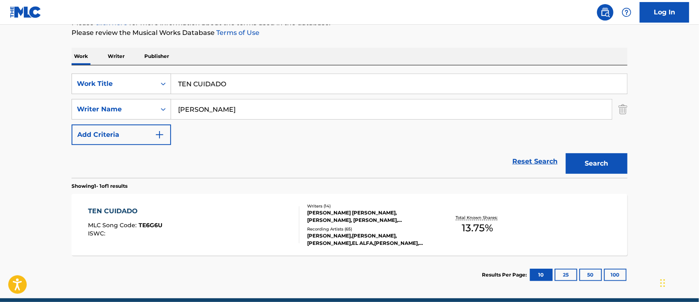
click at [224, 210] on div "TEN CUIDADO MLC Song Code : TE6G6U ISWC :" at bounding box center [193, 224] width 211 height 37
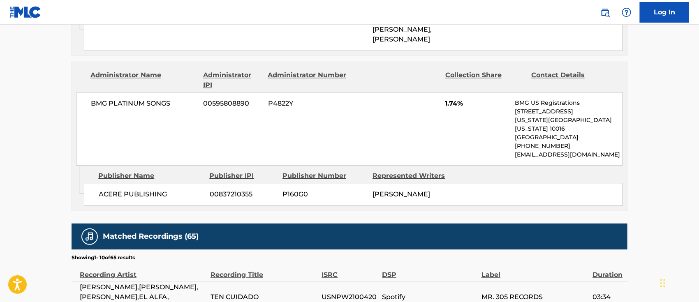
scroll to position [822, 0]
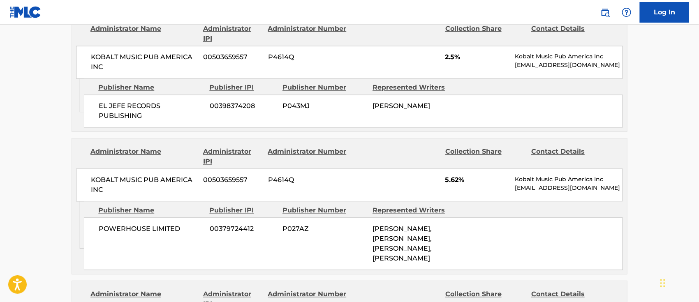
click at [602, 18] on link at bounding box center [605, 12] width 16 height 16
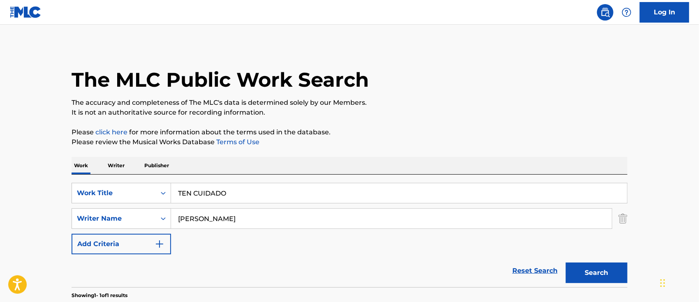
drag, startPoint x: 240, startPoint y: 192, endPoint x: 60, endPoint y: 184, distance: 179.9
click at [108, 186] on div "SearchWithCriteria6b62f0a2-2242-450a-80e2-b3764826acf2 Work Title TEN CUIDADO" at bounding box center [350, 193] width 556 height 21
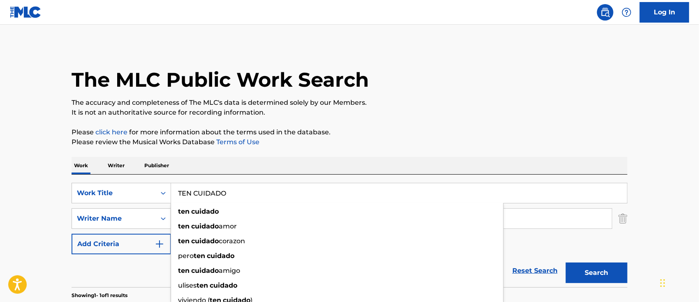
paste input "IRATE AL MEDI"
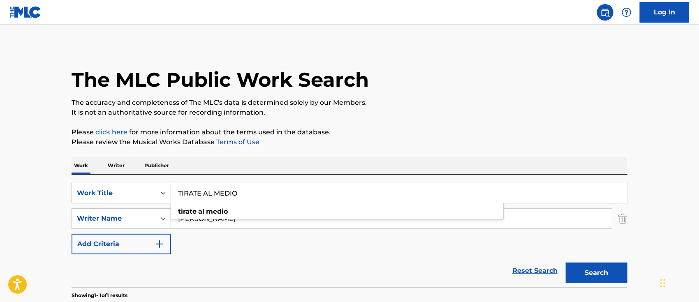
type input "TIRATE AL MEDIO"
click at [53, 155] on main "The MLC Public Work Search The accuracy and completeness of The MLC's data is d…" at bounding box center [349, 216] width 699 height 383
click at [608, 276] on button "Search" at bounding box center [597, 273] width 62 height 21
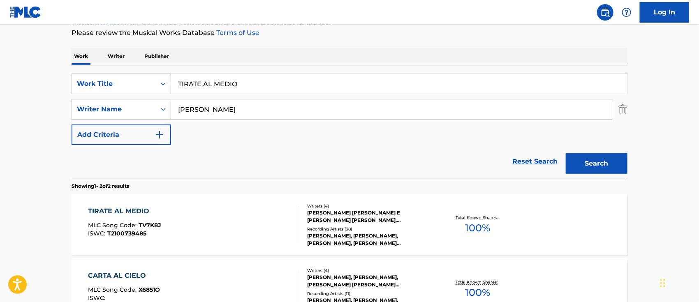
click at [231, 225] on div "TIRATE AL MEDIO MLC Song Code : TV7K8J ISWC : T2100739485" at bounding box center [193, 224] width 211 height 37
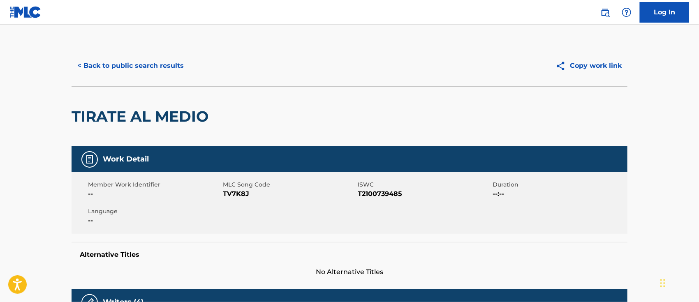
click at [602, 18] on link at bounding box center [605, 12] width 16 height 16
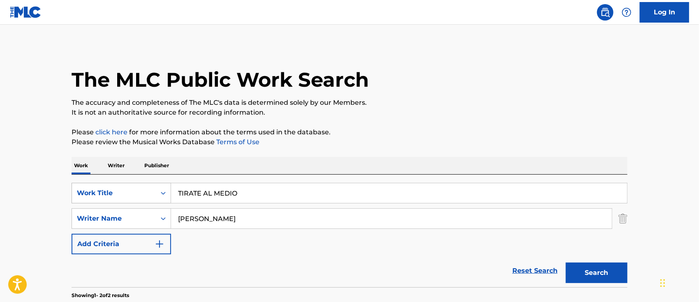
drag, startPoint x: 251, startPoint y: 194, endPoint x: 94, endPoint y: 186, distance: 157.3
click at [113, 186] on div "SearchWithCriteria6b62f0a2-2242-450a-80e2-b3764826acf2 Work Title TIRATE AL MED…" at bounding box center [350, 193] width 556 height 21
paste input "ODO LO PUEDO CONTIG"
type input "TODO LO PUEDO CONTIGO"
click at [58, 189] on main "The MLC Public Work Search The accuracy and completeness of The MLC's data is d…" at bounding box center [349, 249] width 699 height 448
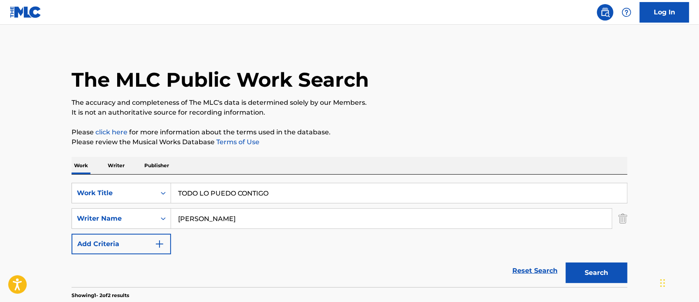
click at [608, 275] on button "Search" at bounding box center [597, 273] width 62 height 21
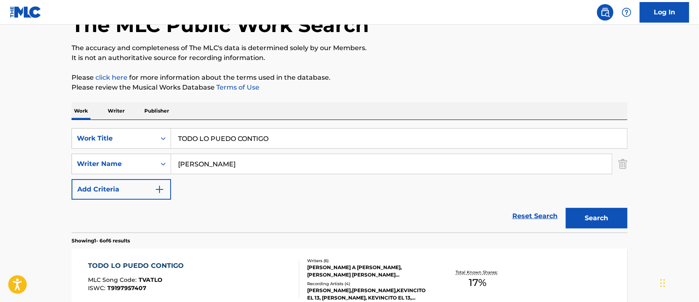
scroll to position [109, 0]
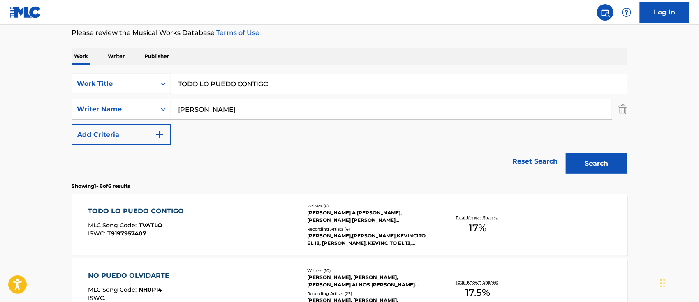
click at [220, 231] on div "TODO LO PUEDO CONTIGO MLC Song Code : TVATLO ISWC : T9197957407" at bounding box center [193, 224] width 211 height 37
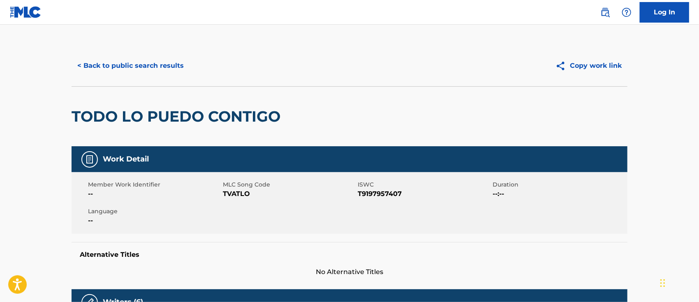
click at [606, 12] on img at bounding box center [605, 12] width 10 height 10
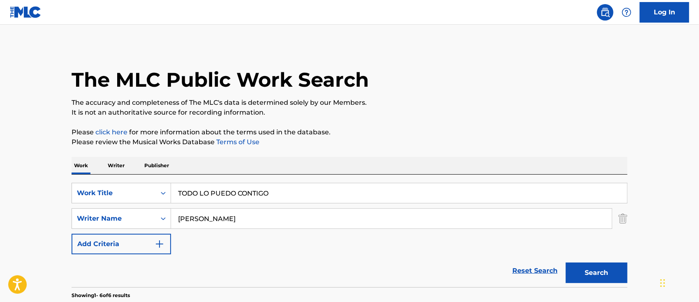
drag, startPoint x: 289, startPoint y: 192, endPoint x: 52, endPoint y: 194, distance: 237.6
paste input "U CUERPO ME ARREBATA"
type input "TU CUERPO ME ARREBATA"
click at [606, 268] on button "Search" at bounding box center [597, 273] width 62 height 21
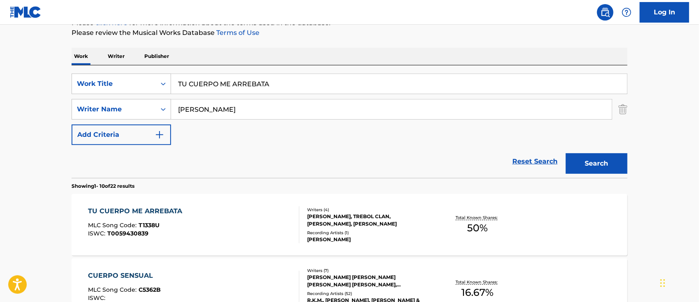
scroll to position [164, 0]
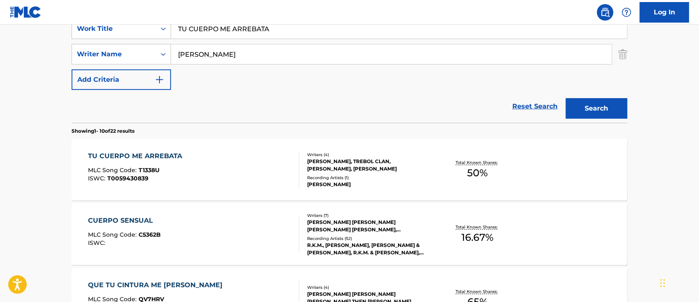
click at [242, 175] on div "TU CUERPO ME ARREBATA MLC Song Code : T1338U ISWC : T0059430839" at bounding box center [193, 169] width 211 height 37
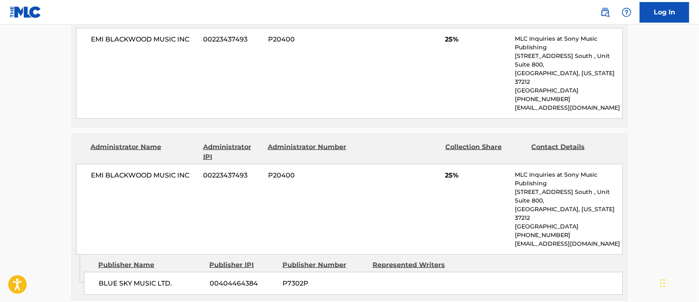
scroll to position [493, 0]
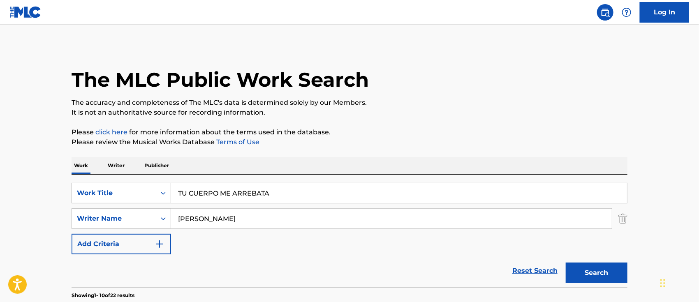
drag, startPoint x: 286, startPoint y: 195, endPoint x: 0, endPoint y: 164, distance: 287.9
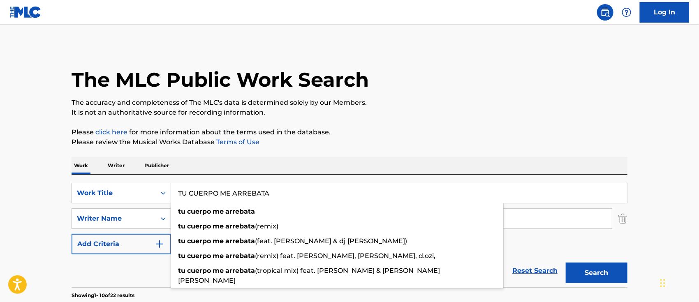
paste input "VACILON"
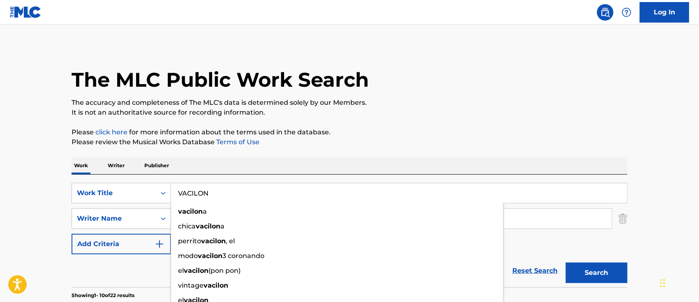
type input "VACILON"
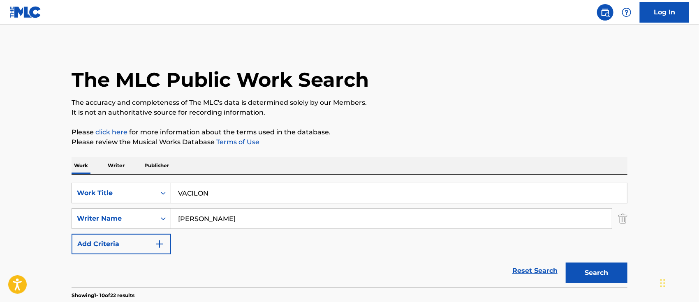
click at [599, 265] on button "Search" at bounding box center [597, 273] width 62 height 21
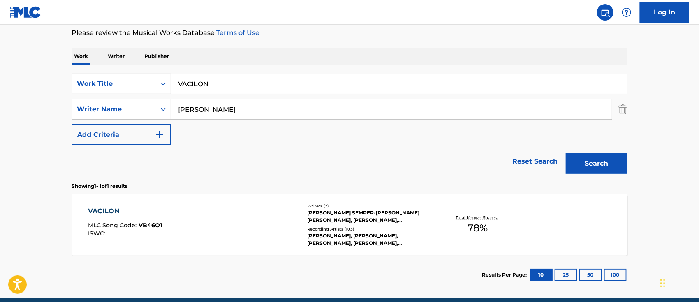
scroll to position [145, 0]
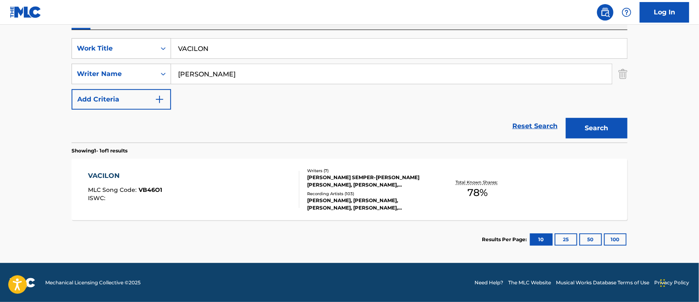
click at [215, 190] on div "VACILON MLC Song Code : VB46O1 ISWC :" at bounding box center [193, 189] width 211 height 37
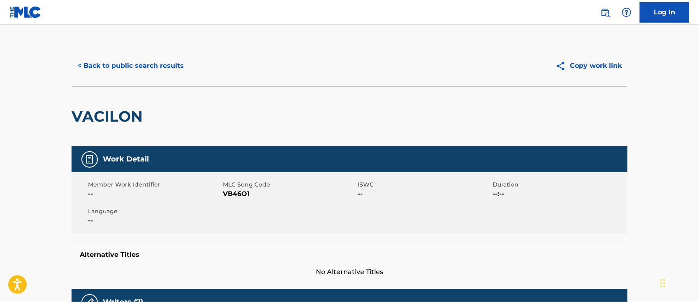
click at [601, 17] on link at bounding box center [605, 12] width 16 height 16
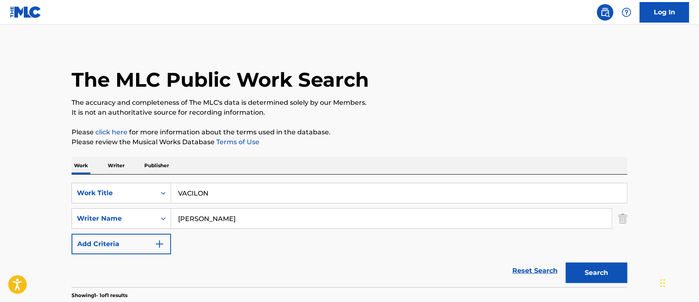
drag, startPoint x: 246, startPoint y: 190, endPoint x: 0, endPoint y: 182, distance: 246.0
click at [26, 184] on main "The MLC Public Work Search The accuracy and completeness of The MLC's data is d…" at bounding box center [349, 216] width 699 height 383
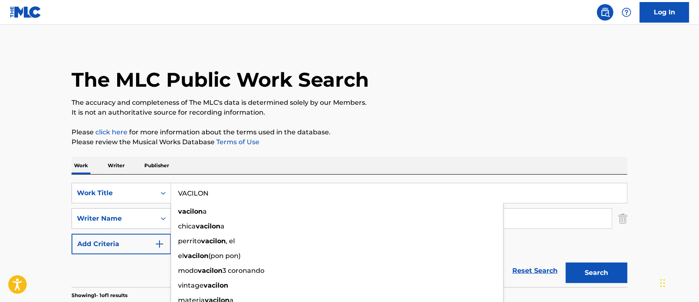
paste input "WE FLY HIGH REGGAETON REMIX"
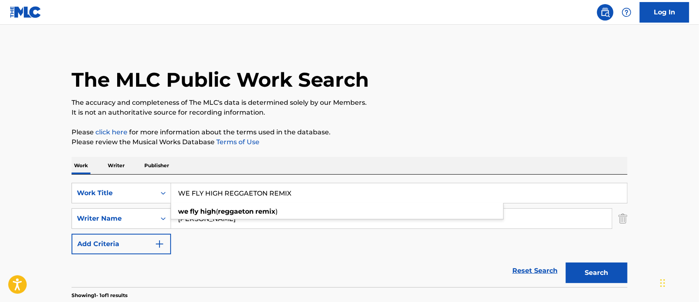
type input "WE FLY HIGH REGGAETON REMIX"
click at [40, 190] on main "The MLC Public Work Search The accuracy and completeness of The MLC's data is d…" at bounding box center [349, 216] width 699 height 383
click at [607, 273] on button "Search" at bounding box center [597, 273] width 62 height 21
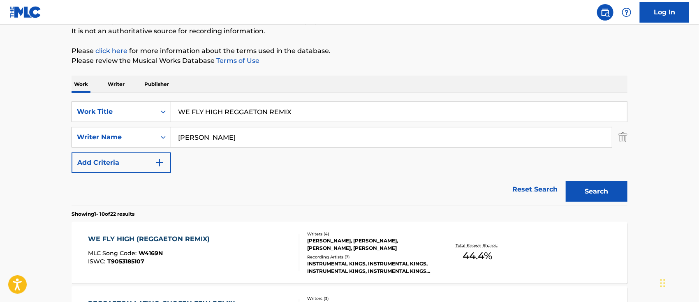
scroll to position [136, 0]
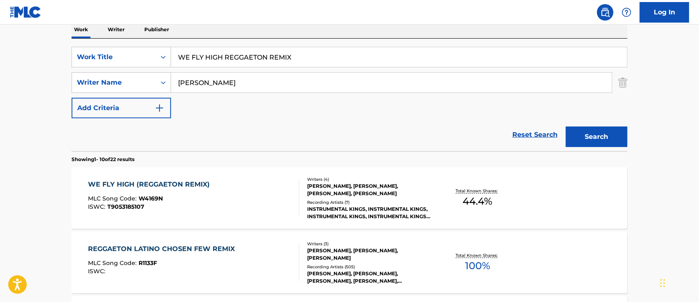
click at [224, 184] on div "WE FLY HIGH (REGGAETON REMIX) MLC Song Code : W4169N ISWC : T9053185107" at bounding box center [193, 198] width 211 height 37
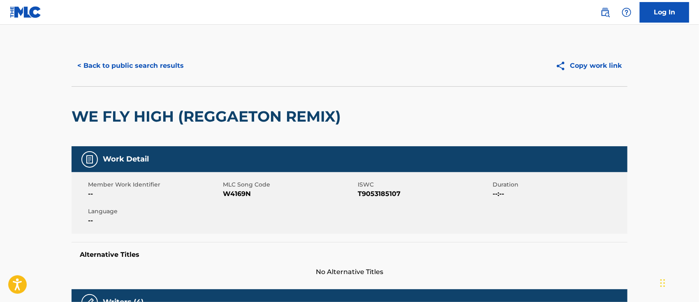
click at [604, 15] on img at bounding box center [605, 12] width 10 height 10
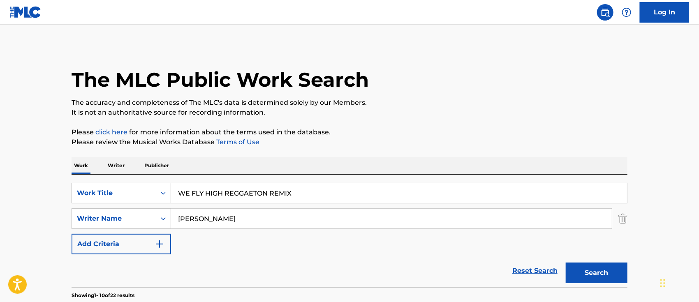
drag, startPoint x: 299, startPoint y: 193, endPoint x: 0, endPoint y: 186, distance: 299.0
paste input "YO NO ME DEJO"
drag, startPoint x: 586, startPoint y: 266, endPoint x: 578, endPoint y: 276, distance: 12.9
click at [586, 266] on button "Search" at bounding box center [597, 273] width 62 height 21
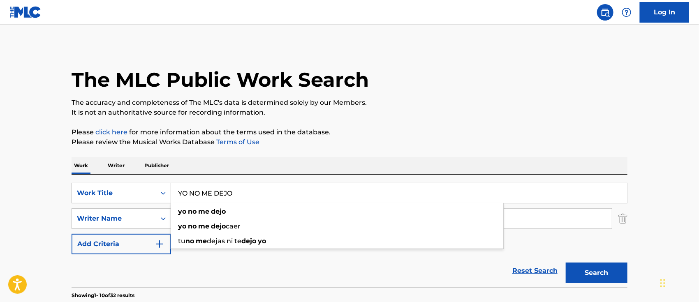
drag, startPoint x: 261, startPoint y: 187, endPoint x: 0, endPoint y: 171, distance: 261.6
paste input "SOY DE AQUI"
type input "YO SOY DE AQUI"
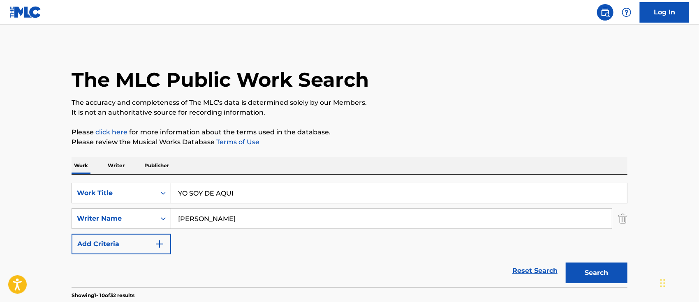
click at [597, 268] on button "Search" at bounding box center [597, 273] width 62 height 21
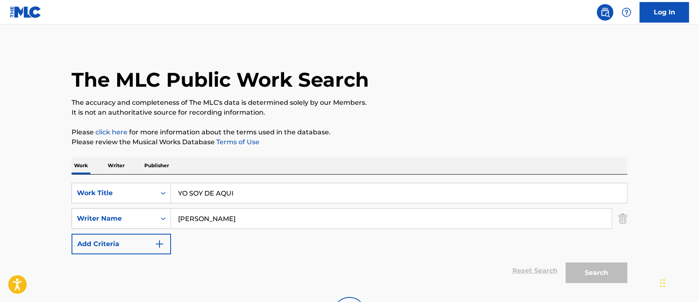
scroll to position [81, 0]
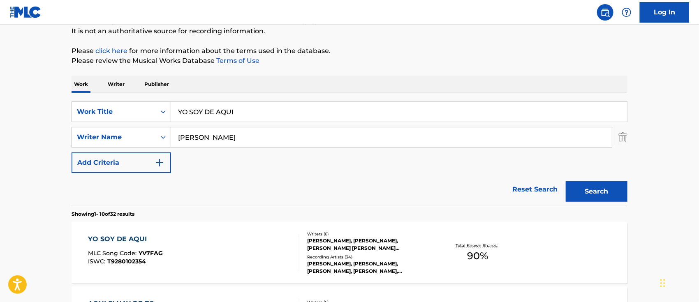
click at [237, 254] on div "YO SOY DE AQUI MLC Song Code : YV7FAG ISWC : T9280102354" at bounding box center [193, 252] width 211 height 37
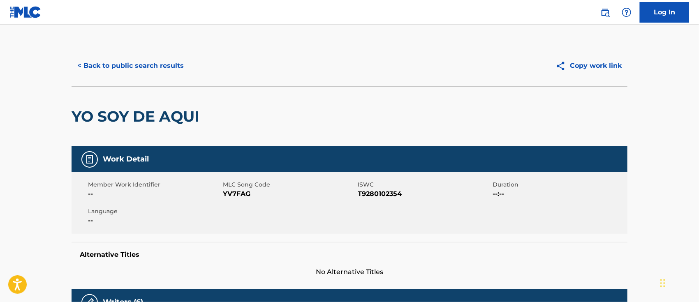
click at [610, 12] on img at bounding box center [605, 12] width 10 height 10
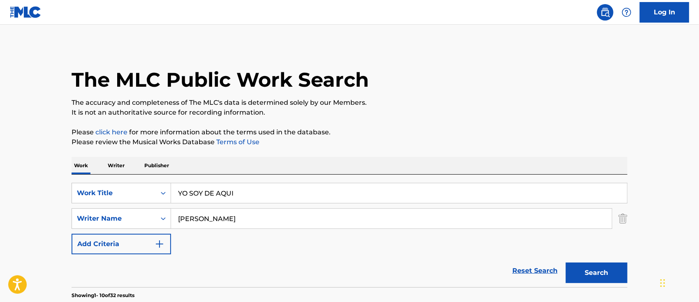
drag, startPoint x: 270, startPoint y: 189, endPoint x: 62, endPoint y: 188, distance: 208.0
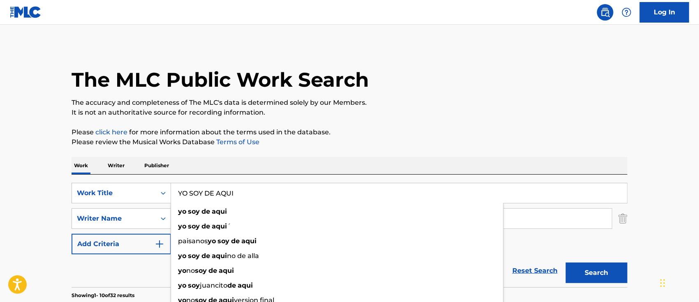
paste input "11 Y ONCE"
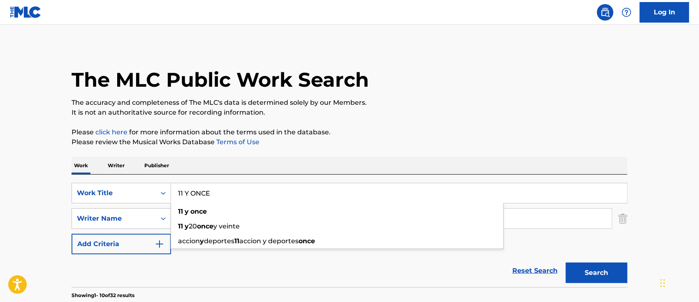
type input "11 Y ONCE"
click at [360, 132] on p "Please click here for more information about the terms used in the database." at bounding box center [350, 132] width 556 height 10
click at [615, 266] on button "Search" at bounding box center [597, 273] width 62 height 21
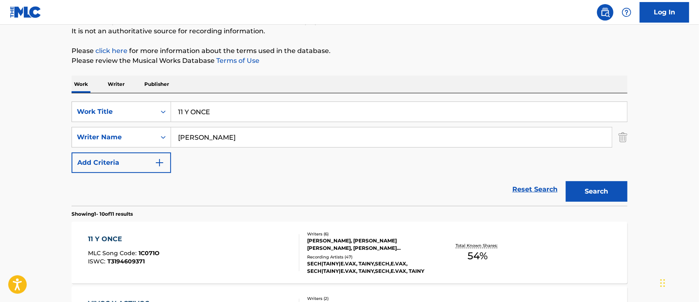
scroll to position [136, 0]
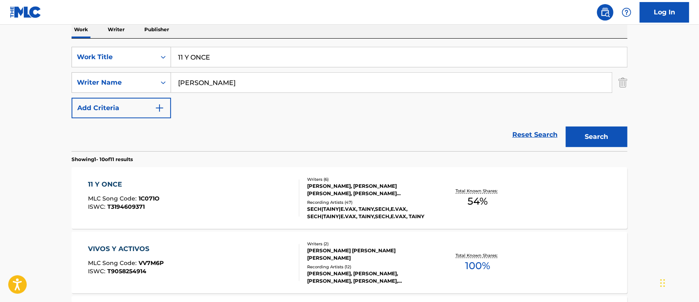
click at [223, 191] on div "11 Y ONCE MLC Song Code : 1C071O ISWC : T3194609371" at bounding box center [193, 198] width 211 height 37
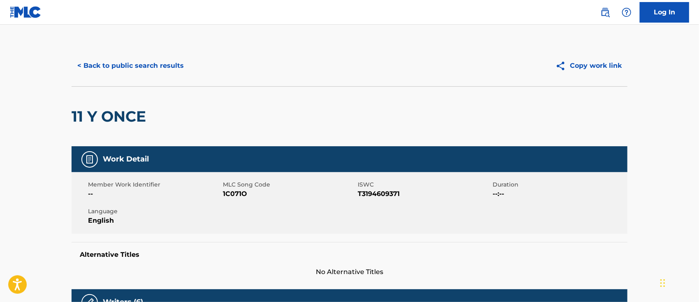
click at [606, 18] on link at bounding box center [605, 12] width 16 height 16
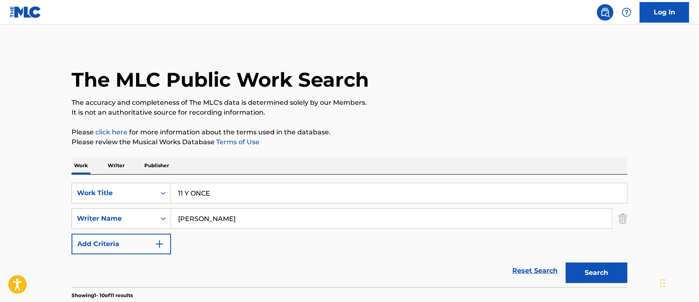
drag, startPoint x: 240, startPoint y: 196, endPoint x: 0, endPoint y: 174, distance: 241.1
paste input "[PERSON_NAME] LAS BOTELLAS"
type input "[PERSON_NAME] LAS BOTELLAS"
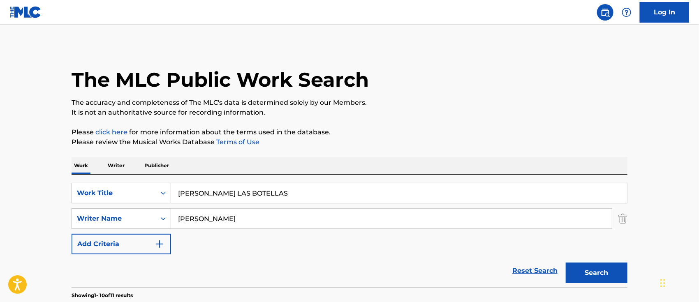
click at [593, 277] on button "Search" at bounding box center [597, 273] width 62 height 21
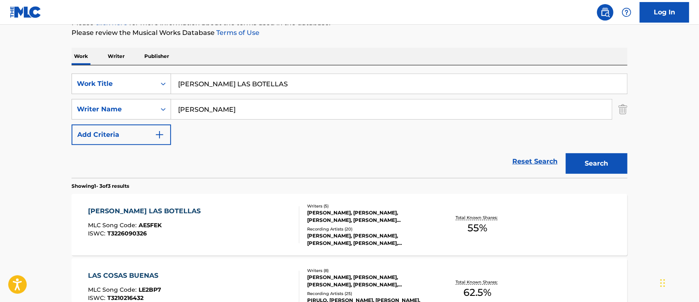
click at [255, 212] on div "[PERSON_NAME] LAS BOTELLAS MLC Song Code : AE5FEK ISWC : T3226090326" at bounding box center [193, 224] width 211 height 37
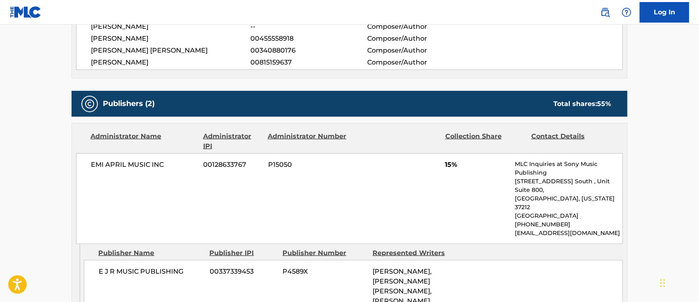
scroll to position [280, 0]
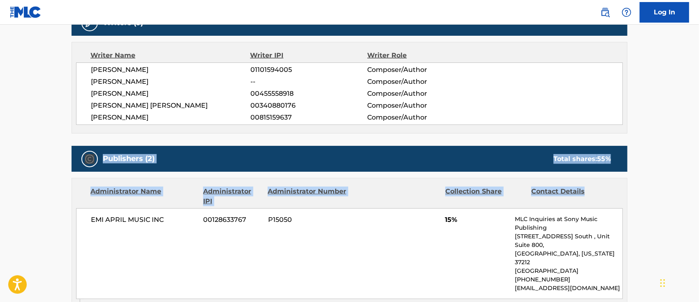
drag, startPoint x: 698, startPoint y: 142, endPoint x: 694, endPoint y: 182, distance: 40.1
click at [694, 182] on main "< Back to public search results Copy work link [PERSON_NAME] LAS BOTELLAS Work …" at bounding box center [349, 292] width 699 height 1094
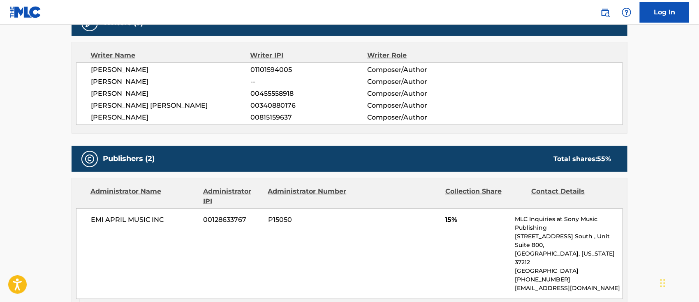
click at [270, 250] on div "EMI APRIL MUSIC INC 00128633767 P15050 15% MLC Inquiries at Sony Music Publishi…" at bounding box center [349, 253] width 547 height 91
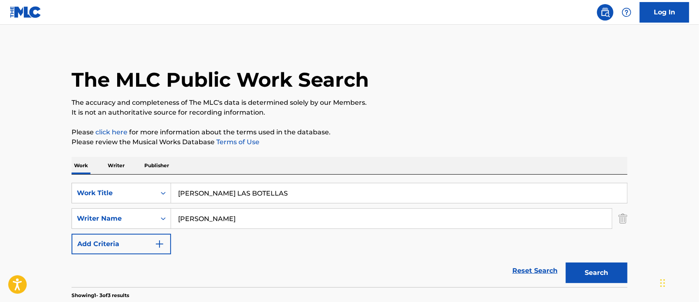
drag, startPoint x: 266, startPoint y: 192, endPoint x: 0, endPoint y: 194, distance: 266.0
click at [0, 184] on main "The MLC Public Work Search The accuracy and completeness of The MLC's data is d…" at bounding box center [349, 281] width 699 height 512
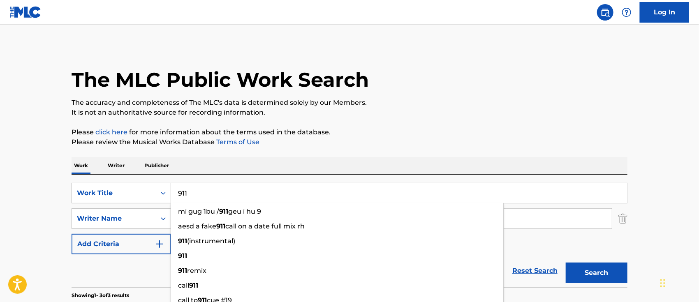
type input "911"
click at [566, 263] on button "Search" at bounding box center [597, 273] width 62 height 21
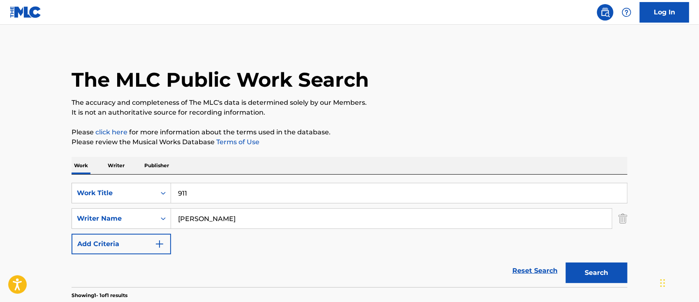
scroll to position [145, 0]
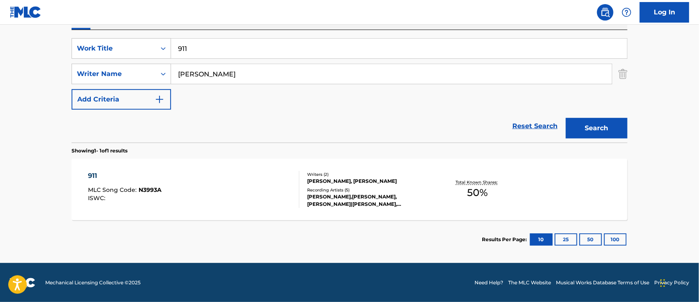
click at [260, 204] on div "911 MLC Song Code : N3993A ISWC :" at bounding box center [193, 189] width 211 height 37
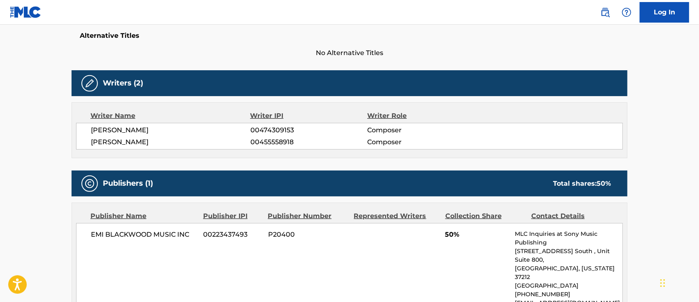
scroll to position [329, 0]
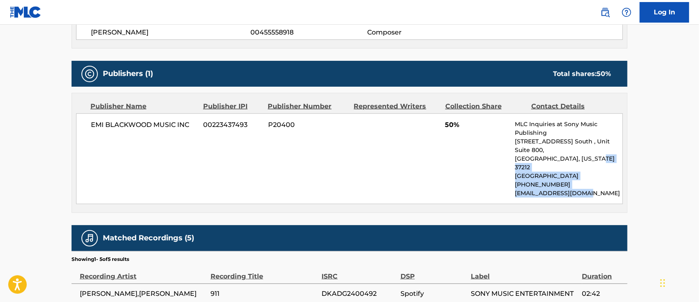
drag, startPoint x: 695, startPoint y: 187, endPoint x: 691, endPoint y: 148, distance: 38.8
click at [692, 148] on main "< Back to public search results Copy work link 911 Work Detail Member Work Iden…" at bounding box center [349, 47] width 699 height 703
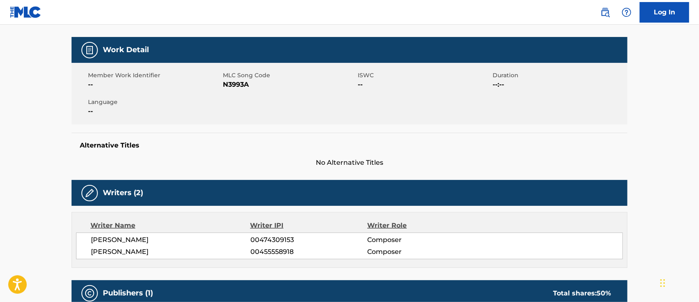
scroll to position [0, 0]
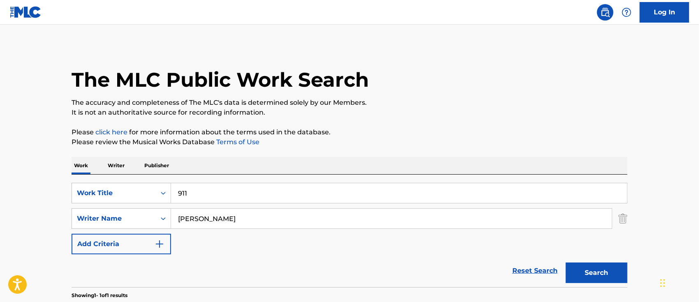
scroll to position [98, 0]
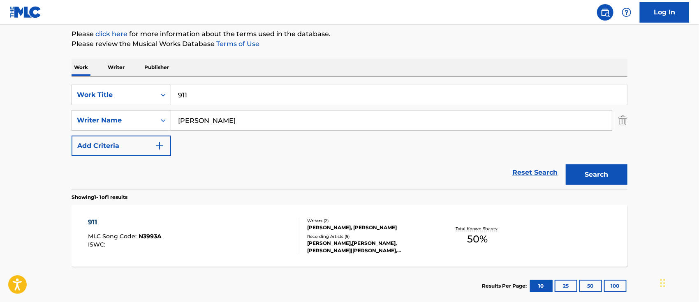
drag, startPoint x: 199, startPoint y: 95, endPoint x: 64, endPoint y: 88, distance: 135.5
click at [78, 90] on div "SearchWithCriteria6b62f0a2-2242-450a-80e2-b3764826acf2 Work Title 911" at bounding box center [350, 95] width 556 height 21
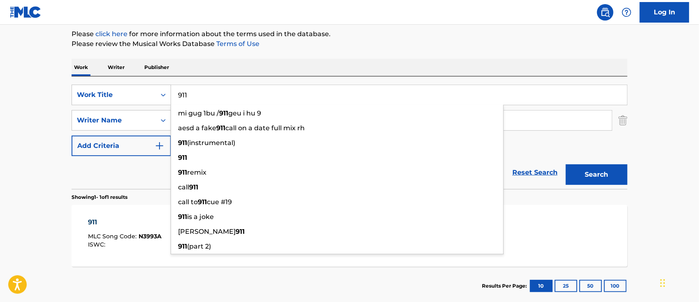
type input "O"
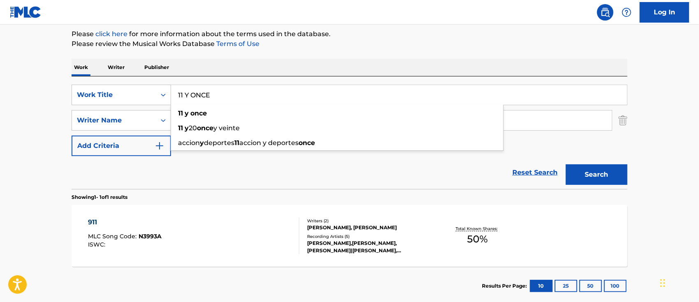
type input "11 Y ONCE"
click at [566, 164] on button "Search" at bounding box center [597, 174] width 62 height 21
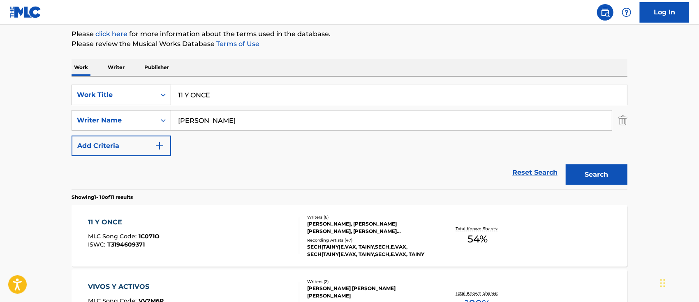
click at [201, 225] on div "11 Y ONCE MLC Song Code : 1C071O ISWC : T3194609371" at bounding box center [193, 235] width 211 height 37
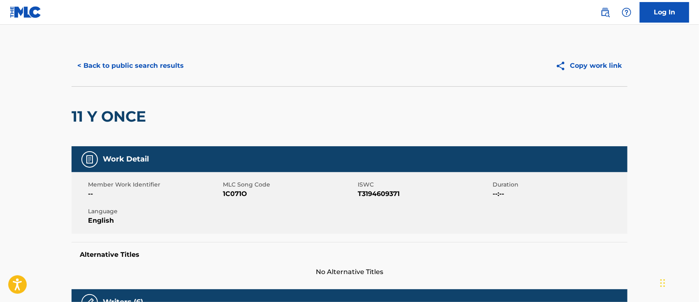
click at [606, 13] on img at bounding box center [605, 12] width 10 height 10
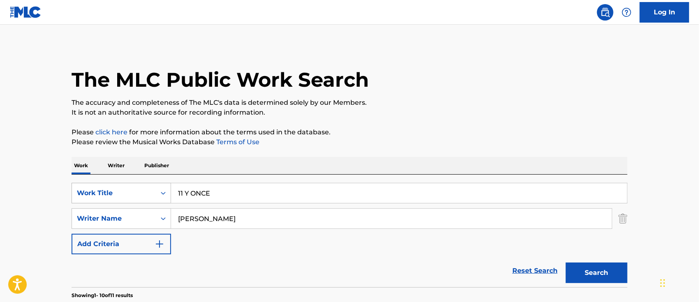
drag, startPoint x: 285, startPoint y: 193, endPoint x: 114, endPoint y: 192, distance: 170.6
click at [128, 192] on div "SearchWithCriteria6b62f0a2-2242-450a-80e2-b3764826acf2 Work Title 11 Y ONCE" at bounding box center [350, 193] width 556 height 21
paste input "Search Form"
click at [228, 194] on input "Search Form" at bounding box center [399, 193] width 456 height 20
paste input "[PERSON_NAME] LAS BOTELLAS"
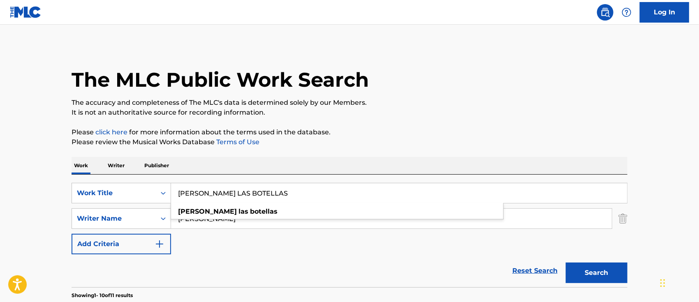
type input "[PERSON_NAME] LAS BOTELLAS"
click at [597, 279] on button "Search" at bounding box center [597, 273] width 62 height 21
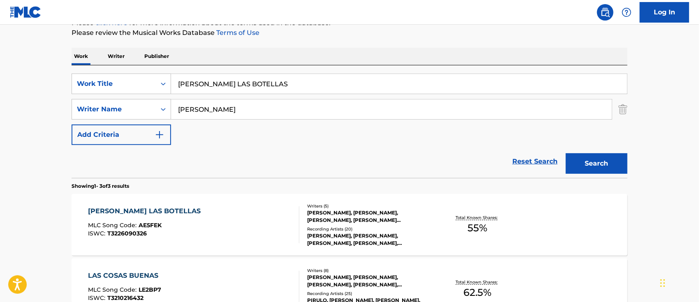
click at [248, 228] on div "[PERSON_NAME] LAS BOTELLAS MLC Song Code : AE5FEK ISWC : T3226090326" at bounding box center [193, 224] width 211 height 37
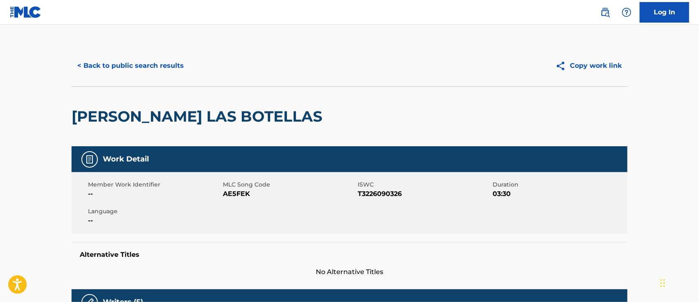
click at [599, 13] on link at bounding box center [605, 12] width 16 height 16
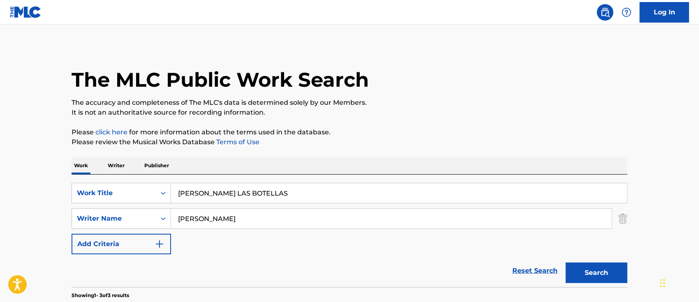
drag, startPoint x: 278, startPoint y: 186, endPoint x: 11, endPoint y: 199, distance: 266.8
click at [92, 188] on div "SearchWithCriteria6b62f0a2-2242-450a-80e2-b3764826acf2 Work Title [PERSON_NAME]…" at bounding box center [350, 193] width 556 height 21
paste
click at [588, 262] on div "Search" at bounding box center [595, 270] width 66 height 33
click at [593, 268] on button "Search" at bounding box center [597, 273] width 62 height 21
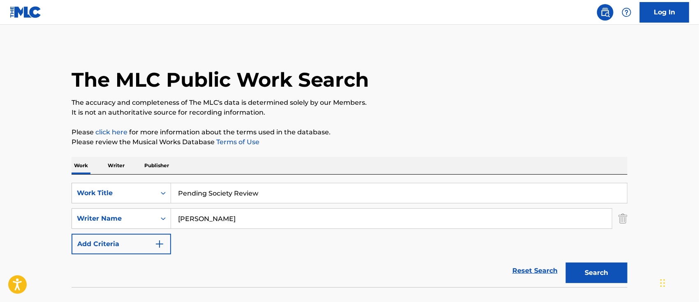
scroll to position [54, 0]
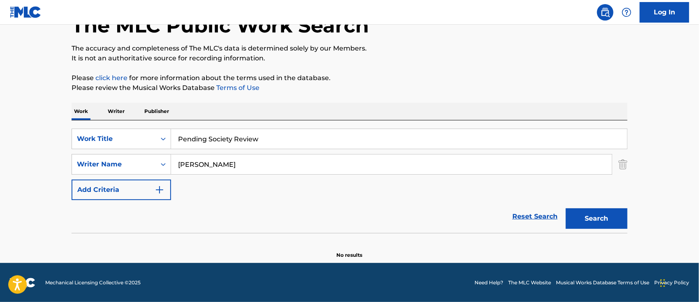
drag, startPoint x: 274, startPoint y: 148, endPoint x: 183, endPoint y: 140, distance: 91.2
click at [183, 140] on div "Pending Society Review" at bounding box center [399, 139] width 456 height 21
drag, startPoint x: 264, startPoint y: 140, endPoint x: 7, endPoint y: 134, distance: 257.5
click at [27, 134] on main "The MLC Public Work Search The accuracy and completeness of The MLC's data is d…" at bounding box center [349, 116] width 699 height 293
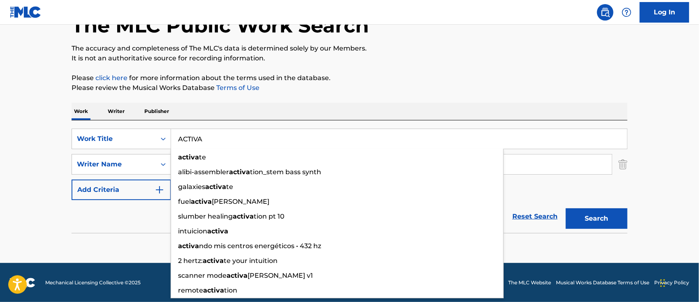
type input "ACTIVA"
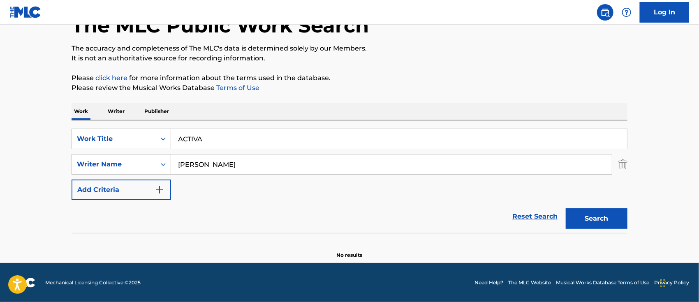
click at [605, 217] on button "Search" at bounding box center [597, 218] width 62 height 21
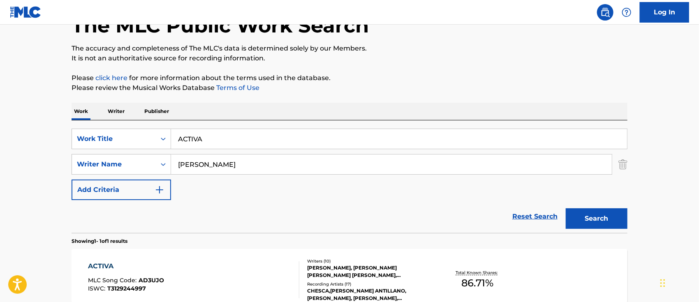
scroll to position [109, 0]
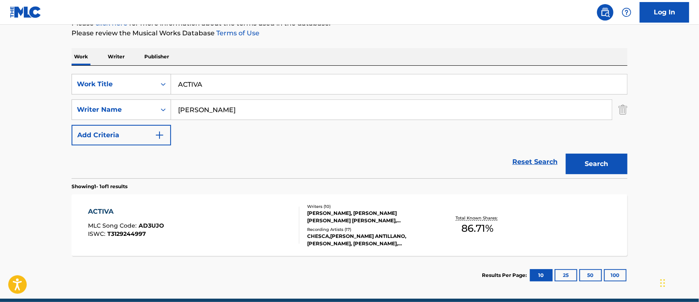
click at [234, 207] on div "ACTIVA MLC Song Code : AD3UJO ISWC : T3129244997" at bounding box center [193, 225] width 211 height 37
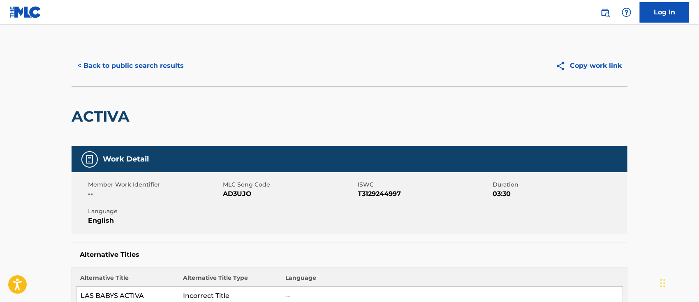
click at [600, 12] on link at bounding box center [605, 12] width 16 height 16
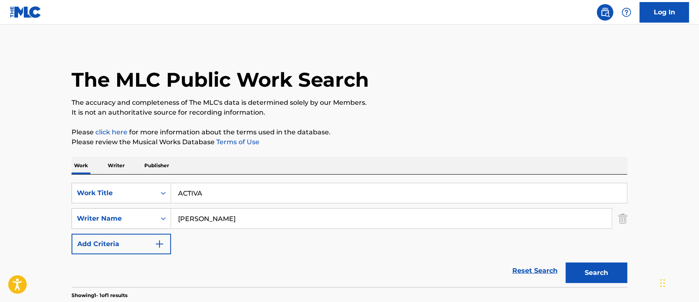
drag, startPoint x: 209, startPoint y: 191, endPoint x: 0, endPoint y: 186, distance: 208.9
click at [0, 187] on main "The MLC Public Work Search The accuracy and completeness of The MLC's data is d…" at bounding box center [349, 216] width 699 height 383
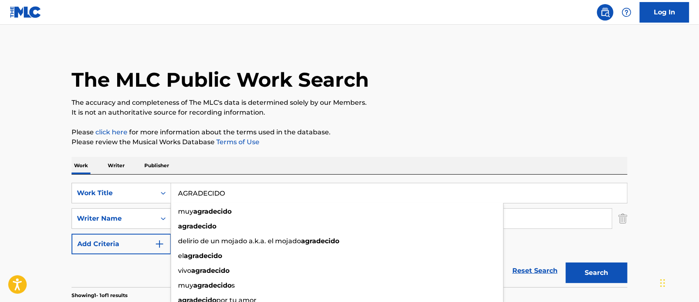
type input "AGRADECIDO"
click at [374, 133] on p "Please click here for more information about the terms used in the database." at bounding box center [350, 132] width 556 height 10
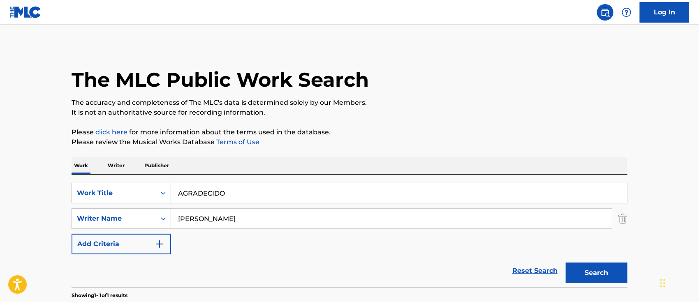
click at [579, 274] on button "Search" at bounding box center [597, 273] width 62 height 21
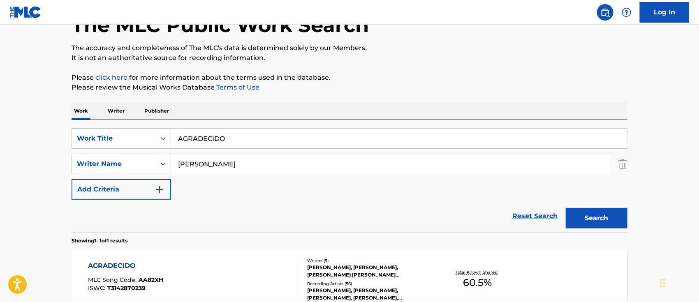
scroll to position [109, 0]
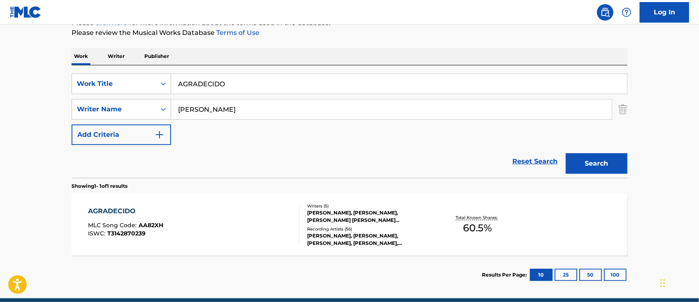
click at [214, 223] on div "AGRADECIDO MLC Song Code : AA82XH ISWC : T3142870239" at bounding box center [193, 224] width 211 height 37
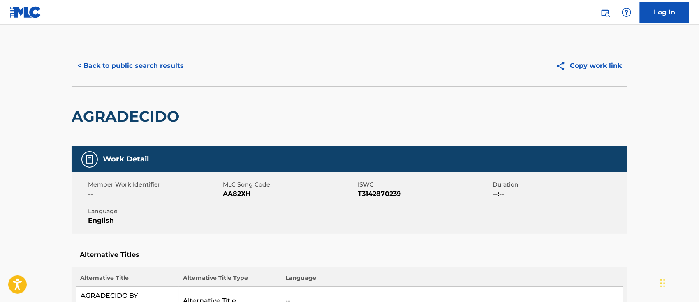
click at [606, 14] on img at bounding box center [605, 12] width 10 height 10
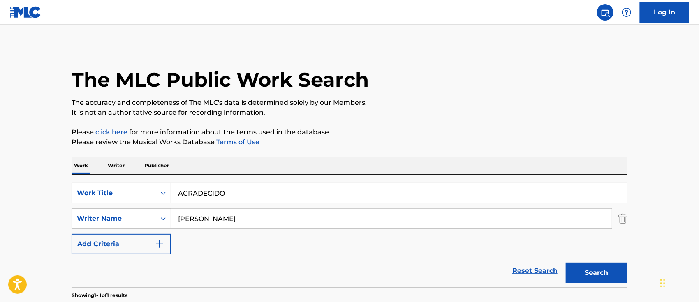
drag, startPoint x: 234, startPoint y: 196, endPoint x: 99, endPoint y: 199, distance: 134.9
click at [103, 199] on div "SearchWithCriteria6b62f0a2-2242-450a-80e2-b3764826acf2 Work Title AGRADECIDO" at bounding box center [350, 193] width 556 height 21
click at [29, 193] on main "The MLC Public Work Search The accuracy and completeness of The MLC's data is d…" at bounding box center [349, 216] width 699 height 383
click at [595, 273] on button "Search" at bounding box center [597, 273] width 62 height 21
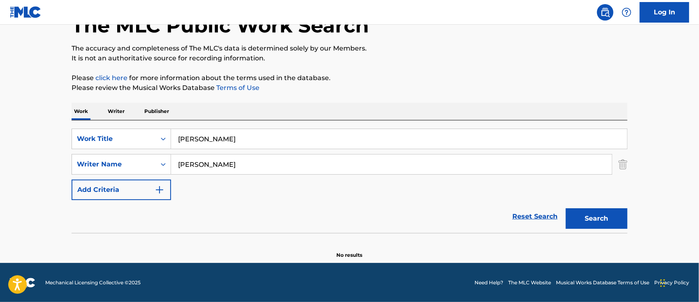
drag, startPoint x: 254, startPoint y: 144, endPoint x: 42, endPoint y: 146, distance: 212.6
click at [48, 145] on main "The MLC Public Work Search The accuracy and completeness of The MLC's data is d…" at bounding box center [349, 116] width 699 height 293
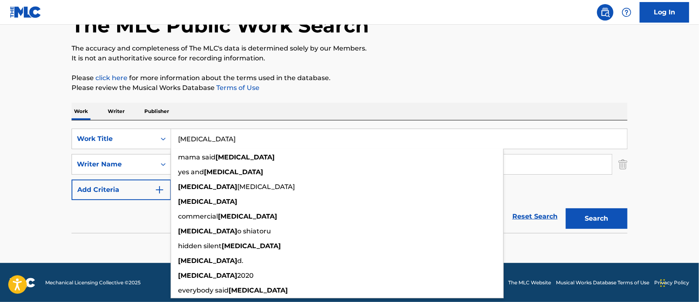
type input "[MEDICAL_DATA]"
click at [594, 220] on button "Search" at bounding box center [597, 218] width 62 height 21
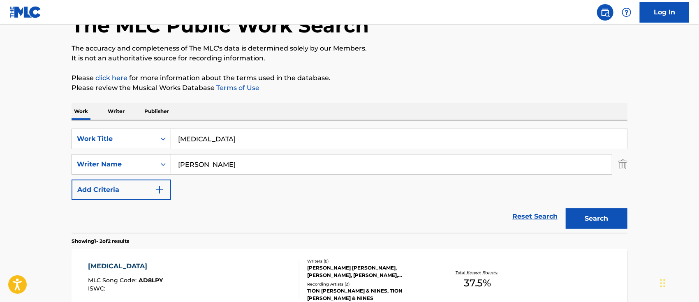
scroll to position [109, 0]
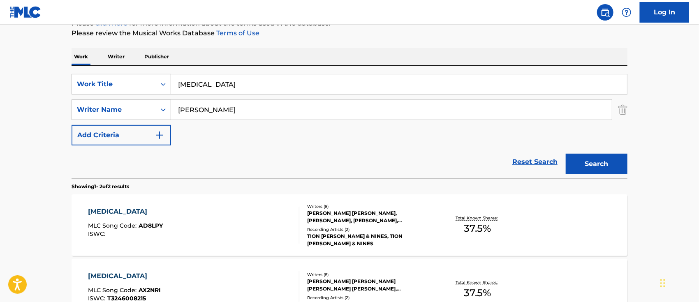
click at [231, 213] on div "[MEDICAL_DATA] MLC Song Code : AD8LPY ISWC :" at bounding box center [193, 225] width 211 height 37
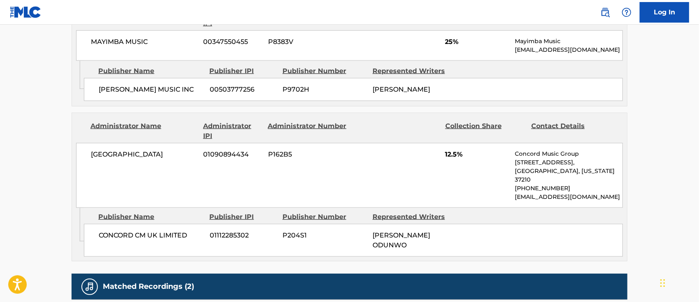
scroll to position [384, 0]
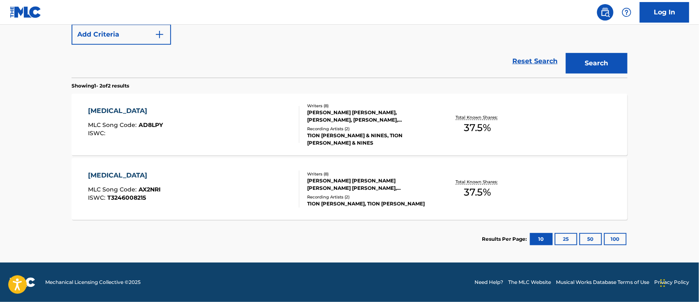
scroll to position [109, 0]
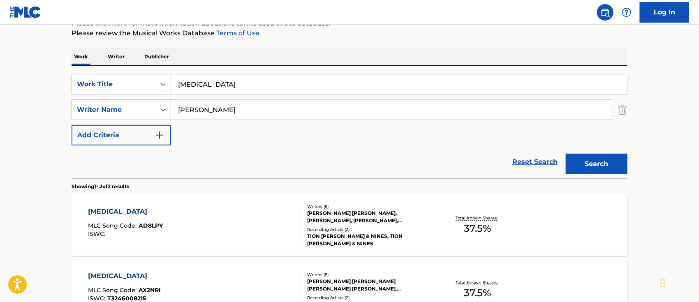
click at [154, 270] on div "[MEDICAL_DATA] MLC Song Code : AX2NRI ISWC : T3246008215 Writers ( 8 ) [PERSON_…" at bounding box center [350, 290] width 556 height 62
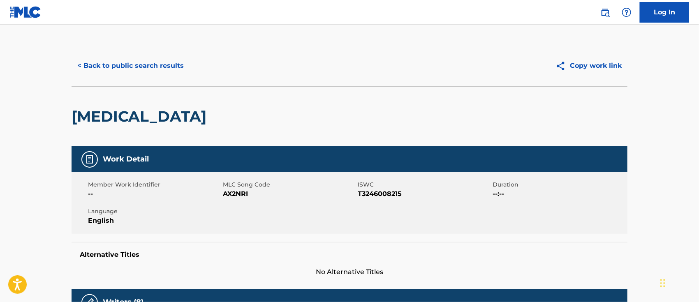
click at [605, 14] on img at bounding box center [605, 12] width 10 height 10
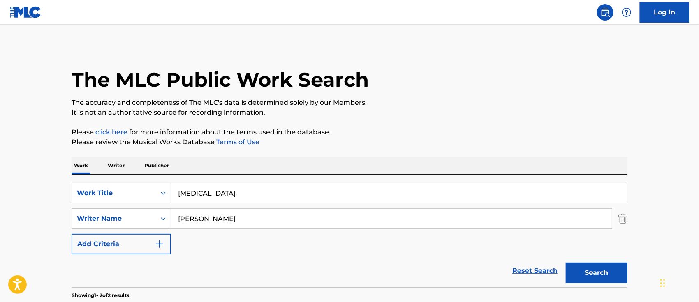
drag, startPoint x: 201, startPoint y: 190, endPoint x: 67, endPoint y: 192, distance: 133.2
click at [106, 192] on div "SearchWithCriteria6b62f0a2-2242-450a-80e2-b3764826acf2 Work Title [MEDICAL_DATA]" at bounding box center [350, 193] width 556 height 21
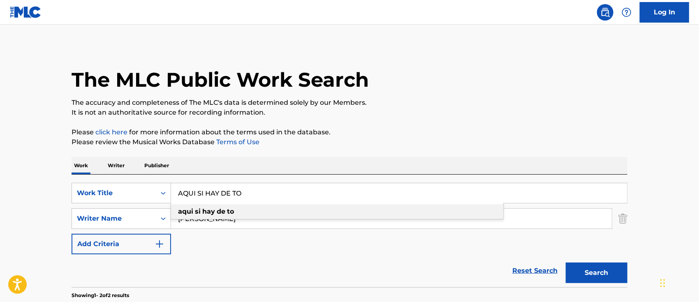
type input "AQUI SI HAY DE TO"
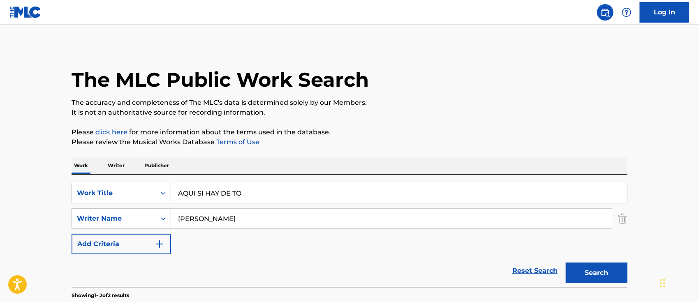
click at [524, 99] on p "The accuracy and completeness of The MLC's data is determined solely by our Mem…" at bounding box center [350, 103] width 556 height 10
click at [583, 274] on button "Search" at bounding box center [597, 273] width 62 height 21
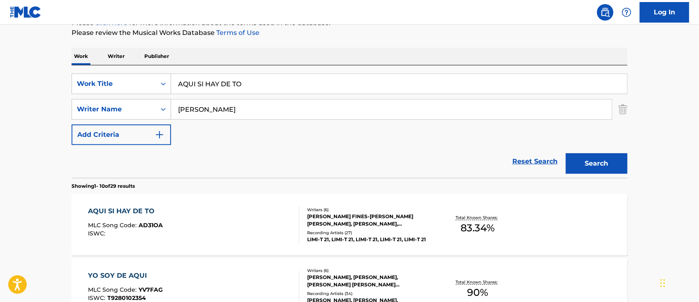
click at [255, 234] on div "AQUI SI HAY DE TO MLC Song Code : AD31OA ISWC :" at bounding box center [193, 224] width 211 height 37
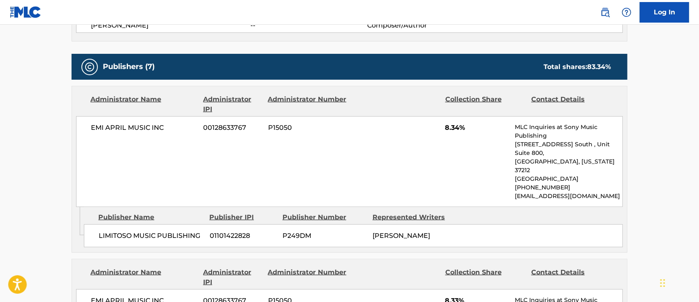
scroll to position [438, 0]
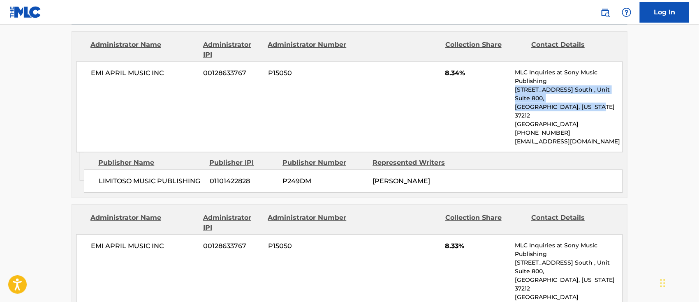
drag, startPoint x: 697, startPoint y: 99, endPoint x: 697, endPoint y: 80, distance: 18.9
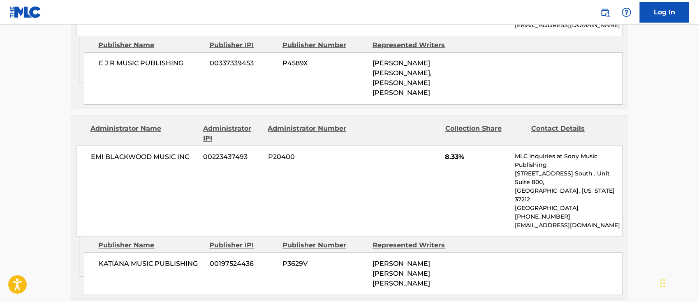
scroll to position [454, 0]
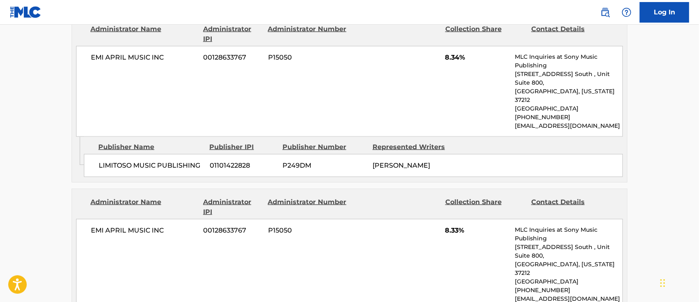
click at [608, 6] on link at bounding box center [605, 12] width 16 height 16
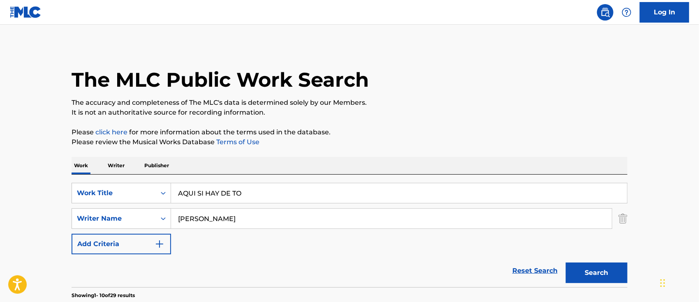
drag, startPoint x: 237, startPoint y: 199, endPoint x: 0, endPoint y: 196, distance: 237.3
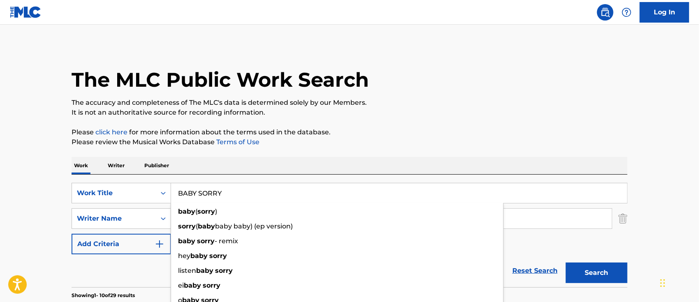
type input "BABY SORRY"
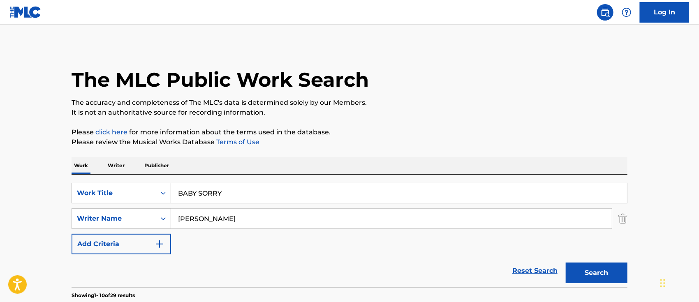
click at [590, 276] on button "Search" at bounding box center [597, 273] width 62 height 21
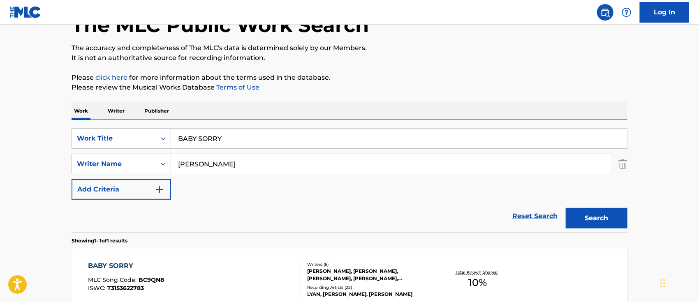
scroll to position [145, 0]
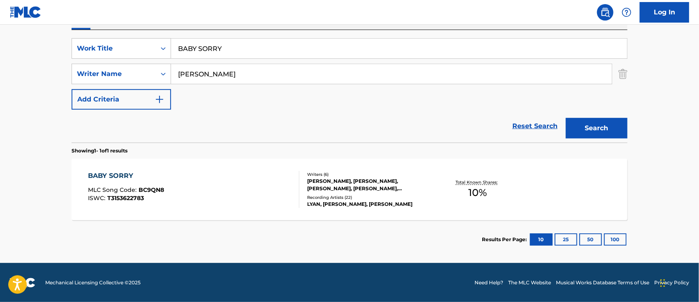
click at [252, 185] on div "BABY SORRY MLC Song Code : BC9QN8 ISWC : T3153622783" at bounding box center [193, 189] width 211 height 37
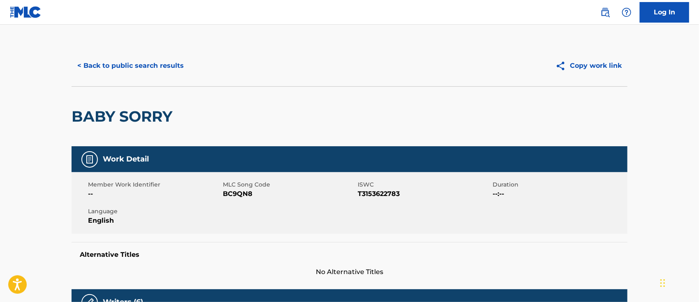
drag, startPoint x: 602, startPoint y: 9, endPoint x: 573, endPoint y: 21, distance: 31.9
click at [603, 9] on img at bounding box center [605, 12] width 10 height 10
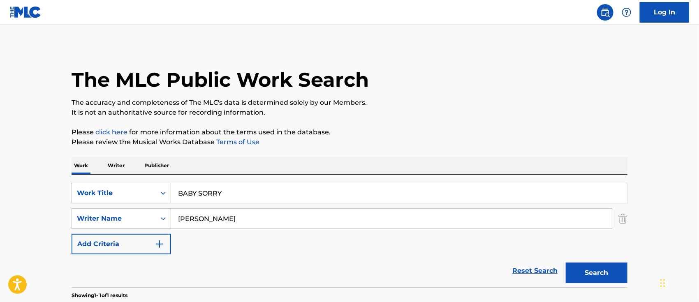
drag, startPoint x: 220, startPoint y: 194, endPoint x: 5, endPoint y: 195, distance: 215.4
click at [39, 194] on main "The MLC Public Work Search The accuracy and completeness of The MLC's data is d…" at bounding box center [349, 216] width 699 height 383
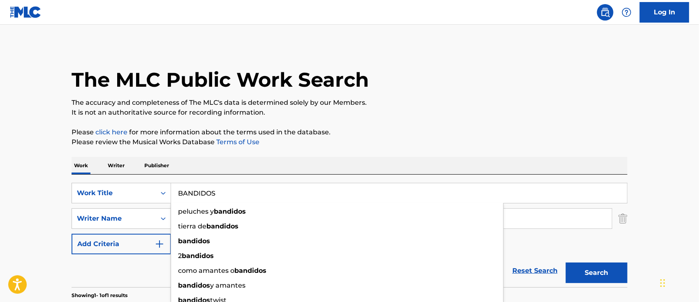
type input "BANDIDOS"
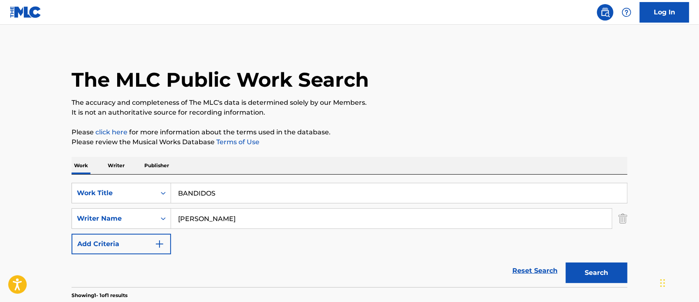
click at [14, 171] on main "The MLC Public Work Search The accuracy and completeness of The MLC's data is d…" at bounding box center [349, 216] width 699 height 383
click at [581, 271] on button "Search" at bounding box center [597, 273] width 62 height 21
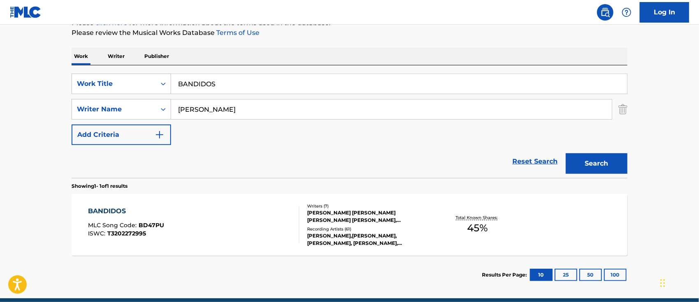
scroll to position [145, 0]
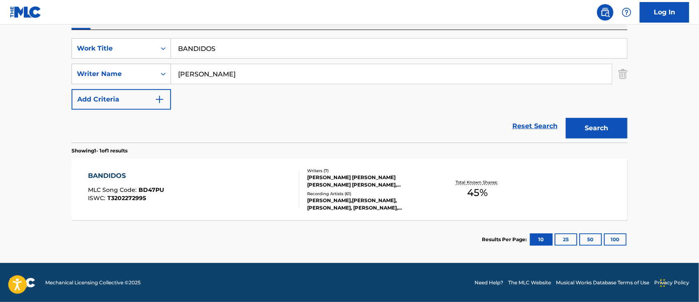
click at [224, 194] on div "BANDIDOS MLC Song Code : BD47PU ISWC : T3202272995" at bounding box center [193, 189] width 211 height 37
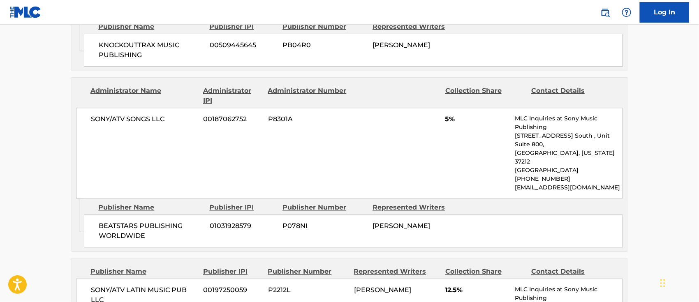
scroll to position [822, 0]
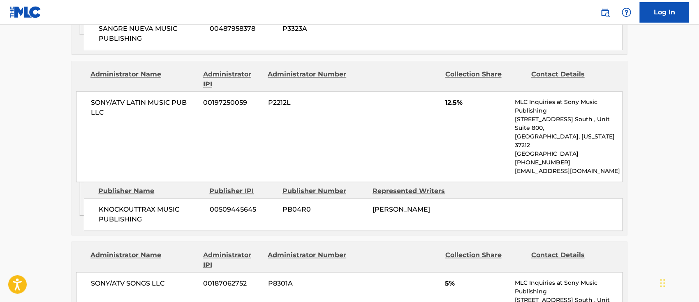
click at [604, 12] on img at bounding box center [605, 12] width 10 height 10
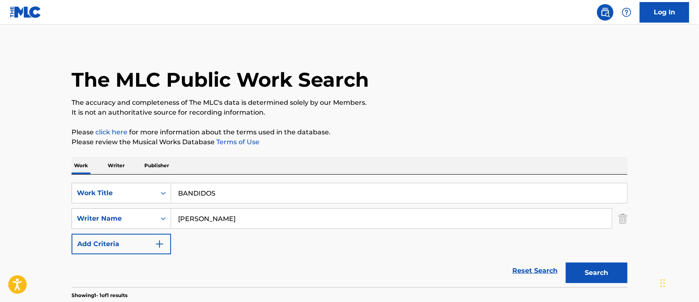
drag, startPoint x: 224, startPoint y: 191, endPoint x: 17, endPoint y: 190, distance: 206.8
click at [104, 190] on div "SearchWithCriteria6b62f0a2-2242-450a-80e2-b3764826acf2 Work Title BANDIDOS" at bounding box center [350, 193] width 556 height 21
click at [576, 269] on button "Search" at bounding box center [597, 273] width 62 height 21
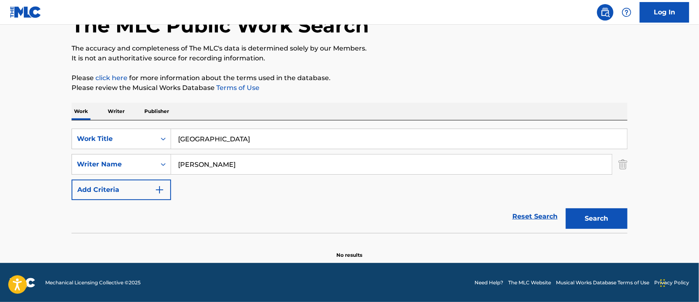
drag, startPoint x: 223, startPoint y: 140, endPoint x: 21, endPoint y: 140, distance: 202.7
click at [70, 140] on div "The MLC Public Work Search The accuracy and completeness of The MLC's data is d…" at bounding box center [350, 125] width 576 height 268
type input "[PERSON_NAME]"
drag, startPoint x: 0, startPoint y: 118, endPoint x: 61, endPoint y: 131, distance: 62.2
click at [3, 118] on main "The MLC Public Work Search The accuracy and completeness of The MLC's data is d…" at bounding box center [349, 116] width 699 height 293
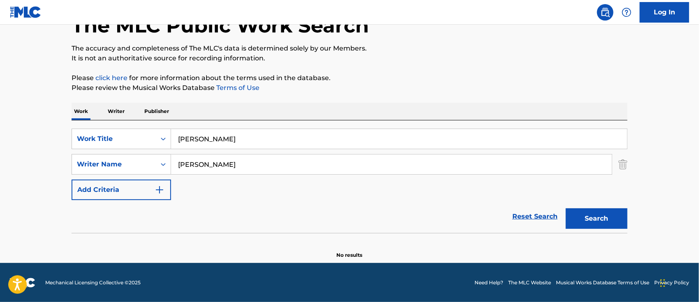
drag, startPoint x: 588, startPoint y: 222, endPoint x: 530, endPoint y: 292, distance: 90.5
click at [588, 222] on button "Search" at bounding box center [597, 218] width 62 height 21
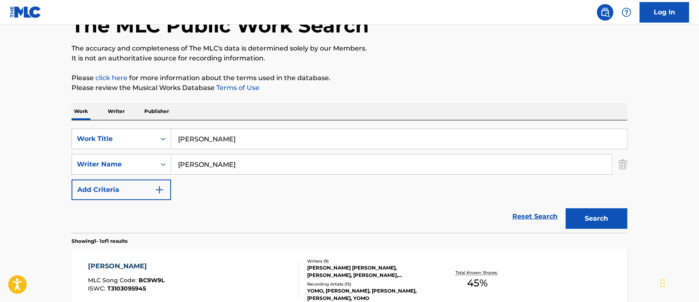
scroll to position [109, 0]
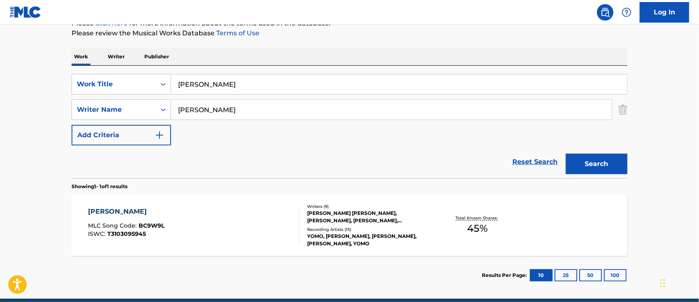
click at [219, 224] on div "BRISA NAVIDENA MLC Song Code : BC9W9L ISWC : T3103095945" at bounding box center [193, 225] width 211 height 37
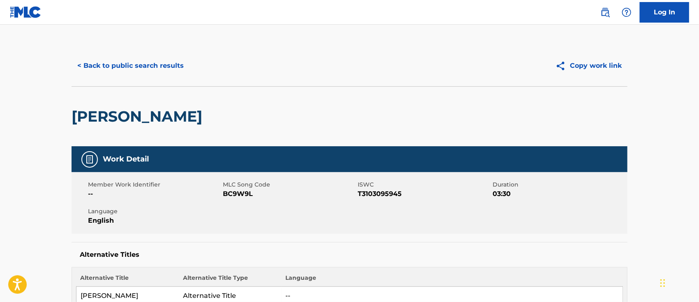
click at [602, 11] on img at bounding box center [605, 12] width 10 height 10
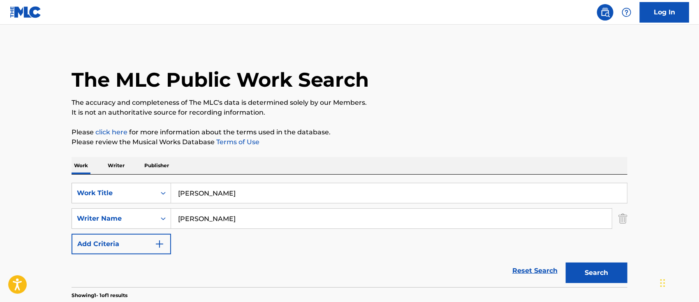
drag, startPoint x: 169, startPoint y: 193, endPoint x: 0, endPoint y: 182, distance: 169.0
click at [63, 189] on div "The MLC Public Work Search The accuracy and completeness of The MLC's data is d…" at bounding box center [350, 224] width 576 height 359
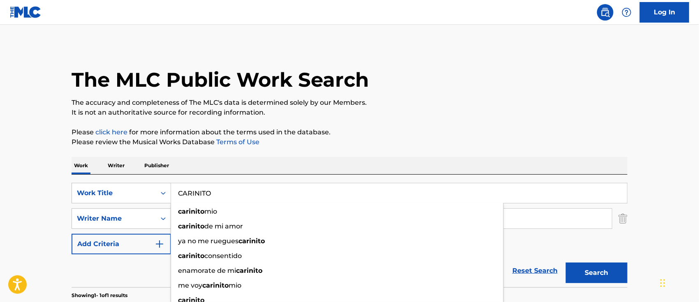
click at [282, 151] on div "The MLC Public Work Search The accuracy and completeness of The MLC's data is d…" at bounding box center [350, 224] width 576 height 359
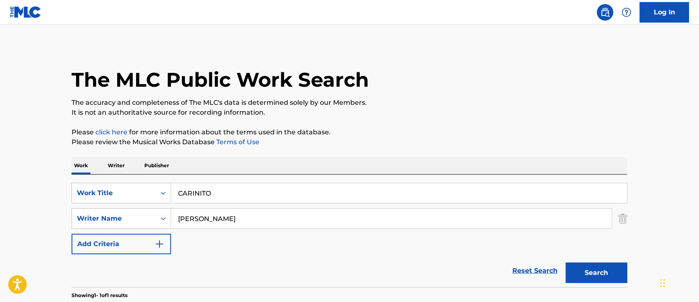
click at [582, 275] on button "Search" at bounding box center [597, 273] width 62 height 21
drag, startPoint x: 220, startPoint y: 192, endPoint x: 85, endPoint y: 199, distance: 135.5
click at [96, 199] on div "SearchWithCriteria6b62f0a2-2242-450a-80e2-b3764826acf2 Work Title CARINITO" at bounding box center [350, 193] width 556 height 21
click at [60, 171] on main "The MLC Public Work Search The accuracy and completeness of The MLC's data is d…" at bounding box center [349, 171] width 699 height 293
click at [585, 274] on button "Search" at bounding box center [597, 273] width 62 height 21
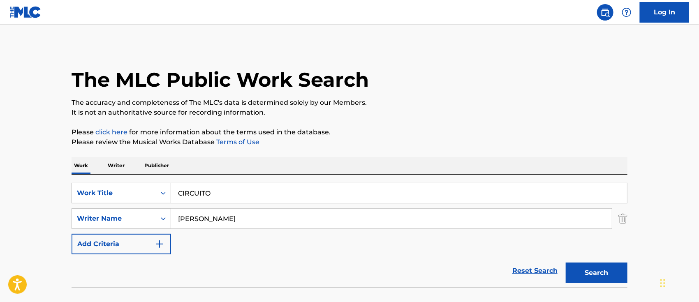
drag, startPoint x: 175, startPoint y: 192, endPoint x: 0, endPoint y: 185, distance: 175.3
click at [91, 186] on div "SearchWithCriteria6b62f0a2-2242-450a-80e2-b3764826acf2 Work Title CIRCUITO" at bounding box center [350, 193] width 556 height 21
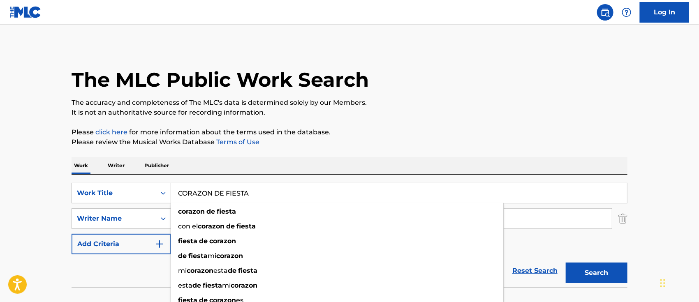
type input "CORAZON DE FIESTA"
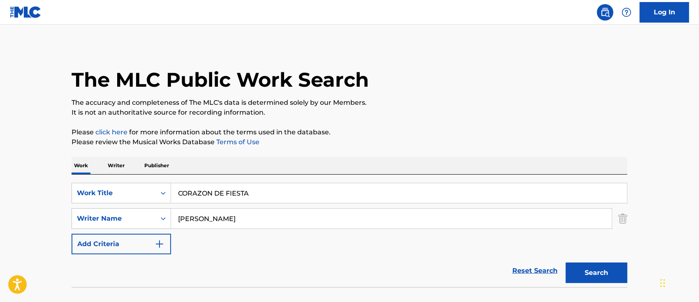
click at [351, 132] on p "Please click here for more information about the terms used in the database." at bounding box center [350, 132] width 556 height 10
click at [612, 278] on button "Search" at bounding box center [597, 273] width 62 height 21
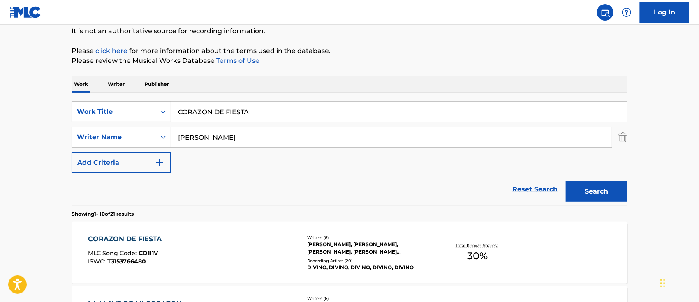
click at [222, 242] on div "CORAZON DE FIESTA MLC Song Code : CD1I1V ISWC : T3153766480" at bounding box center [193, 252] width 211 height 37
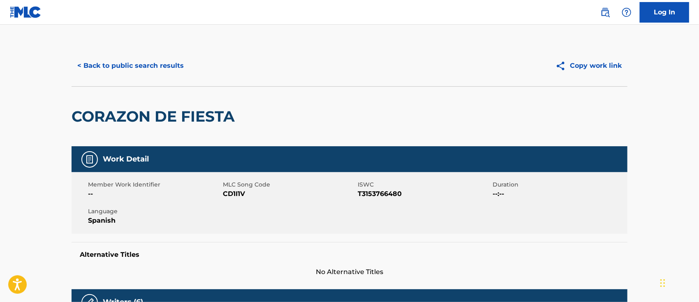
scroll to position [81, 0]
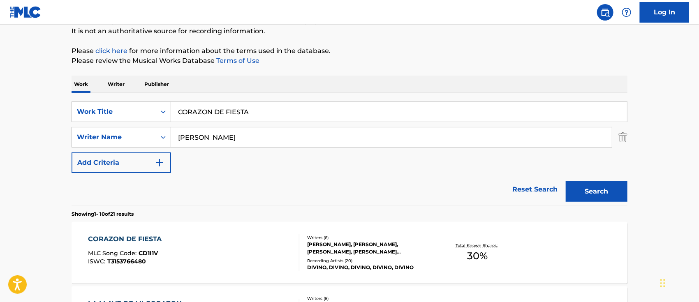
drag, startPoint x: 122, startPoint y: 106, endPoint x: 0, endPoint y: 104, distance: 122.1
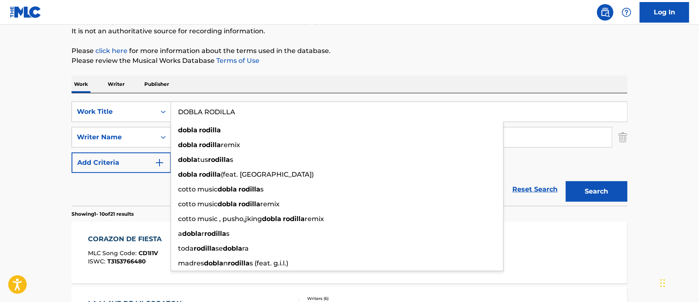
type input "DOBLA RODILLA"
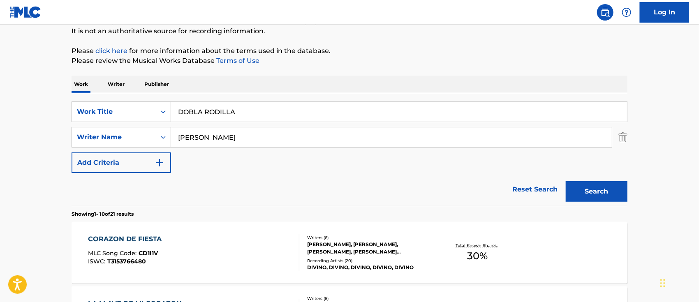
drag, startPoint x: 592, startPoint y: 190, endPoint x: 592, endPoint y: 195, distance: 5.0
click at [592, 190] on button "Search" at bounding box center [597, 191] width 62 height 21
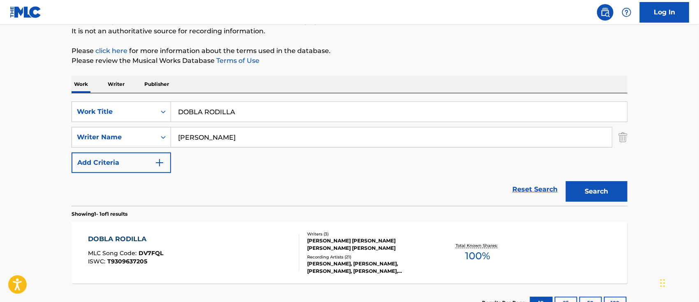
scroll to position [136, 0]
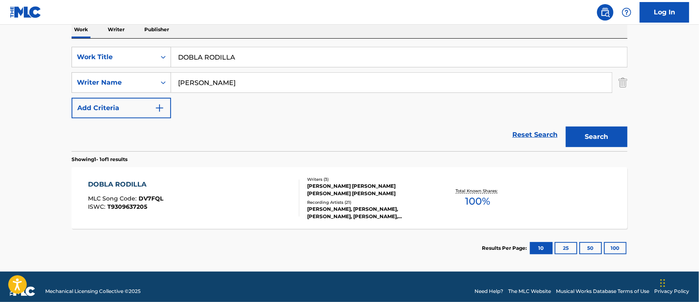
click at [215, 196] on div "DOBLA RODILLA MLC Song Code : DV7FQL ISWC : T9309637205" at bounding box center [193, 198] width 211 height 37
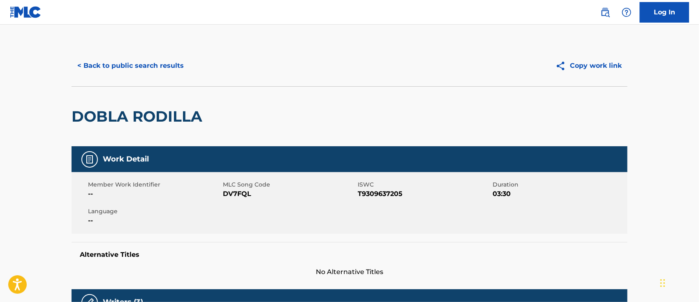
click at [608, 14] on img at bounding box center [605, 12] width 10 height 10
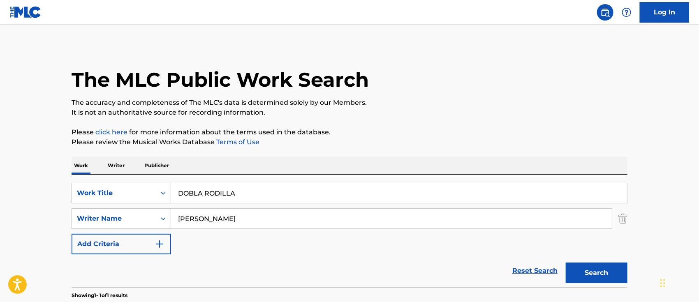
drag, startPoint x: 249, startPoint y: 189, endPoint x: 0, endPoint y: 185, distance: 249.2
click at [2, 192] on main "The MLC Public Work Search The accuracy and completeness of The MLC's data is d…" at bounding box center [349, 216] width 699 height 383
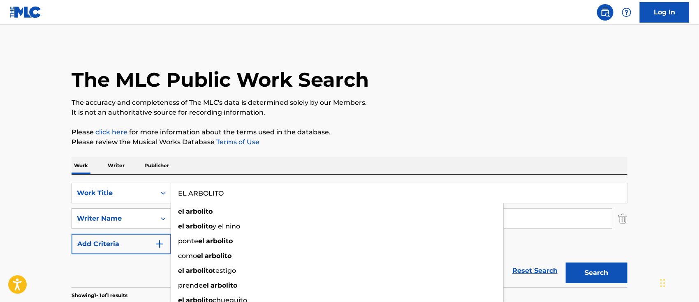
type input "EL ARBOLITO"
click at [36, 175] on main "The MLC Public Work Search The accuracy and completeness of The MLC's data is d…" at bounding box center [349, 216] width 699 height 383
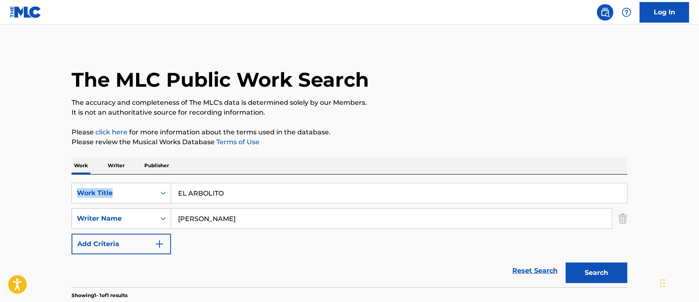
click at [585, 277] on button "Search" at bounding box center [597, 273] width 62 height 21
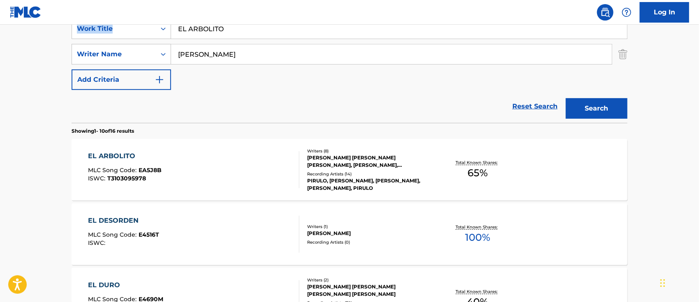
click at [245, 155] on div "EL ARBOLITO MLC Song Code : EA5J8B ISWC : T3103095978" at bounding box center [193, 169] width 211 height 37
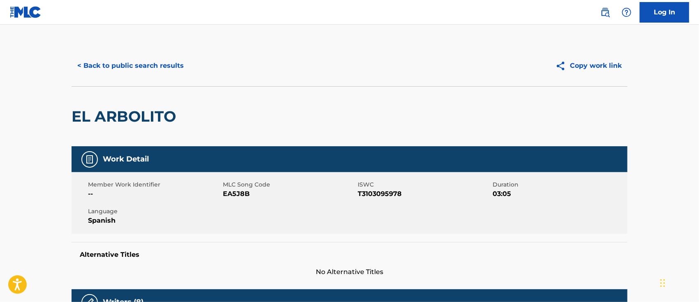
click at [605, 14] on img at bounding box center [605, 12] width 10 height 10
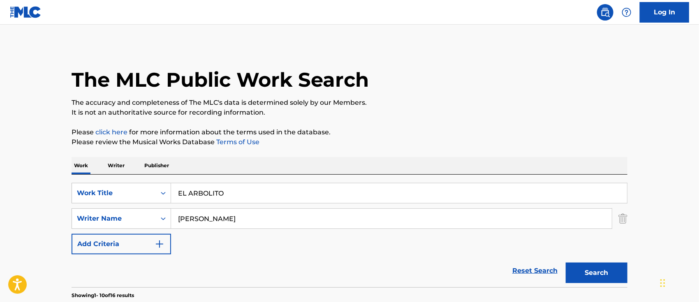
drag, startPoint x: 253, startPoint y: 198, endPoint x: 0, endPoint y: 198, distance: 253.3
type input "EL CORO BAJITO"
click at [604, 271] on button "Search" at bounding box center [597, 273] width 62 height 21
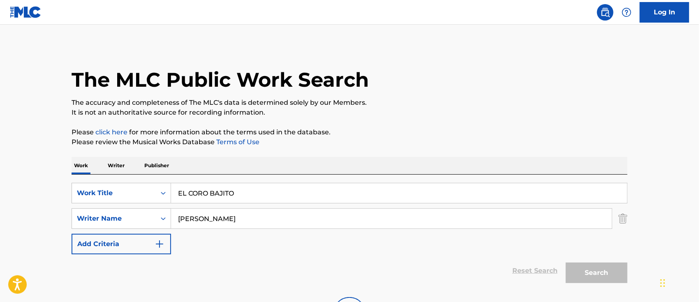
scroll to position [81, 0]
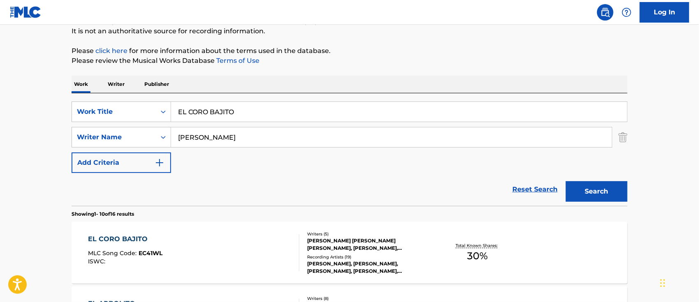
click at [191, 238] on div "EL CORO BAJITO MLC Song Code : EC41WL ISWC :" at bounding box center [193, 252] width 211 height 37
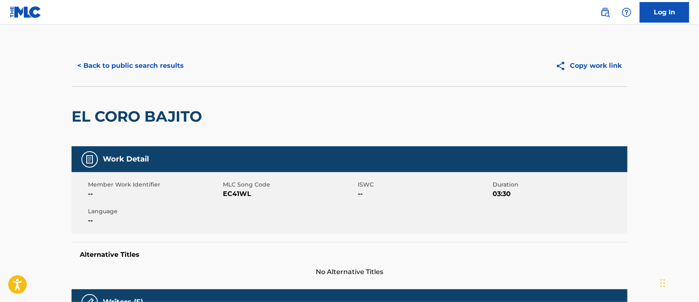
click at [606, 12] on img at bounding box center [605, 12] width 10 height 10
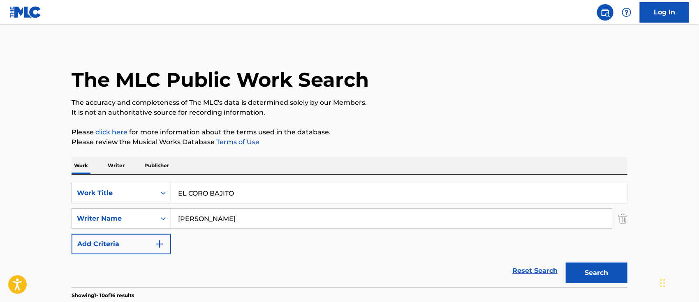
drag, startPoint x: 226, startPoint y: 193, endPoint x: 29, endPoint y: 197, distance: 197.0
click at [580, 275] on button "Search" at bounding box center [597, 273] width 62 height 21
drag, startPoint x: 232, startPoint y: 187, endPoint x: 57, endPoint y: 189, distance: 175.2
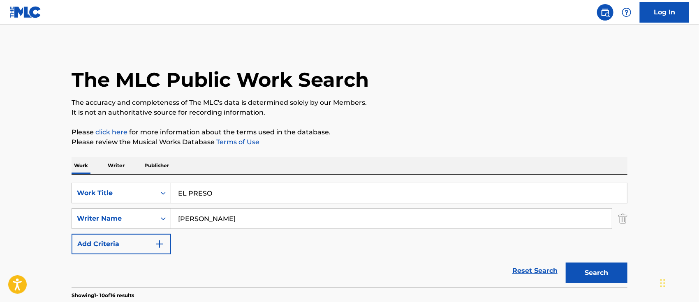
click at [86, 189] on div "SearchWithCriteria6b62f0a2-2242-450a-80e2-b3764826acf2 Work Title EL PRESO" at bounding box center [350, 193] width 556 height 21
type input "EL PRESO 9"
click at [583, 275] on button "Search" at bounding box center [597, 273] width 62 height 21
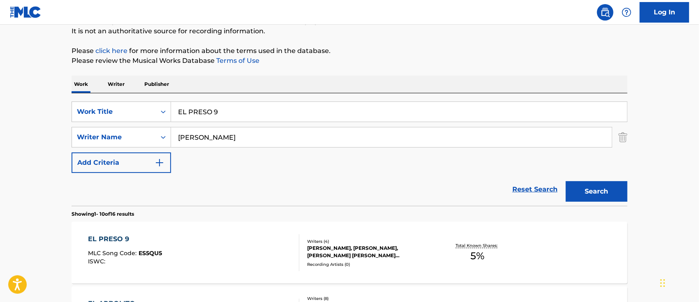
scroll to position [136, 0]
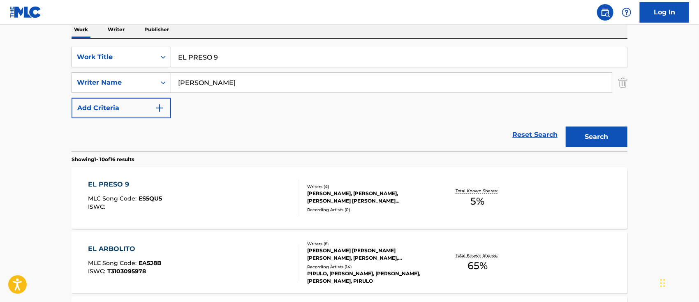
click at [234, 202] on div "EL PRESO 9 MLC Song Code : ES5QU5 ISWC :" at bounding box center [193, 198] width 211 height 37
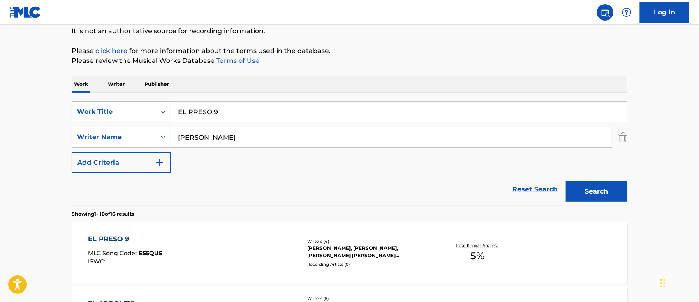
scroll to position [136, 0]
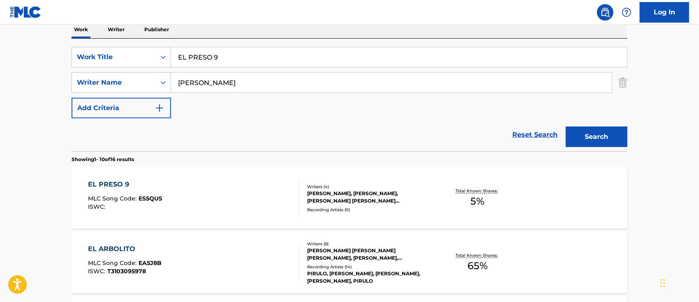
drag, startPoint x: 236, startPoint y: 60, endPoint x: 0, endPoint y: 58, distance: 236.4
click at [587, 136] on button "Search" at bounding box center [597, 137] width 62 height 21
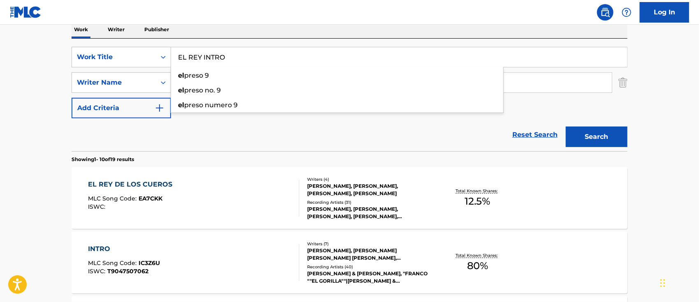
drag, startPoint x: 239, startPoint y: 56, endPoint x: 44, endPoint y: 56, distance: 195.7
type input "[PERSON_NAME]"
click at [587, 136] on button "Search" at bounding box center [597, 137] width 62 height 21
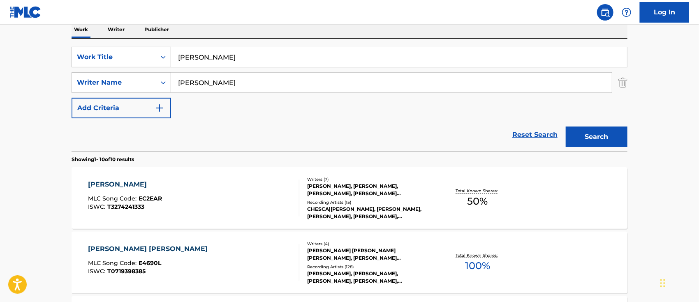
click at [239, 211] on div "[PERSON_NAME] MLC Song Code : EC2EAR ISWC : T3274241333" at bounding box center [193, 198] width 211 height 37
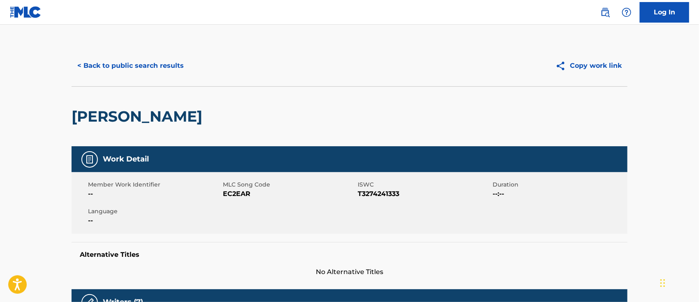
click at [605, 14] on img at bounding box center [605, 12] width 10 height 10
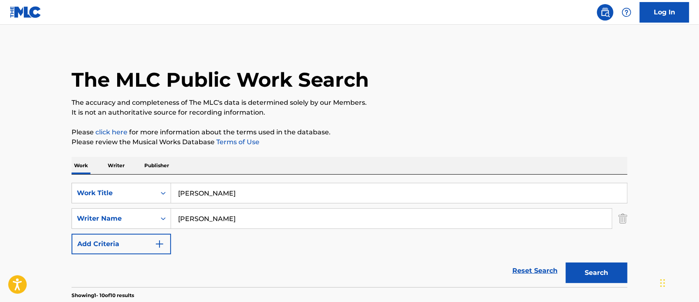
drag, startPoint x: 248, startPoint y: 192, endPoint x: 0, endPoint y: 182, distance: 247.7
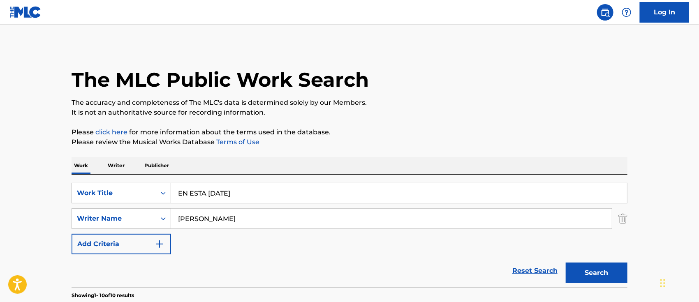
click at [593, 271] on button "Search" at bounding box center [597, 273] width 62 height 21
drag, startPoint x: 253, startPoint y: 195, endPoint x: 0, endPoint y: 191, distance: 252.9
click at [97, 197] on div "SearchWithCriteria6b62f0a2-2242-450a-80e2-b3764826acf2 Work Title EN ESTA [DATE]" at bounding box center [350, 193] width 556 height 21
drag, startPoint x: 0, startPoint y: 185, endPoint x: 26, endPoint y: 183, distance: 26.1
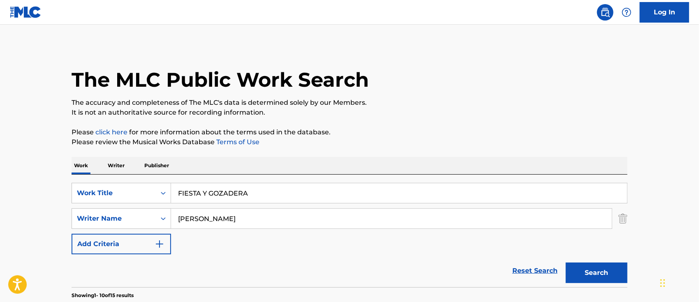
click at [610, 279] on button "Search" at bounding box center [597, 273] width 62 height 21
drag, startPoint x: 262, startPoint y: 194, endPoint x: 66, endPoint y: 195, distance: 196.5
click at [97, 186] on div "SearchWithCriteria6b62f0a2-2242-450a-80e2-b3764826acf2 Work Title FIESTA Y GOZA…" at bounding box center [350, 193] width 556 height 21
type input "FLOW HP"
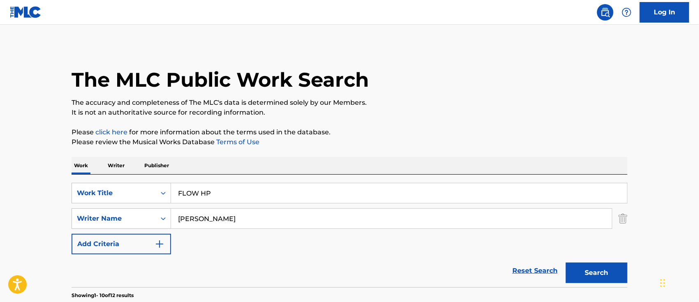
click at [600, 268] on button "Search" at bounding box center [597, 273] width 62 height 21
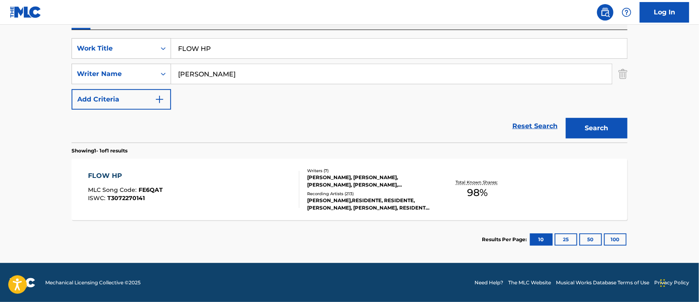
click at [189, 202] on div "FLOW HP MLC Song Code : FE6QAT ISWC : T3072270141" at bounding box center [193, 189] width 211 height 37
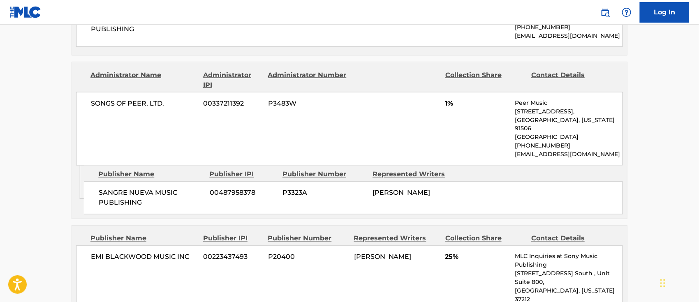
scroll to position [713, 0]
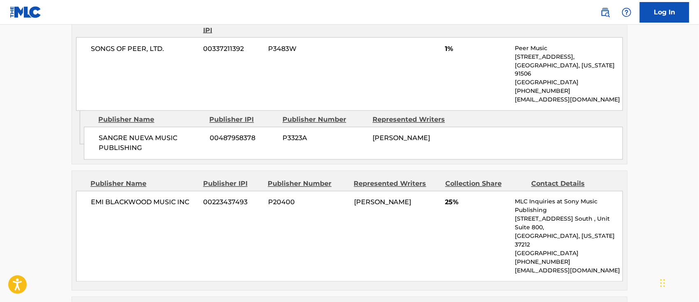
click at [292, 221] on div "EMI [PERSON_NAME] MUSIC INC 00223437493 P20400 [PERSON_NAME] 25% MLC Inquiries …" at bounding box center [349, 236] width 547 height 91
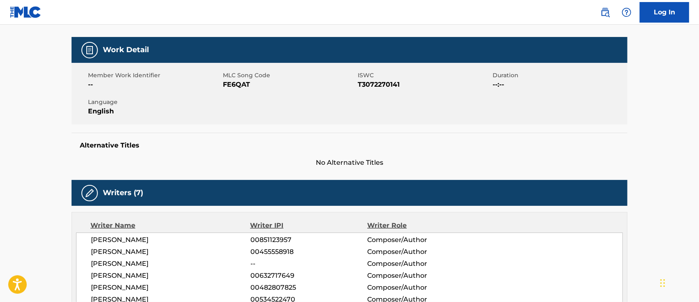
scroll to position [0, 0]
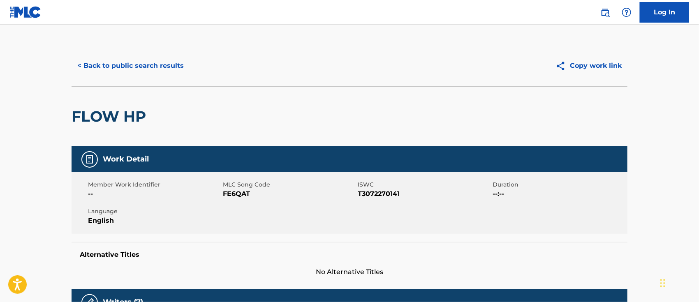
click at [602, 14] on img at bounding box center [605, 12] width 10 height 10
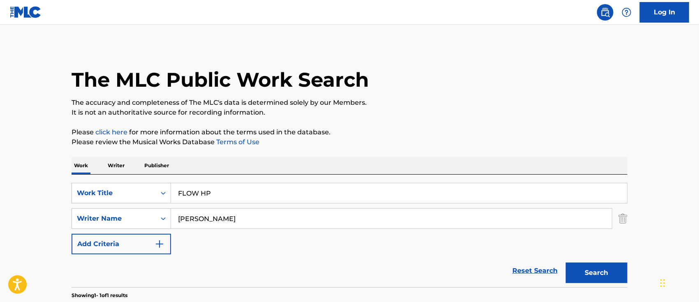
drag, startPoint x: 250, startPoint y: 194, endPoint x: 7, endPoint y: 200, distance: 243.9
click at [16, 200] on main "The MLC Public Work Search The accuracy and completeness of The MLC's data is d…" at bounding box center [349, 216] width 699 height 383
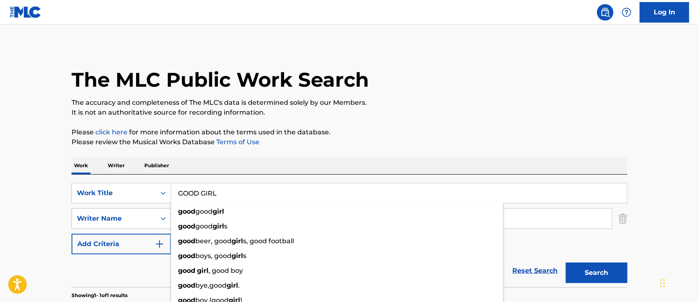
type input "GOOD GIRL"
drag, startPoint x: 41, startPoint y: 166, endPoint x: 213, endPoint y: 221, distance: 180.5
click at [41, 167] on main "The MLC Public Work Search The accuracy and completeness of The MLC's data is d…" at bounding box center [349, 216] width 699 height 383
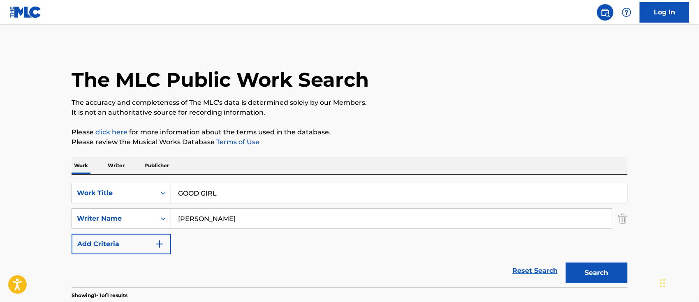
click at [581, 272] on button "Search" at bounding box center [597, 273] width 62 height 21
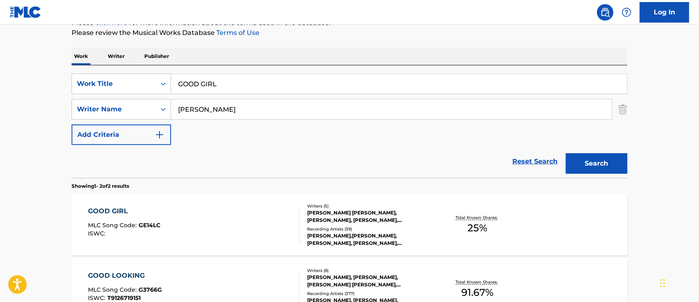
click at [240, 226] on div "GOOD GIRL MLC Song Code : GE14LC ISWC :" at bounding box center [193, 224] width 211 height 37
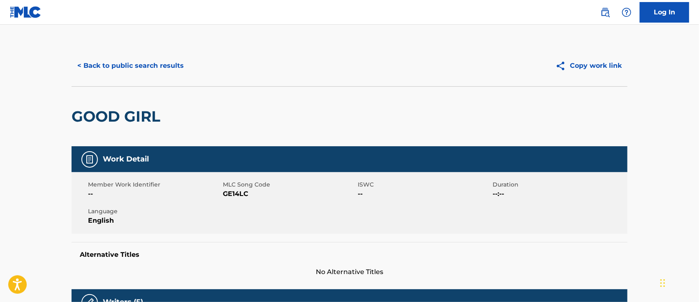
click at [602, 12] on img at bounding box center [605, 12] width 10 height 10
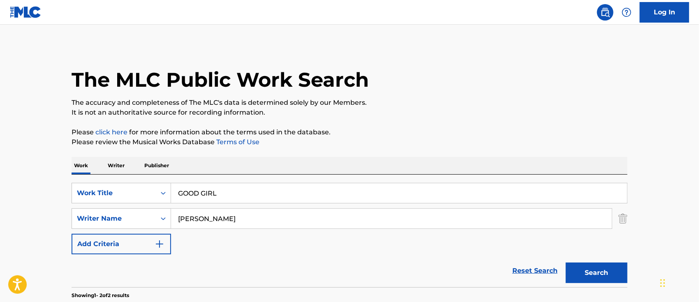
drag, startPoint x: 245, startPoint y: 186, endPoint x: 0, endPoint y: 187, distance: 245.0
click at [4, 189] on main "The MLC Public Work Search The accuracy and completeness of The MLC's data is d…" at bounding box center [349, 249] width 699 height 448
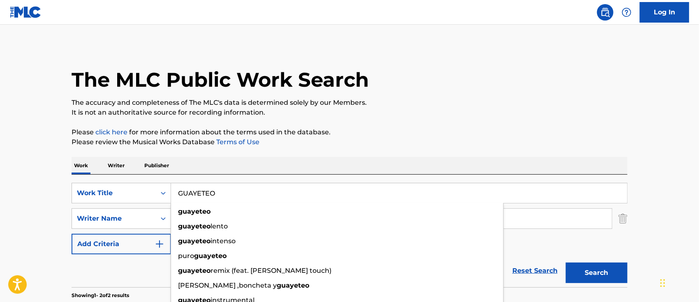
type input "GUAYETEO"
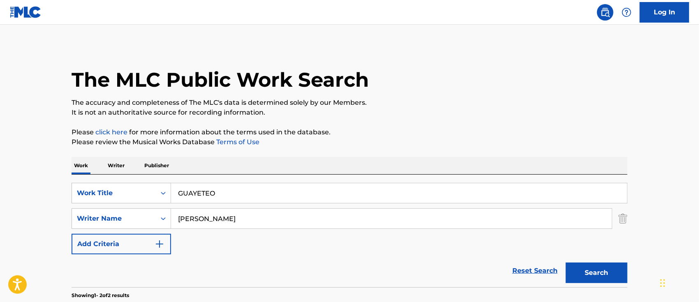
click at [33, 181] on main "The MLC Public Work Search The accuracy and completeness of The MLC's data is d…" at bounding box center [349, 249] width 699 height 448
click at [586, 265] on button "Search" at bounding box center [597, 273] width 62 height 21
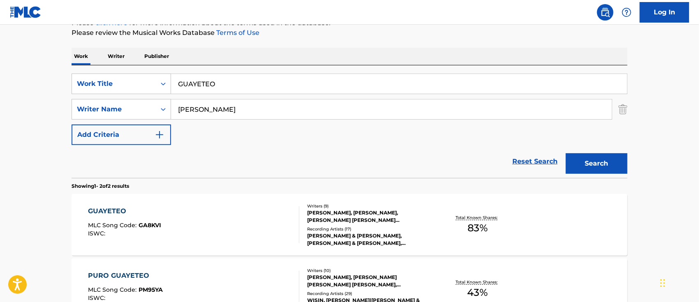
scroll to position [164, 0]
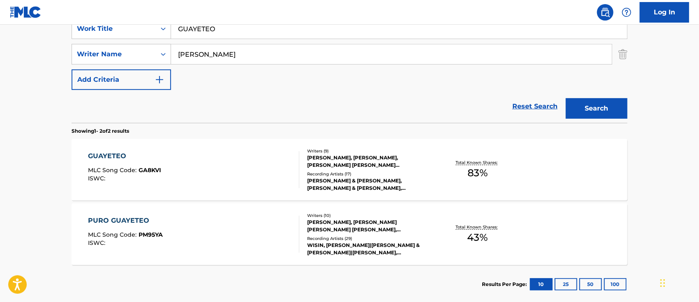
click at [211, 165] on div "GUAYETEO MLC Song Code : GA8KVI ISWC :" at bounding box center [193, 169] width 211 height 37
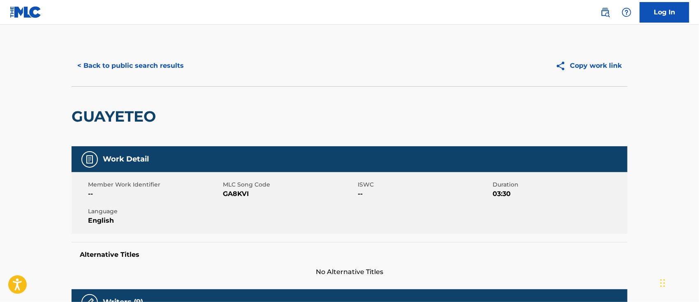
click at [599, 9] on link at bounding box center [605, 12] width 16 height 16
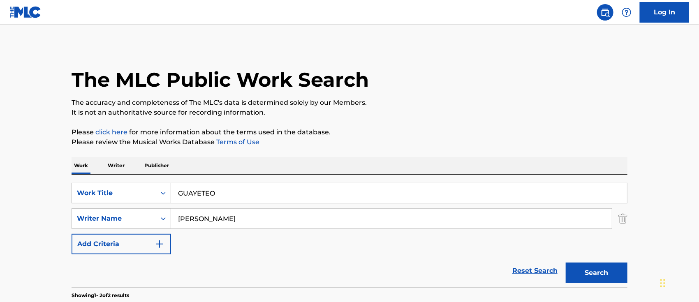
drag, startPoint x: 252, startPoint y: 201, endPoint x: 16, endPoint y: 194, distance: 235.7
click at [83, 195] on div "SearchWithCriteria6b62f0a2-2242-450a-80e2-b3764826acf2 Work Title GUAYETEO" at bounding box center [350, 193] width 556 height 21
click at [592, 272] on button "Search" at bounding box center [597, 273] width 62 height 21
drag, startPoint x: 279, startPoint y: 190, endPoint x: 0, endPoint y: 199, distance: 279.3
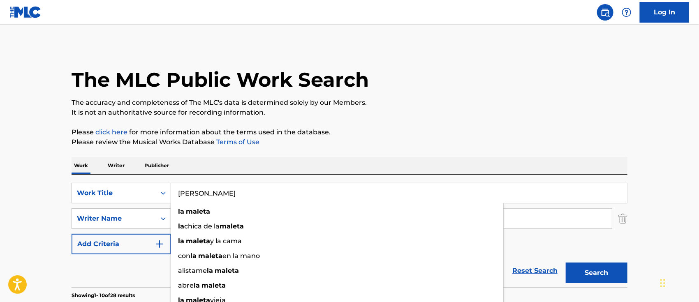
type input "[PERSON_NAME]"
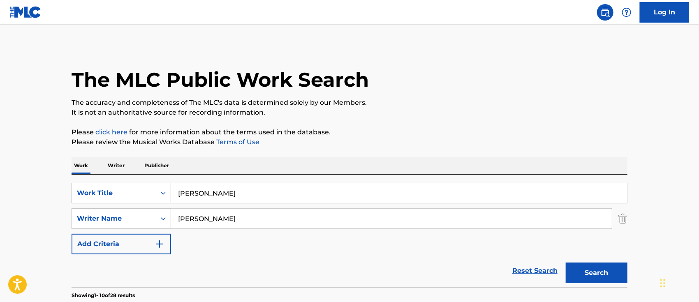
click at [594, 270] on button "Search" at bounding box center [597, 273] width 62 height 21
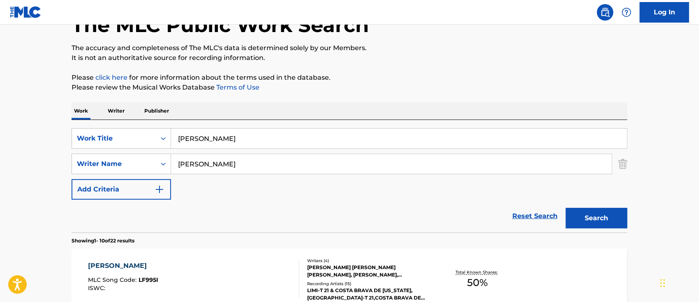
scroll to position [109, 0]
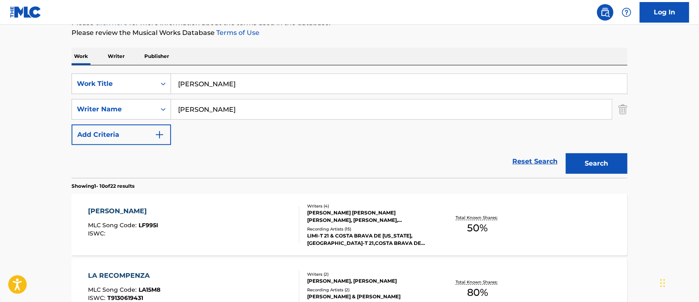
click at [231, 229] on div "[PERSON_NAME] MLC Song Code : LF995I ISWC :" at bounding box center [193, 224] width 211 height 37
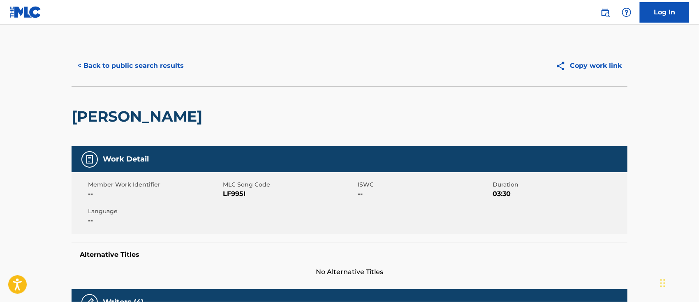
click at [606, 15] on img at bounding box center [605, 12] width 10 height 10
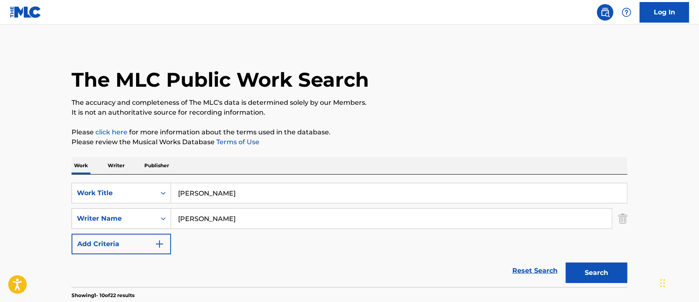
drag, startPoint x: 182, startPoint y: 192, endPoint x: 0, endPoint y: 177, distance: 182.4
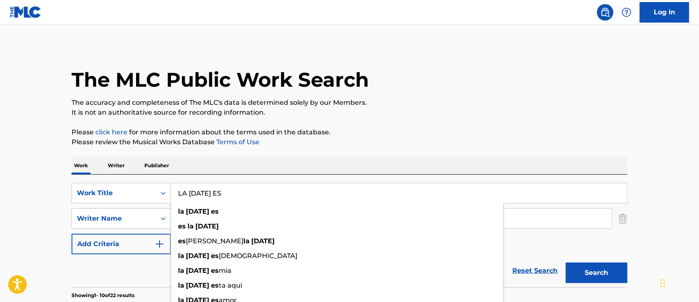
type input "LA [DATE] ES"
click at [439, 102] on p "The accuracy and completeness of The MLC's data is determined solely by our Mem…" at bounding box center [350, 103] width 556 height 10
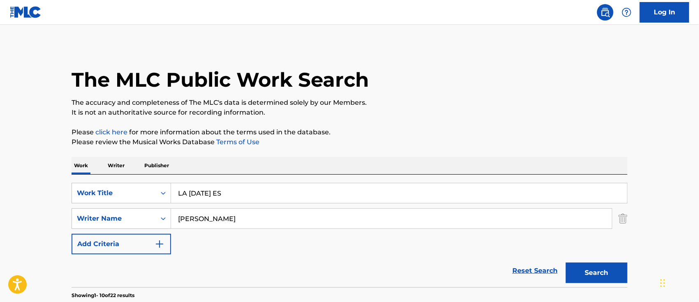
click at [592, 275] on button "Search" at bounding box center [597, 273] width 62 height 21
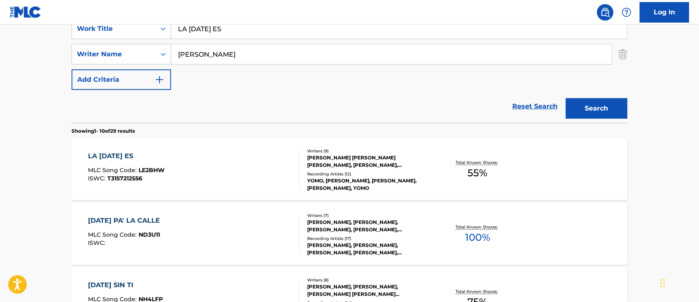
click at [248, 152] on div "LA [DATE] ES MLC Song Code : LE2BHW ISWC : T3157212556" at bounding box center [193, 169] width 211 height 37
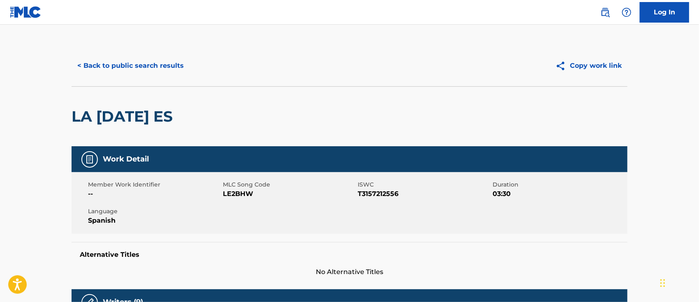
click at [607, 8] on img at bounding box center [605, 12] width 10 height 10
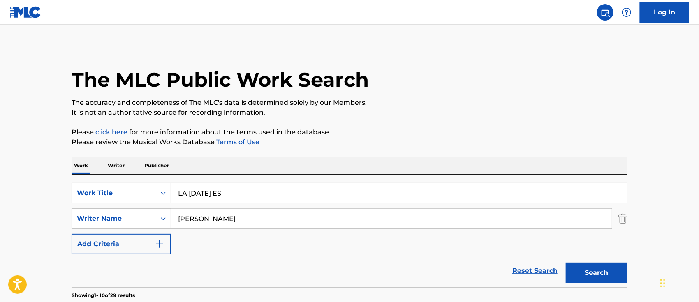
drag, startPoint x: 171, startPoint y: 192, endPoint x: 0, endPoint y: 189, distance: 171.5
type input "LAS COSAS BUENAS"
click at [583, 275] on button "Search" at bounding box center [597, 273] width 62 height 21
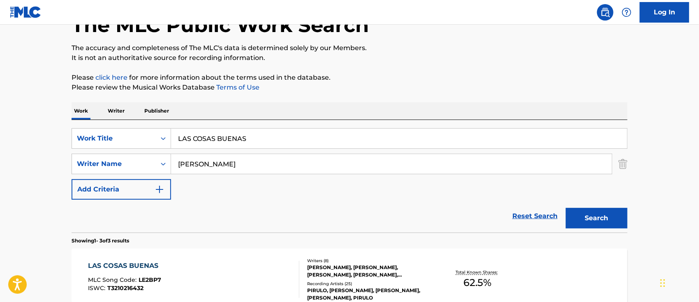
scroll to position [109, 0]
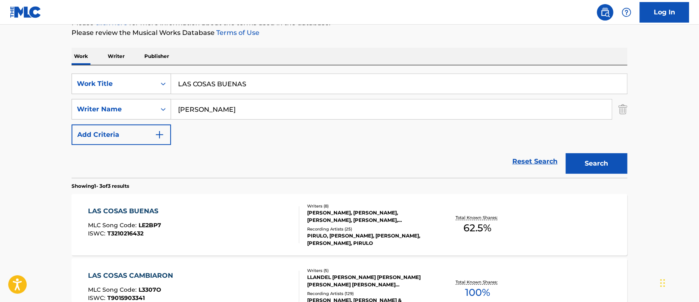
click at [215, 222] on div "LAS COSAS BUENAS MLC Song Code : LE2BP7 ISWC : T3210216432" at bounding box center [193, 224] width 211 height 37
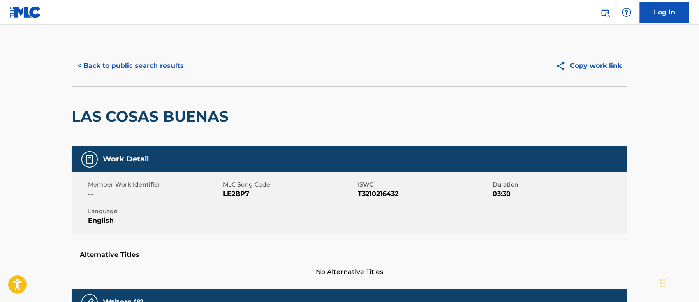
click at [606, 9] on img at bounding box center [605, 12] width 10 height 10
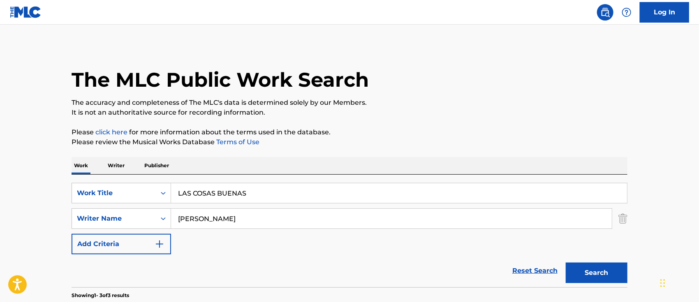
drag, startPoint x: 177, startPoint y: 185, endPoint x: 0, endPoint y: 146, distance: 180.9
click at [43, 167] on main "The MLC Public Work Search The accuracy and completeness of The MLC's data is d…" at bounding box center [349, 281] width 699 height 512
type input "LET S GET CRAZY MAMBO DROP"
click at [604, 266] on button "Search" at bounding box center [597, 273] width 62 height 21
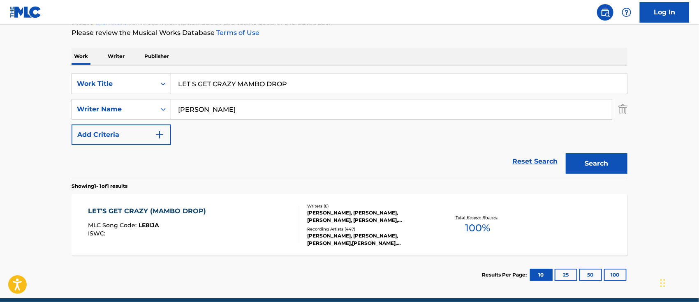
click at [243, 239] on div "LET'S GET CRAZY (MAMBO DROP) MLC Song Code : LE8IJA ISWC :" at bounding box center [193, 224] width 211 height 37
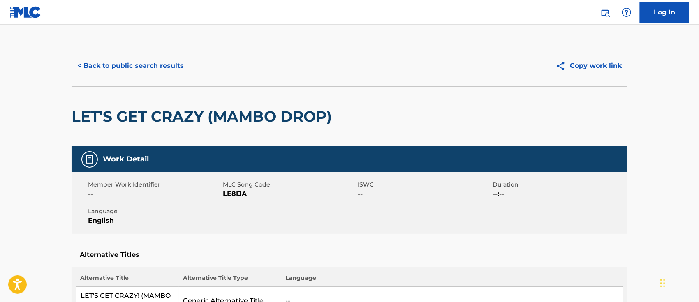
drag, startPoint x: 605, startPoint y: 21, endPoint x: 490, endPoint y: 140, distance: 165.5
click at [605, 20] on div "Log In" at bounding box center [640, 12] width 97 height 21
click at [602, 15] on img at bounding box center [605, 12] width 10 height 10
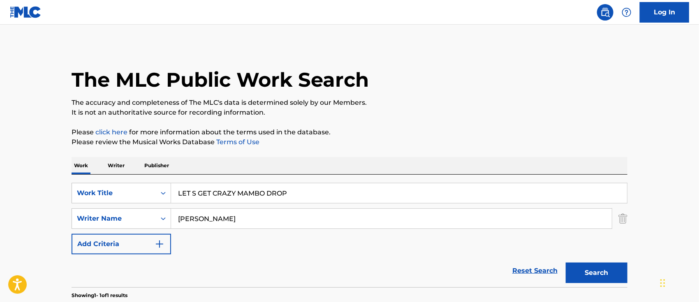
drag, startPoint x: 299, startPoint y: 196, endPoint x: 61, endPoint y: 194, distance: 238.1
click at [99, 194] on div "SearchWithCriteria6b62f0a2-2242-450a-80e2-b3764826acf2 Work Title LET S GET CRA…" at bounding box center [350, 193] width 556 height 21
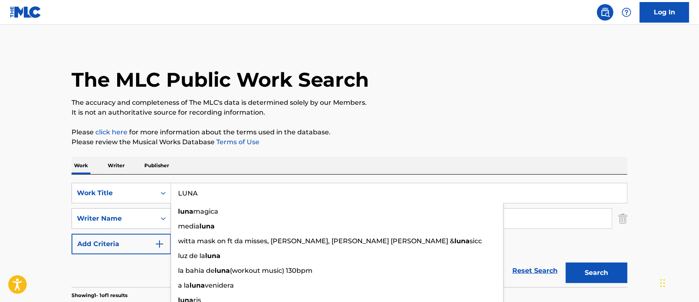
type input "LUNA"
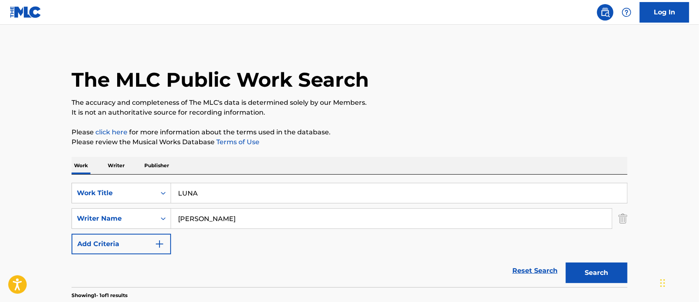
click at [46, 215] on main "The MLC Public Work Search The accuracy and completeness of The MLC's data is d…" at bounding box center [349, 216] width 699 height 383
click at [589, 274] on button "Search" at bounding box center [597, 273] width 62 height 21
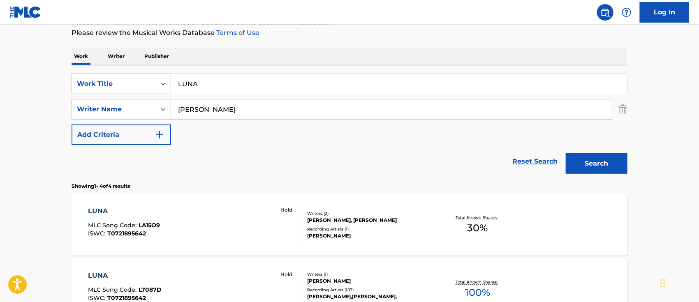
click at [249, 218] on div "[PERSON_NAME] MLC Song Code : LA15O9 ISWC : T0721895642 Hold" at bounding box center [193, 224] width 211 height 37
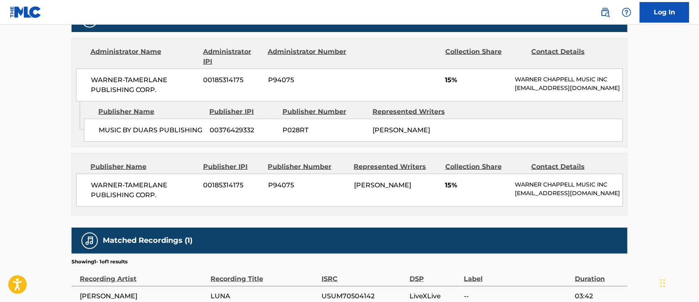
scroll to position [329, 0]
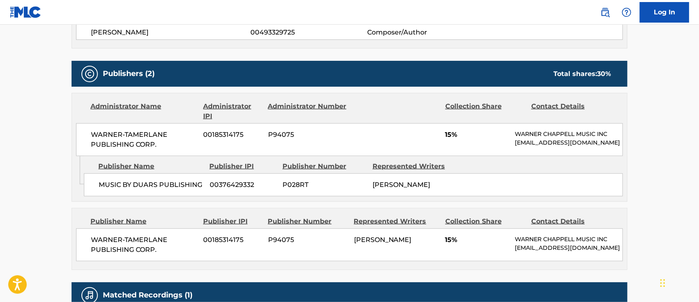
scroll to position [109, 0]
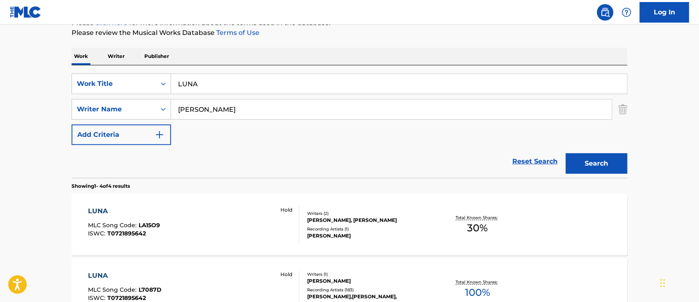
click at [171, 274] on div "[PERSON_NAME] MLC Song Code : L7087D ISWC : T0721895642 Hold" at bounding box center [193, 289] width 211 height 37
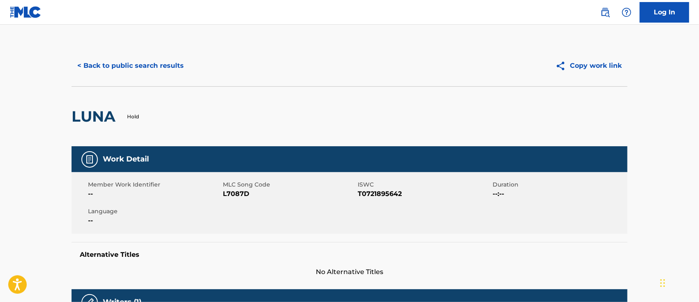
click at [605, 15] on img at bounding box center [605, 12] width 10 height 10
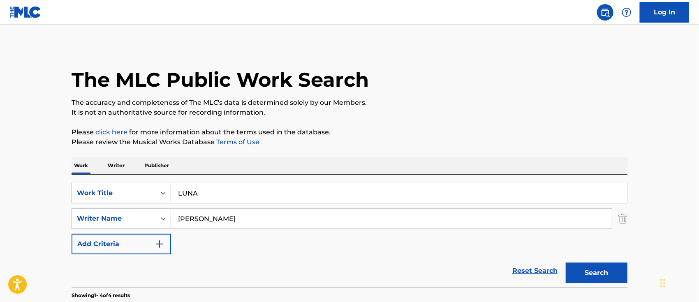
drag, startPoint x: 206, startPoint y: 192, endPoint x: 46, endPoint y: 178, distance: 159.8
click at [94, 184] on div "SearchWithCriteria6b62f0a2-2242-450a-80e2-b3764826acf2 Work Title [PERSON_NAME]" at bounding box center [350, 193] width 556 height 21
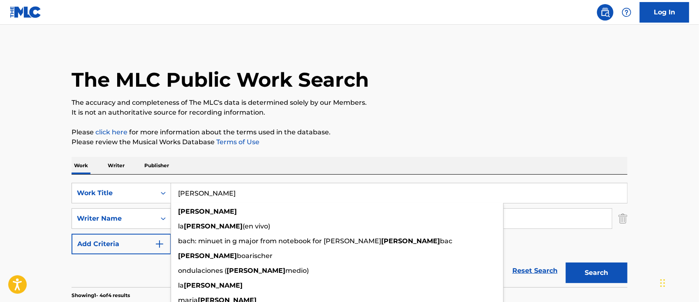
type input "[PERSON_NAME]"
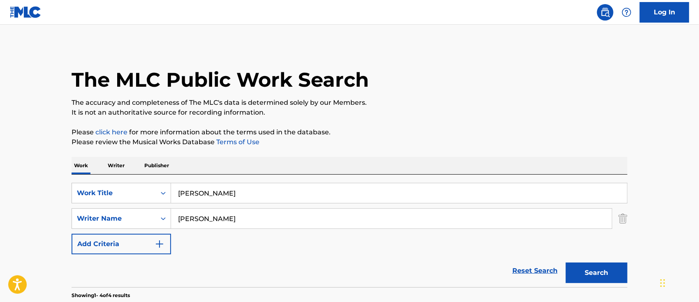
click at [598, 269] on button "Search" at bounding box center [597, 273] width 62 height 21
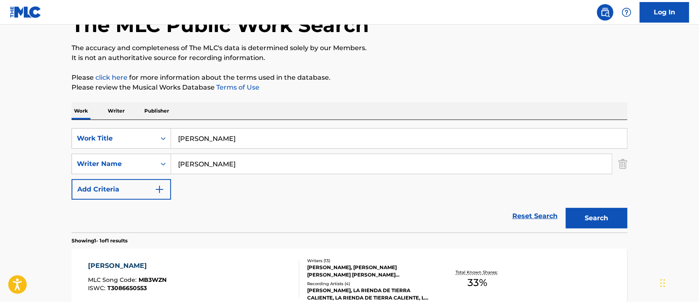
scroll to position [109, 0]
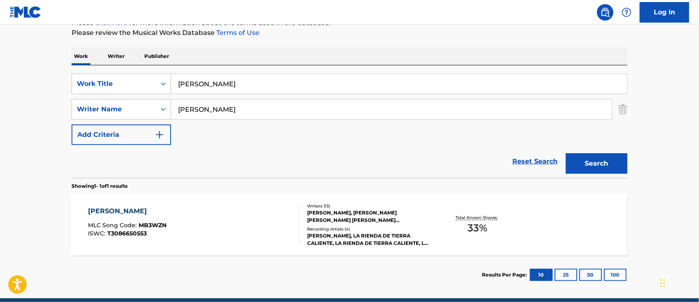
click at [217, 213] on div "[PERSON_NAME] MLC Song Code : MB3WZN ISWC : T3086650553" at bounding box center [193, 224] width 211 height 37
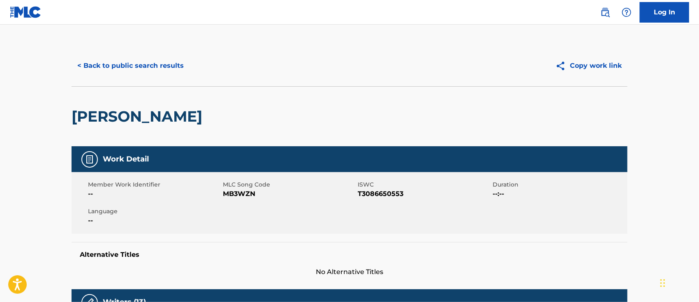
click at [601, 14] on img at bounding box center [605, 12] width 10 height 10
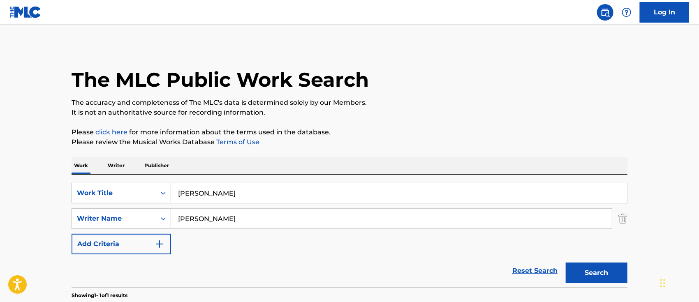
drag, startPoint x: 247, startPoint y: 198, endPoint x: 2, endPoint y: 192, distance: 244.3
click at [17, 192] on main "The MLC Public Work Search The accuracy and completeness of The MLC's data is d…" at bounding box center [349, 216] width 699 height 383
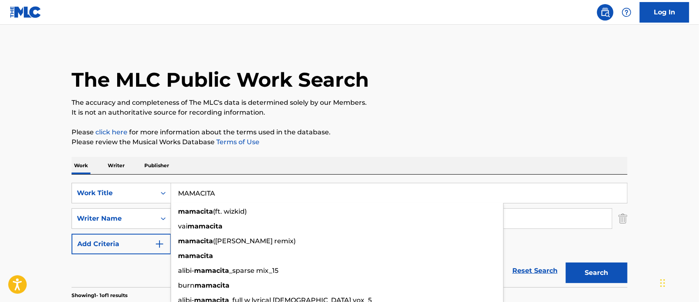
click at [32, 176] on main "The MLC Public Work Search The accuracy and completeness of The MLC's data is d…" at bounding box center [349, 216] width 699 height 383
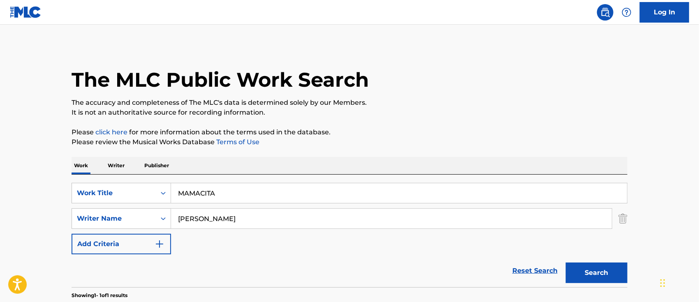
click at [580, 271] on button "Search" at bounding box center [597, 273] width 62 height 21
drag, startPoint x: 276, startPoint y: 192, endPoint x: 6, endPoint y: 194, distance: 270.1
click at [52, 192] on main "The MLC Public Work Search The accuracy and completeness of The MLC's data is d…" at bounding box center [349, 171] width 699 height 293
click at [25, 175] on main "The MLC Public Work Search The accuracy and completeness of The MLC's data is d…" at bounding box center [349, 171] width 699 height 293
click at [581, 271] on button "Search" at bounding box center [597, 273] width 62 height 21
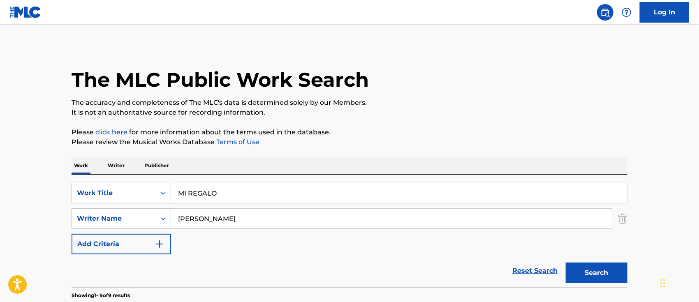
drag, startPoint x: 226, startPoint y: 194, endPoint x: 62, endPoint y: 197, distance: 164.1
click at [82, 197] on div "SearchWithCriteria6b62f0a2-2242-450a-80e2-b3764826acf2 Work Title MI REGALO" at bounding box center [350, 193] width 556 height 21
click at [603, 270] on button "Search" at bounding box center [597, 273] width 62 height 21
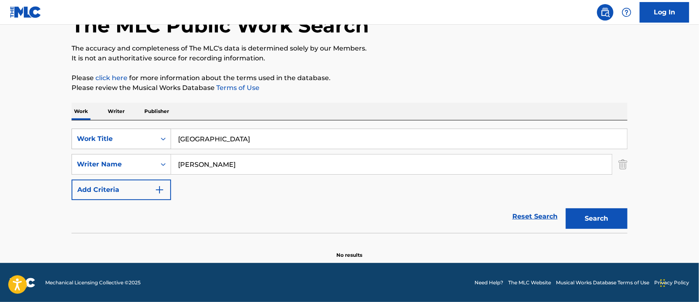
drag, startPoint x: 186, startPoint y: 141, endPoint x: 72, endPoint y: 143, distance: 113.5
click at [86, 143] on div "SearchWithCriteria6b62f0a2-2242-450a-80e2-b3764826acf2 Work Title [GEOGRAPHIC_D…" at bounding box center [350, 139] width 556 height 21
click at [39, 150] on main "The MLC Public Work Search The accuracy and completeness of The MLC's data is d…" at bounding box center [349, 116] width 699 height 293
click at [592, 212] on button "Search" at bounding box center [597, 218] width 62 height 21
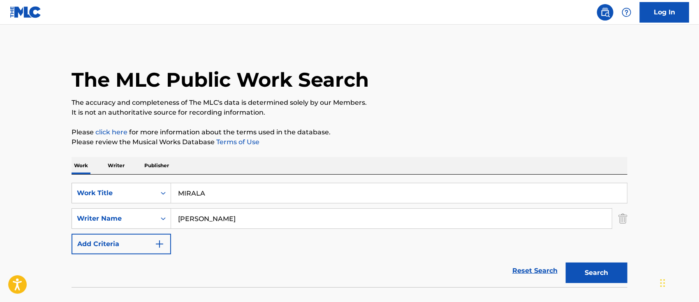
drag, startPoint x: 144, startPoint y: 193, endPoint x: 63, endPoint y: 192, distance: 80.6
click at [118, 192] on div "SearchWithCriteria6b62f0a2-2242-450a-80e2-b3764826acf2 Work Title MIRALA" at bounding box center [350, 193] width 556 height 21
click at [25, 167] on main "The MLC Public Work Search The accuracy and completeness of The MLC's data is d…" at bounding box center [349, 171] width 699 height 293
click at [602, 265] on button "Search" at bounding box center [597, 273] width 62 height 21
drag, startPoint x: 221, startPoint y: 194, endPoint x: 7, endPoint y: 193, distance: 213.8
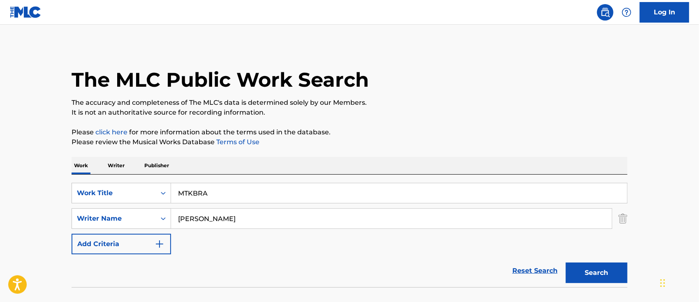
click at [25, 193] on main "The MLC Public Work Search The accuracy and completeness of The MLC's data is d…" at bounding box center [349, 171] width 699 height 293
type input "[DATE] SIN TI"
click at [42, 202] on main "The MLC Public Work Search The accuracy and completeness of The MLC's data is d…" at bounding box center [349, 171] width 699 height 293
click at [612, 268] on button "Search" at bounding box center [597, 273] width 62 height 21
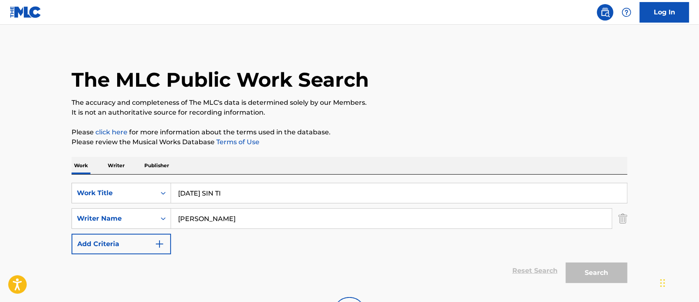
scroll to position [81, 0]
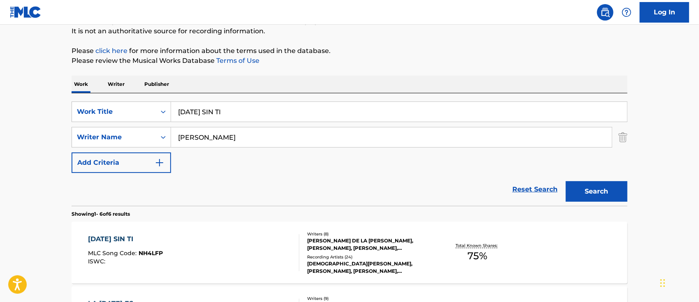
click at [206, 263] on div "[DATE] SIN TI MLC Song Code : NH4LFP ISWC :" at bounding box center [193, 252] width 211 height 37
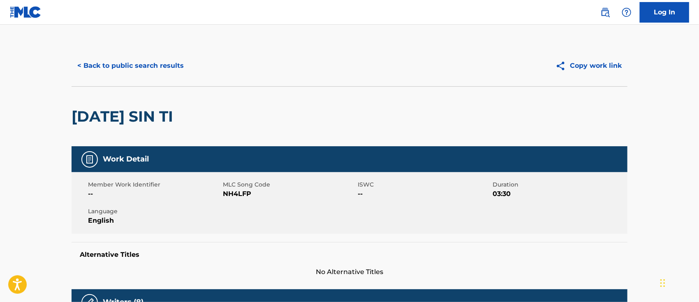
click at [605, 14] on img at bounding box center [605, 12] width 10 height 10
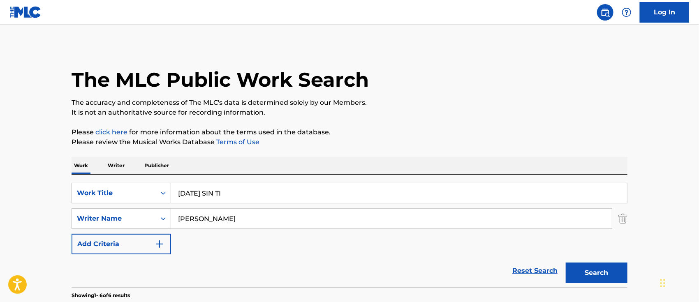
drag, startPoint x: 248, startPoint y: 190, endPoint x: 143, endPoint y: 183, distance: 104.7
click at [156, 184] on div "SearchWithCriteria6b62f0a2-2242-450a-80e2-b3764826acf2 Work Title [DATE] SIN TI" at bounding box center [350, 193] width 556 height 21
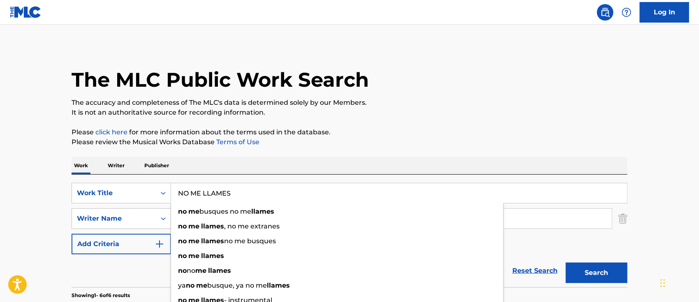
type input "NO ME LLAMES"
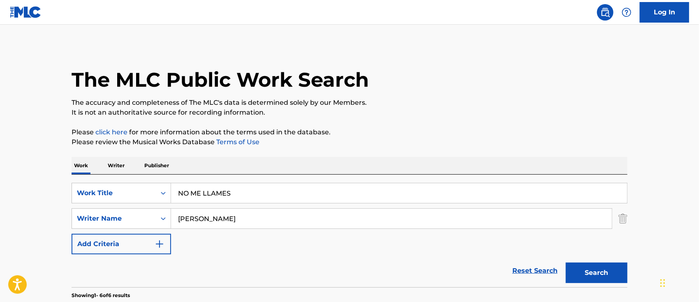
click at [595, 277] on button "Search" at bounding box center [597, 273] width 62 height 21
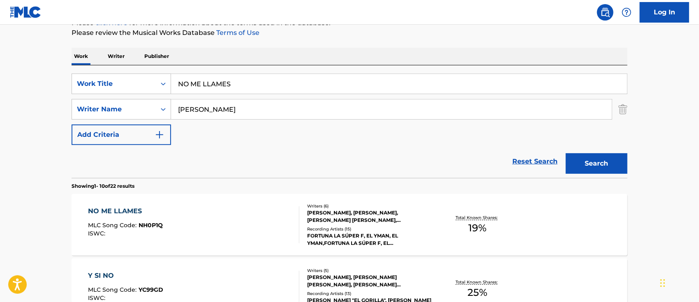
click at [230, 240] on div "NO ME LLAMES MLC Song Code : NH0P1Q ISWC :" at bounding box center [193, 224] width 211 height 37
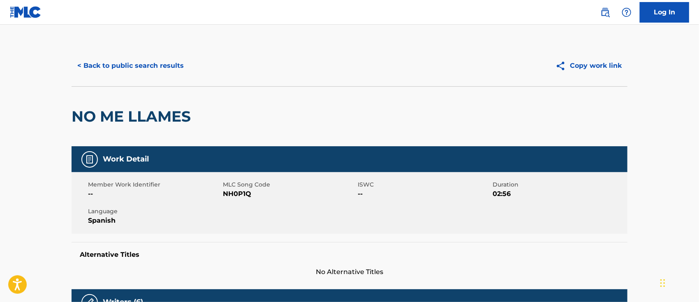
click at [601, 12] on img at bounding box center [605, 12] width 10 height 10
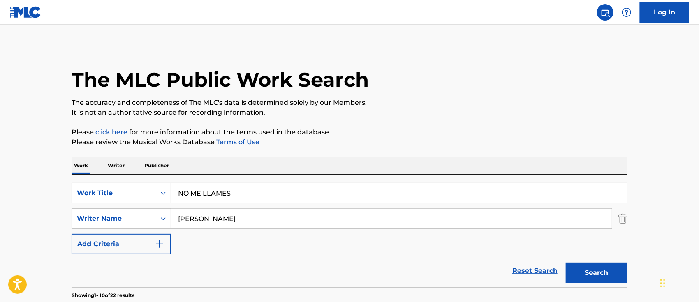
drag, startPoint x: 253, startPoint y: 195, endPoint x: 0, endPoint y: 190, distance: 253.3
type input "NO PUEDO OLVIDARTE"
click at [582, 276] on button "Search" at bounding box center [597, 273] width 62 height 21
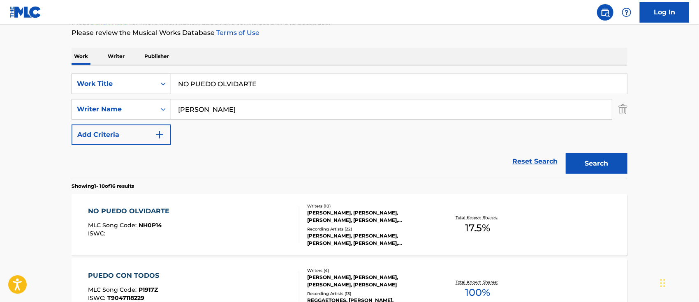
click at [245, 228] on div "NO PUEDO OLVIDARTE MLC Song Code : NH0P14 ISWC :" at bounding box center [193, 224] width 211 height 37
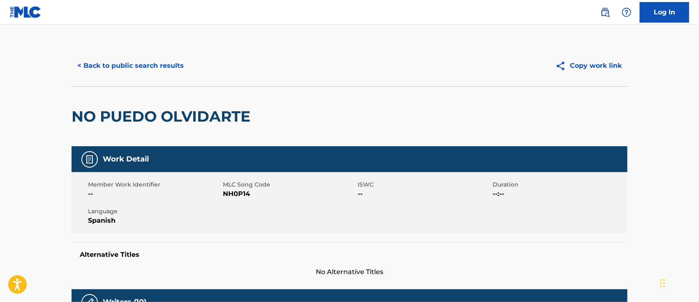
click at [606, 12] on img at bounding box center [605, 12] width 10 height 10
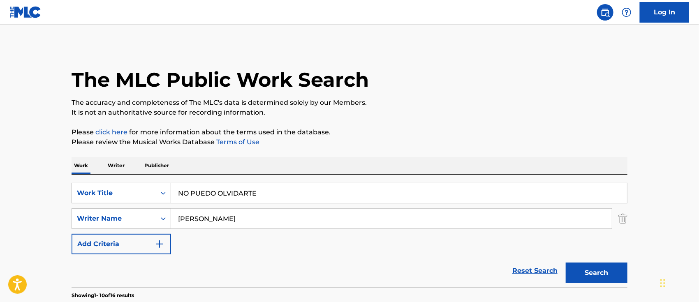
drag, startPoint x: 271, startPoint y: 188, endPoint x: 21, endPoint y: 194, distance: 250.0
type input "OJITOS CHIQUITICOS"
click at [602, 263] on button "Search" at bounding box center [597, 273] width 62 height 21
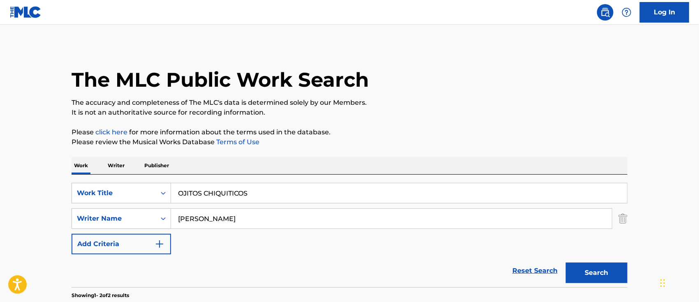
scroll to position [164, 0]
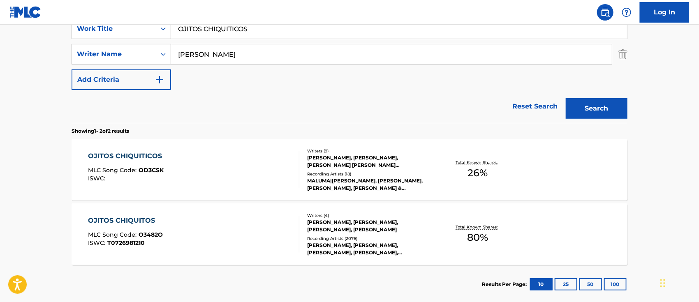
click at [224, 157] on div "OJITOS CHIQUITICOS MLC Song Code : OD3CSK ISWC :" at bounding box center [193, 169] width 211 height 37
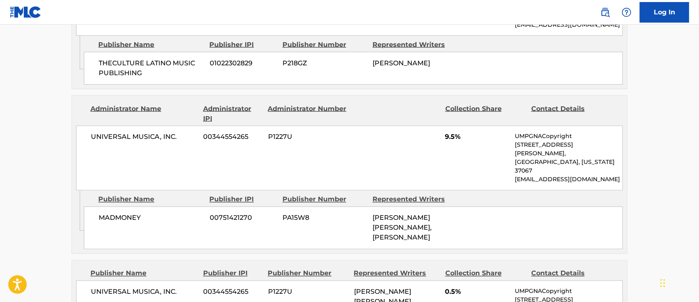
scroll to position [209, 0]
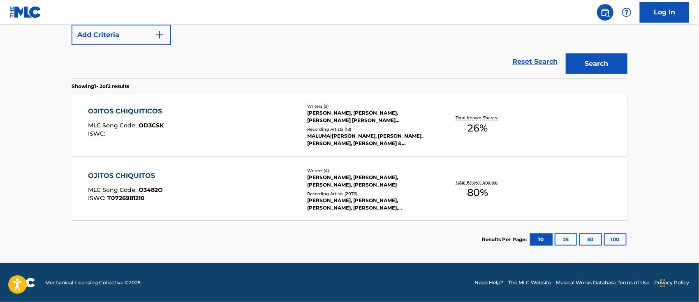
click at [154, 183] on div "OJITOS CHIQUITOS MLC Song Code : O3482O ISWC : T0726981210" at bounding box center [125, 189] width 75 height 37
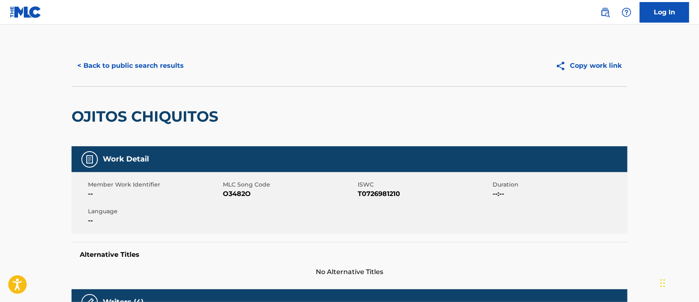
click at [604, 11] on img at bounding box center [605, 12] width 10 height 10
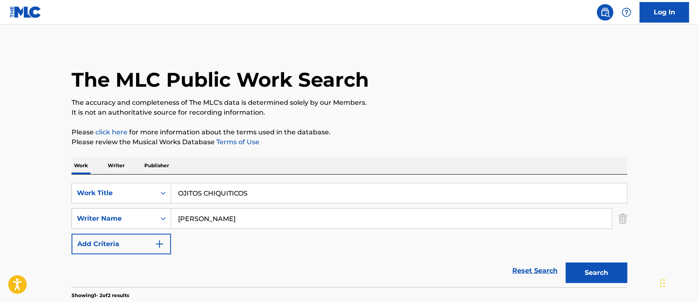
drag, startPoint x: 268, startPoint y: 191, endPoint x: 26, endPoint y: 196, distance: 242.2
click at [41, 196] on main "The MLC Public Work Search The accuracy and completeness of The MLC's data is d…" at bounding box center [349, 249] width 699 height 448
drag, startPoint x: 17, startPoint y: 184, endPoint x: 271, endPoint y: 223, distance: 257.1
click at [18, 183] on main "The MLC Public Work Search The accuracy and completeness of The MLC's data is d…" at bounding box center [349, 249] width 699 height 448
click at [603, 269] on button "Search" at bounding box center [597, 273] width 62 height 21
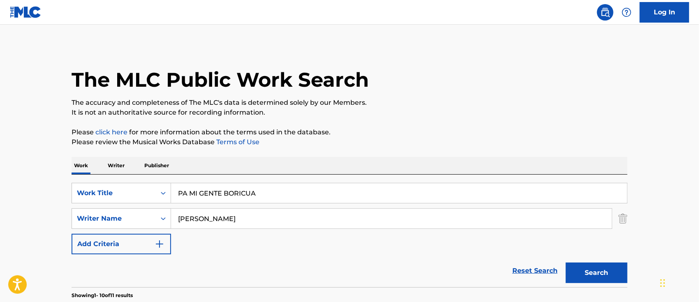
drag, startPoint x: 188, startPoint y: 201, endPoint x: 30, endPoint y: 201, distance: 158.7
type input "PASE [DATE] LLORANDO"
click at [579, 268] on button "Search" at bounding box center [597, 273] width 62 height 21
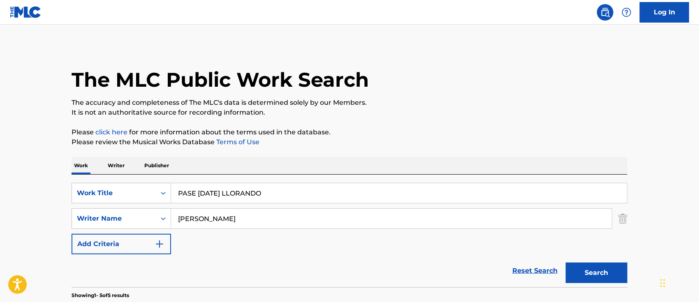
scroll to position [164, 0]
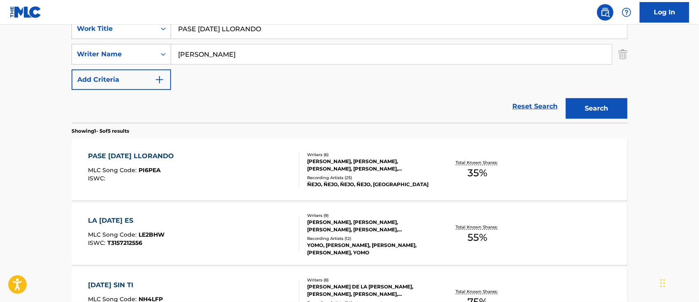
click at [239, 173] on div "PASE [DATE] LLORANDO MLC Song Code : PI6PEA ISWC :" at bounding box center [193, 169] width 211 height 37
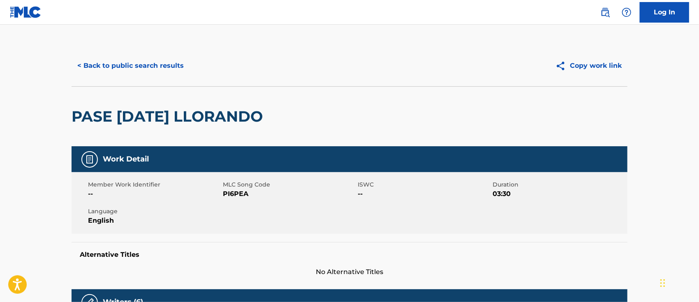
click at [601, 13] on img at bounding box center [605, 12] width 10 height 10
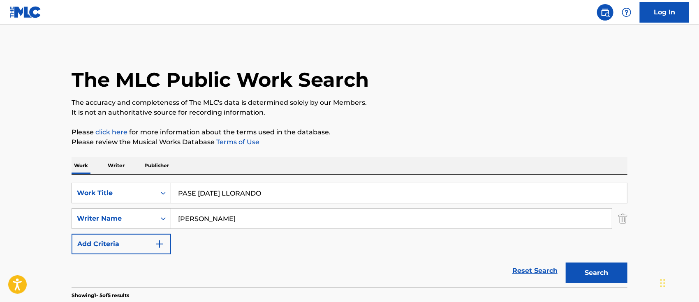
drag, startPoint x: 283, startPoint y: 192, endPoint x: 0, endPoint y: 176, distance: 283.3
type input "PODEMOS REPETIRLO"
click at [572, 268] on button "Search" at bounding box center [597, 273] width 62 height 21
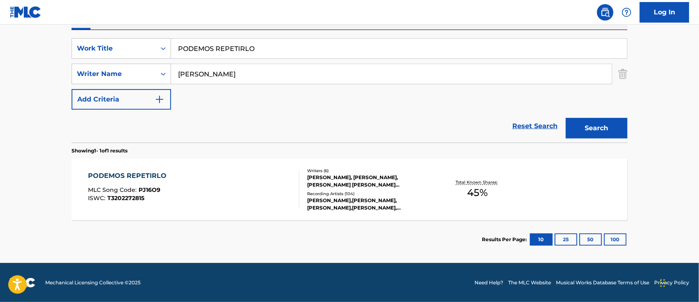
click at [195, 199] on div "PODEMOS REPETIRLO MLC Song Code : PJ16O9 ISWC : T3202272815" at bounding box center [193, 189] width 211 height 37
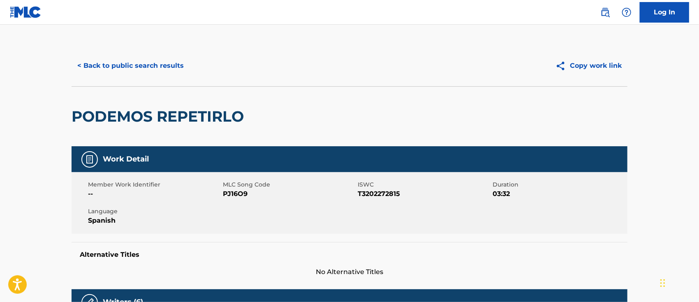
drag, startPoint x: 600, startPoint y: 16, endPoint x: 595, endPoint y: 21, distance: 7.0
click at [600, 16] on img at bounding box center [605, 12] width 10 height 10
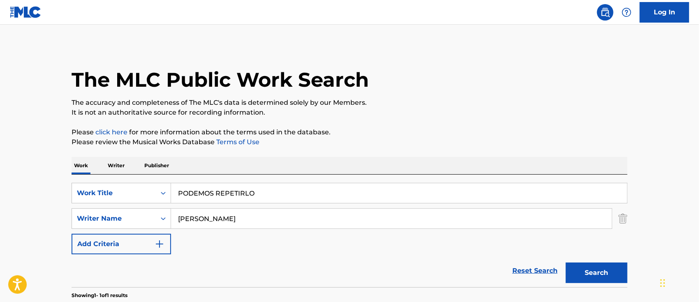
drag, startPoint x: 263, startPoint y: 190, endPoint x: 51, endPoint y: 192, distance: 212.6
click at [69, 192] on div "The MLC Public Work Search The accuracy and completeness of The MLC's data is d…" at bounding box center [350, 224] width 576 height 359
drag, startPoint x: 52, startPoint y: 213, endPoint x: 287, endPoint y: 238, distance: 236.1
click at [51, 213] on main "The MLC Public Work Search The accuracy and completeness of The MLC's data is d…" at bounding box center [349, 216] width 699 height 383
click at [565, 267] on div "Search" at bounding box center [595, 270] width 66 height 33
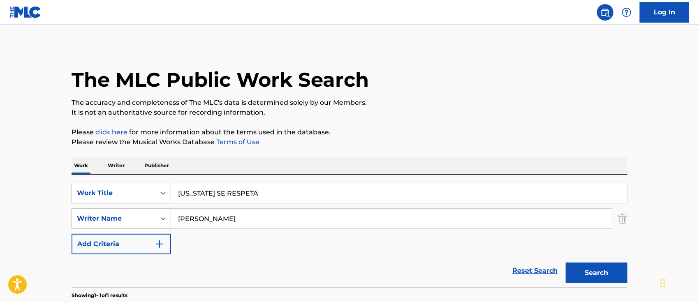
click at [578, 273] on button "Search" at bounding box center [597, 273] width 62 height 21
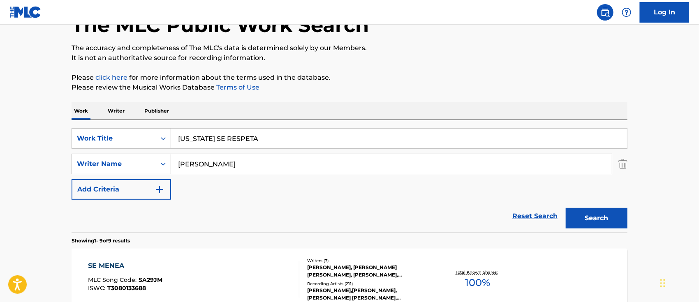
scroll to position [109, 0]
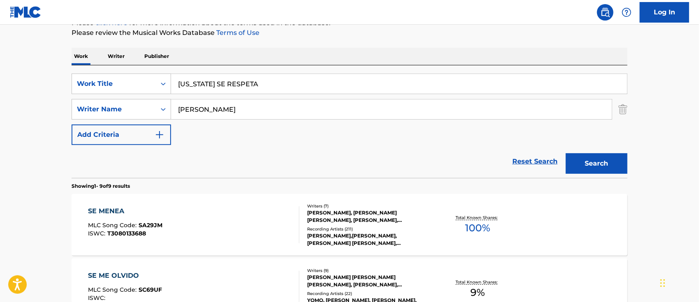
drag, startPoint x: 278, startPoint y: 80, endPoint x: 3, endPoint y: 74, distance: 274.7
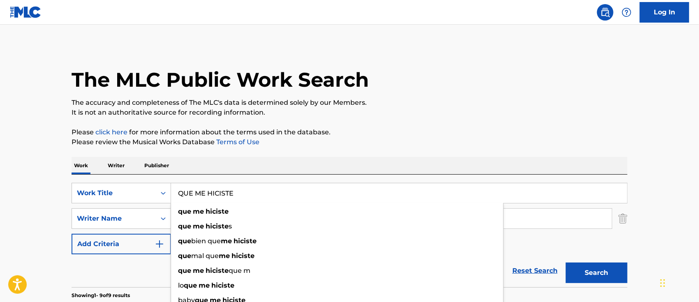
type input "QUE ME HICISTE"
click at [593, 270] on button "Search" at bounding box center [597, 273] width 62 height 21
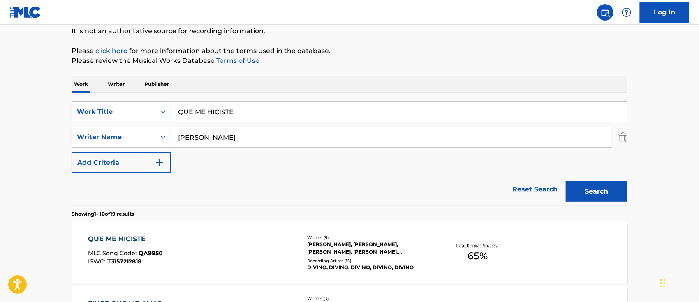
scroll to position [136, 0]
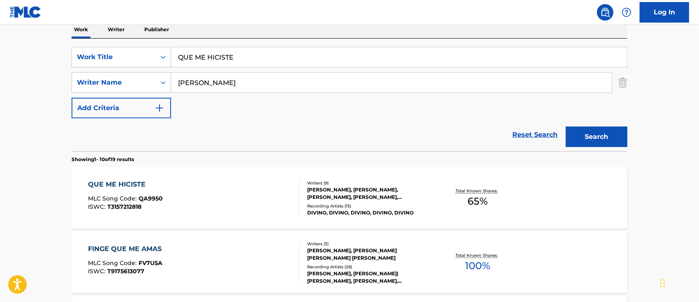
click at [220, 188] on div "QUE ME HICISTE MLC Song Code : QA9950 ISWC : T3157212818" at bounding box center [193, 198] width 211 height 37
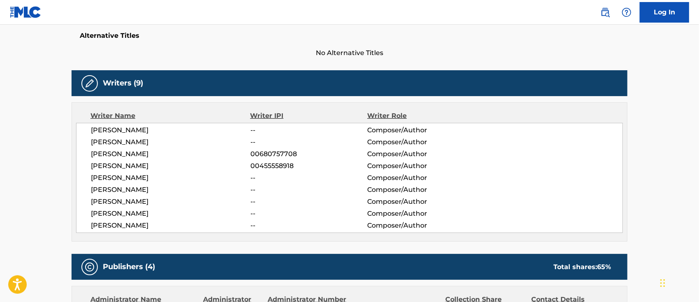
scroll to position [109, 0]
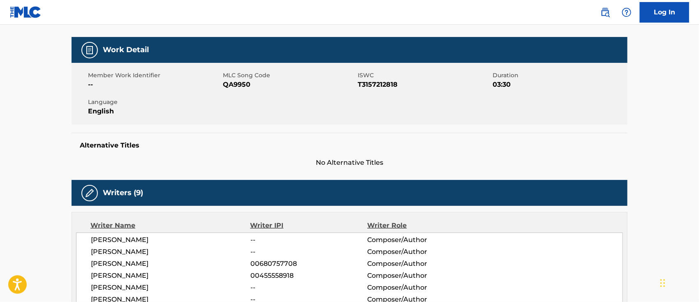
click at [604, 14] on img at bounding box center [605, 12] width 10 height 10
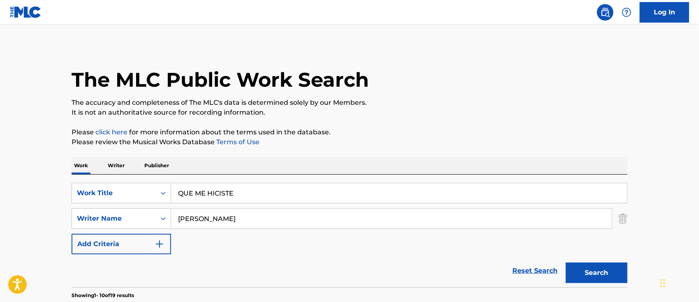
drag, startPoint x: 247, startPoint y: 199, endPoint x: 6, endPoint y: 192, distance: 241.0
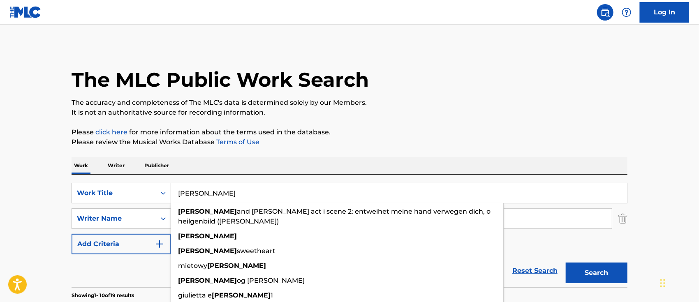
type input "[PERSON_NAME]"
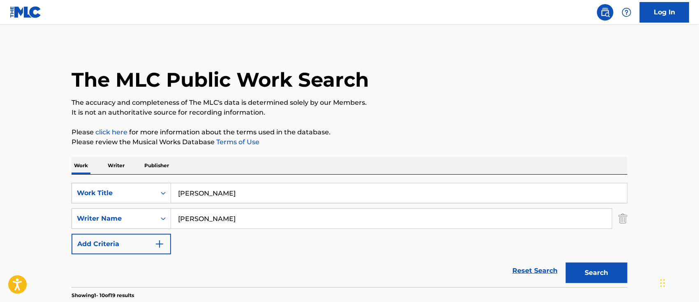
click at [612, 274] on button "Search" at bounding box center [597, 273] width 62 height 21
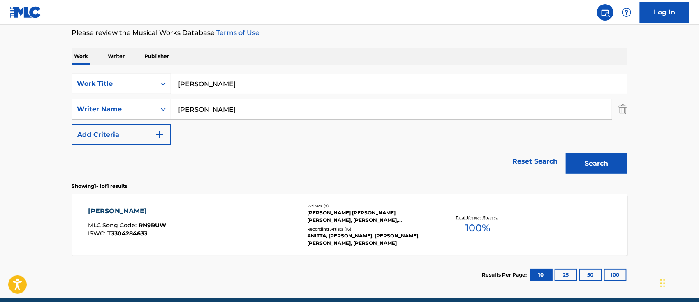
click at [211, 220] on div "[PERSON_NAME] MLC Song Code : RN9RUW ISWC : T3304284633" at bounding box center [193, 224] width 211 height 37
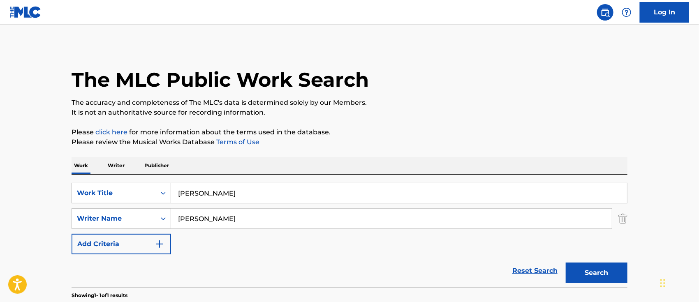
scroll to position [98, 0]
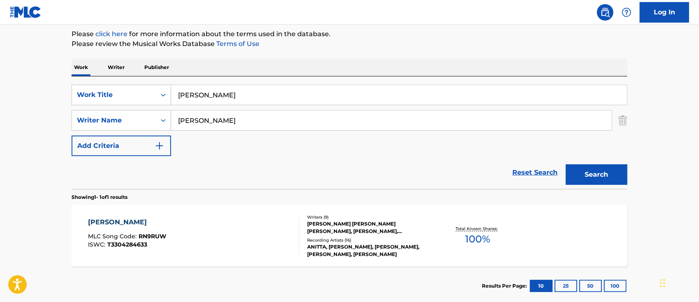
drag, startPoint x: 240, startPoint y: 99, endPoint x: 35, endPoint y: 100, distance: 205.2
click at [60, 99] on main "The MLC Public Work Search The accuracy and completeness of The MLC's data is d…" at bounding box center [349, 117] width 699 height 383
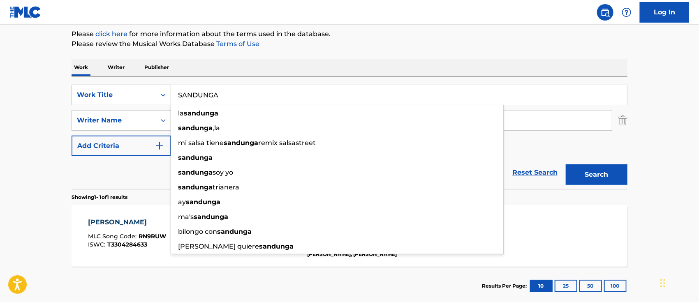
type input "SANDUNGA"
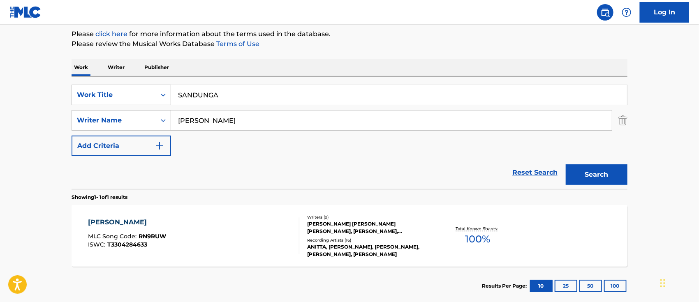
click at [587, 180] on button "Search" at bounding box center [597, 174] width 62 height 21
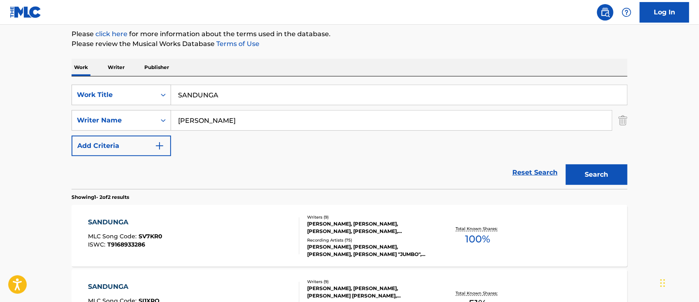
scroll to position [153, 0]
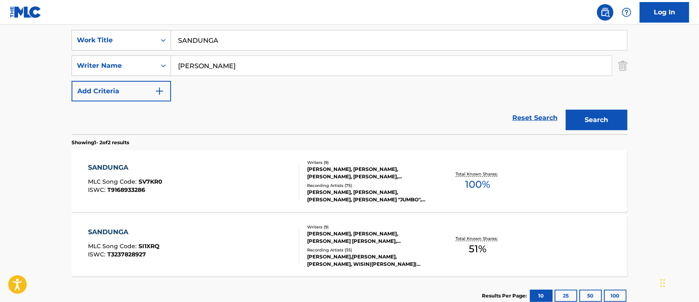
click at [230, 186] on div "SANDUNGA MLC Song Code : SV7KR0 ISWC : T9168933286" at bounding box center [193, 181] width 211 height 37
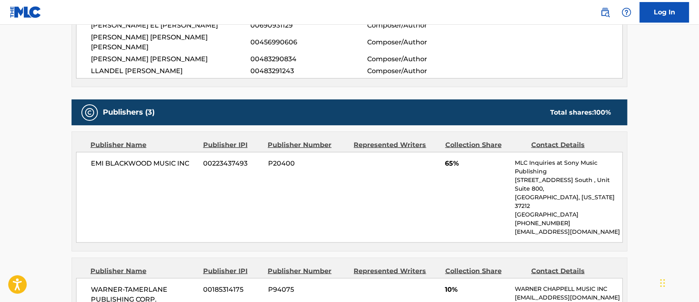
scroll to position [219, 0]
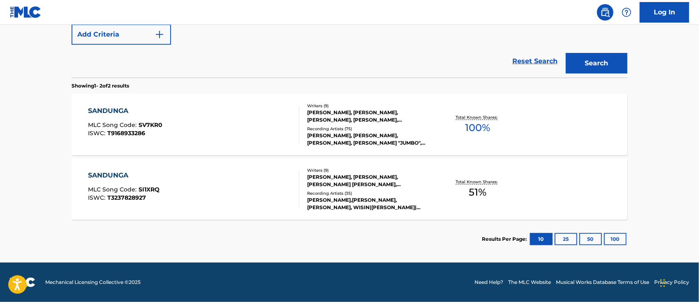
scroll to position [153, 0]
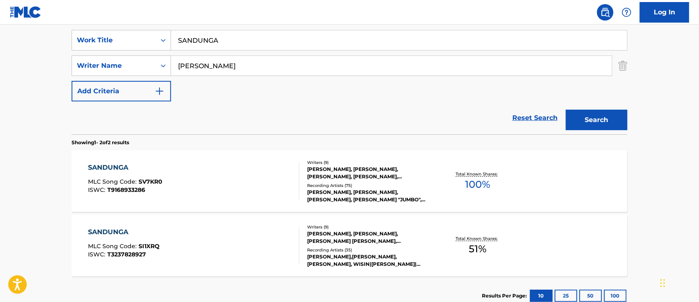
click at [160, 234] on div "SANDUNGA MLC Song Code : SI1XRQ ISWC : T3237828927" at bounding box center [193, 245] width 211 height 37
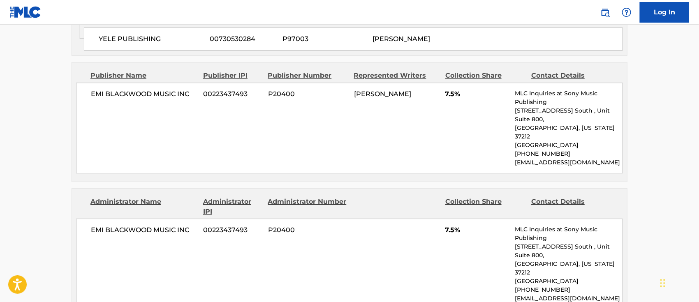
scroll to position [1096, 0]
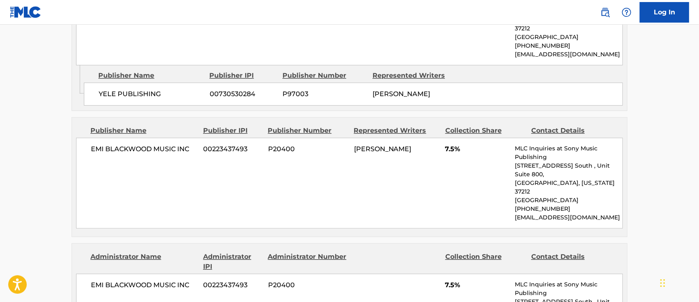
click at [61, 174] on main "< Back to public search results Copy work link SANDUNGA Work Detail Member Work…" at bounding box center [349, 29] width 699 height 2200
click at [43, 163] on main "< Back to public search results Copy work link SANDUNGA Work Detail Member Work…" at bounding box center [349, 29] width 699 height 2200
click at [48, 132] on main "< Back to public search results Copy work link SANDUNGA Work Detail Member Work…" at bounding box center [349, 29] width 699 height 2200
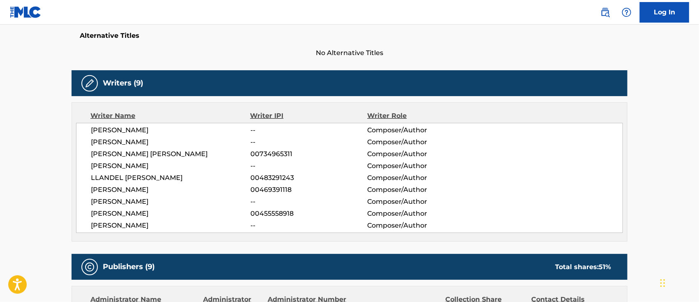
scroll to position [0, 0]
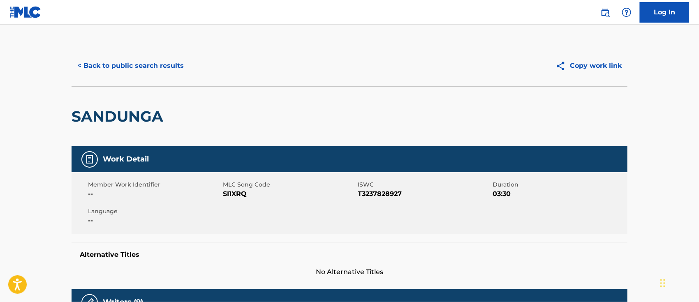
click at [605, 3] on div "Log In" at bounding box center [640, 12] width 97 height 21
click at [604, 7] on img at bounding box center [605, 12] width 10 height 10
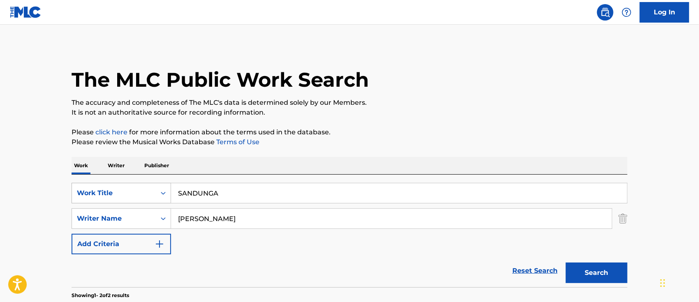
drag, startPoint x: 238, startPoint y: 189, endPoint x: 90, endPoint y: 197, distance: 147.4
click at [117, 197] on div "SearchWithCriteria6b62f0a2-2242-450a-80e2-b3764826acf2 Work Title SANDUNGA" at bounding box center [350, 193] width 556 height 21
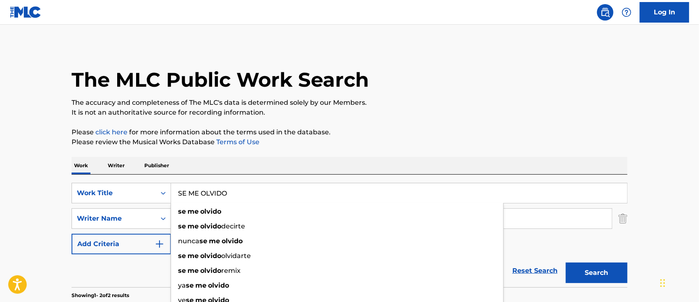
type input "SE ME OLVIDO"
click at [630, 79] on div "The MLC Public Work Search The accuracy and completeness of The MLC's data is d…" at bounding box center [350, 256] width 576 height 423
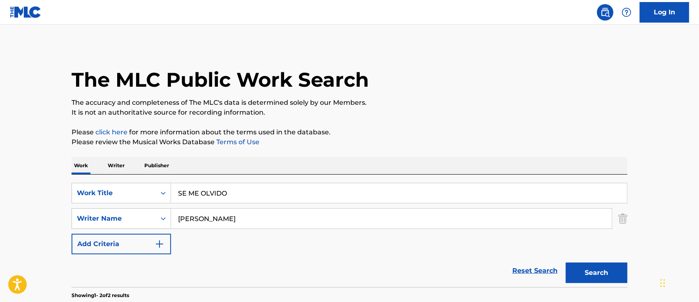
click at [592, 266] on button "Search" at bounding box center [597, 273] width 62 height 21
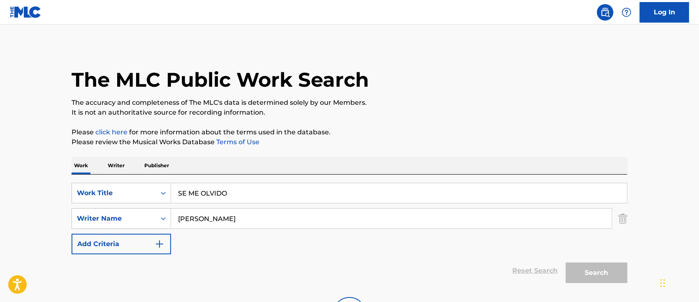
scroll to position [81, 0]
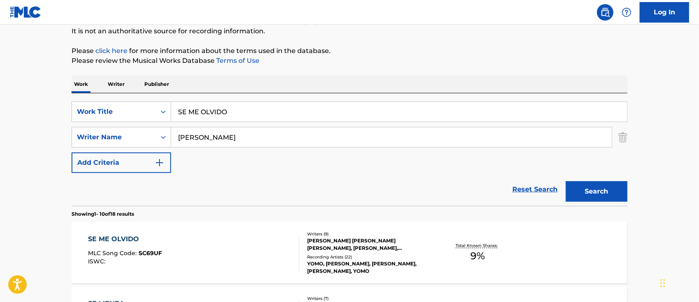
click at [208, 241] on div "SE ME OLVIDO MLC Song Code : SC69UF ISWC :" at bounding box center [193, 252] width 211 height 37
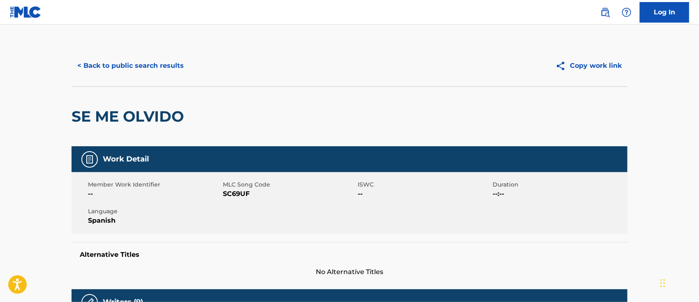
click at [608, 15] on img at bounding box center [605, 12] width 10 height 10
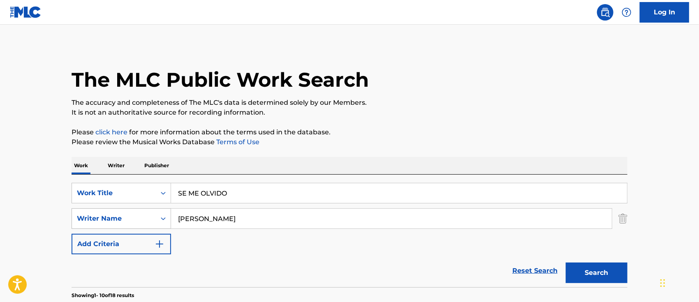
drag, startPoint x: 272, startPoint y: 217, endPoint x: 103, endPoint y: 221, distance: 169.0
click at [108, 221] on div "SearchWithCriteria7eb8372d-c712-456f-946e-83907a430696 Writer Name [PERSON_NAME]" at bounding box center [350, 218] width 556 height 21
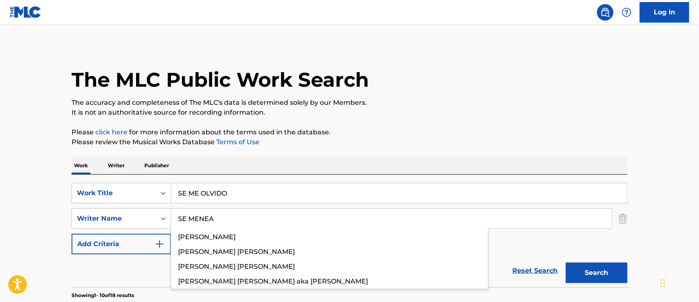
click at [578, 267] on button "Search" at bounding box center [597, 273] width 62 height 21
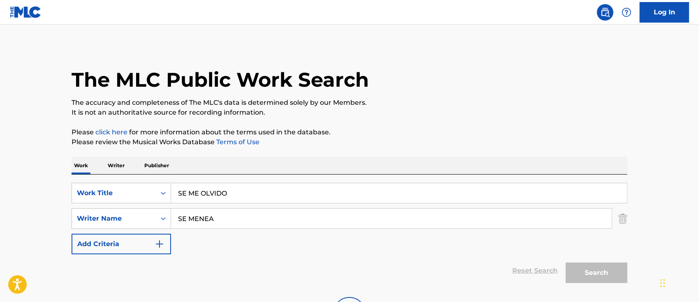
scroll to position [81, 0]
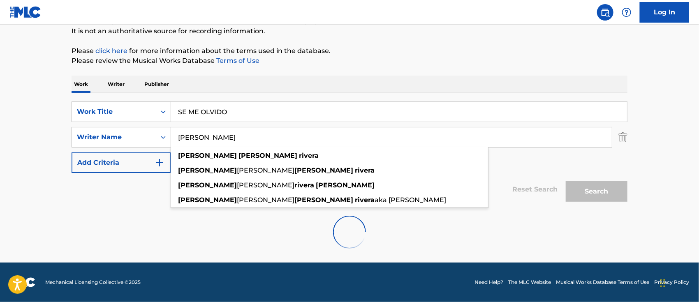
type input "[PERSON_NAME]"
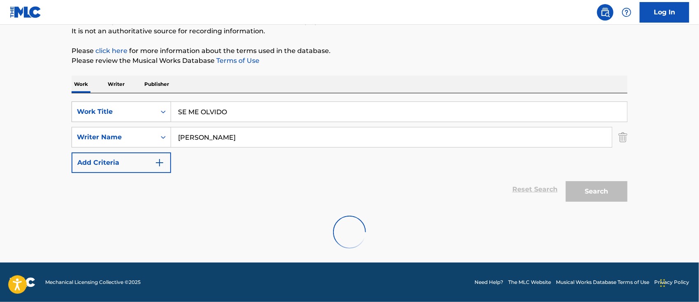
drag, startPoint x: 254, startPoint y: 115, endPoint x: 146, endPoint y: 116, distance: 108.5
click at [148, 116] on div "SearchWithCriteria6b62f0a2-2242-450a-80e2-b3764826acf2 Work Title SE ME OLVIDO" at bounding box center [350, 112] width 556 height 21
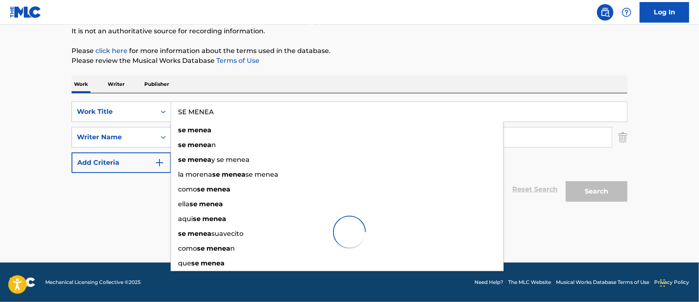
type input "SE MENEA"
click at [643, 220] on main "The MLC Public Work Search The accuracy and completeness of The MLC's data is d…" at bounding box center [349, 102] width 699 height 319
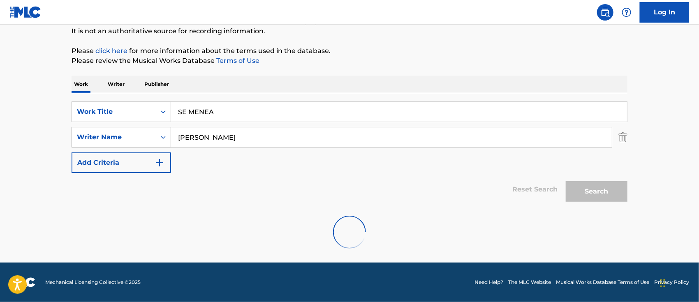
drag, startPoint x: 259, startPoint y: 139, endPoint x: 113, endPoint y: 135, distance: 145.2
click at [121, 135] on div "SearchWithCriteria7eb8372d-c712-456f-946e-83907a430696 Writer Name [PERSON_NAME]" at bounding box center [350, 137] width 556 height 21
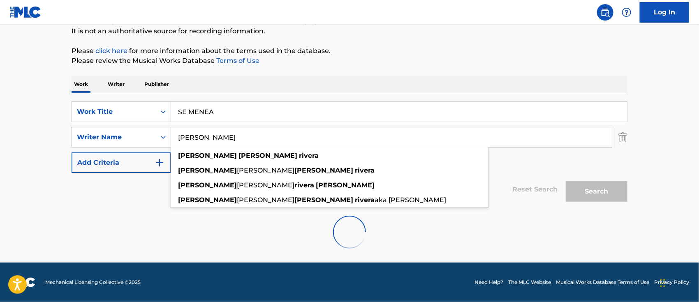
click at [152, 229] on div at bounding box center [350, 232] width 556 height 53
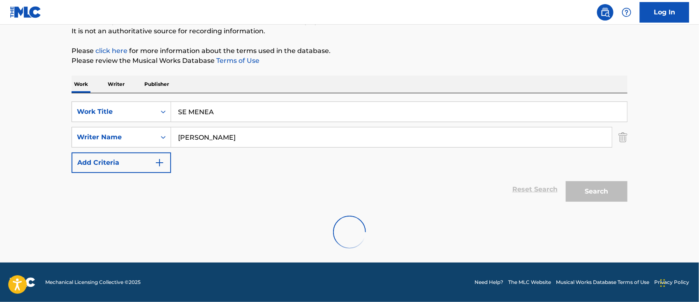
click at [29, 8] on img at bounding box center [26, 12] width 32 height 12
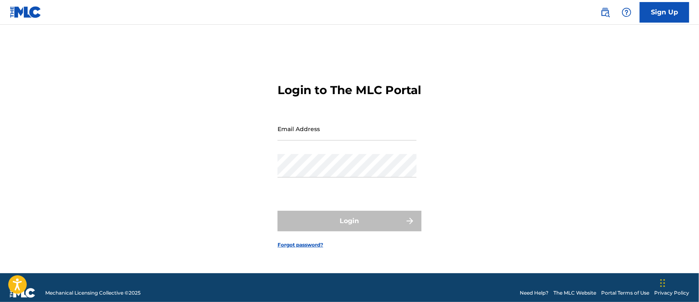
click at [602, 12] on img at bounding box center [605, 12] width 10 height 10
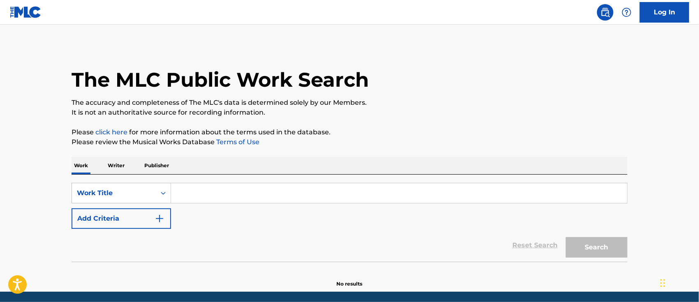
click at [189, 192] on input "Search Form" at bounding box center [399, 193] width 456 height 20
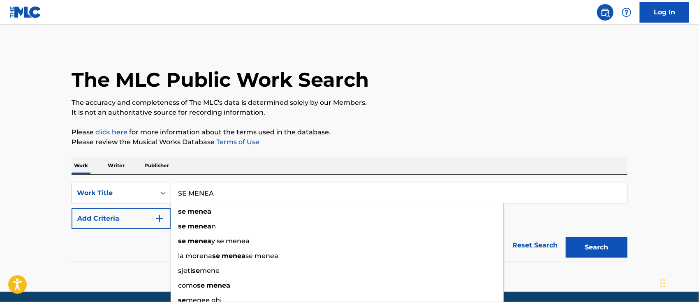
type input "SE MENEA"
click at [566, 237] on button "Search" at bounding box center [597, 247] width 62 height 21
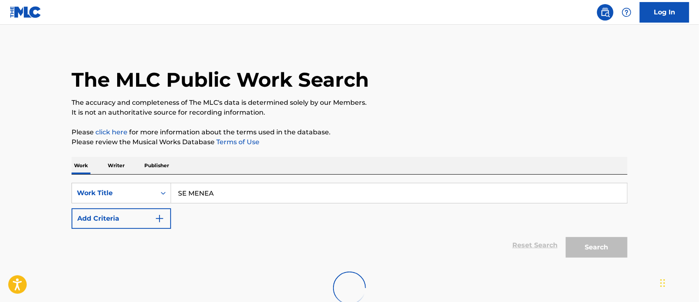
click at [153, 219] on button "Add Criteria" at bounding box center [121, 218] width 99 height 21
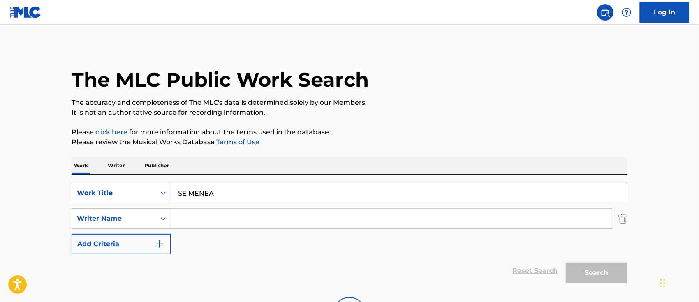
click at [190, 220] on input "Search Form" at bounding box center [391, 219] width 441 height 20
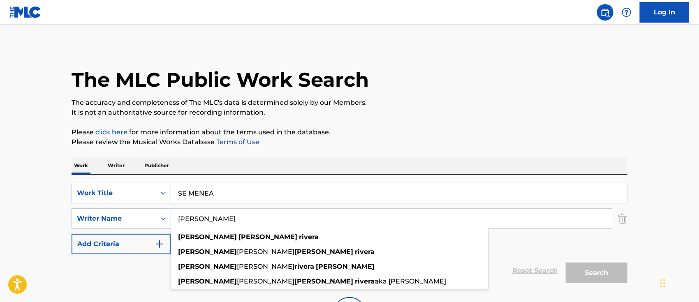
type input "[PERSON_NAME]"
click at [627, 244] on div "SearchWithCriteria6b62f0a2-2242-450a-80e2-b3764826acf2 Work Title SE MENEA Sear…" at bounding box center [350, 219] width 556 height 72
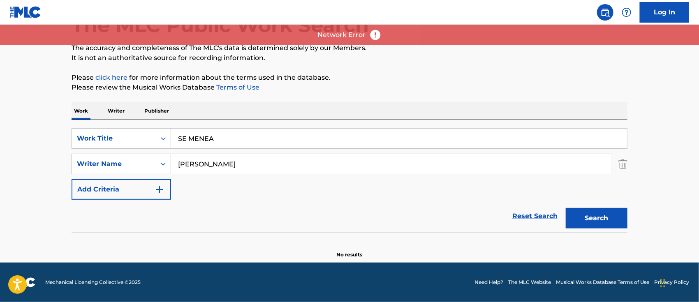
scroll to position [54, 0]
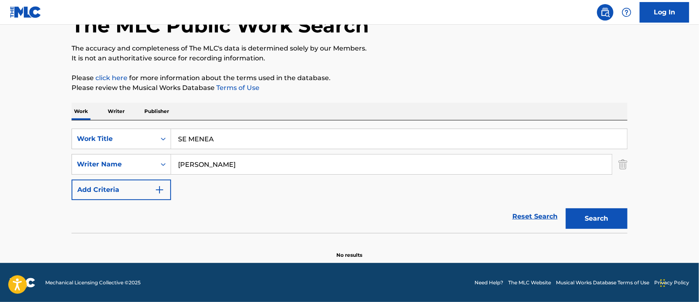
click at [599, 217] on button "Search" at bounding box center [597, 218] width 62 height 21
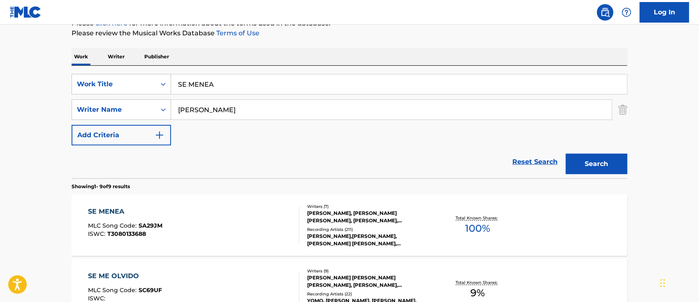
scroll to position [164, 0]
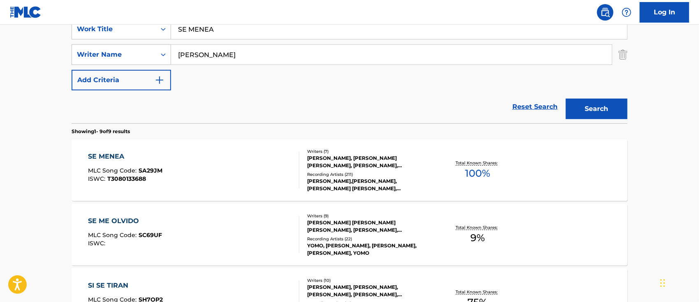
click at [273, 143] on div "SE MENEA MLC Song Code : SA29JM ISWC : T3080133688 Writers ( 7 ) [PERSON_NAME],…" at bounding box center [350, 170] width 556 height 62
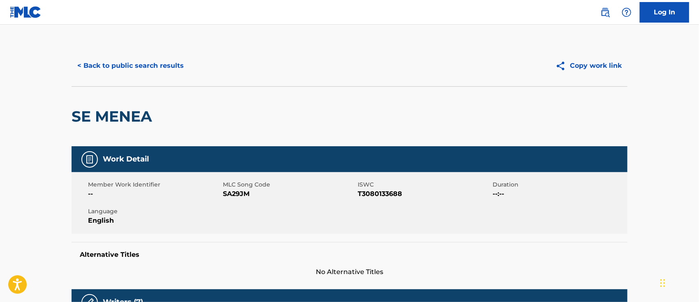
click at [256, 202] on div "Member Work Identifier -- MLC Song Code SA29JM ISWC T3080133688 Duration --:-- …" at bounding box center [350, 203] width 556 height 62
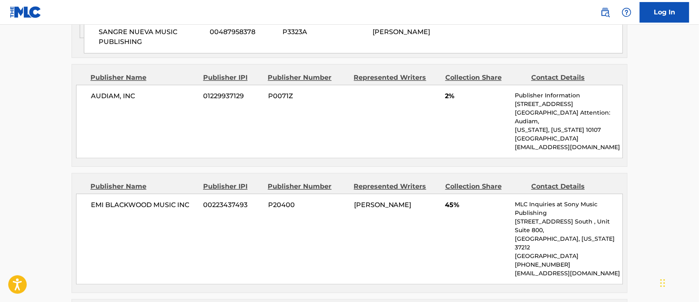
scroll to position [822, 0]
